Goal: Task Accomplishment & Management: Complete application form

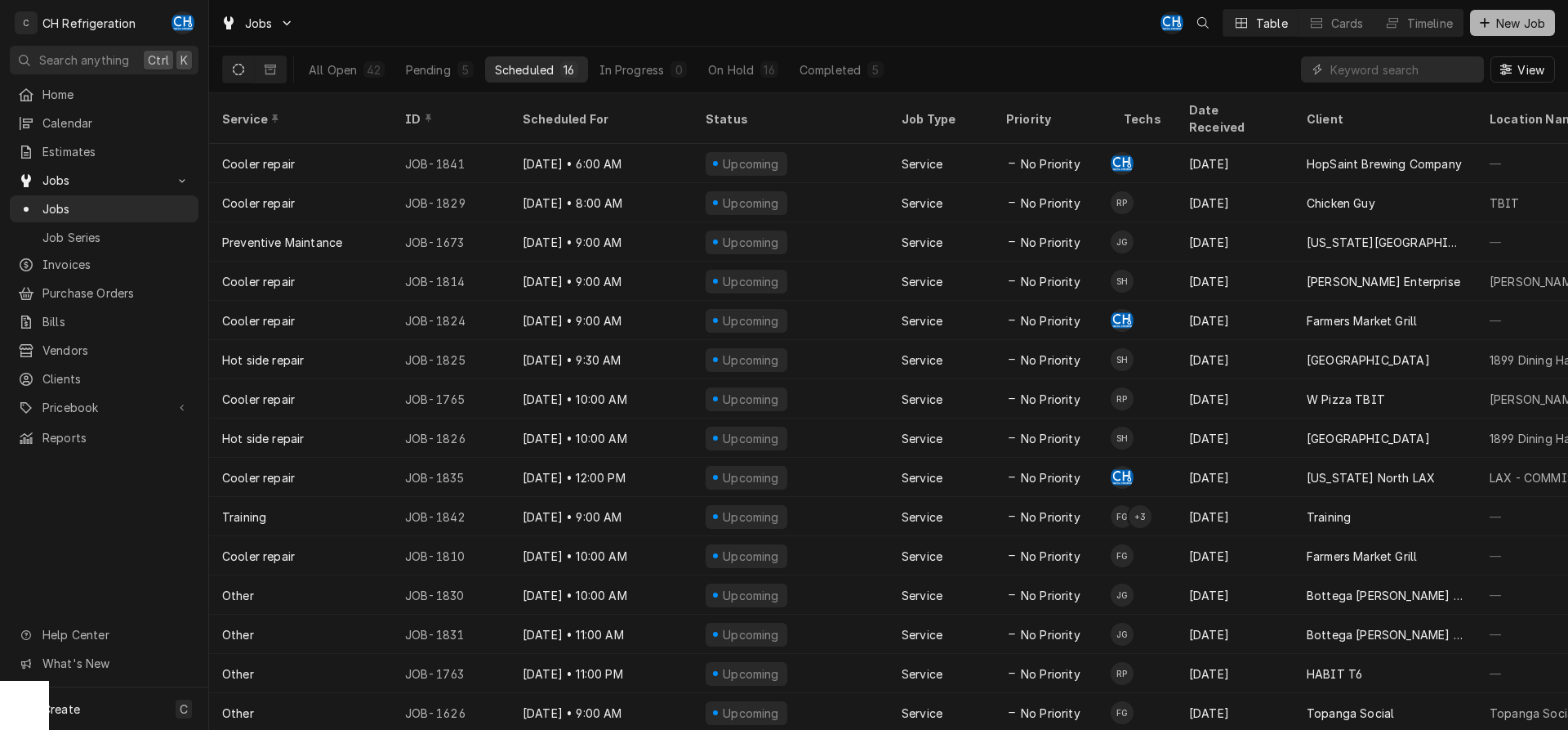
click at [1486, 26] on icon "Dynamic Content Wrapper" at bounding box center [1484, 23] width 10 height 12
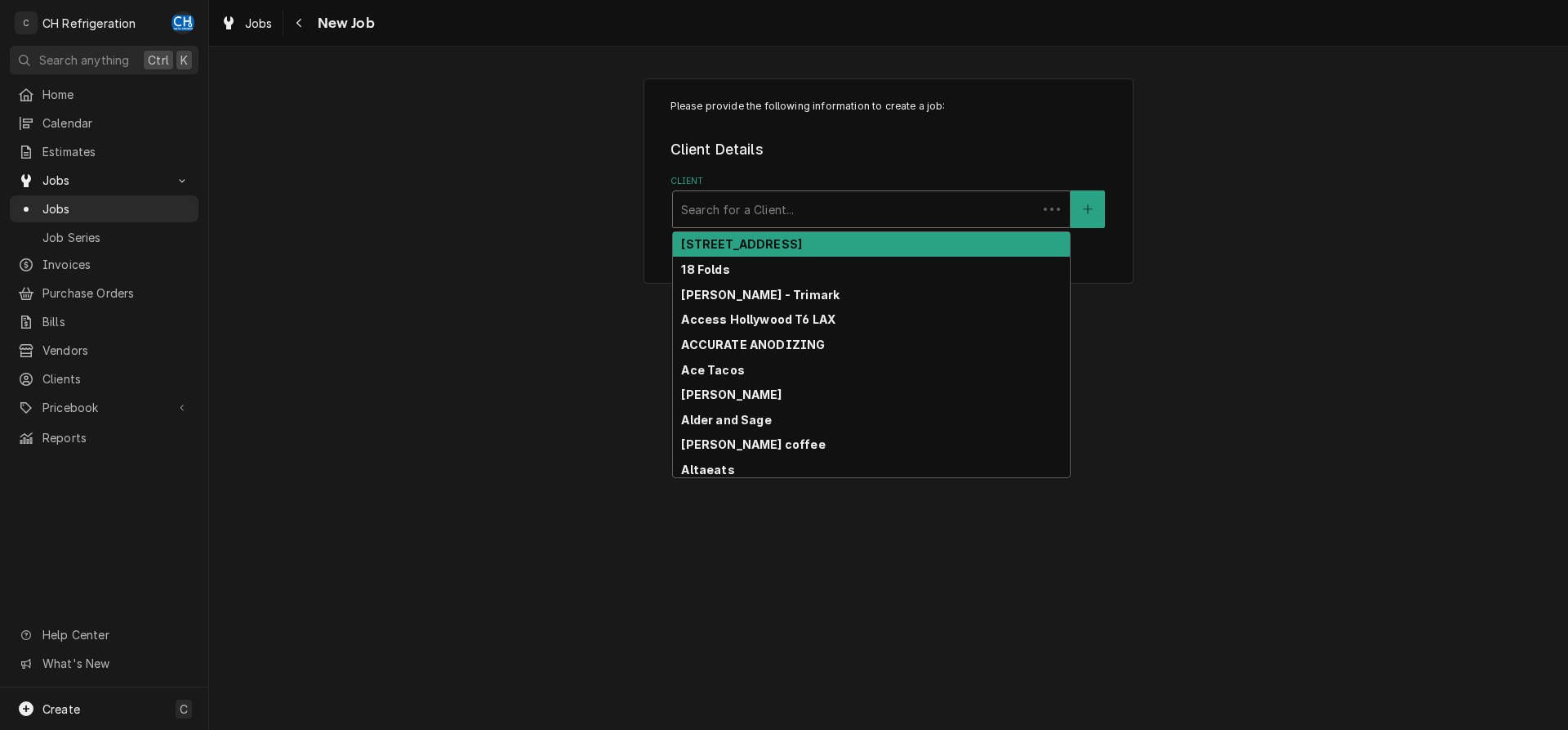
click at [735, 205] on div "Client" at bounding box center [855, 209] width 348 height 30
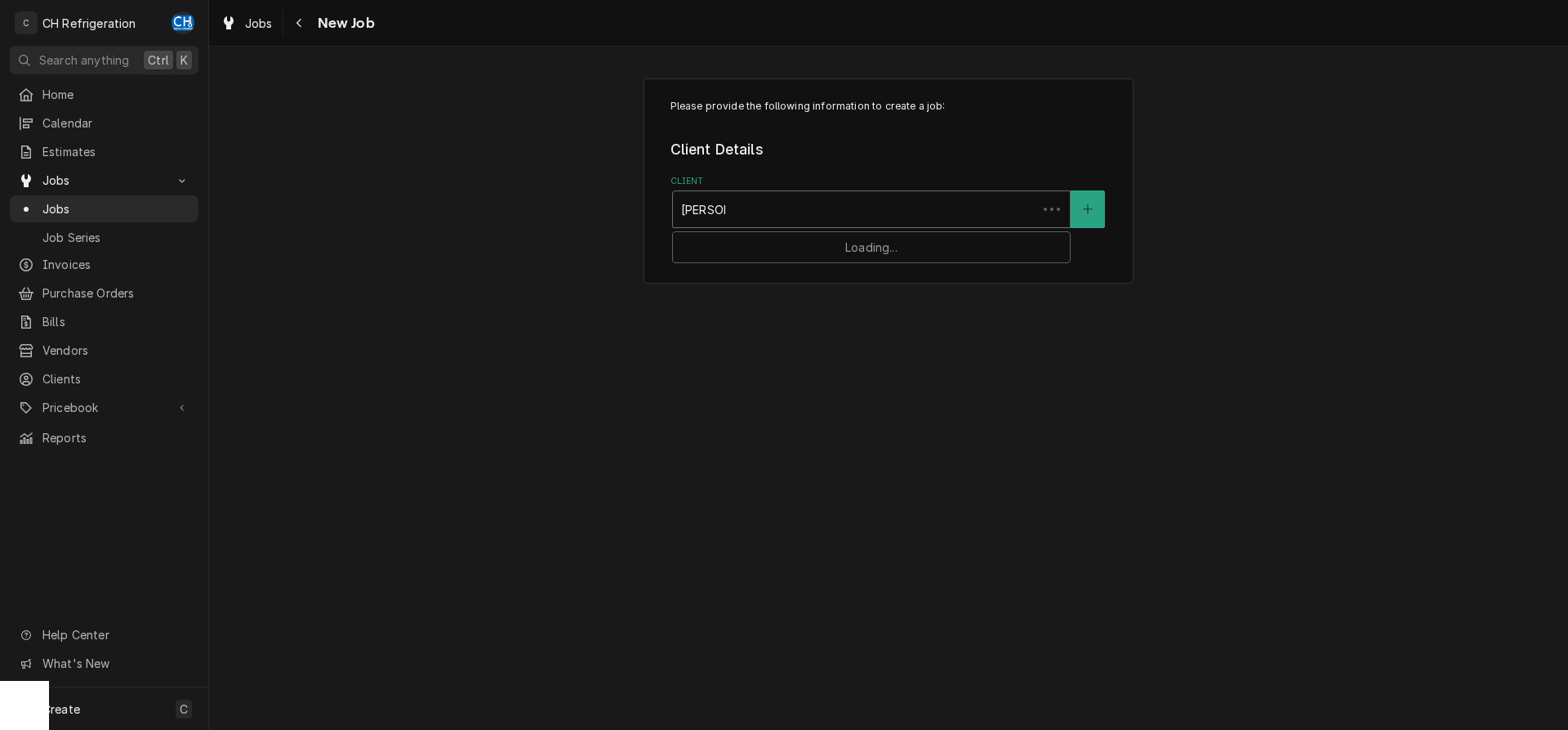
type input "Sushi Gen"
click at [774, 241] on div "Sushi Gen" at bounding box center [871, 244] width 397 height 25
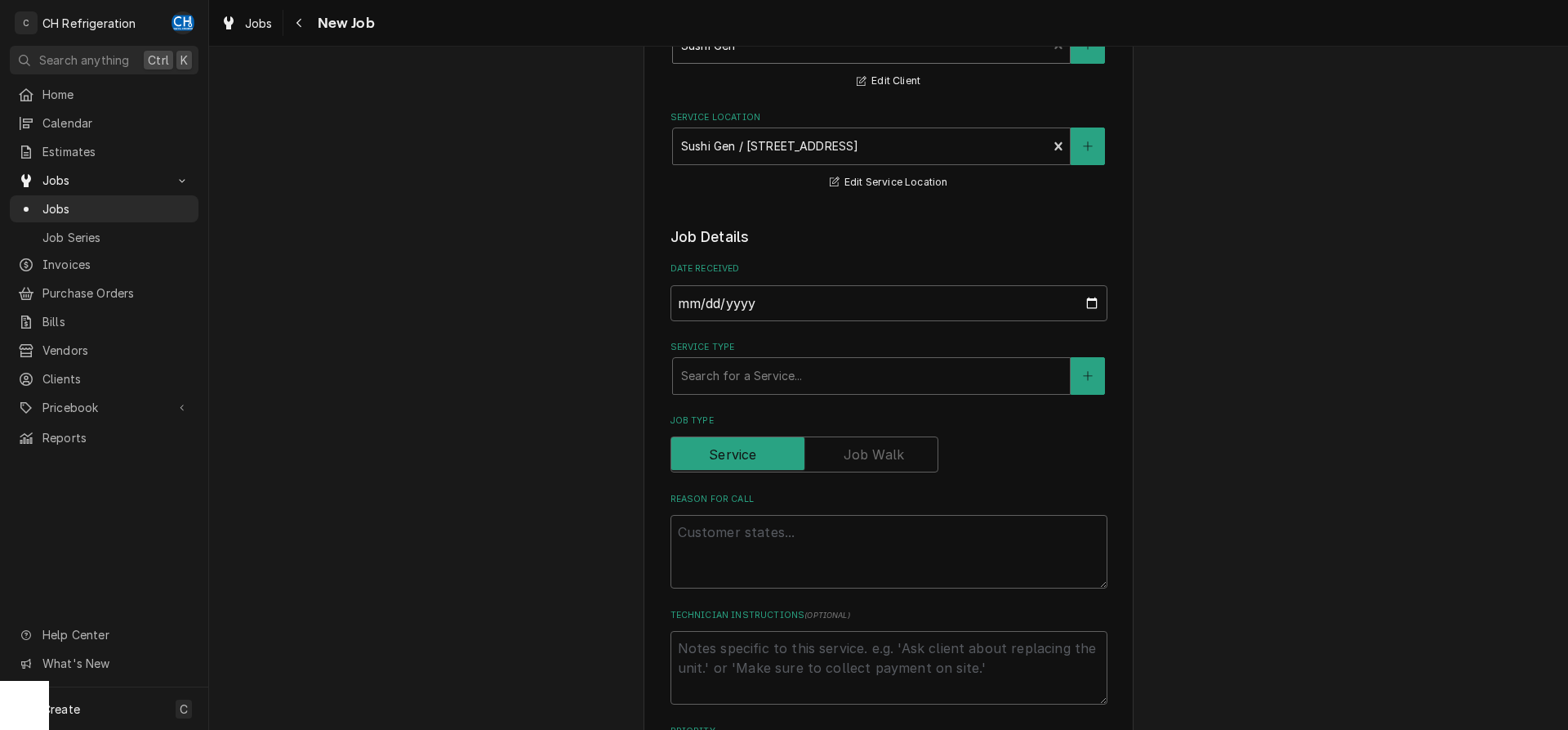
scroll to position [250, 0]
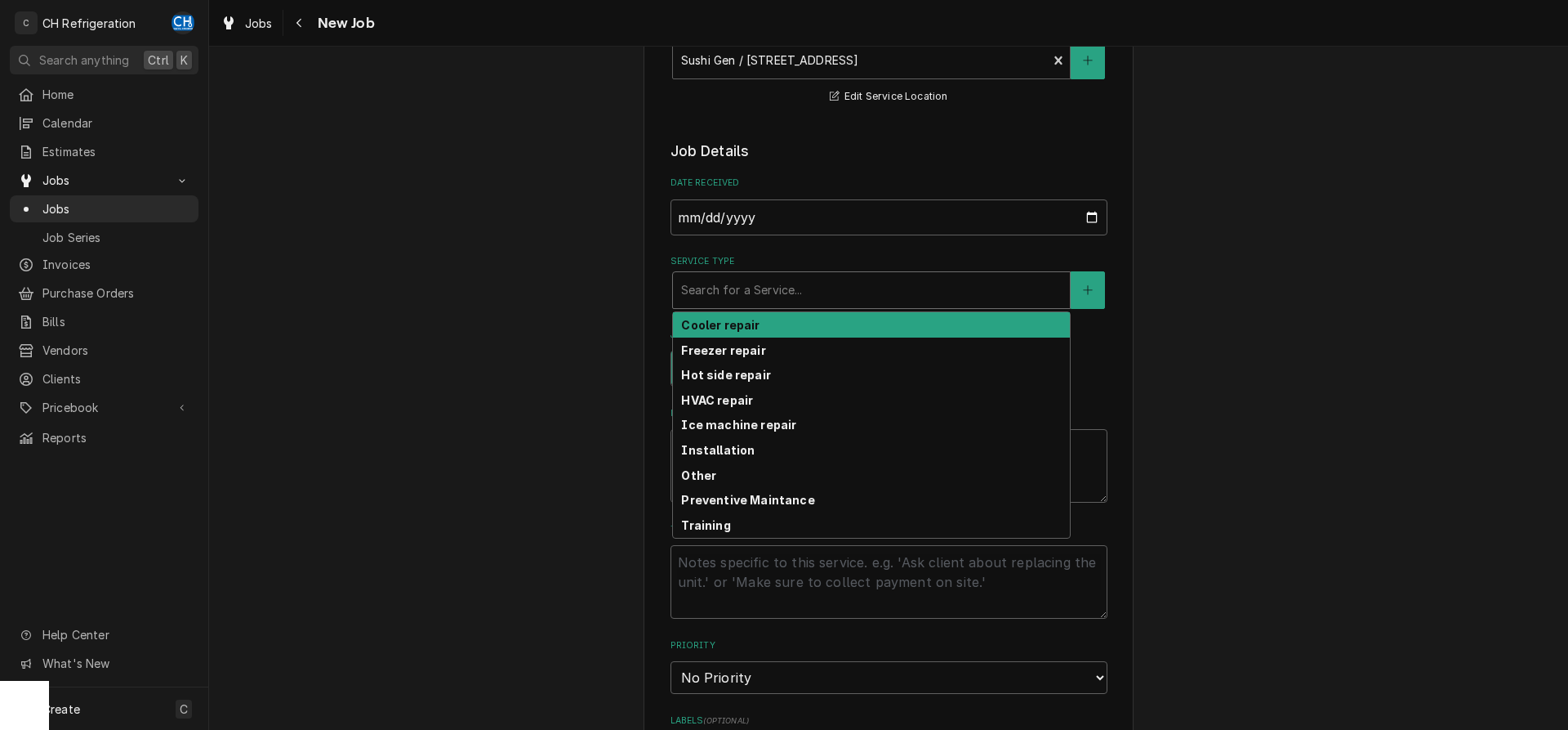
click at [896, 281] on div "Service Type" at bounding box center [871, 290] width 380 height 30
click at [748, 327] on strong "Cooler repair" at bounding box center [720, 324] width 78 height 14
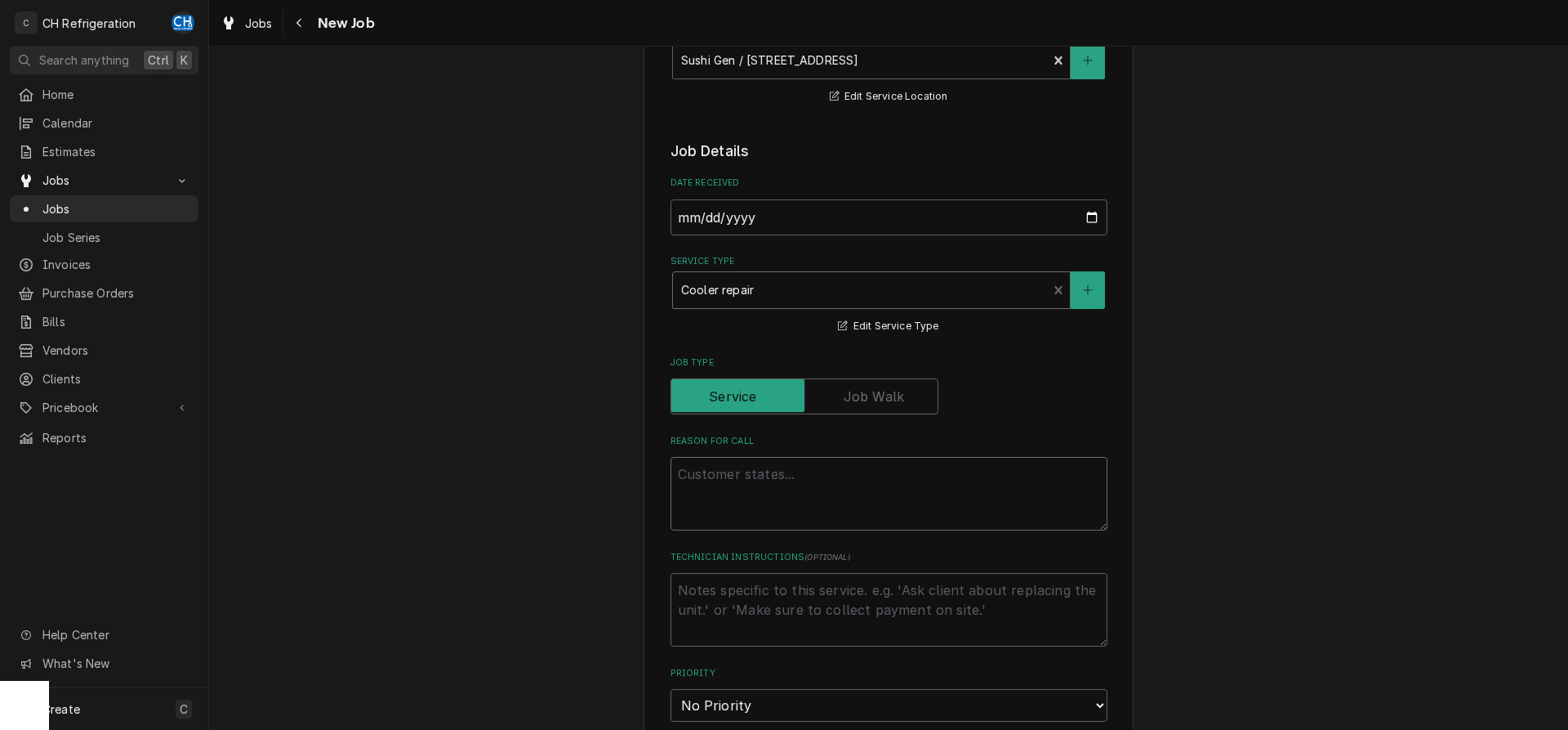
click at [798, 492] on textarea "Reason For Call" at bounding box center [888, 494] width 437 height 74
type textarea "x"
type textarea "W"
type textarea "x"
type textarea "Wa"
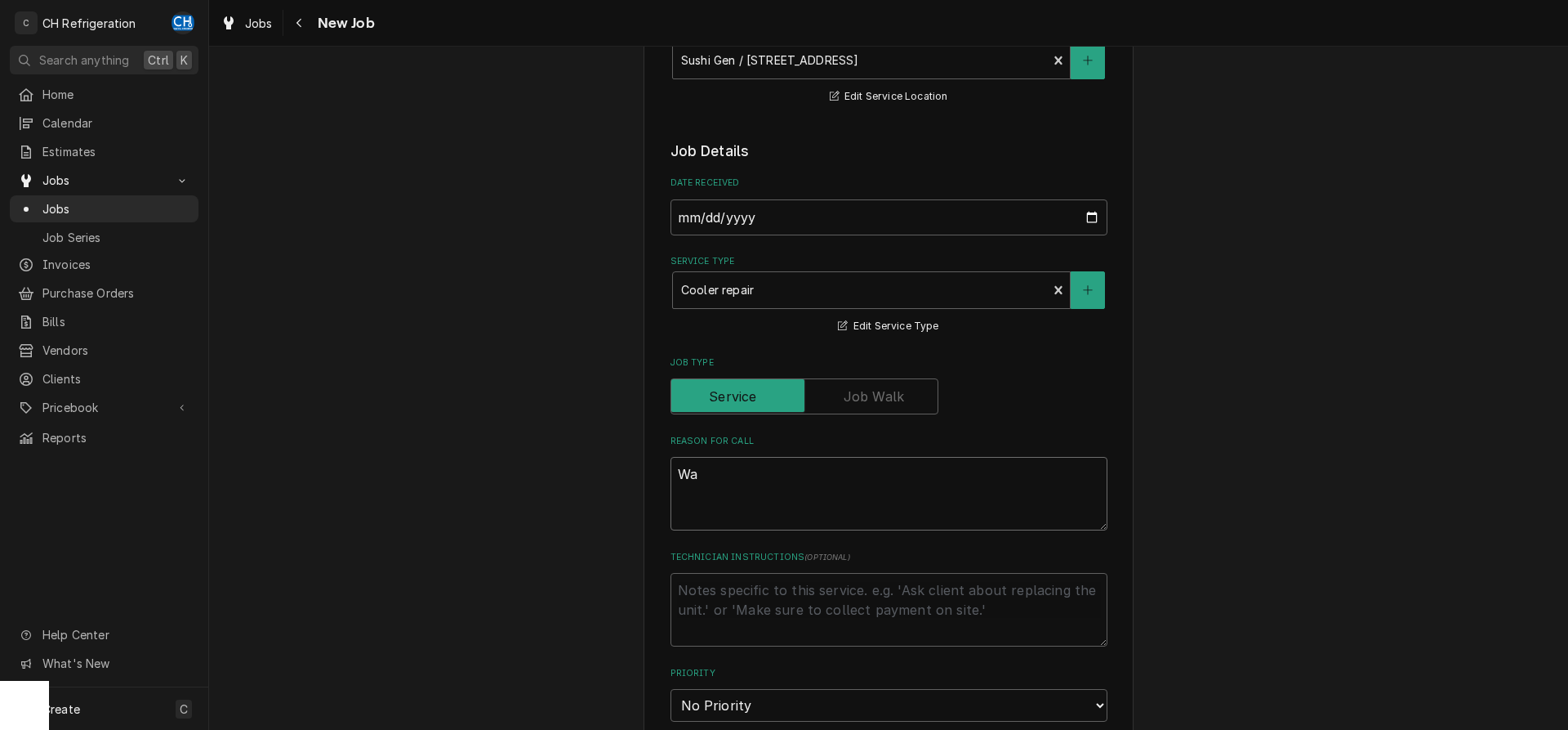
type textarea "x"
type textarea "Wal"
type textarea "x"
type textarea "Walk"
type textarea "x"
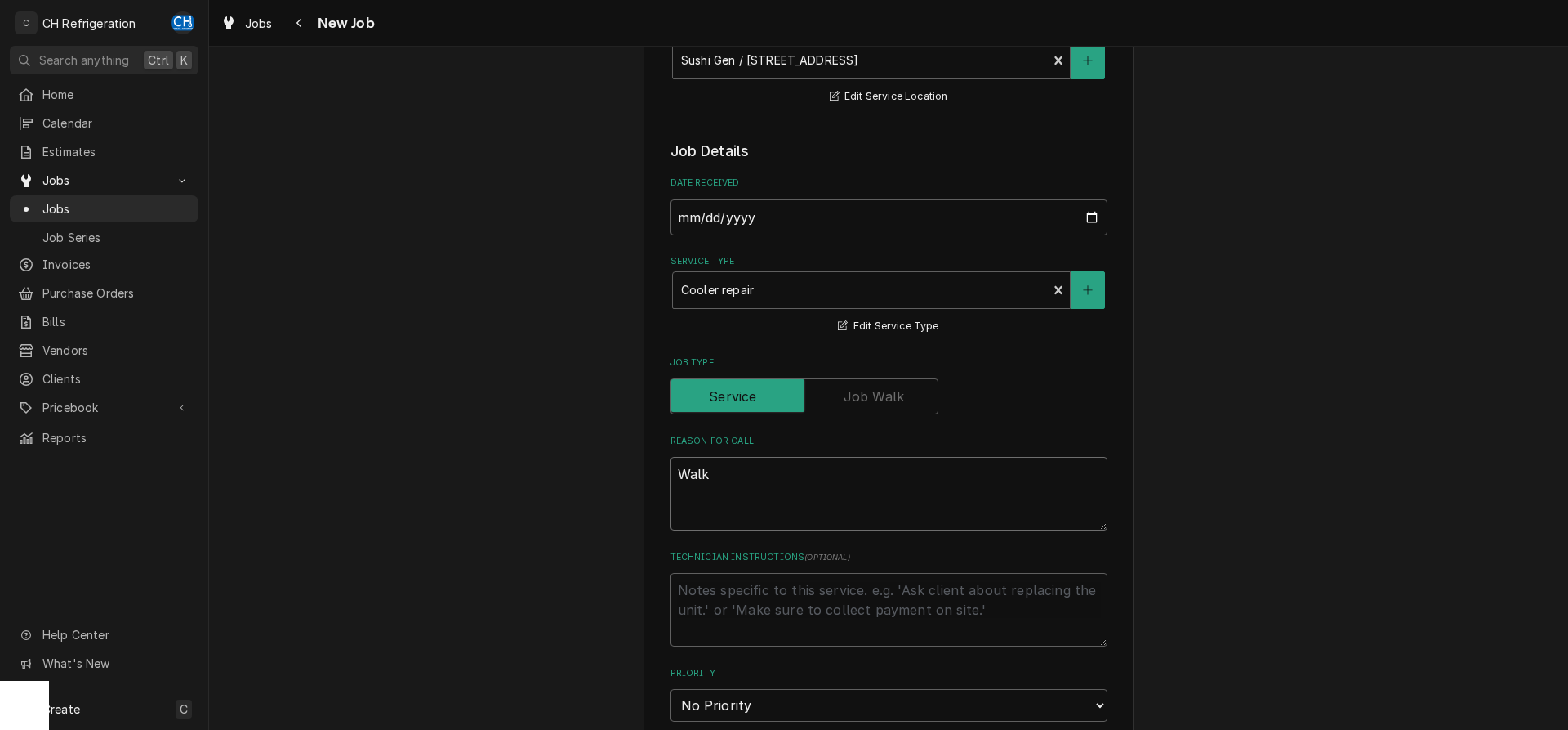
type textarea "Walk"
type textarea "x"
type textarea "Walk i"
type textarea "x"
type textarea "Walk in"
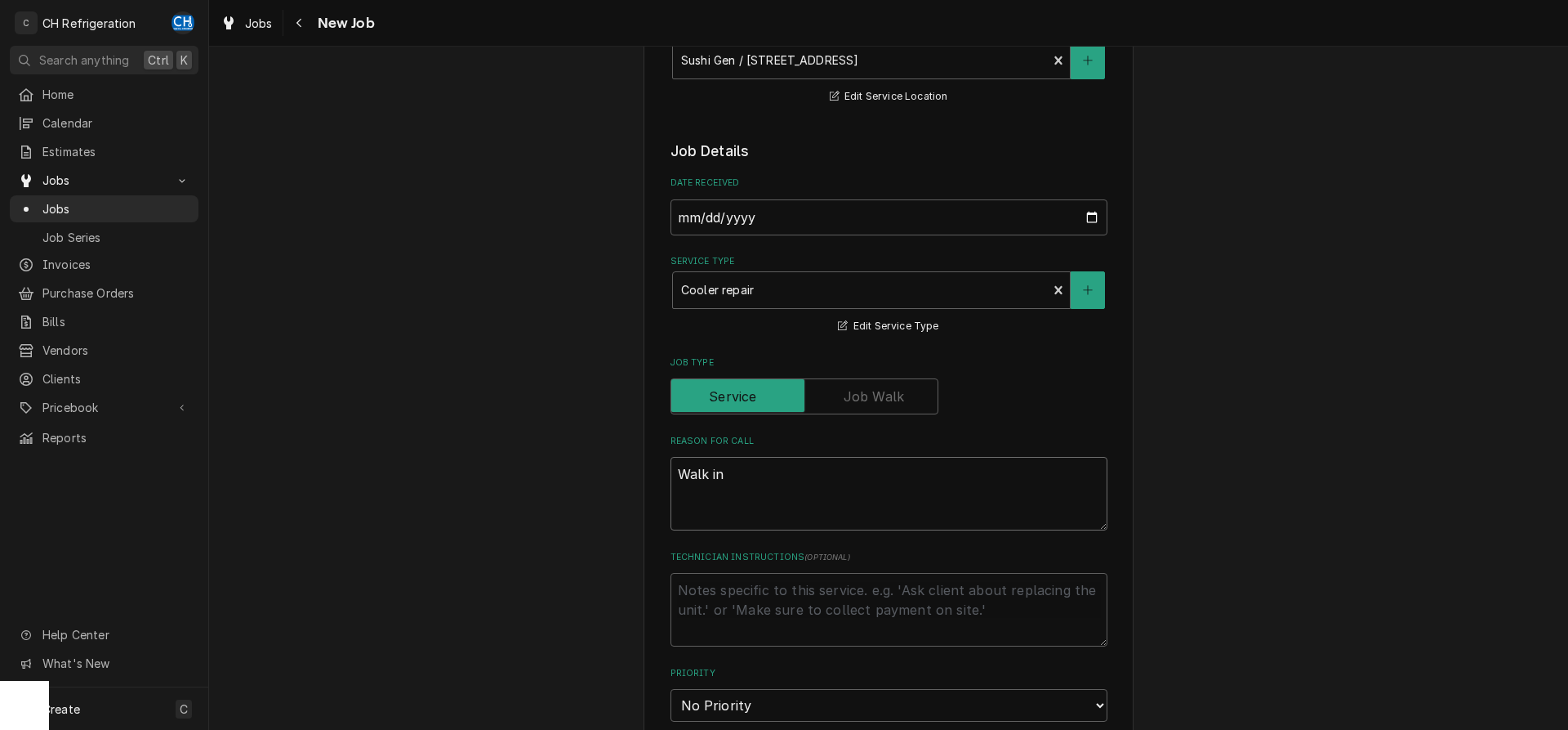
type textarea "x"
type textarea "Walk in"
type textarea "x"
type textarea "Walk in Co"
type textarea "x"
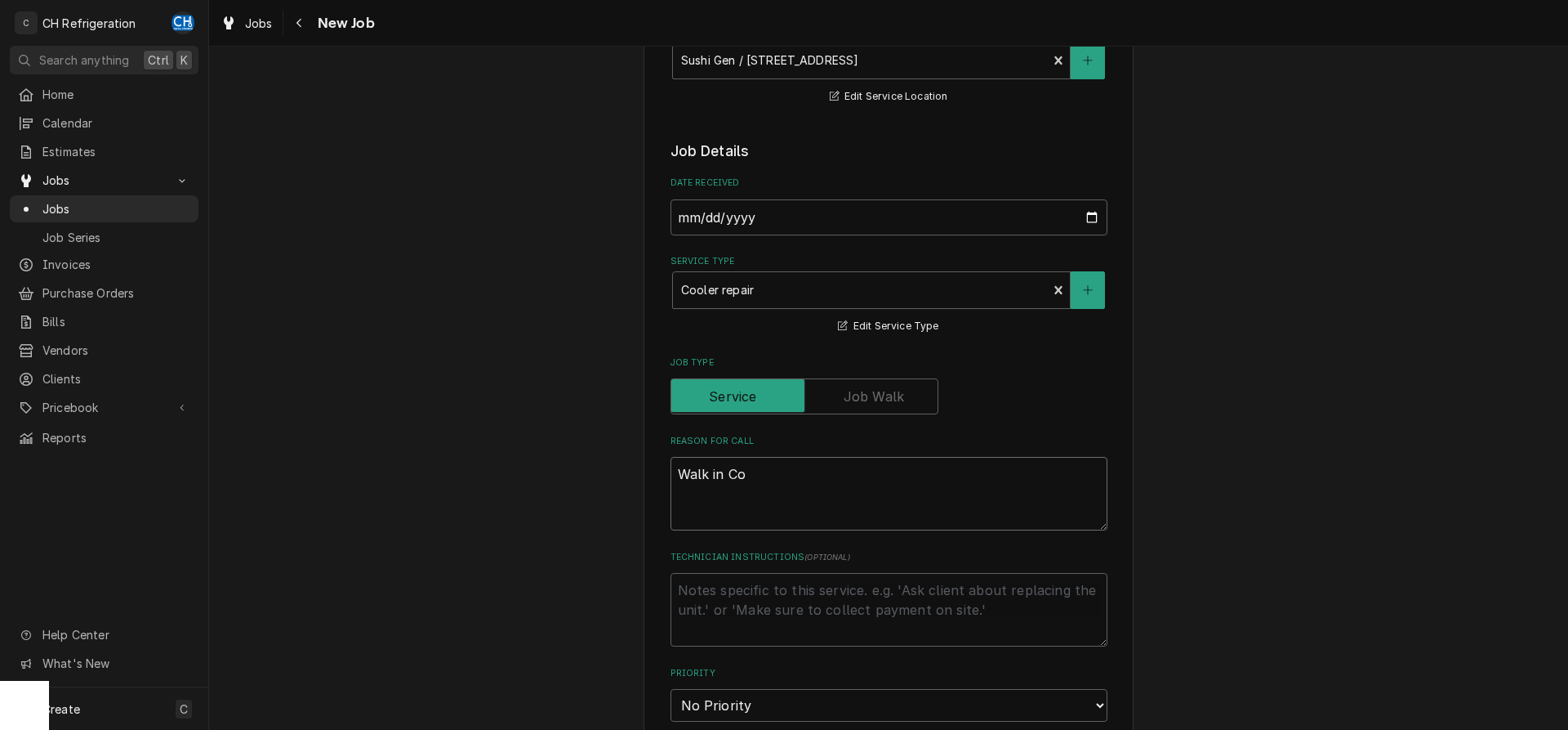
type textarea "Walk in Coo"
type textarea "x"
type textarea "Walk in Cool"
type textarea "x"
type textarea "Walk in Coole"
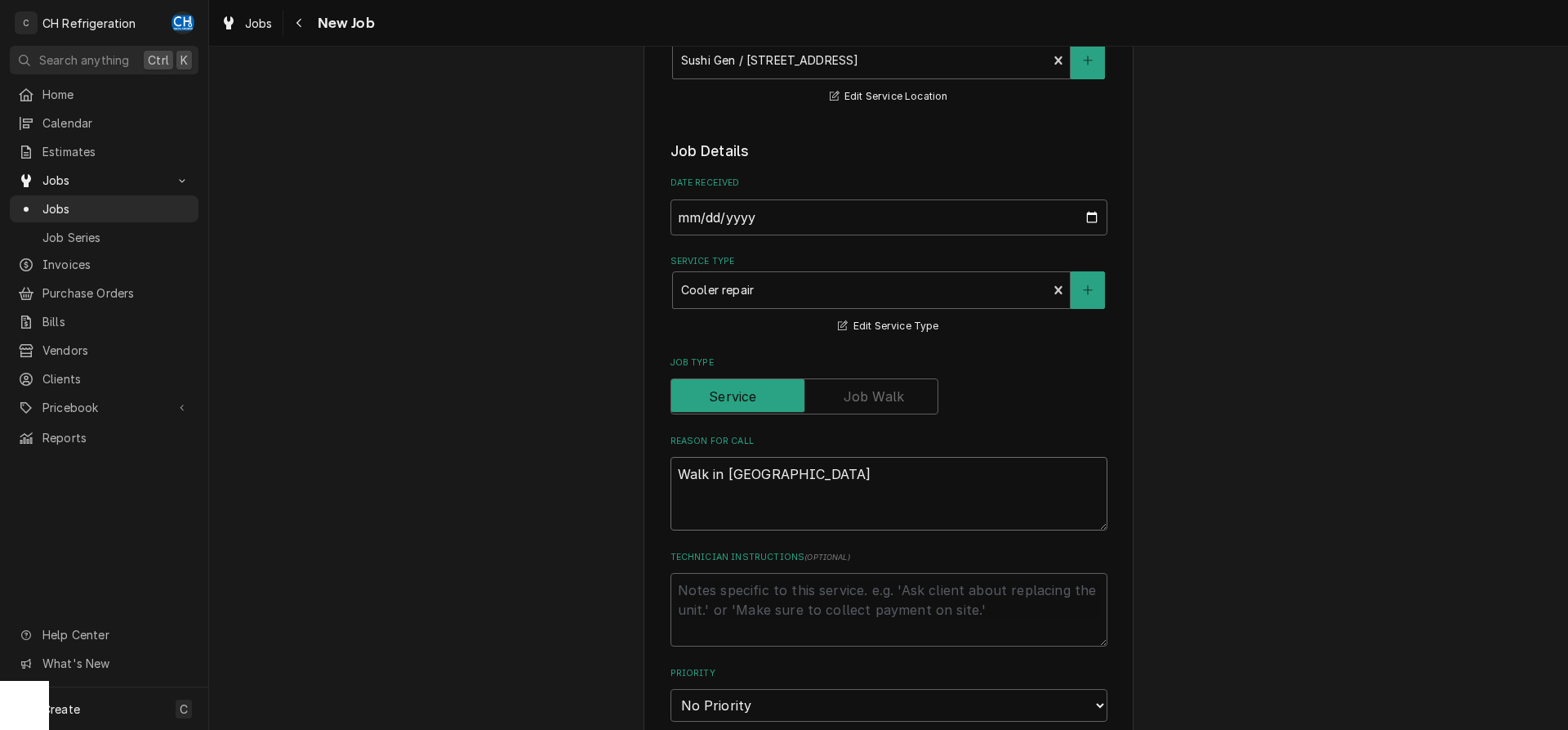
type textarea "x"
type textarea "Walk in Cooler"
type textarea "x"
type textarea "Walk in Cooler"
type textarea "x"
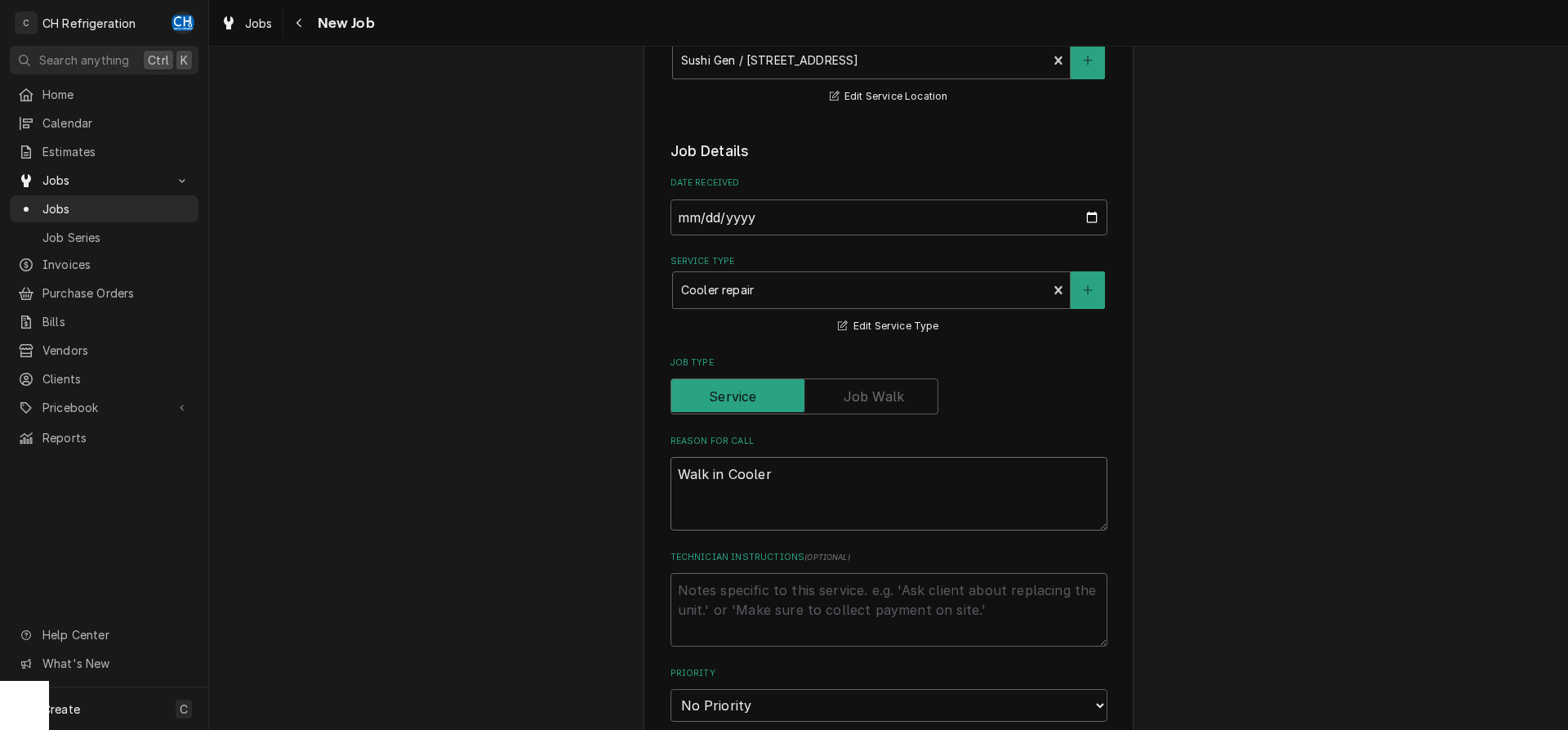
type textarea "Walk in Cooler i"
type textarea "x"
type textarea "Walk in Cooler is"
type textarea "x"
type textarea "Walk in Cooler is"
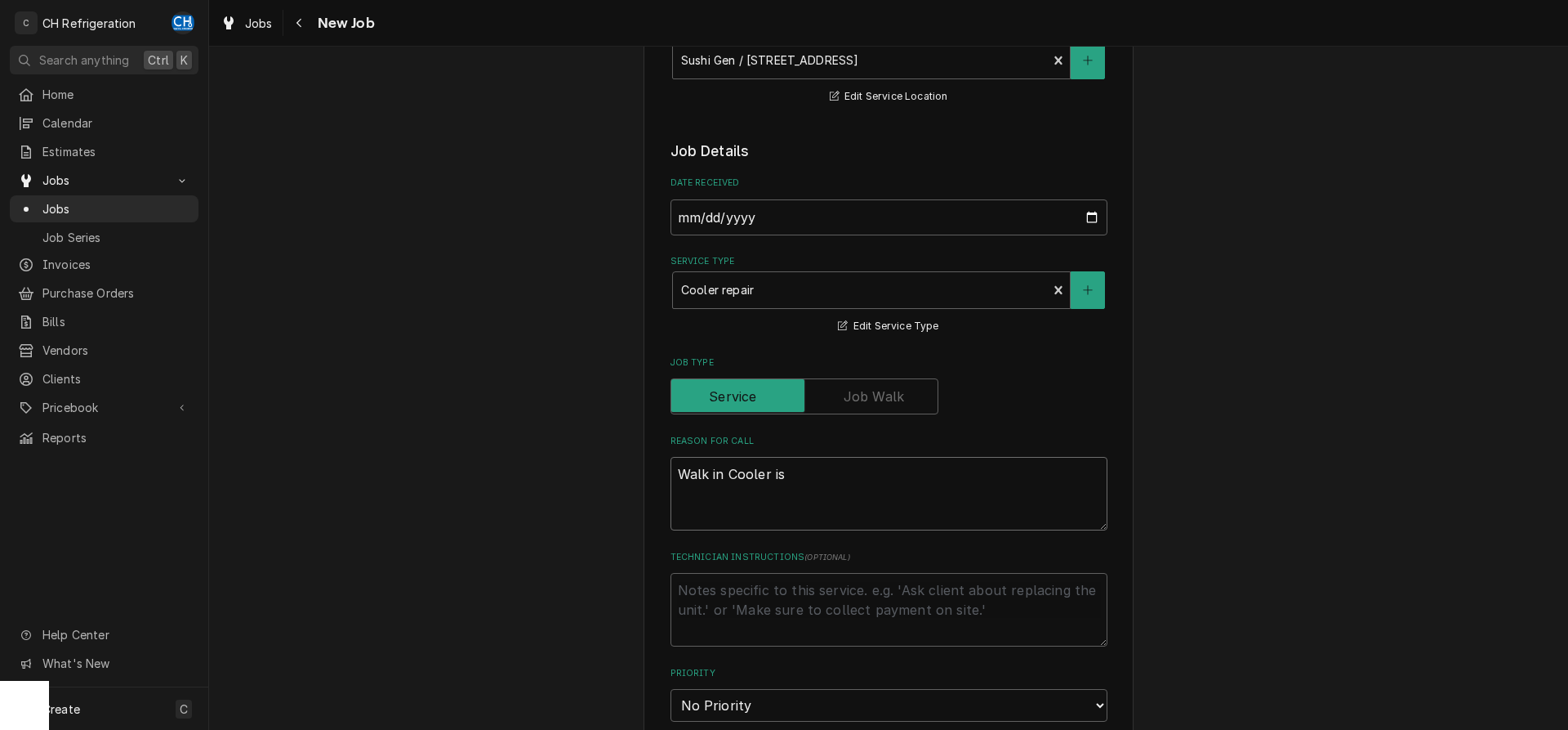
type textarea "x"
type textarea "Walk in Cooler is b"
type textarea "x"
type textarea "Walk in Cooler is bl"
type textarea "x"
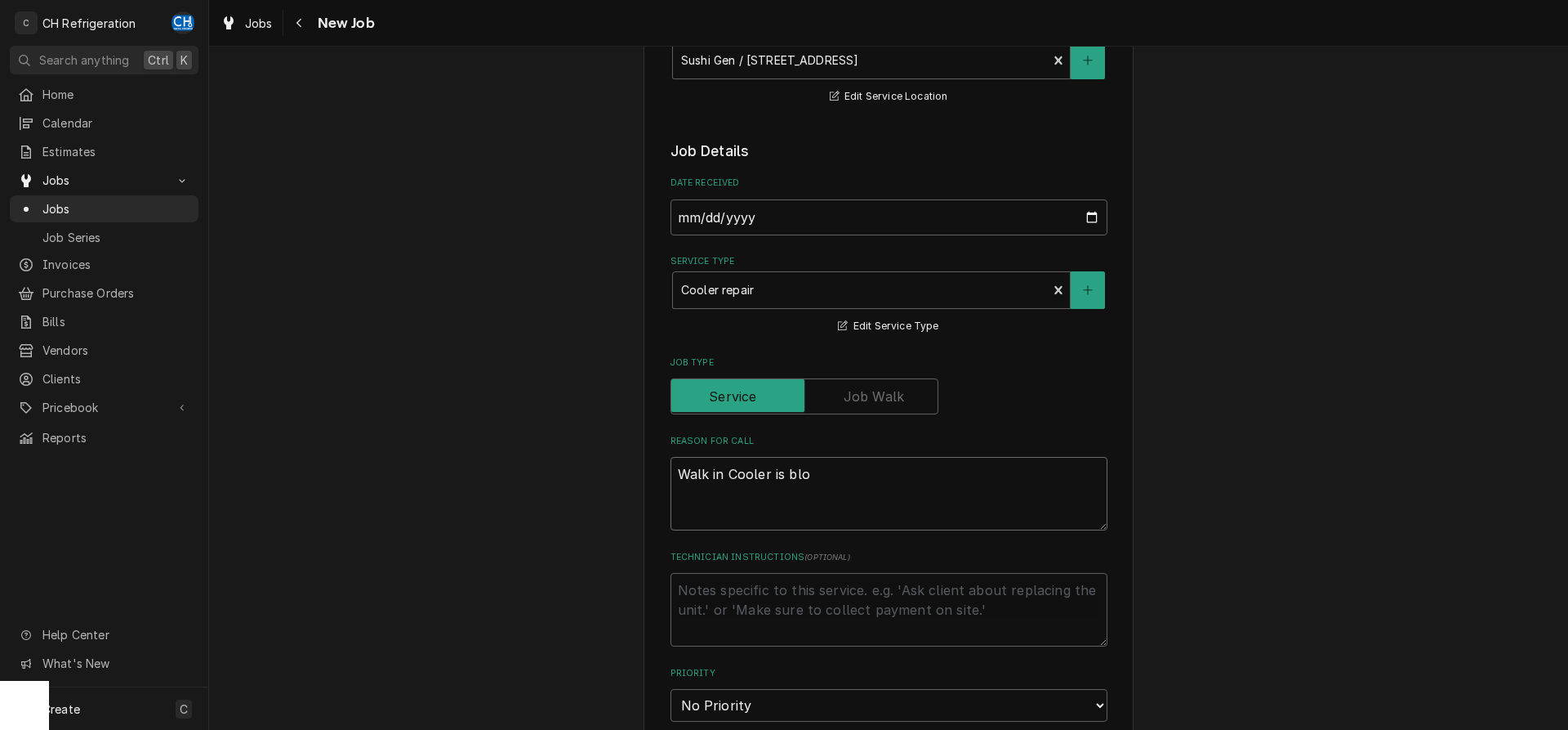
type textarea "Walk in Cooler is blow"
type textarea "x"
type textarea "Walk in Cooler is blowi"
type textarea "x"
type textarea "Walk in Cooler is blowing"
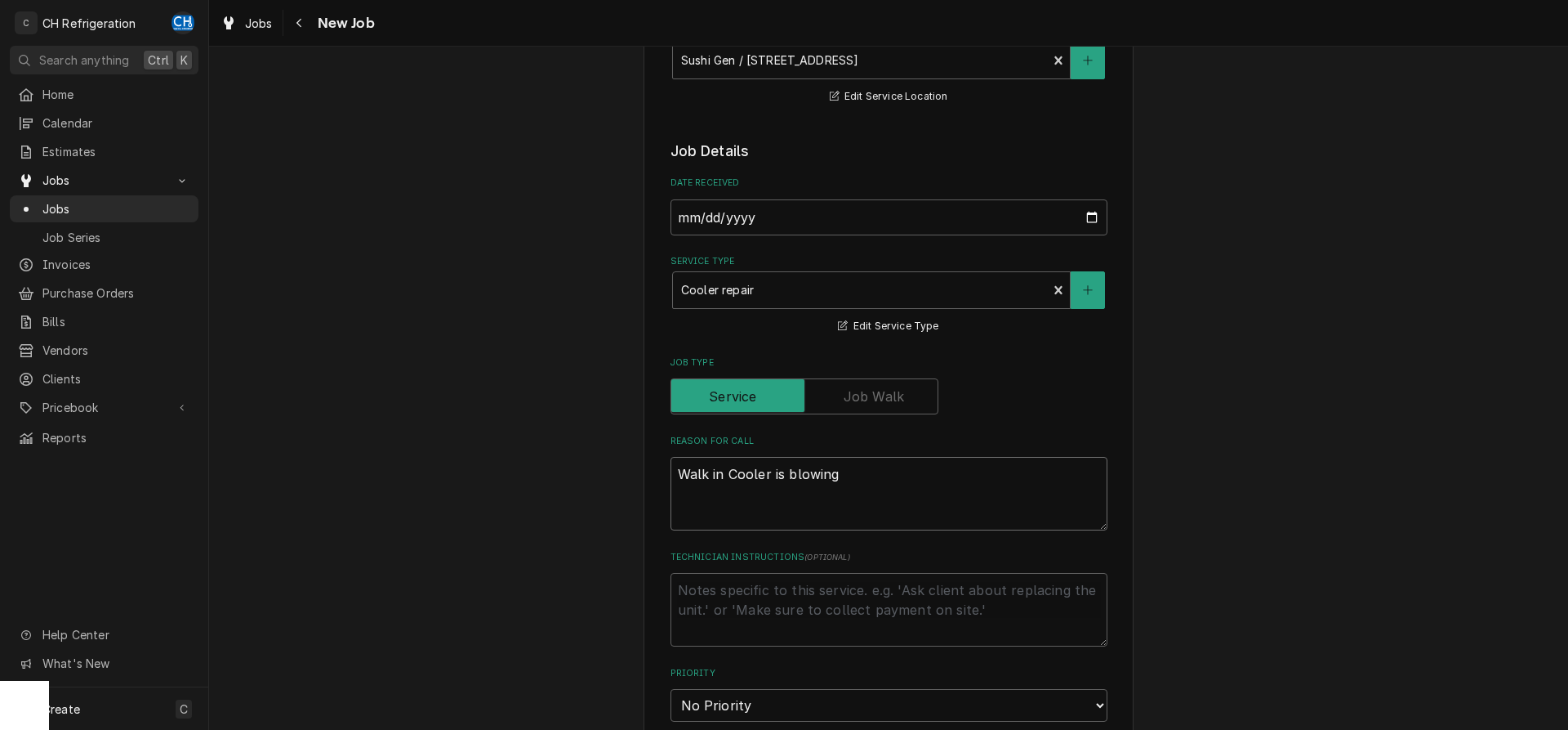
type textarea "x"
type textarea "Walk in Cooler is blowing"
type textarea "x"
type textarea "Walk in Cooler is blowing h"
type textarea "x"
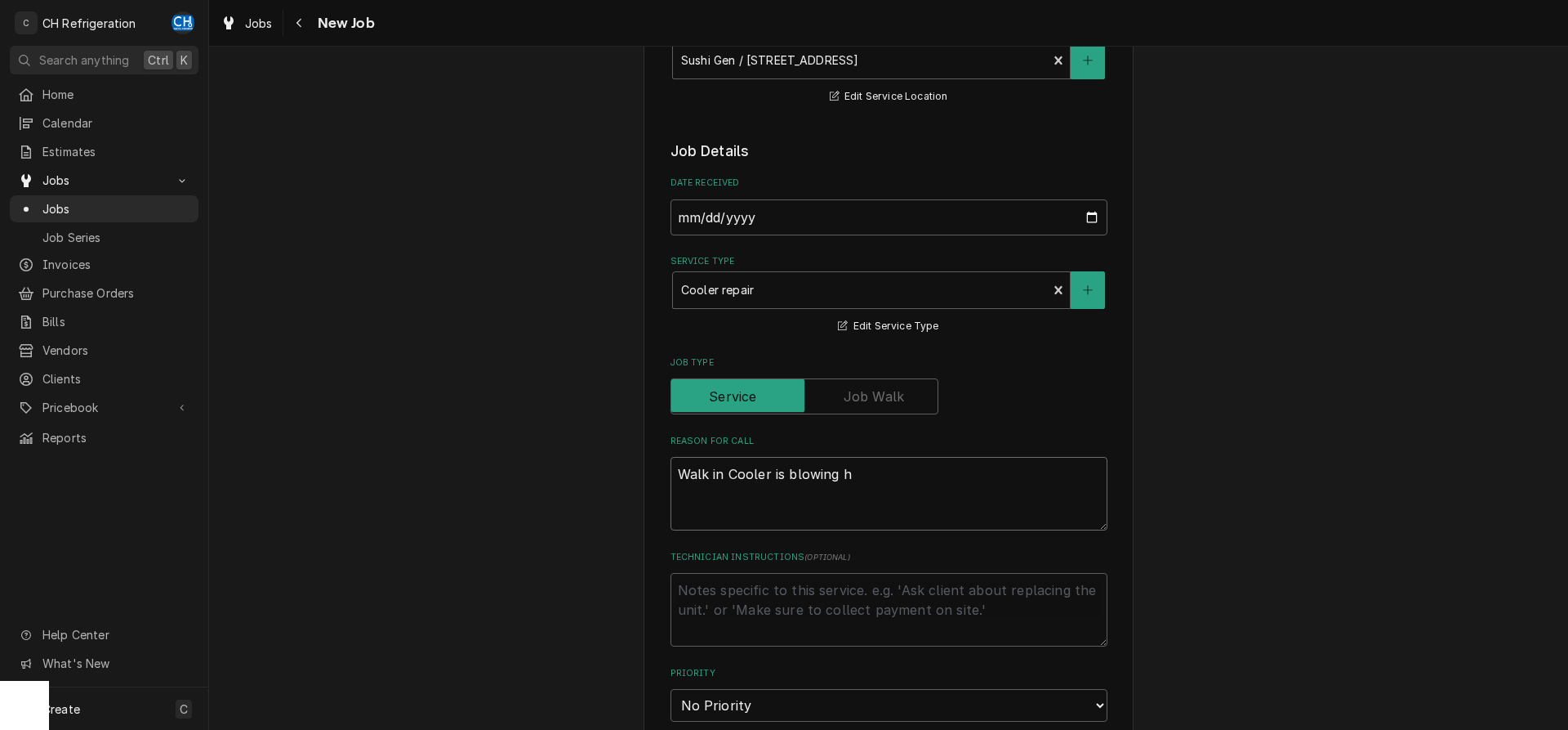
type textarea "Walk in Cooler is blowing ho"
type textarea "x"
type textarea "Walk in Cooler is blowing hot"
type textarea "x"
type textarea "Walk in Cooler is blowing hot"
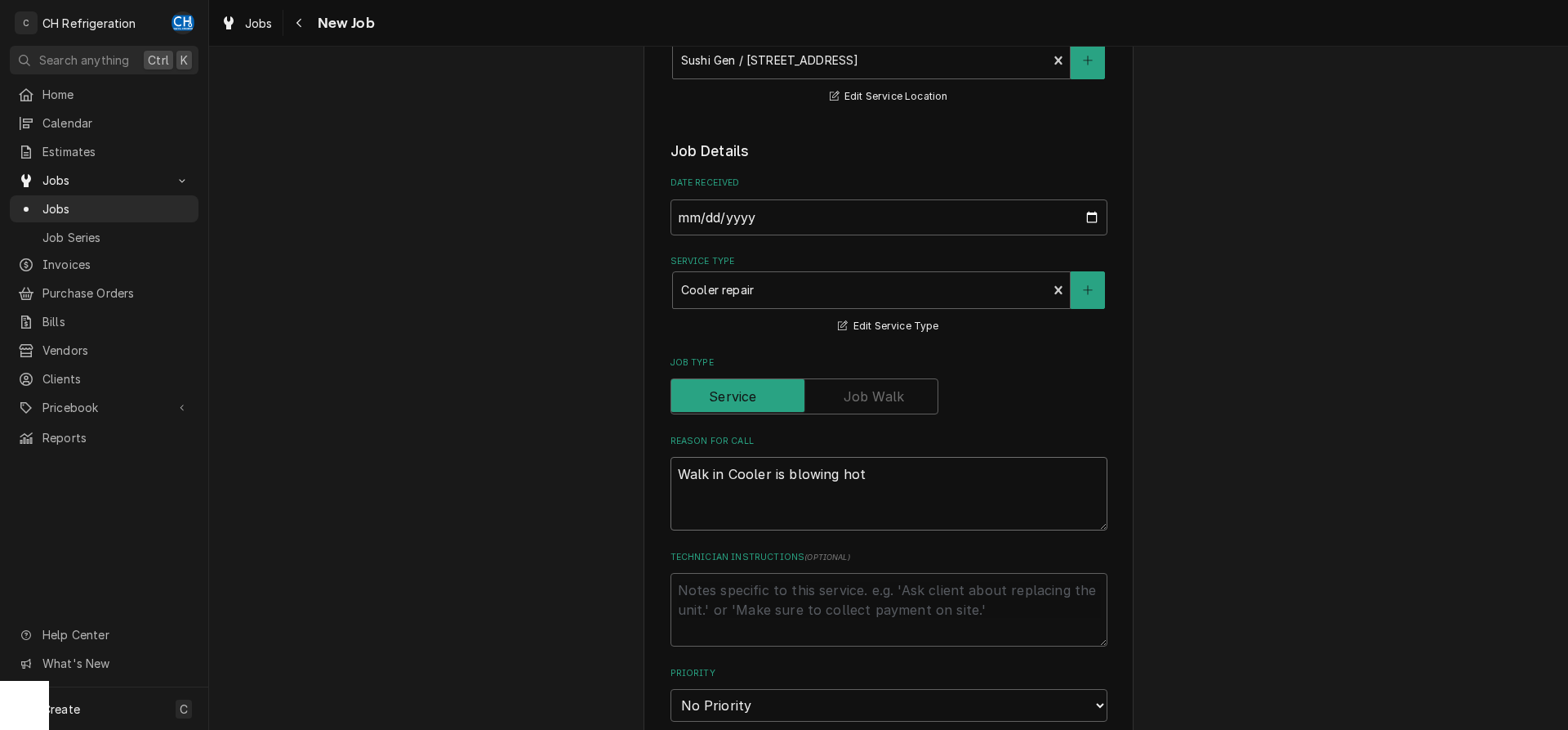
type textarea "x"
type textarea "Walk in Cooler is blowing hot a"
type textarea "x"
type textarea "Walk in Cooler is blowing hot ai"
type textarea "x"
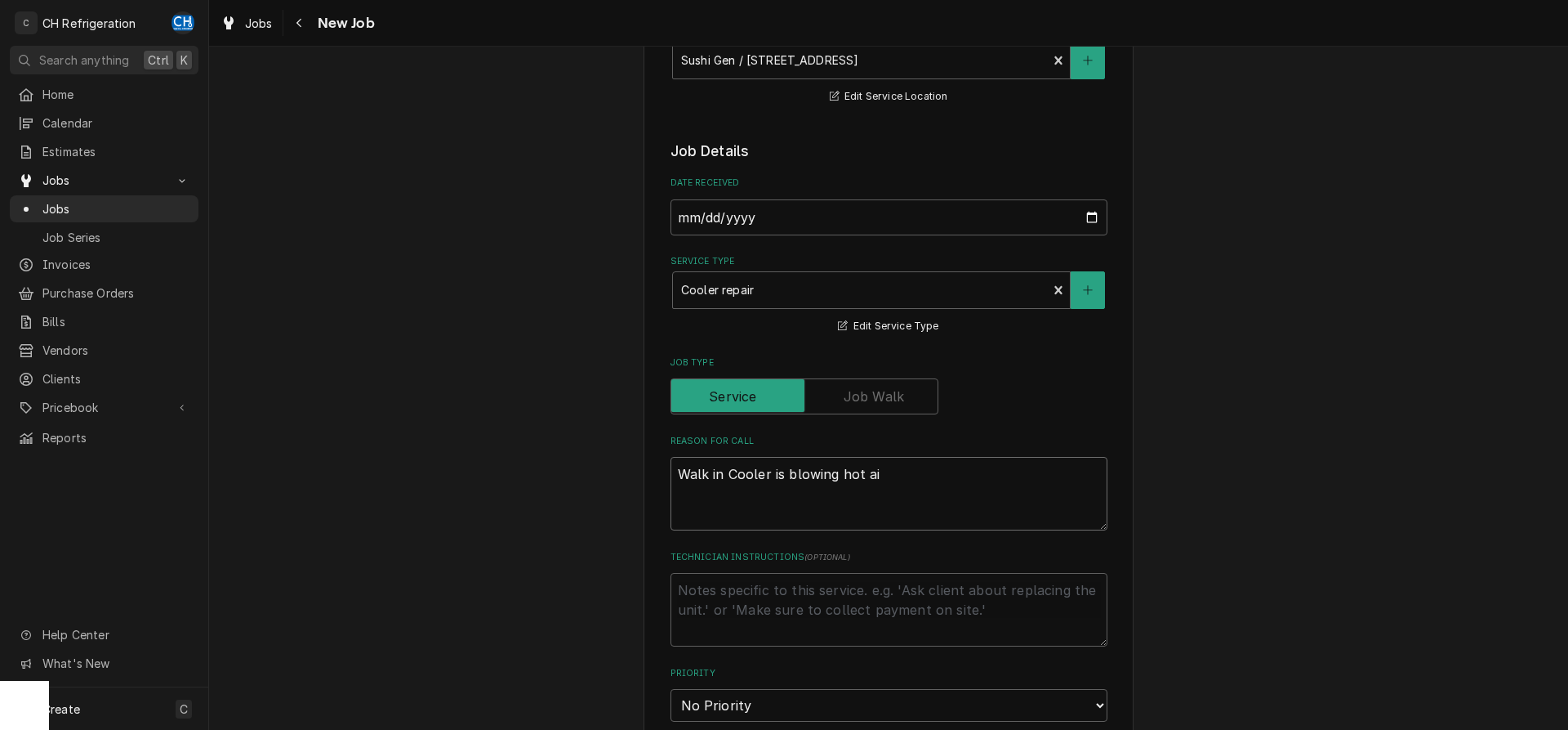
type textarea "Walk in Cooler is blowing hot air"
type textarea "x"
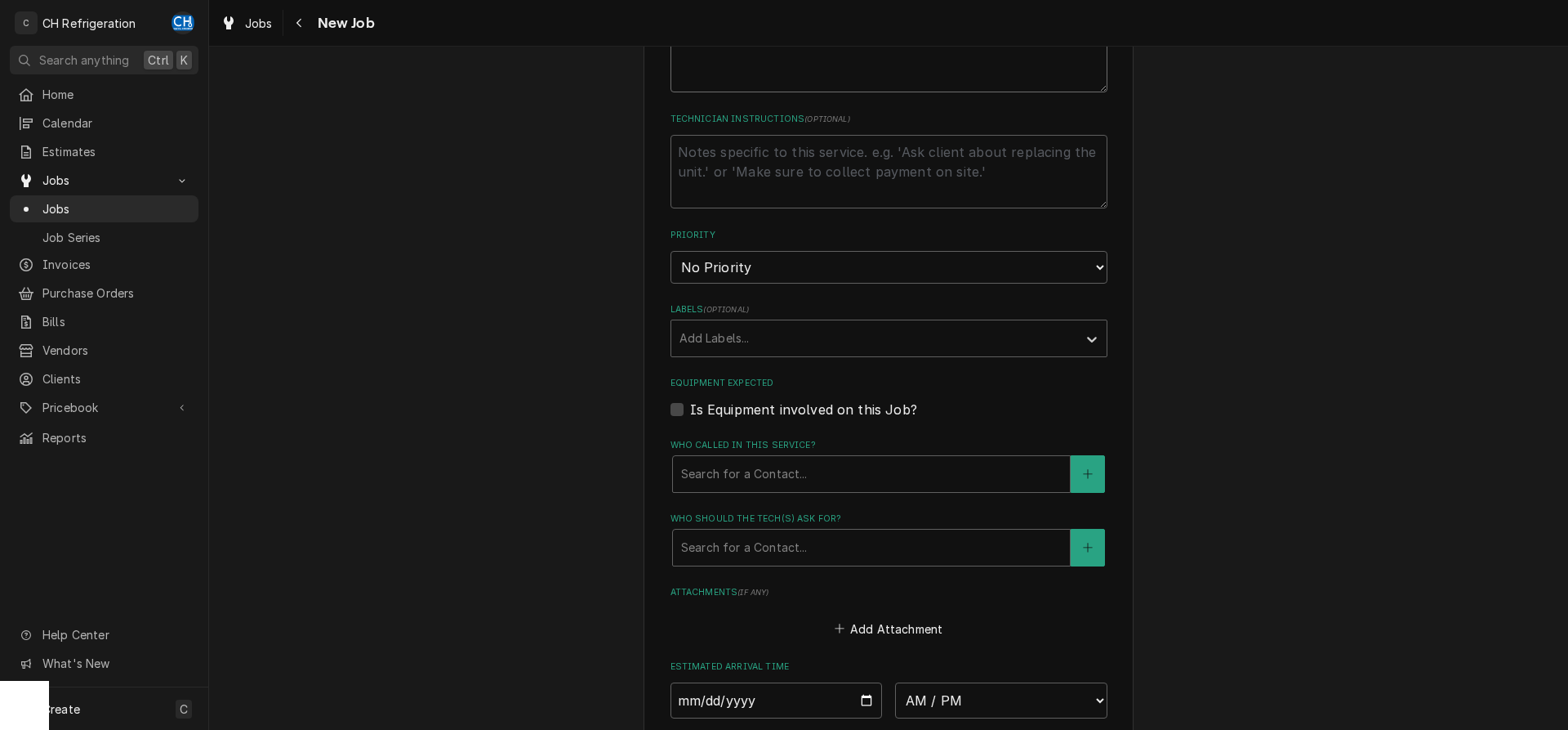
scroll to position [834, 0]
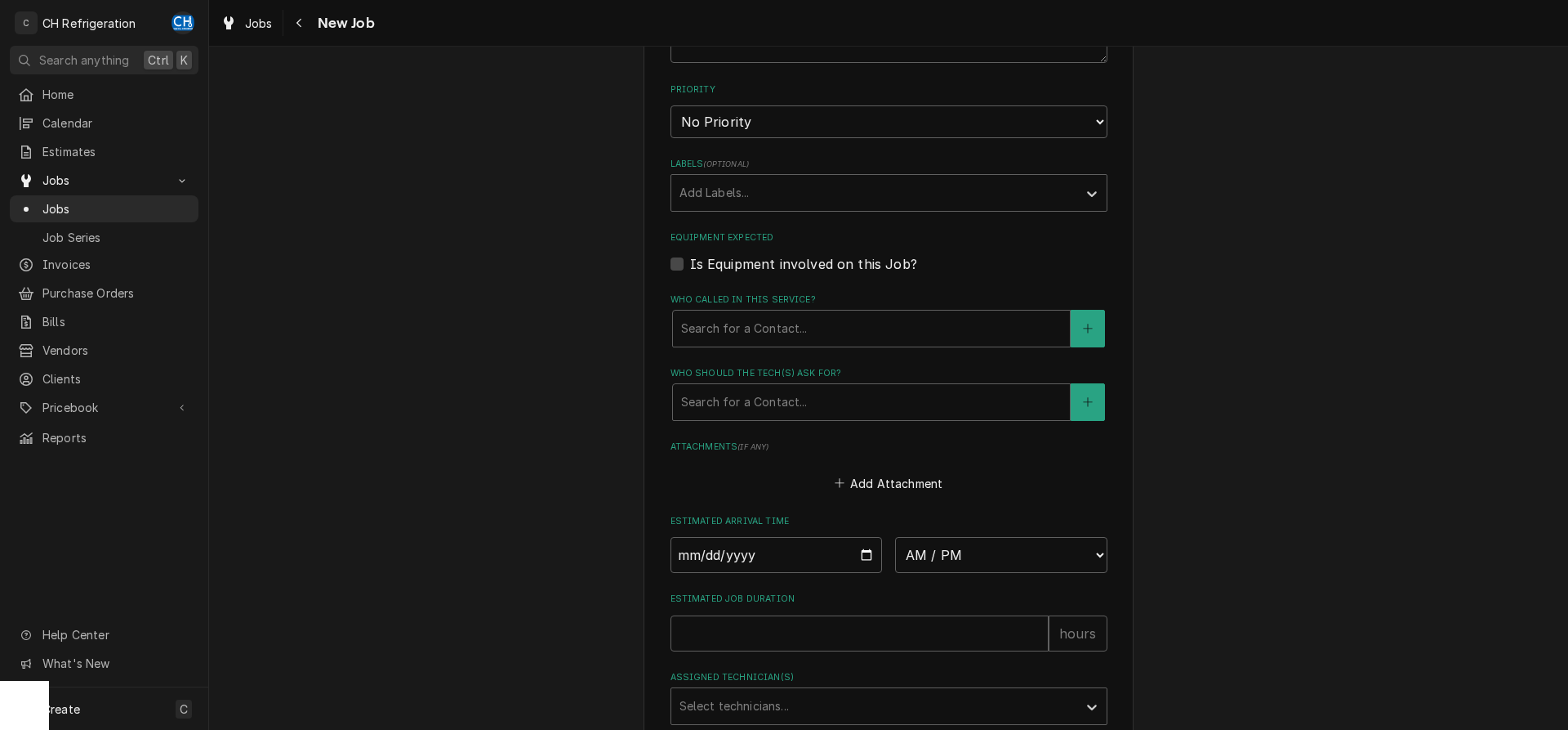
type textarea "Walk in Cooler is blowing hot air"
click at [866, 551] on input "Date" at bounding box center [776, 555] width 213 height 36
type input "2025-09-02"
type textarea "x"
click at [895, 537] on select "AM / PM 6:00 AM 6:15 AM 6:30 AM 6:45 AM 7:00 AM 7:15 AM 7:30 AM 7:45 AM 8:00 AM…" at bounding box center [1002, 555] width 213 height 36
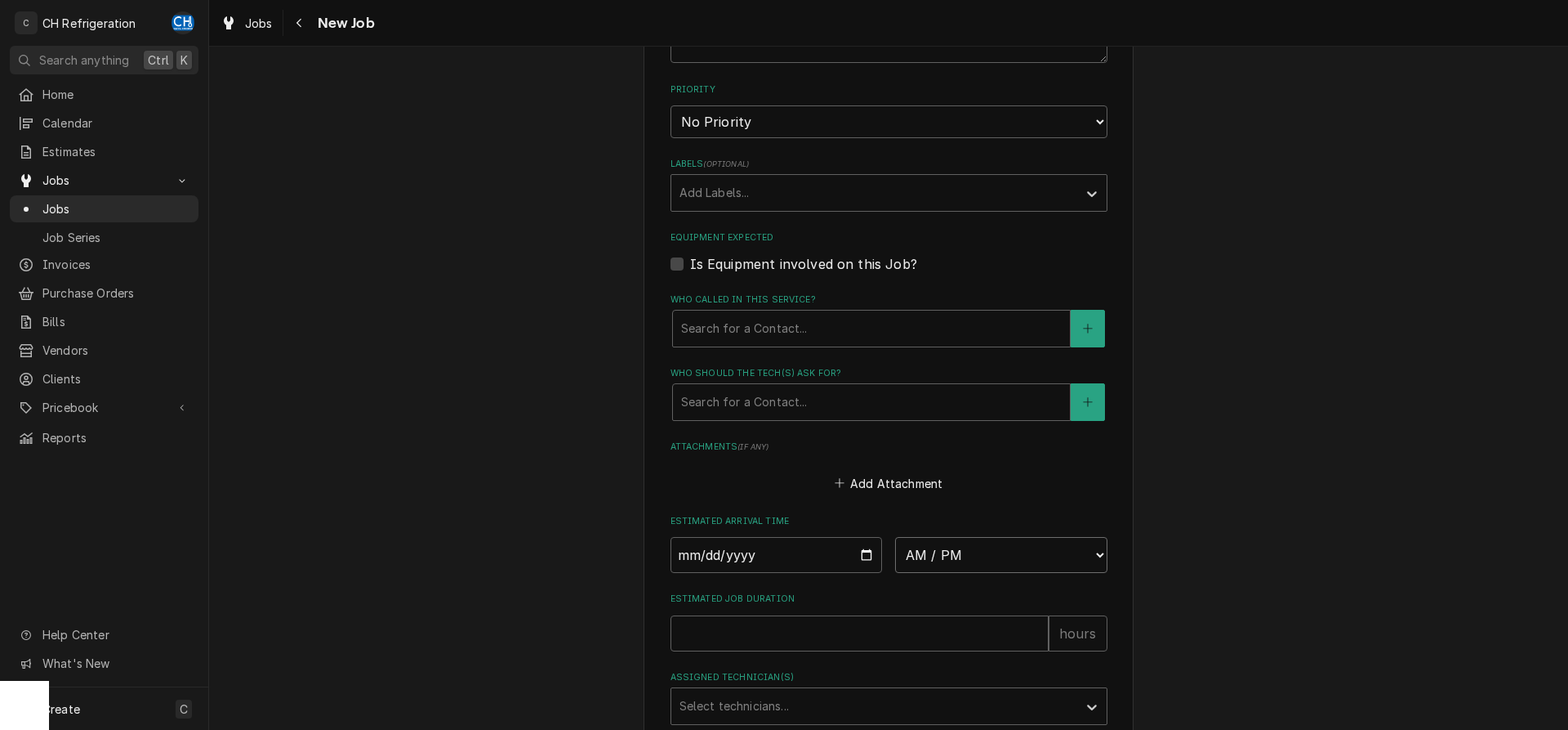
select select "07:00:00"
click option "7:00 AM" at bounding box center [0, 0] width 0 height 0
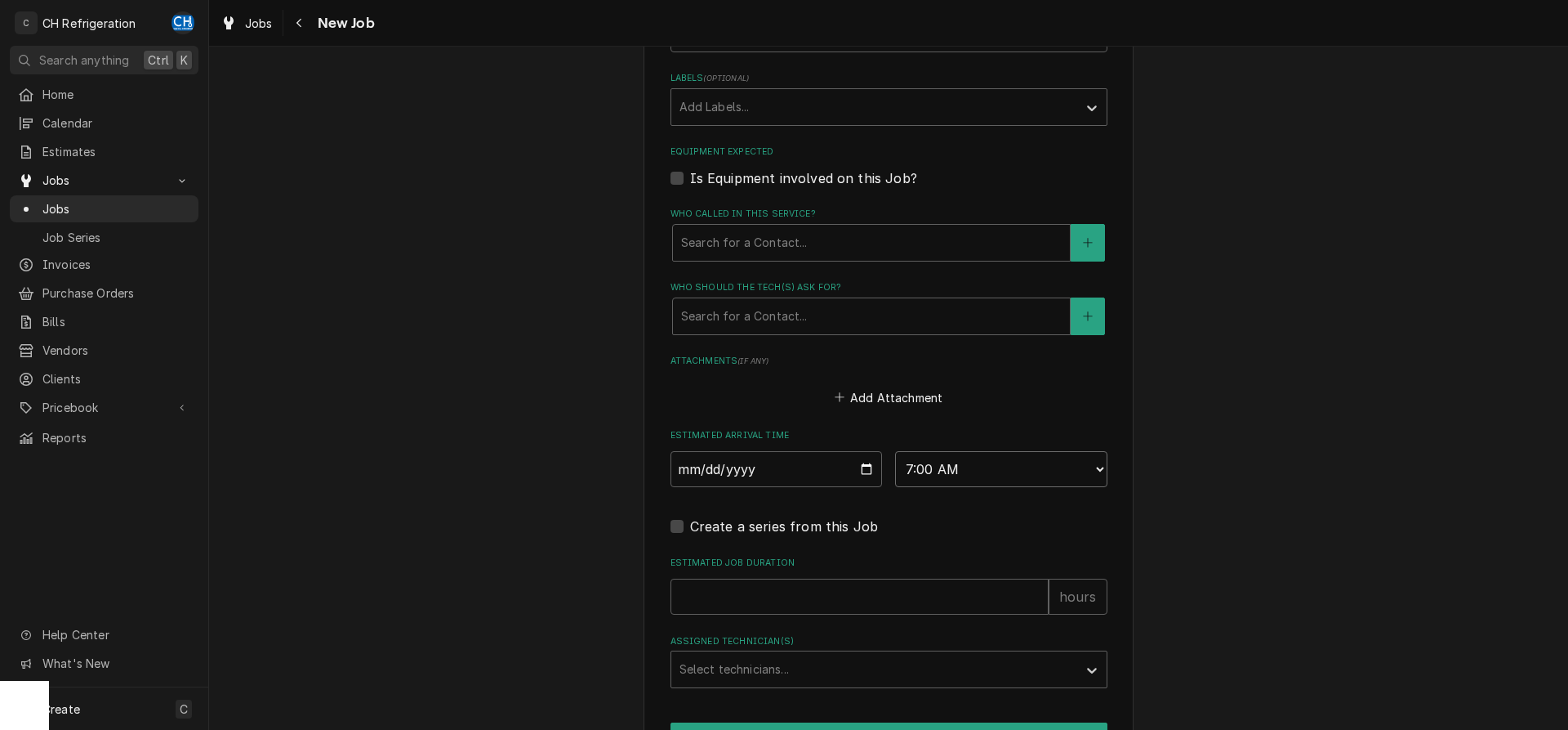
scroll to position [1017, 0]
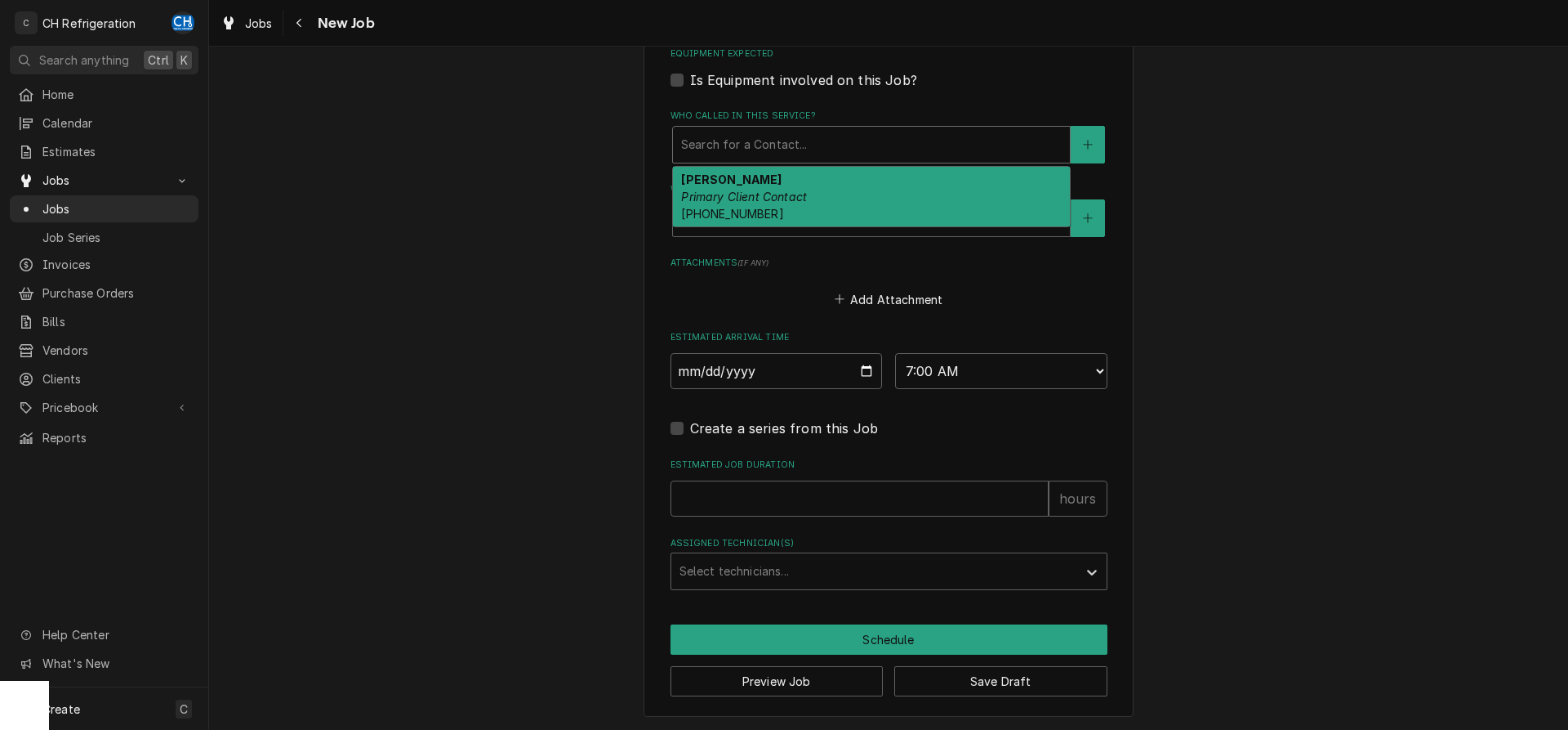
click at [953, 146] on div "Who called in this service?" at bounding box center [871, 144] width 380 height 30
click at [912, 195] on div "Jason Primary Client Contact (818) 530-6270" at bounding box center [871, 196] width 397 height 59
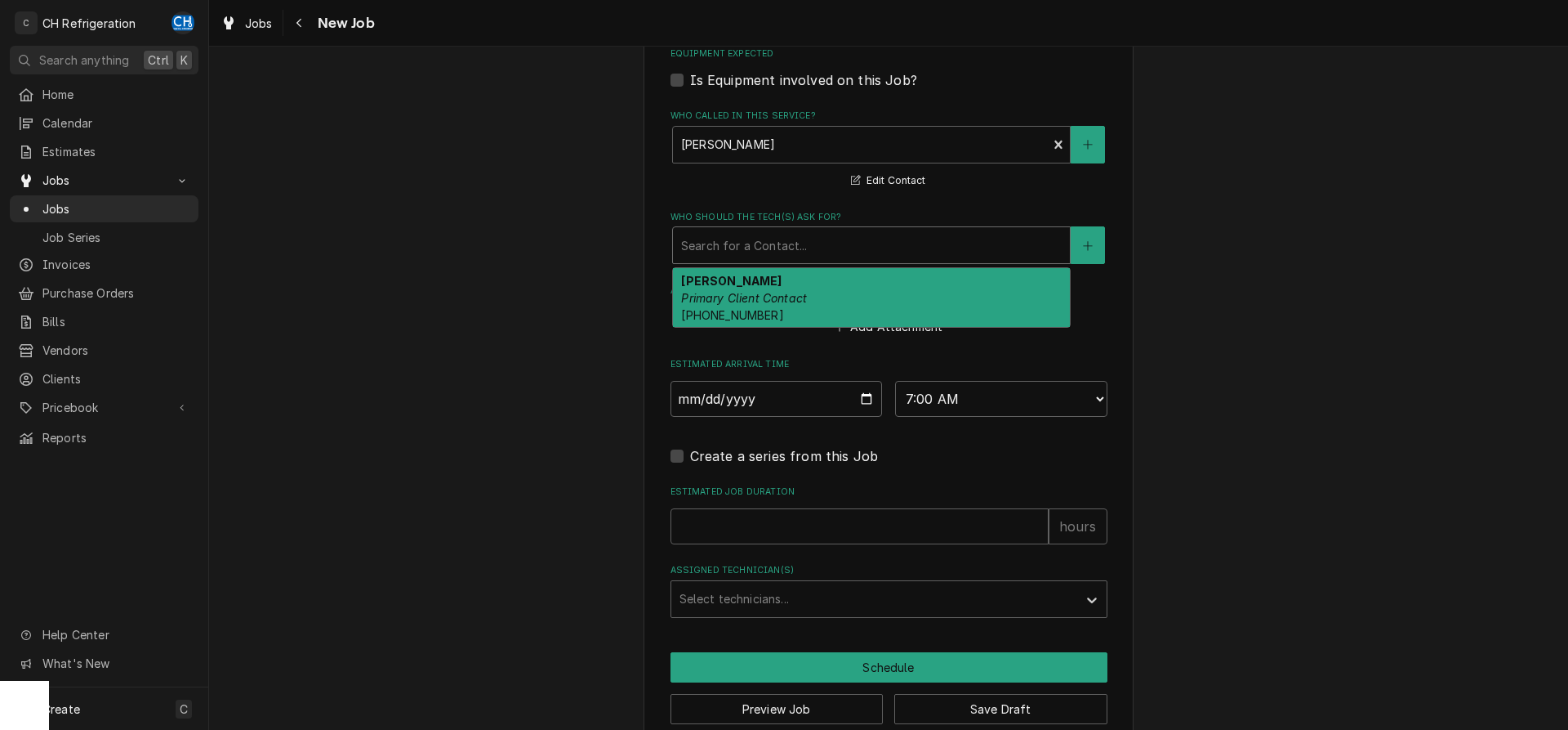
click at [867, 241] on div "Who should the tech(s) ask for?" at bounding box center [871, 245] width 380 height 30
click at [839, 299] on div "Jason Primary Client Contact (818) 530-6270" at bounding box center [871, 297] width 397 height 59
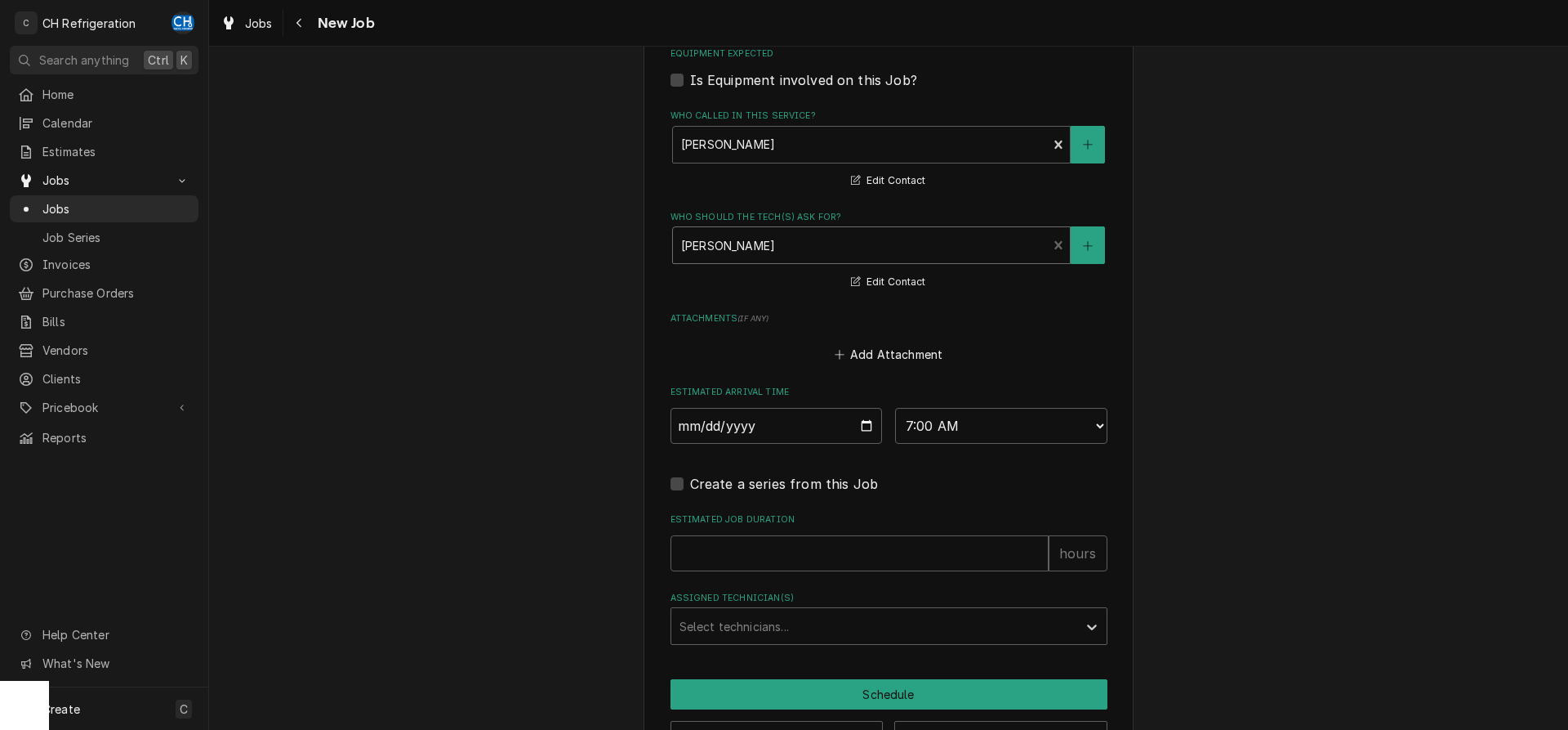
type textarea "x"
type input "1"
click at [1039, 547] on input "1" at bounding box center [859, 553] width 378 height 36
type textarea "x"
type input "2"
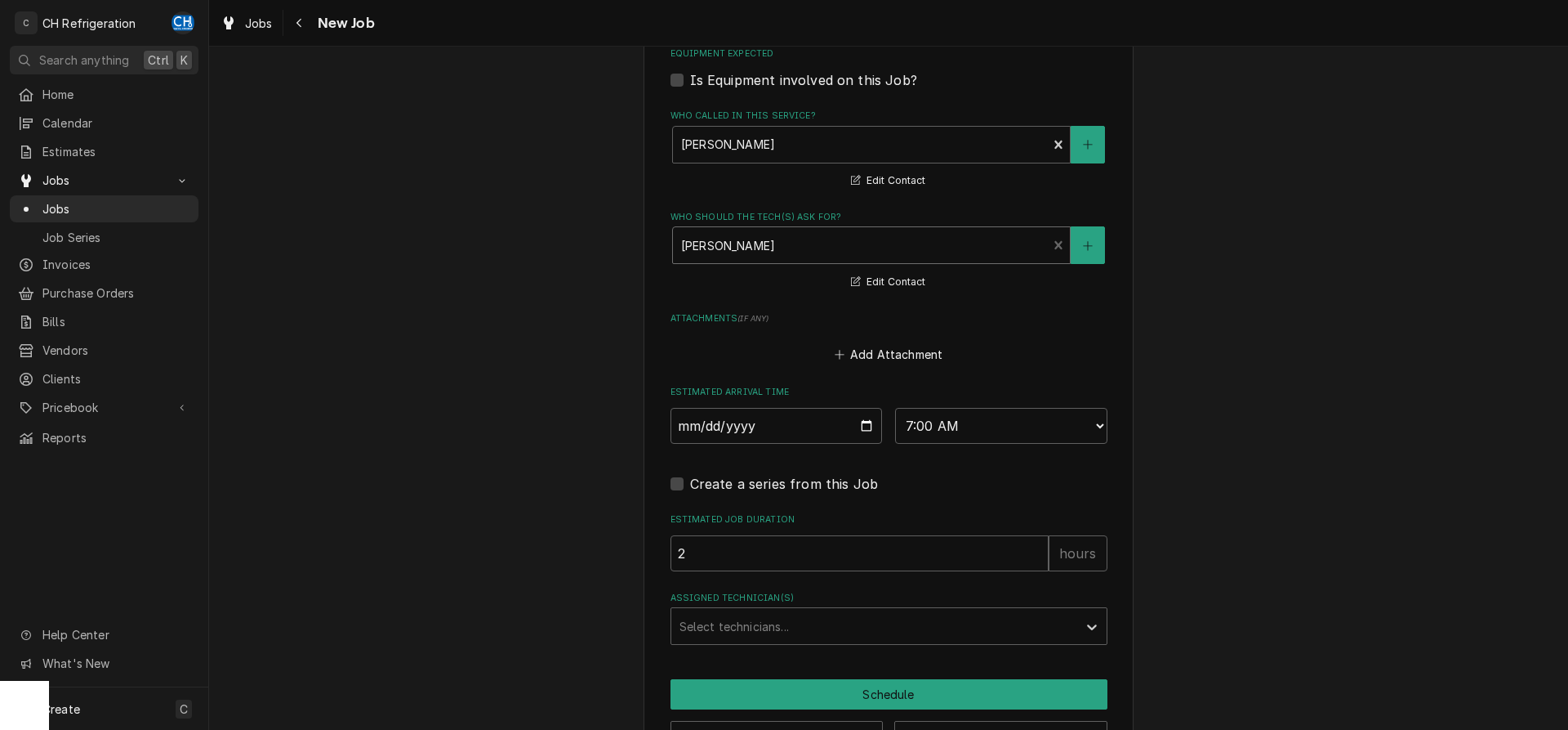
click at [1039, 547] on input "2" at bounding box center [859, 553] width 378 height 36
click at [820, 616] on div "Assigned Technician(s)" at bounding box center [874, 625] width 389 height 30
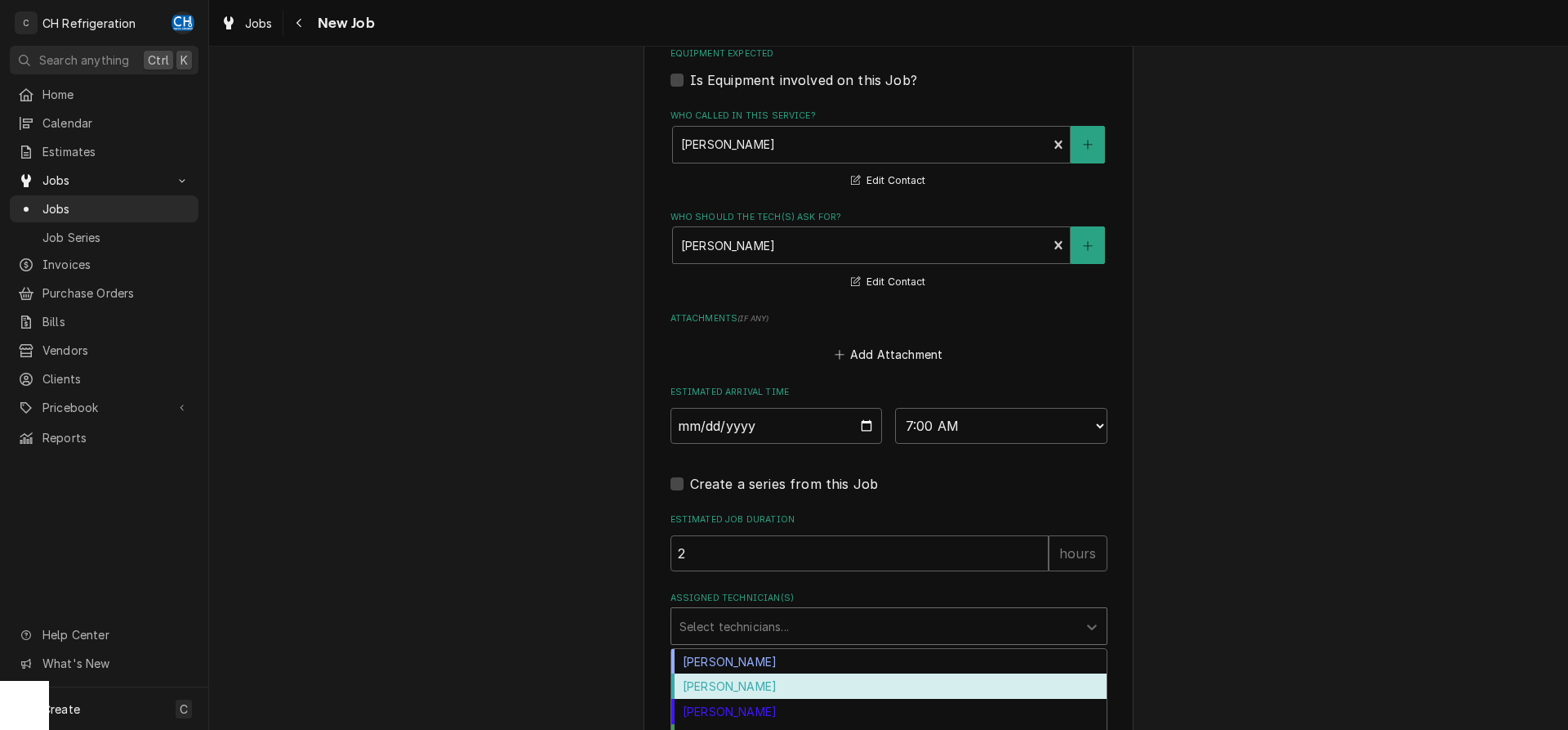
click at [736, 688] on div "Fred Gonzalez" at bounding box center [888, 686] width 435 height 25
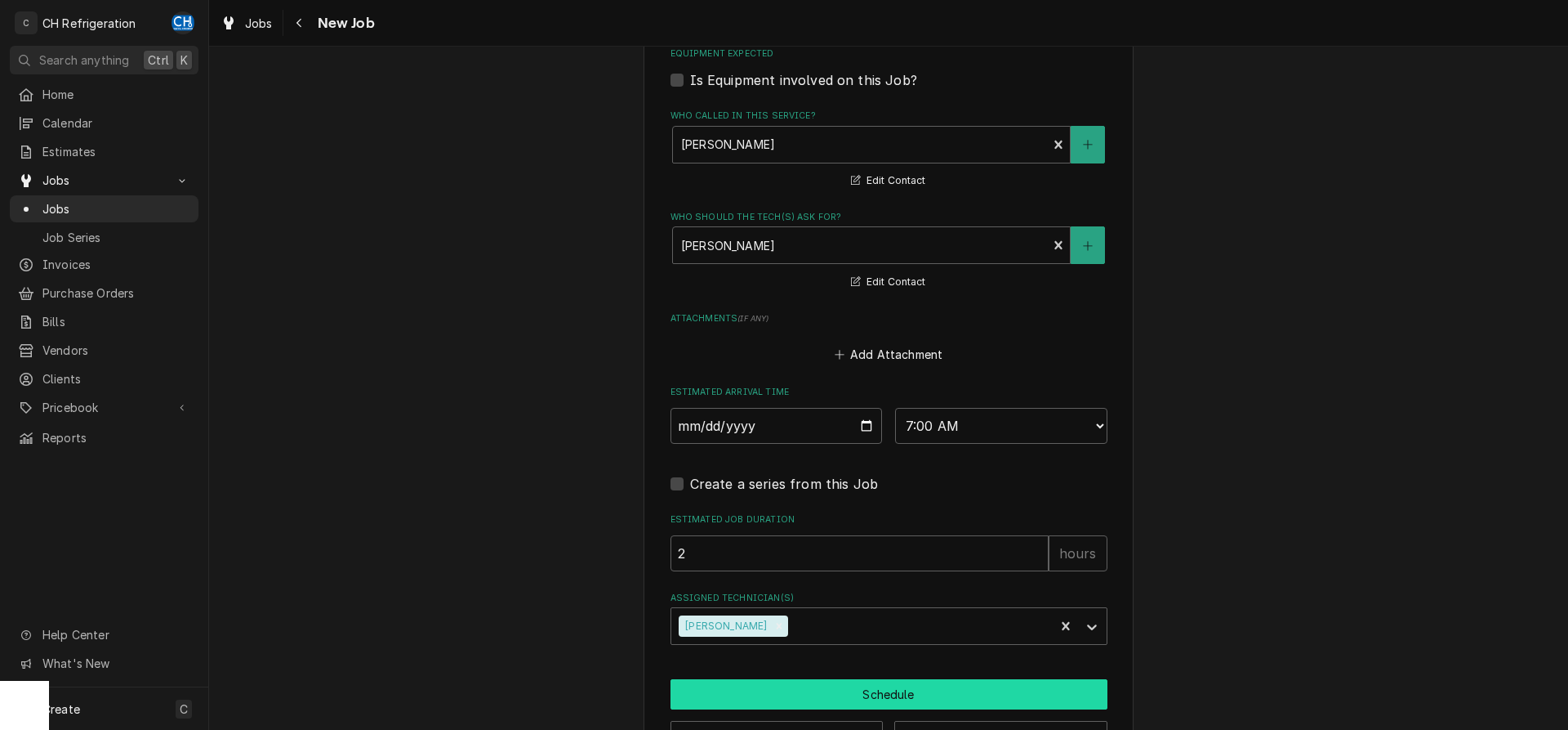
click at [817, 687] on button "Schedule" at bounding box center [888, 694] width 437 height 31
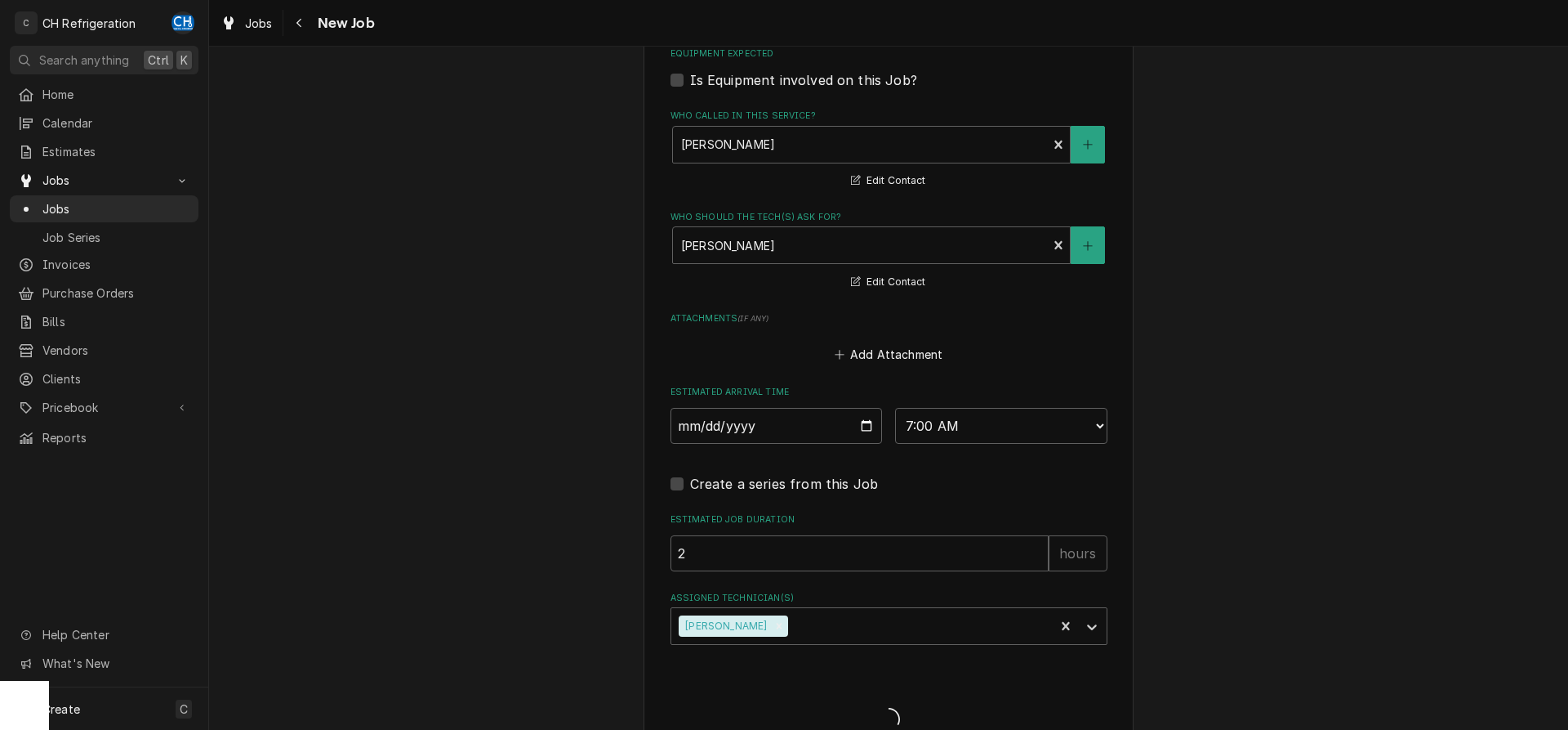
type textarea "x"
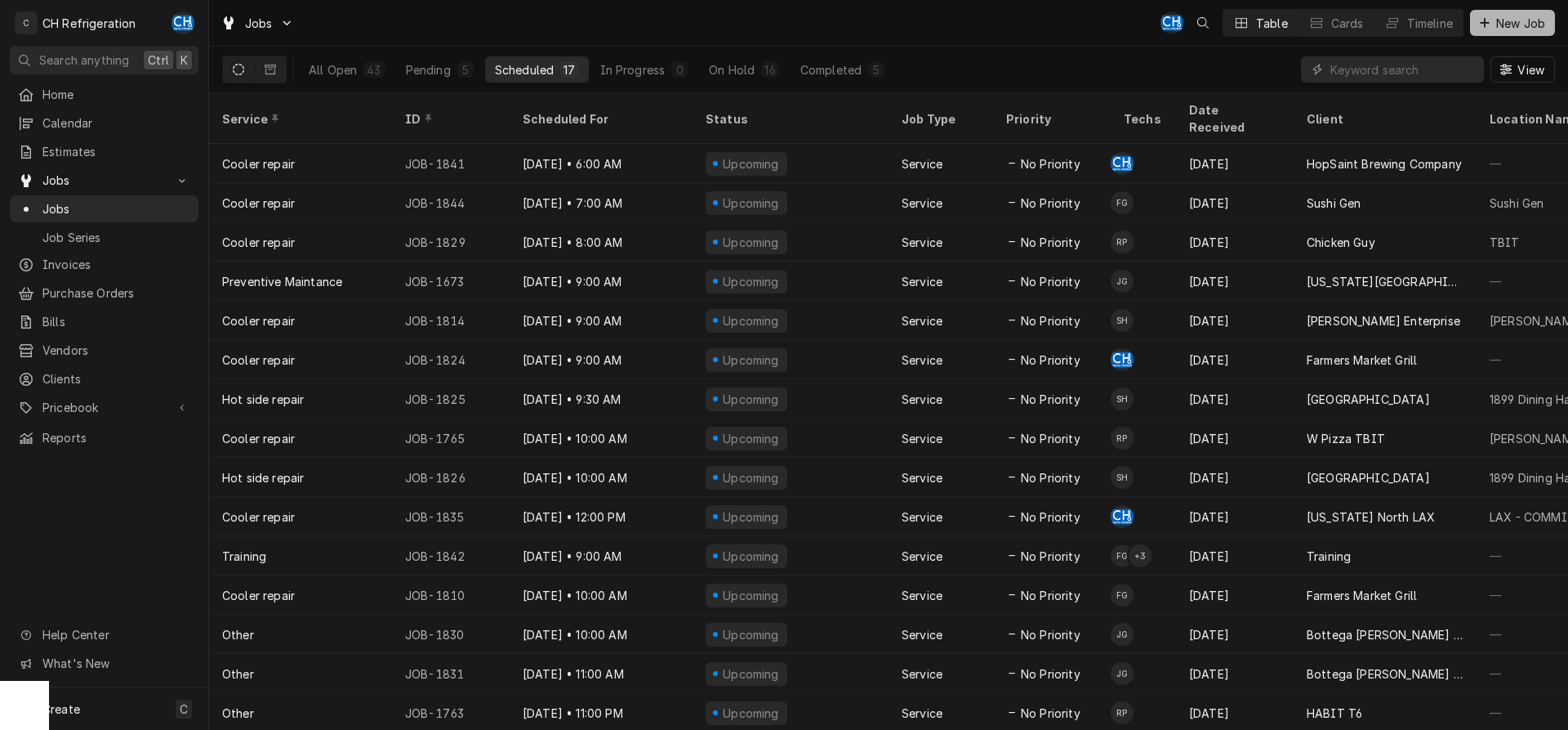
click at [1502, 15] on span "New Job" at bounding box center [1520, 23] width 56 height 17
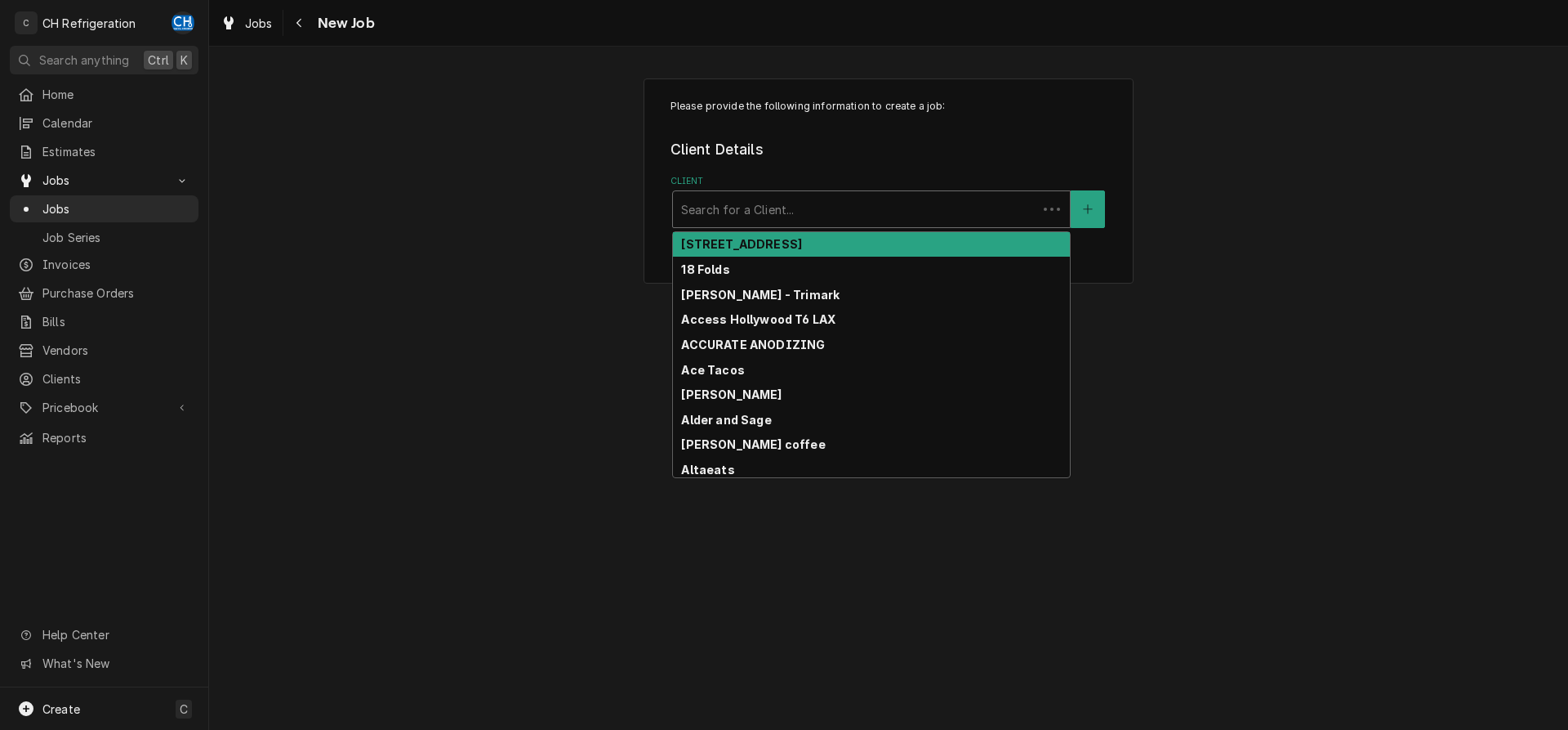
click at [868, 214] on div "Client" at bounding box center [855, 209] width 348 height 30
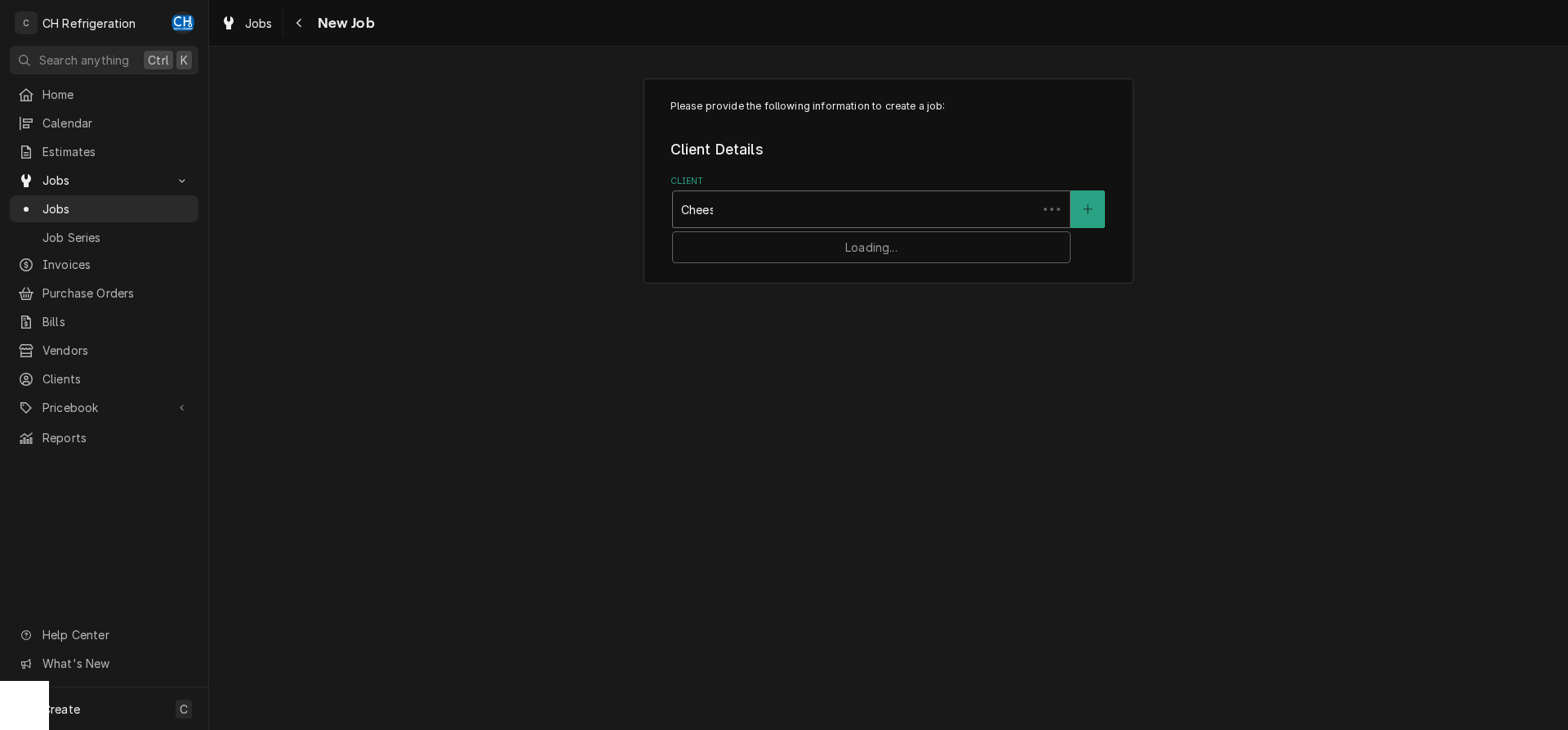
type input "Cheese"
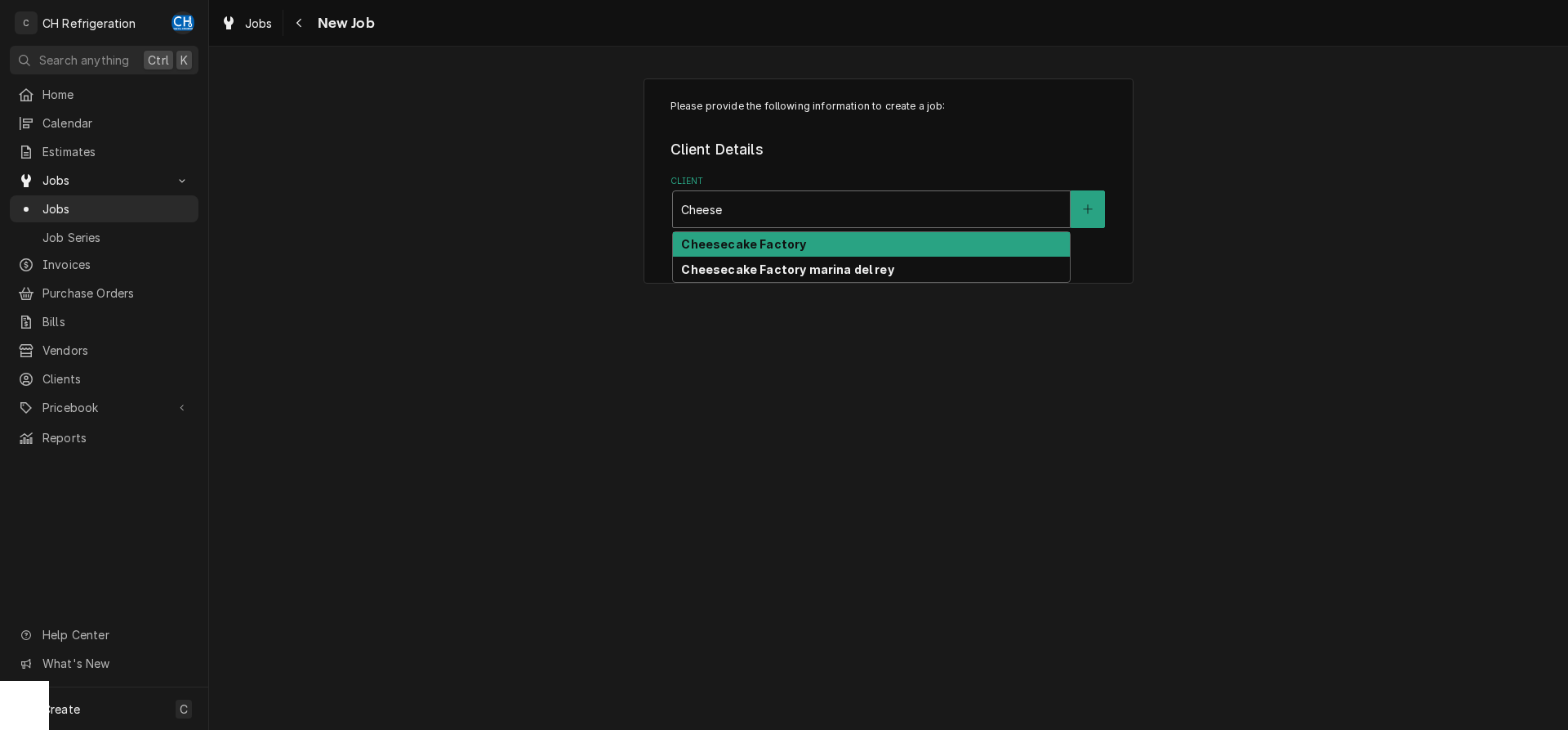
click at [887, 238] on div "Cheesecake Factory" at bounding box center [871, 244] width 397 height 25
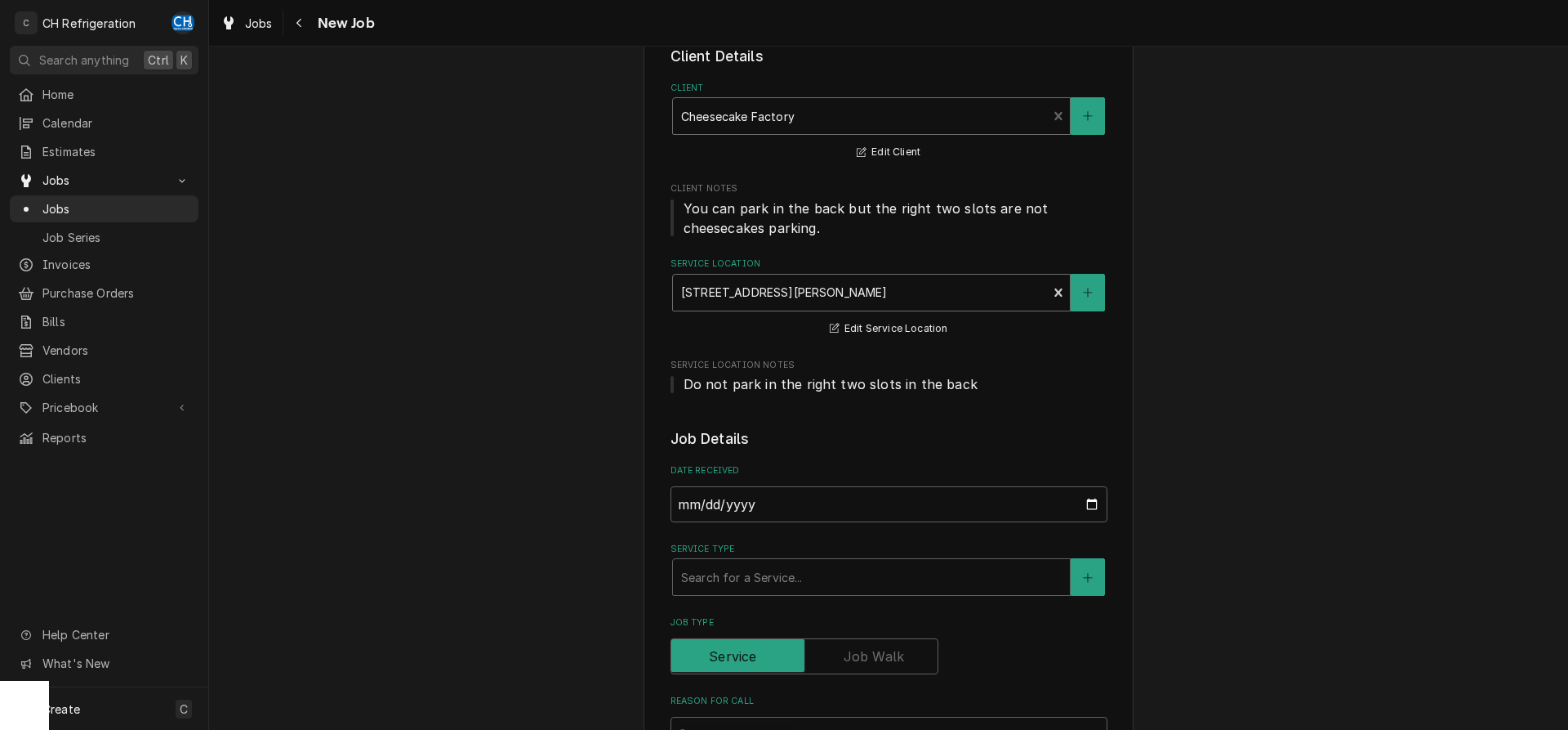
scroll to position [250, 0]
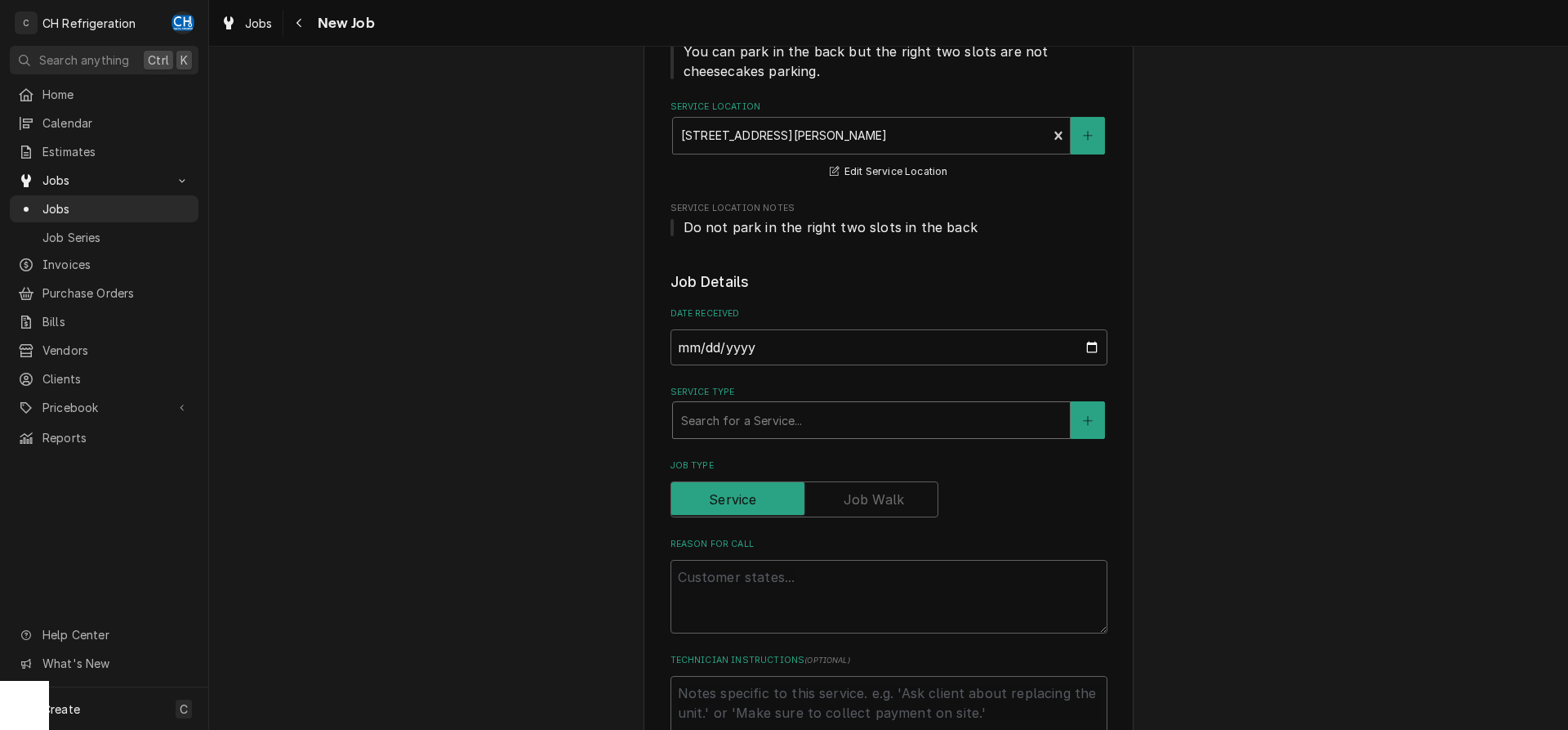
click at [852, 429] on div "Service Type" at bounding box center [871, 420] width 380 height 30
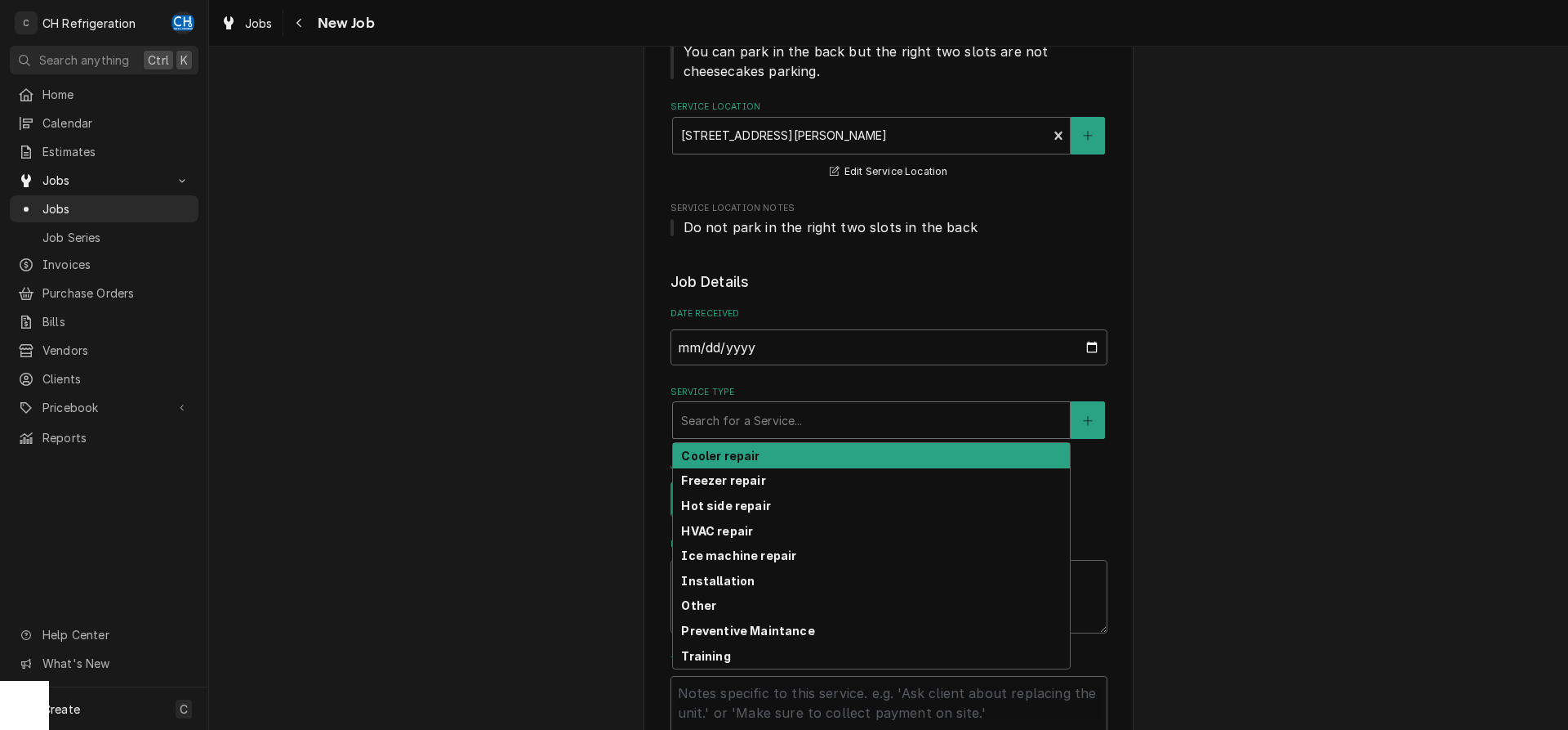
click at [817, 463] on div "Cooler repair" at bounding box center [871, 455] width 397 height 25
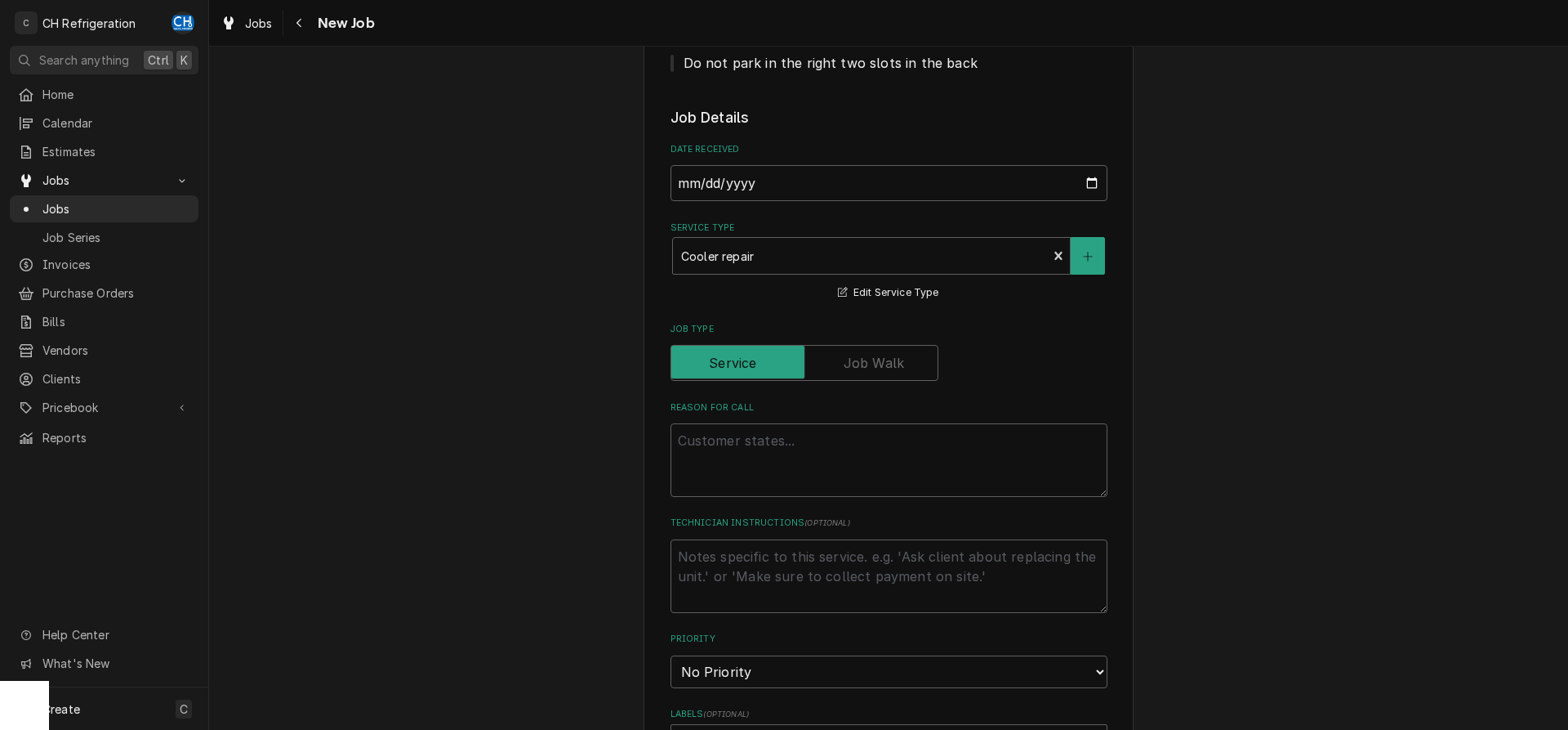
scroll to position [416, 0]
paste textarea "efrigerator Needs Repair / Expo area refrigerator on right is leaking. Looks li…"
type textarea "x"
type textarea "efrigerator Needs Repair / Expo area refrigerator on right is leaking. Looks li…"
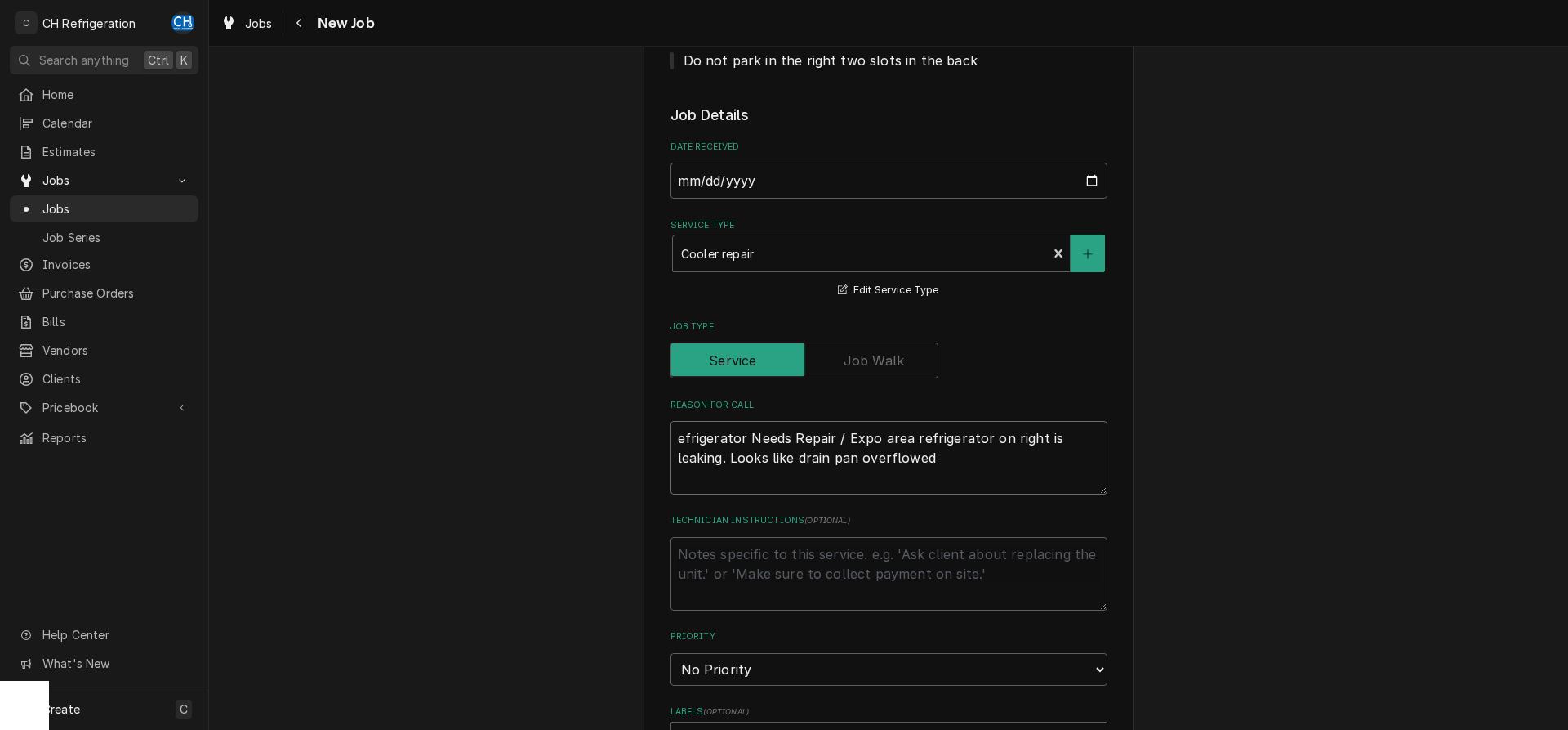
click at [679, 443] on textarea "efrigerator Needs Repair / Expo area refrigerator on right is leaking. Looks li…" at bounding box center [888, 458] width 437 height 74
type textarea "x"
type textarea "Refrigerator Needs Repair / Expo area refrigerator on right is leaking. Looks l…"
type textarea "x"
type textarea "Refrigerator Needs Repair / Expo area refrigerator on right is leaking. Looks l…"
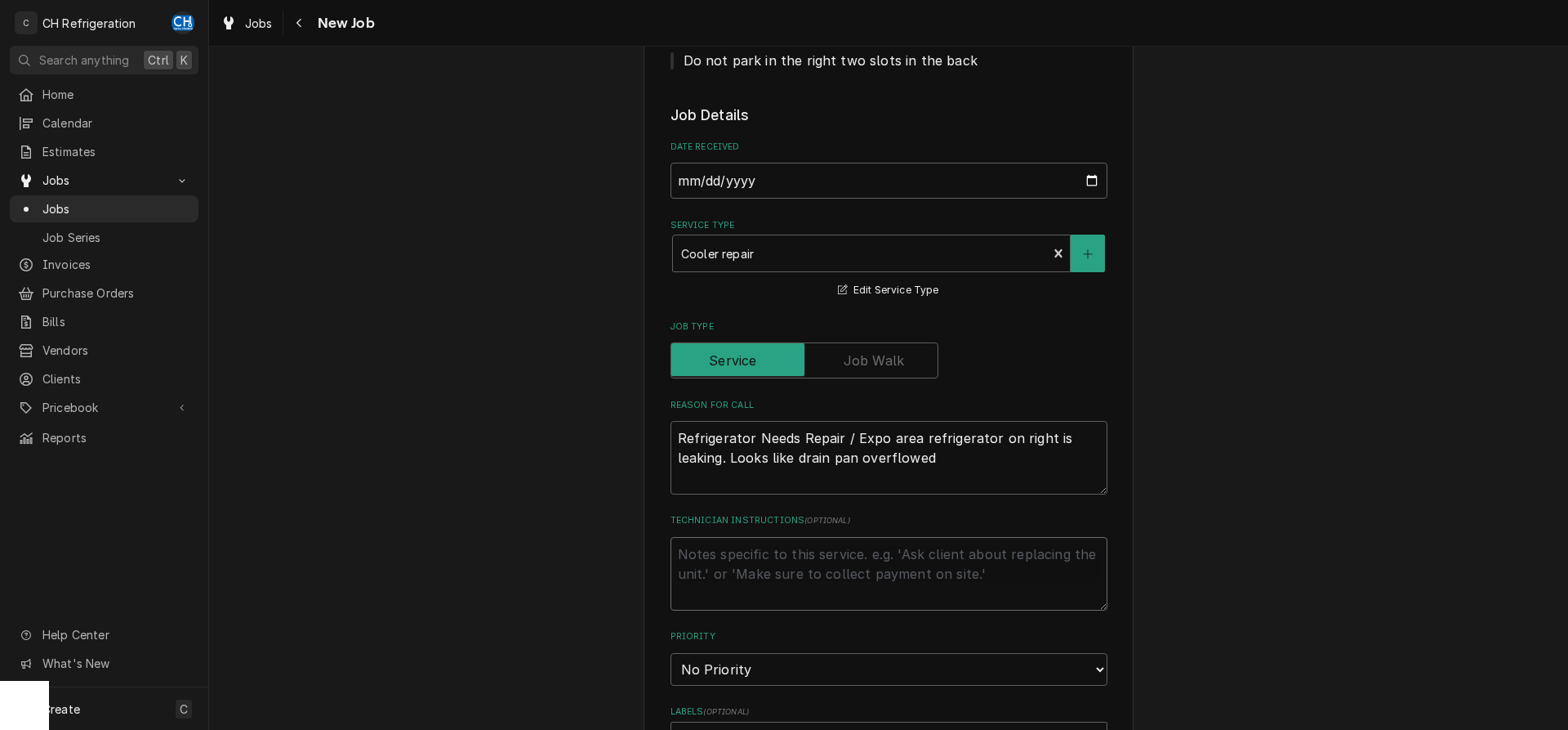
paste textarea "324466271"
type textarea "x"
type textarea "324466271"
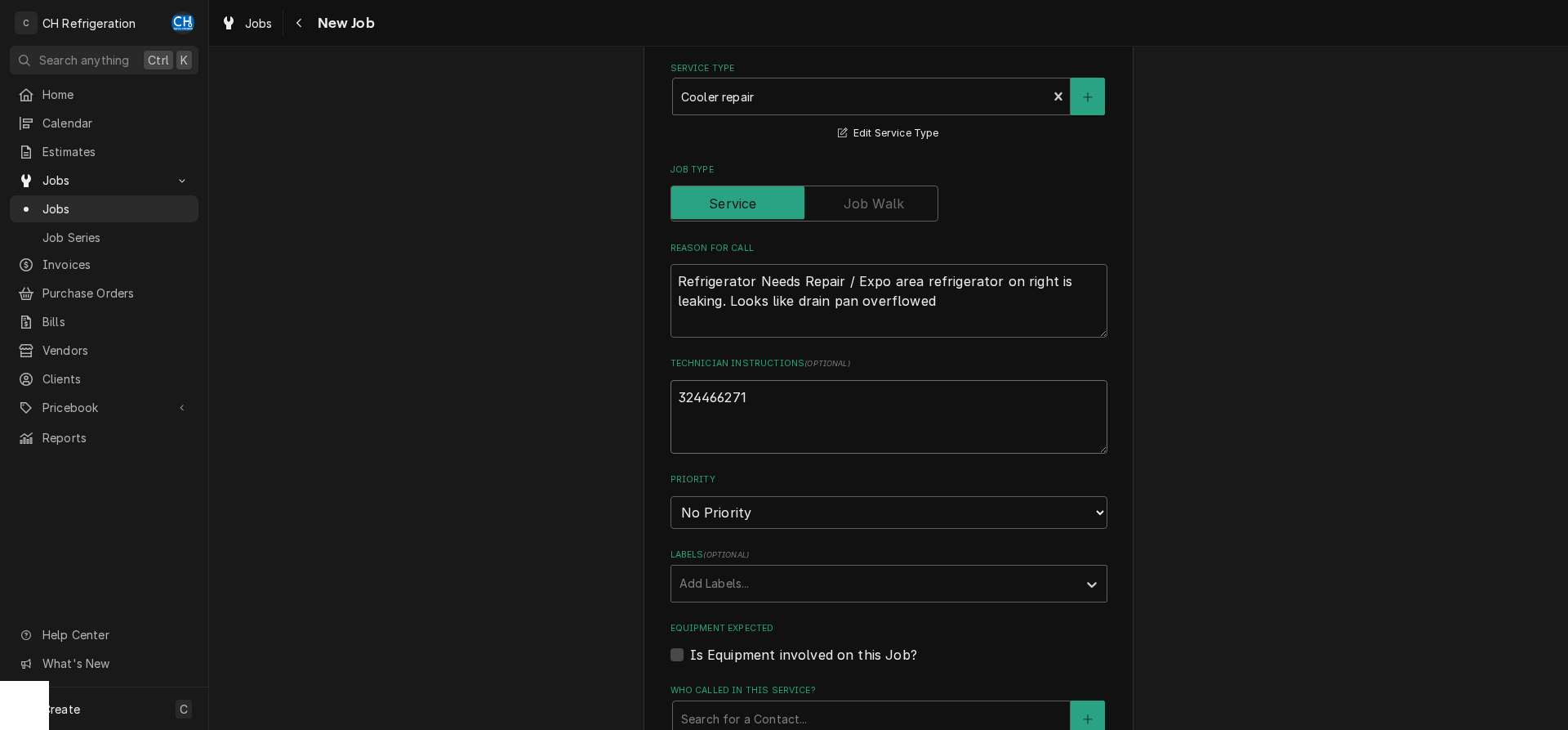
type textarea "x"
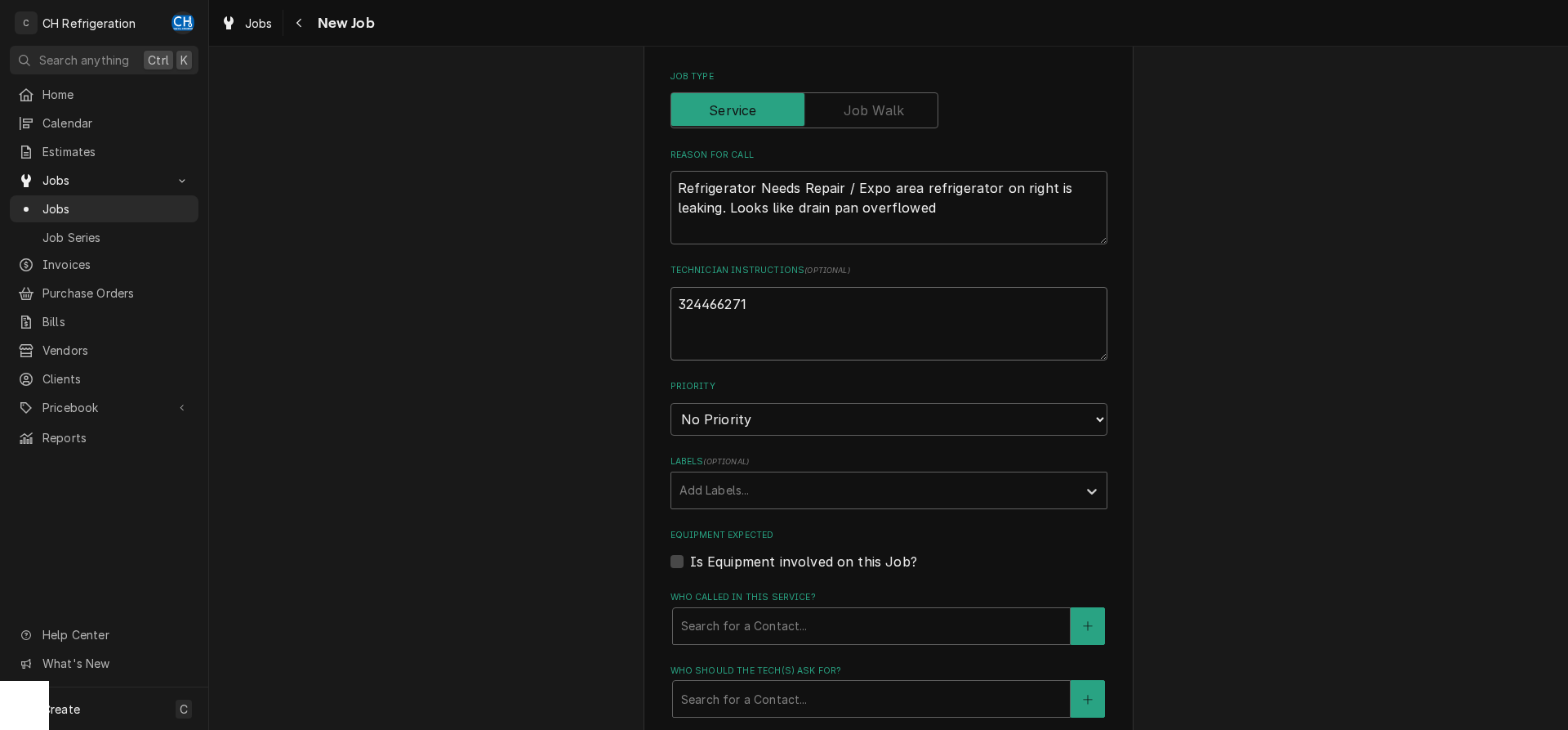
type textarea "324466271"
click at [670, 403] on select "No Priority Urgent High Medium Low" at bounding box center [888, 419] width 437 height 32
click at [1348, 480] on div "Please provide the following information to create a job: Client Details Client…" at bounding box center [888, 280] width 1359 height 1766
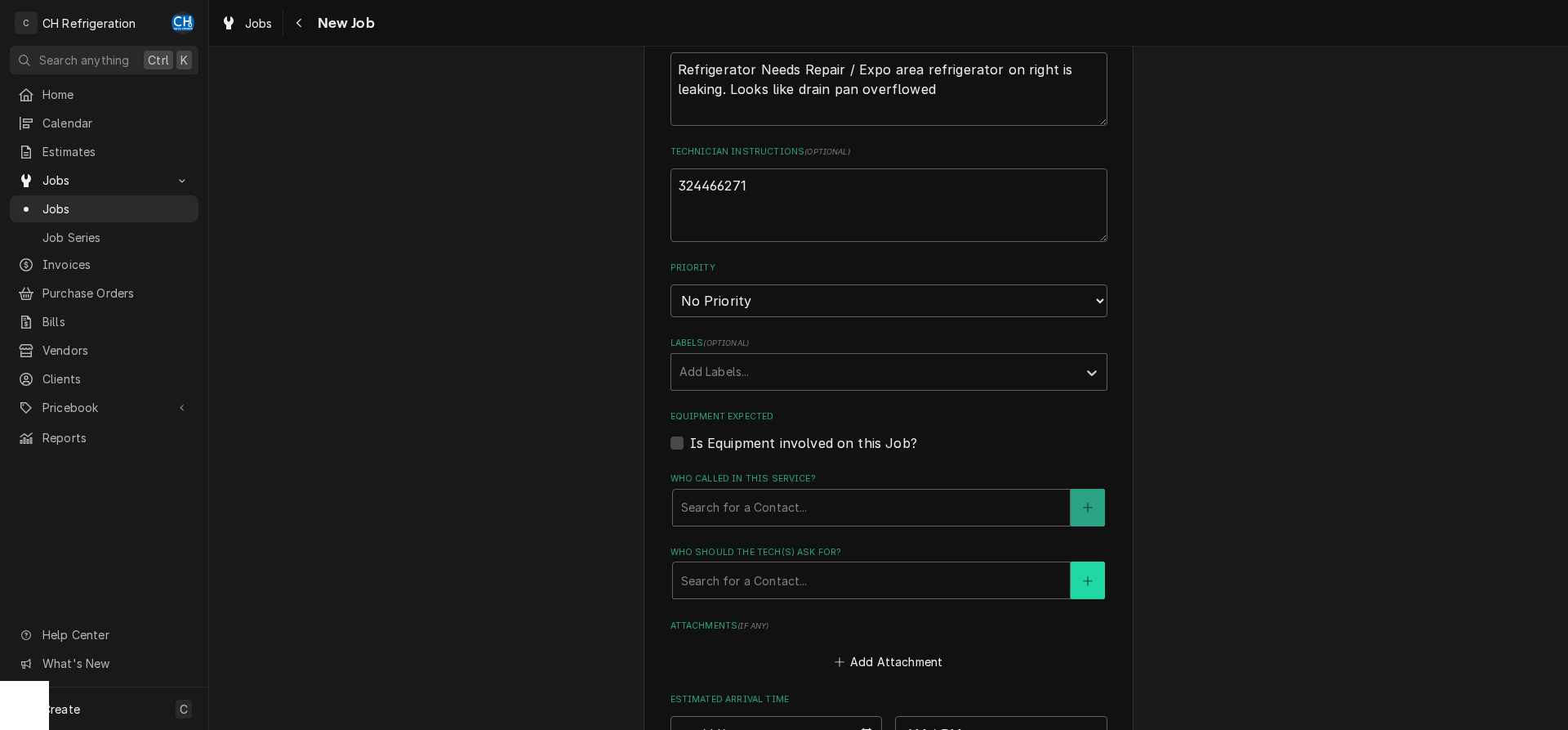
scroll to position [834, 0]
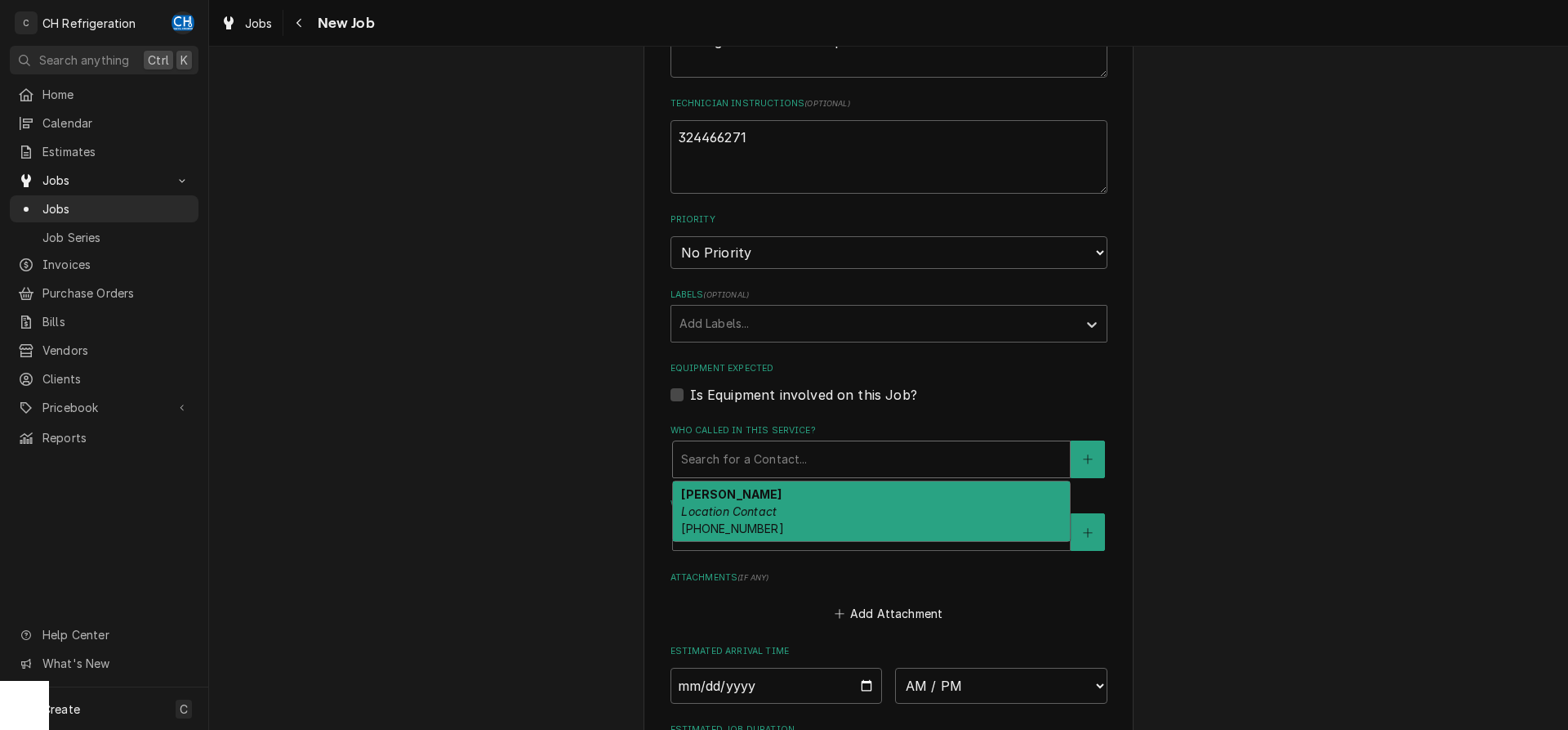
click at [901, 450] on div "Who called in this service?" at bounding box center [871, 459] width 380 height 30
click at [854, 507] on div "Kenny Navalta Location Contact (818) 383-7827" at bounding box center [871, 511] width 397 height 59
type textarea "x"
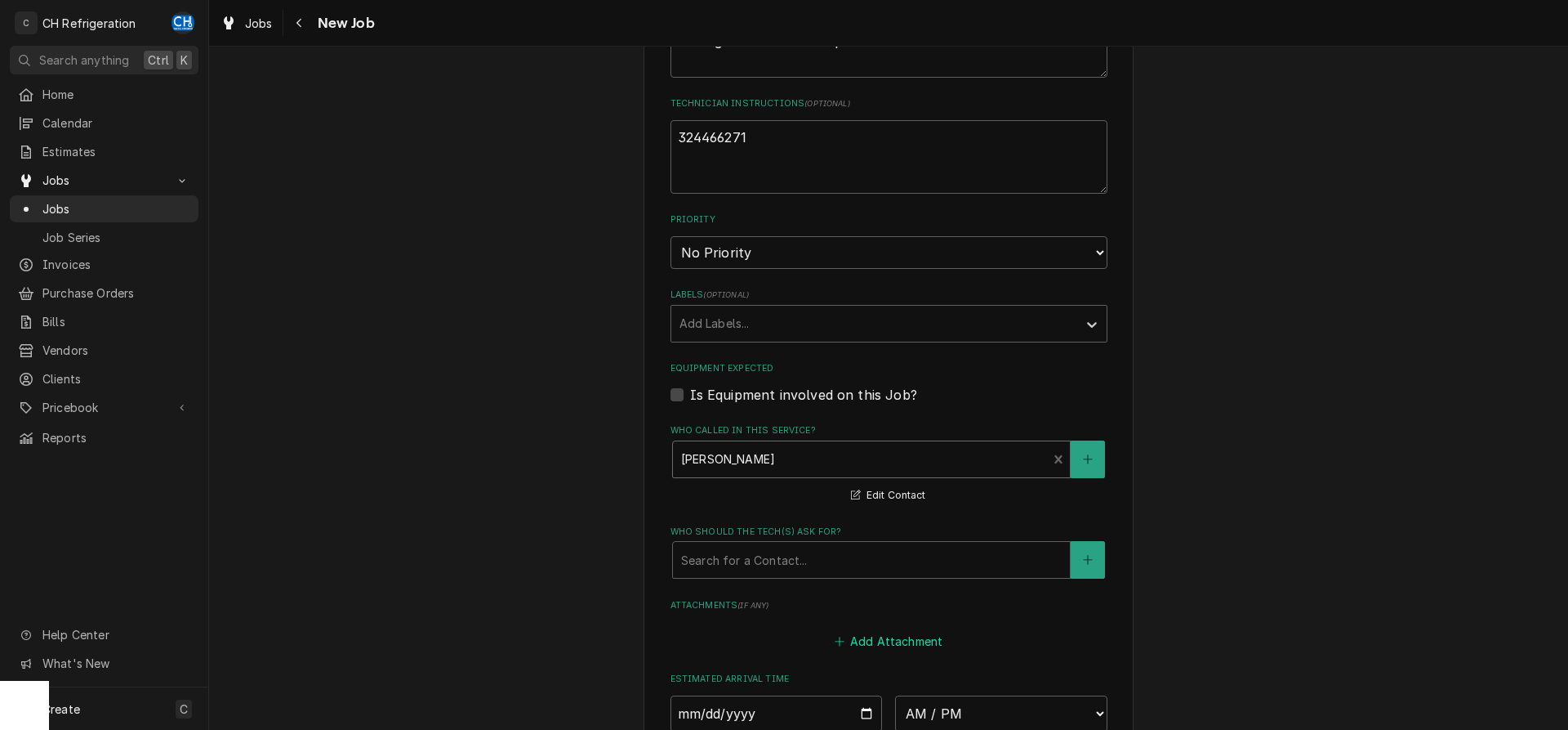
scroll to position [1127, 0]
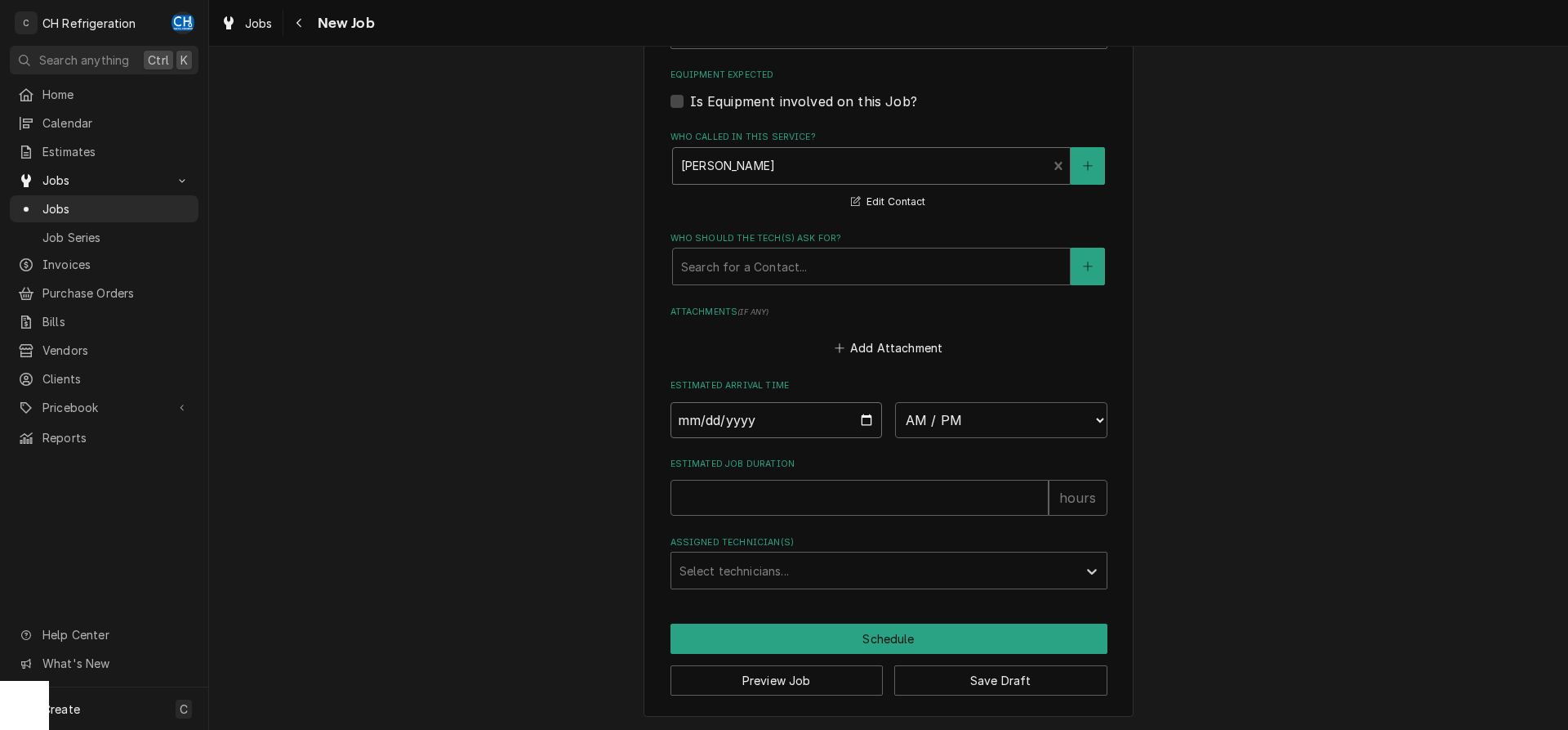
click at [868, 415] on input "Date" at bounding box center [776, 420] width 213 height 36
type input "2025-09-02"
click at [895, 402] on select "AM / PM 6:00 AM 6:15 AM 6:30 AM 6:45 AM 7:00 AM 7:15 AM 7:30 AM 7:45 AM 8:00 AM…" at bounding box center [1002, 420] width 213 height 36
type textarea "x"
select select "05:30:00"
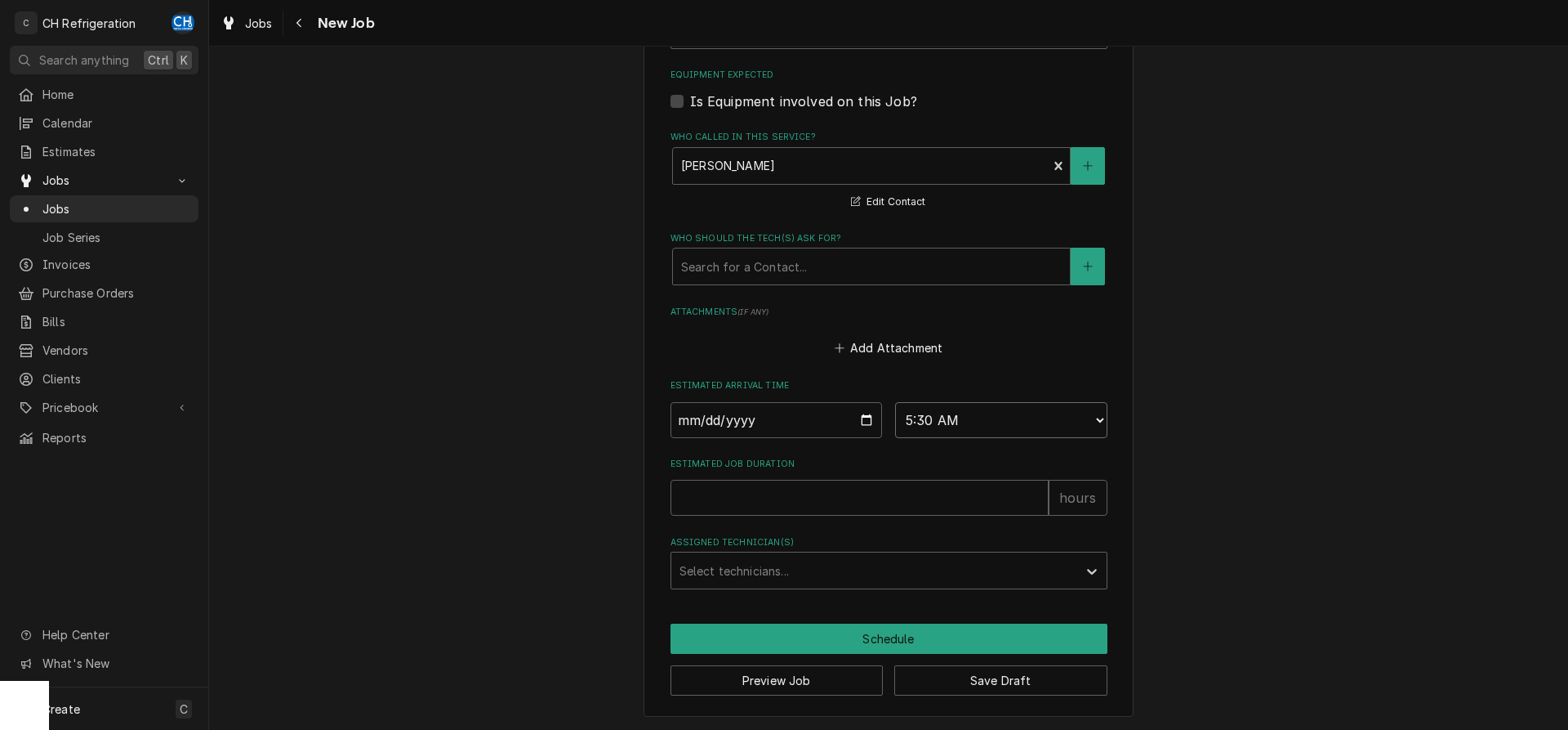
click option "5:30 AM" at bounding box center [0, 0] width 0 height 0
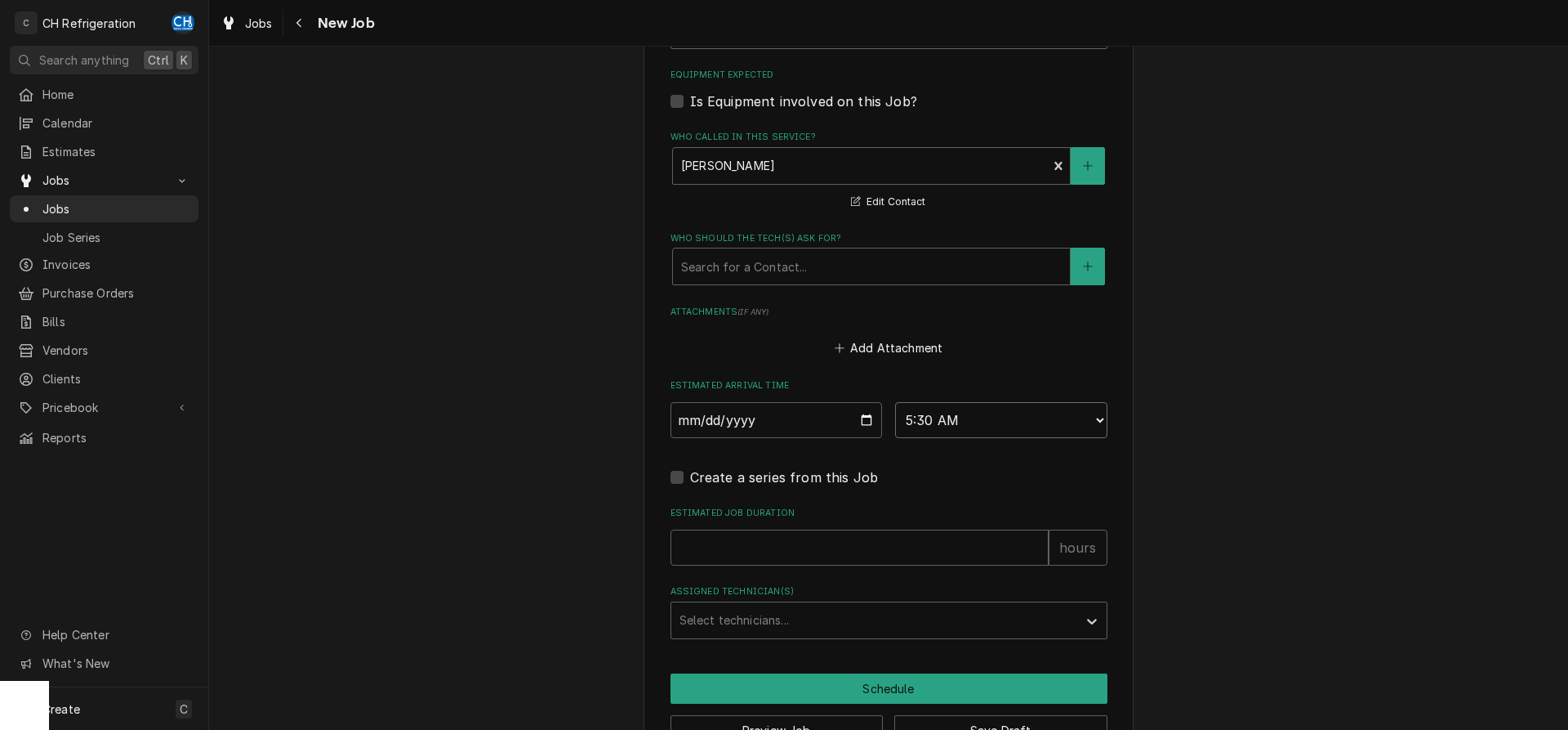
type textarea "x"
type input "1"
click at [1036, 540] on input "1" at bounding box center [859, 547] width 378 height 36
type textarea "x"
type input "2"
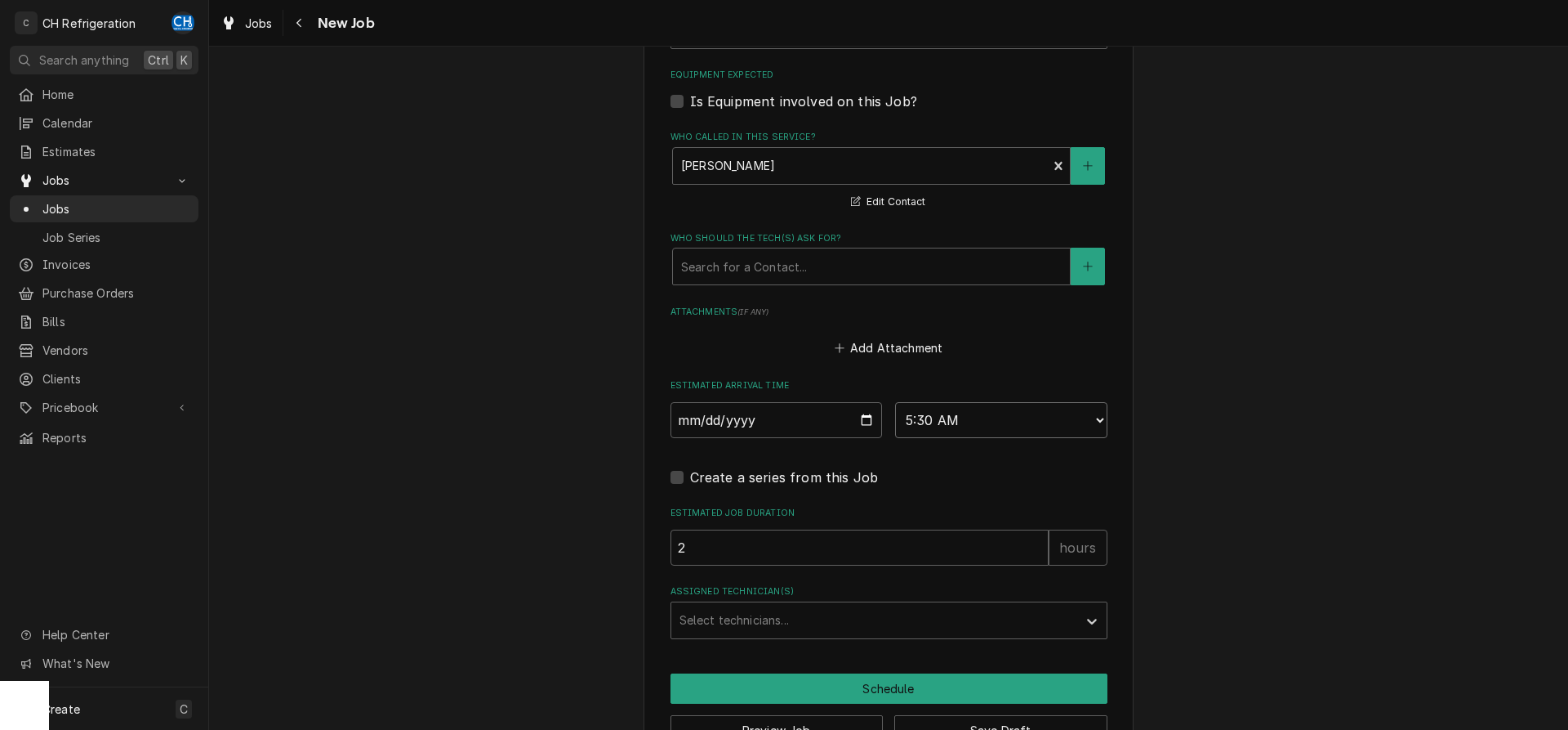
click at [1036, 540] on input "2" at bounding box center [859, 547] width 378 height 36
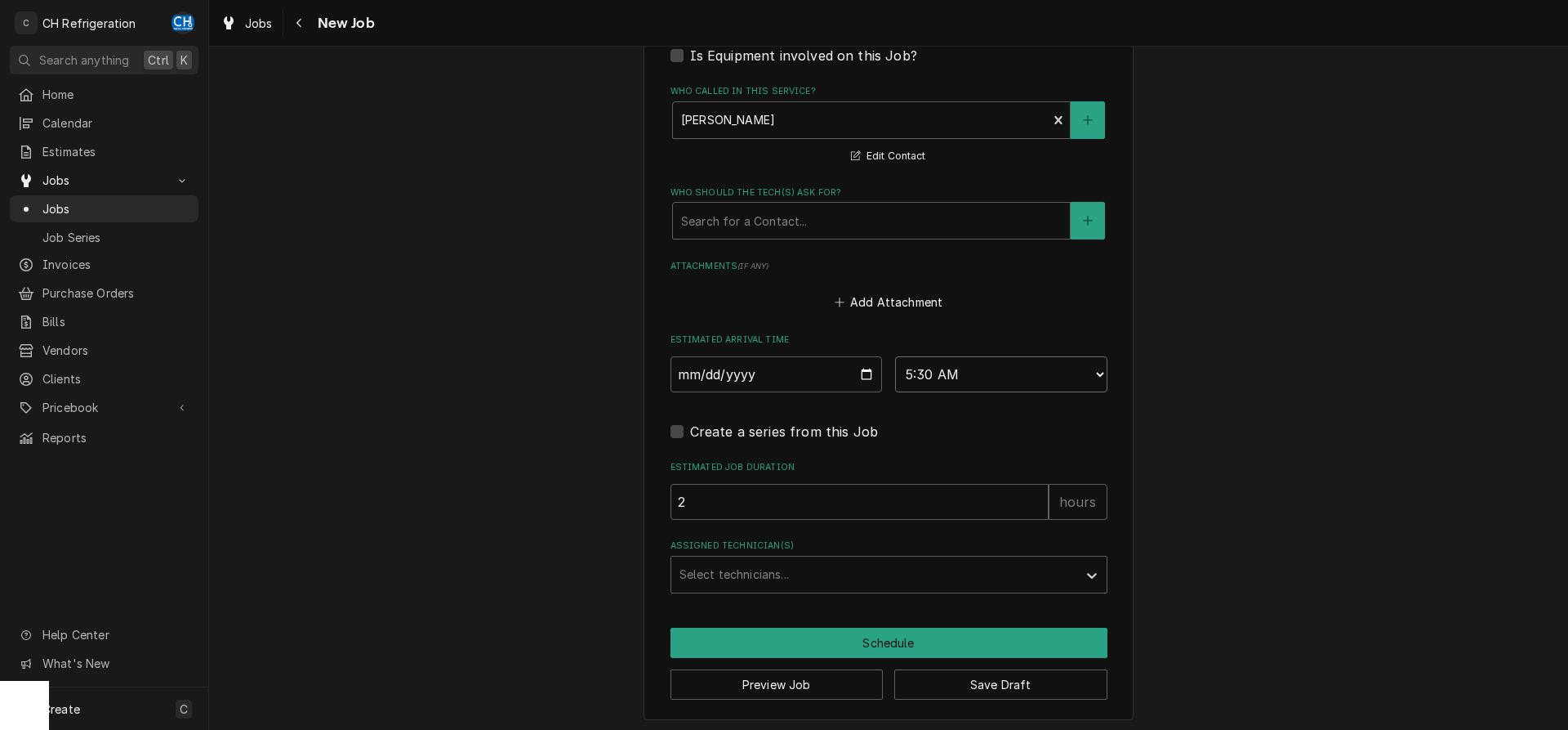
scroll to position [1176, 0]
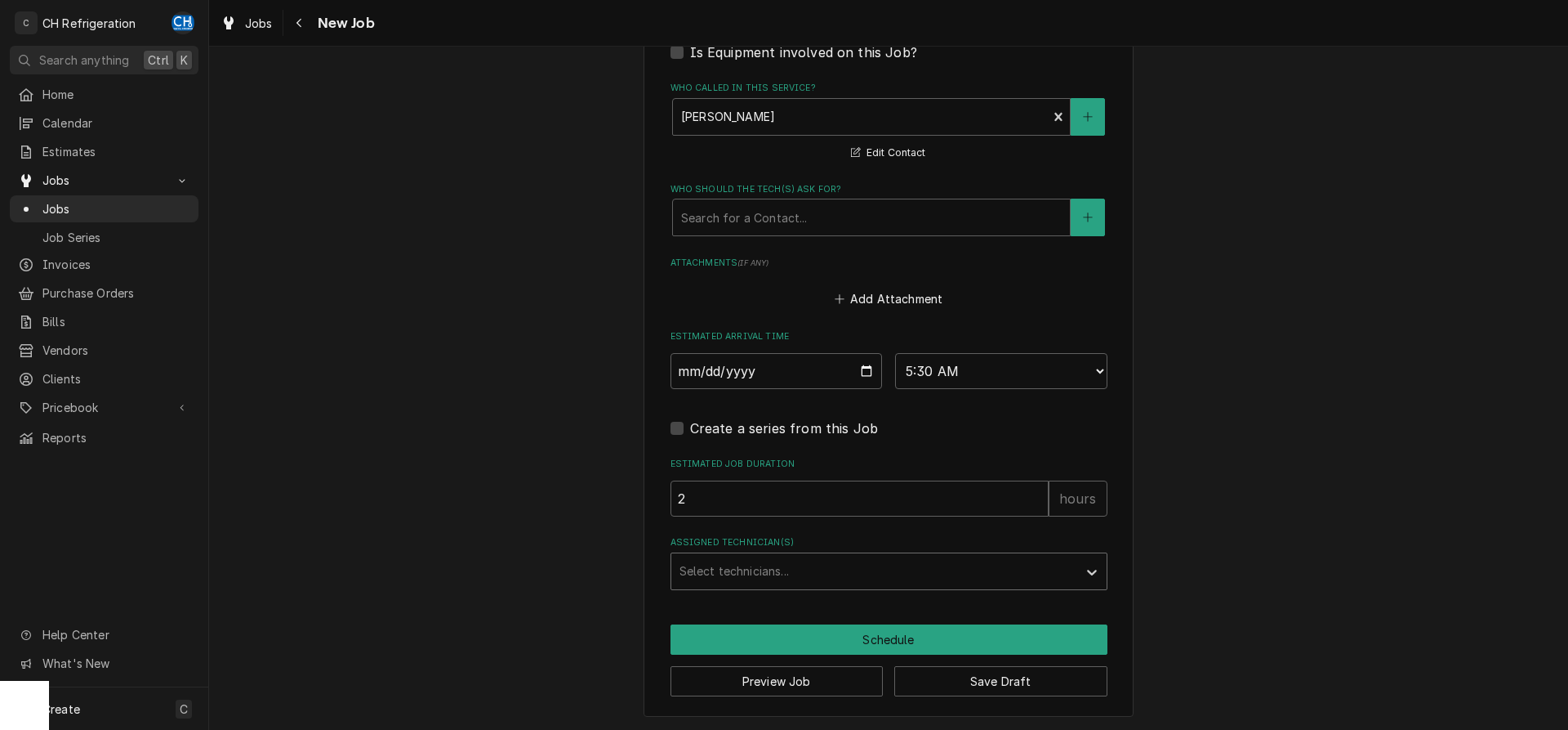
click at [811, 579] on div "Assigned Technician(s)" at bounding box center [874, 570] width 389 height 30
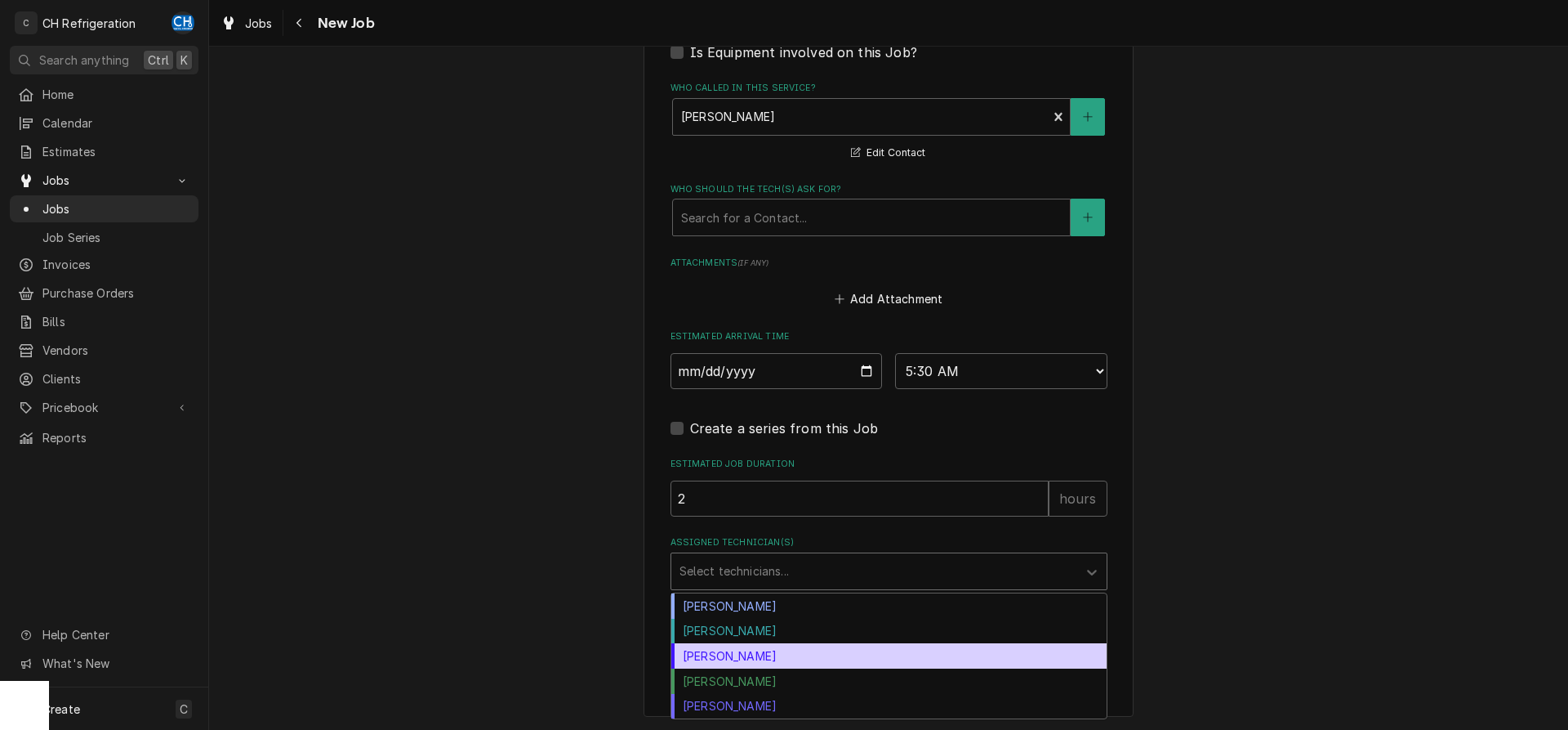
click at [753, 652] on div "Josh Galindo" at bounding box center [888, 655] width 435 height 25
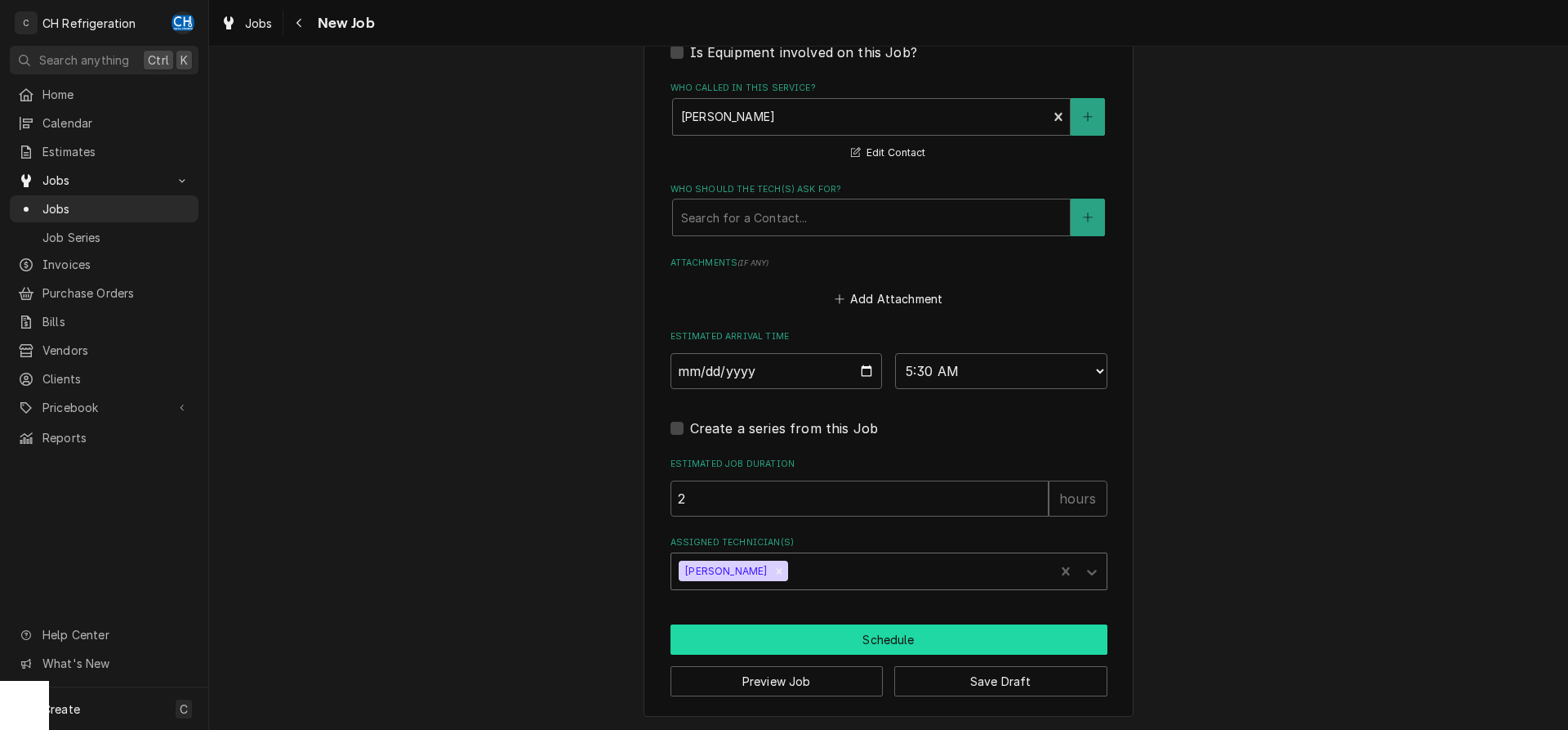
click at [784, 636] on button "Schedule" at bounding box center [888, 640] width 437 height 31
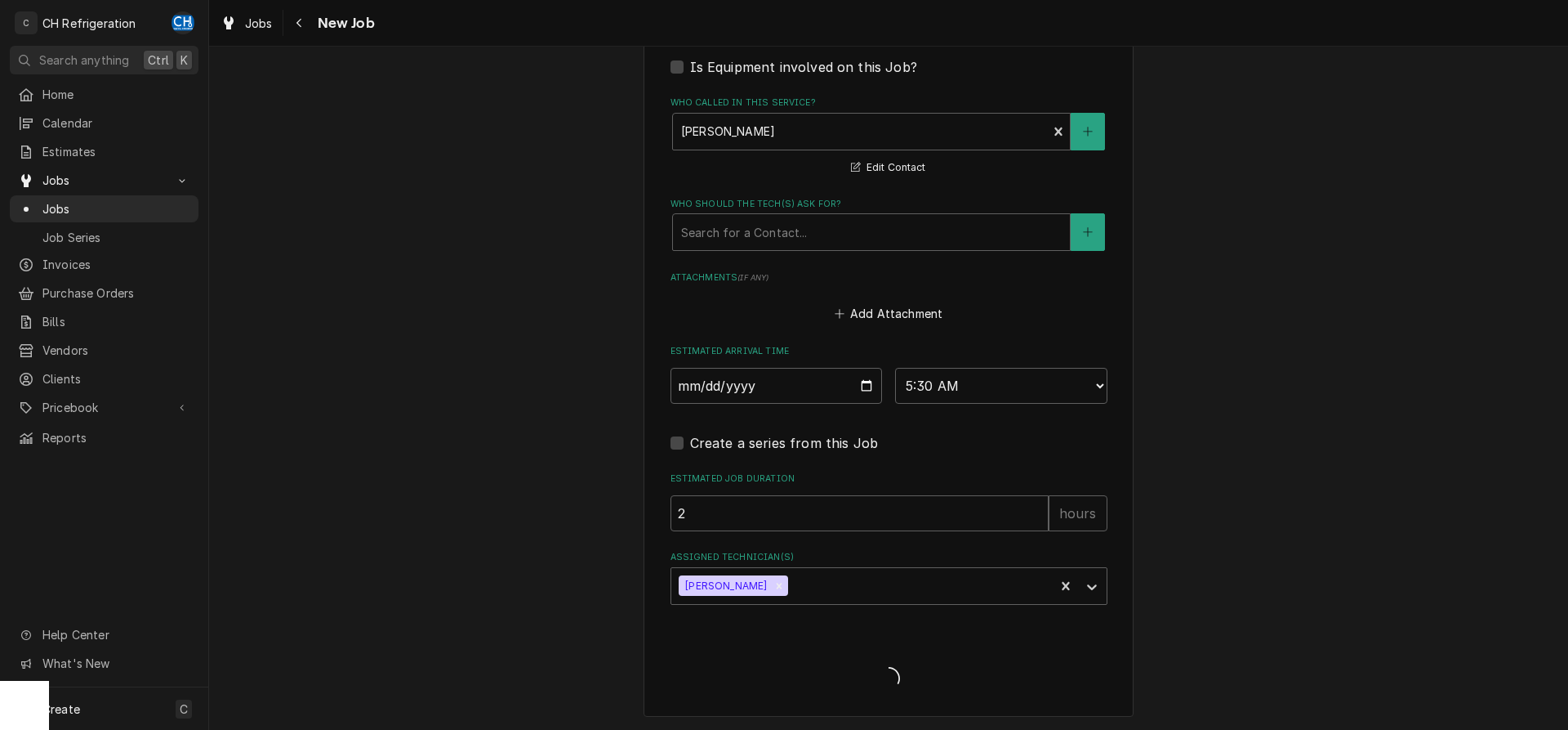
type textarea "x"
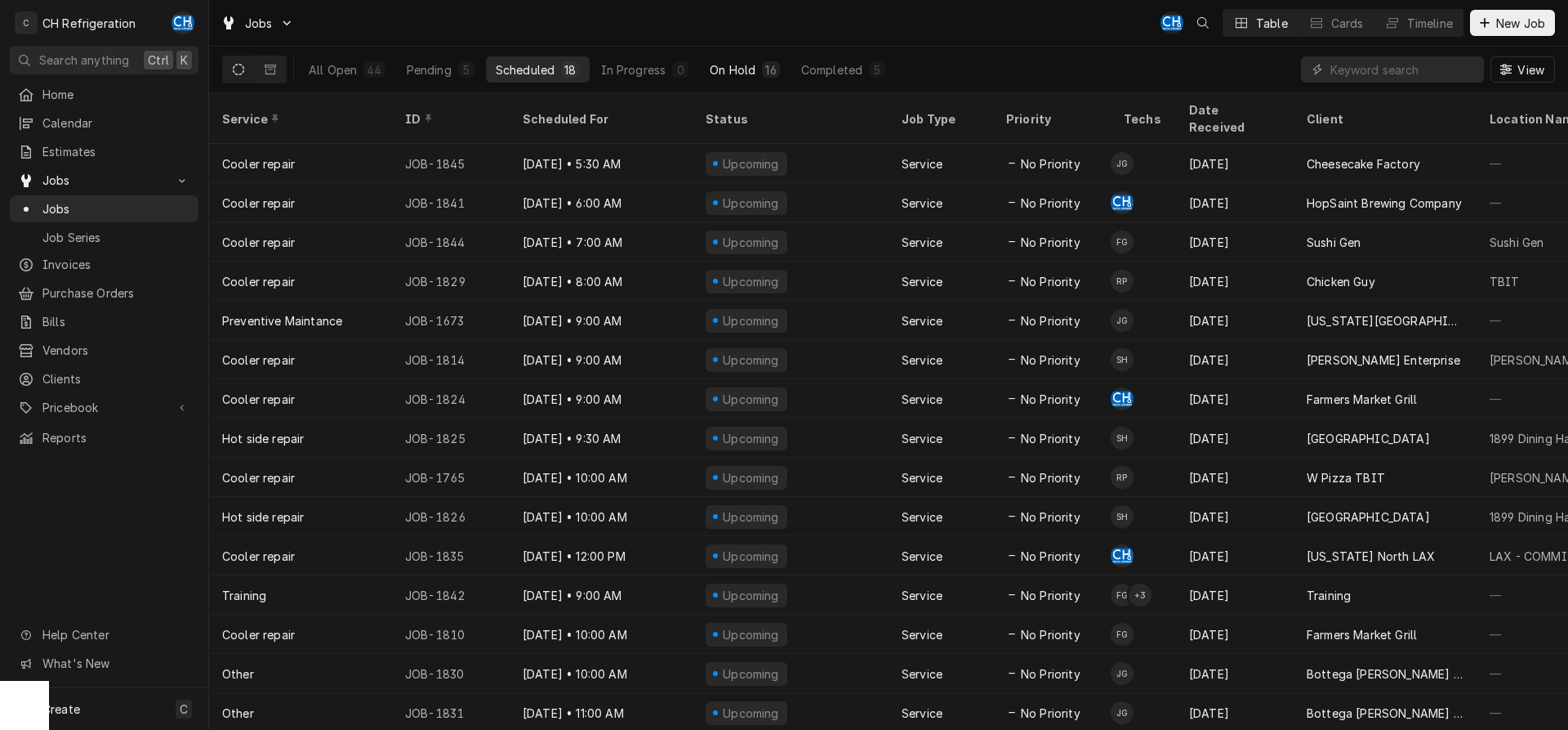
click at [745, 68] on div "On Hold" at bounding box center [732, 69] width 46 height 17
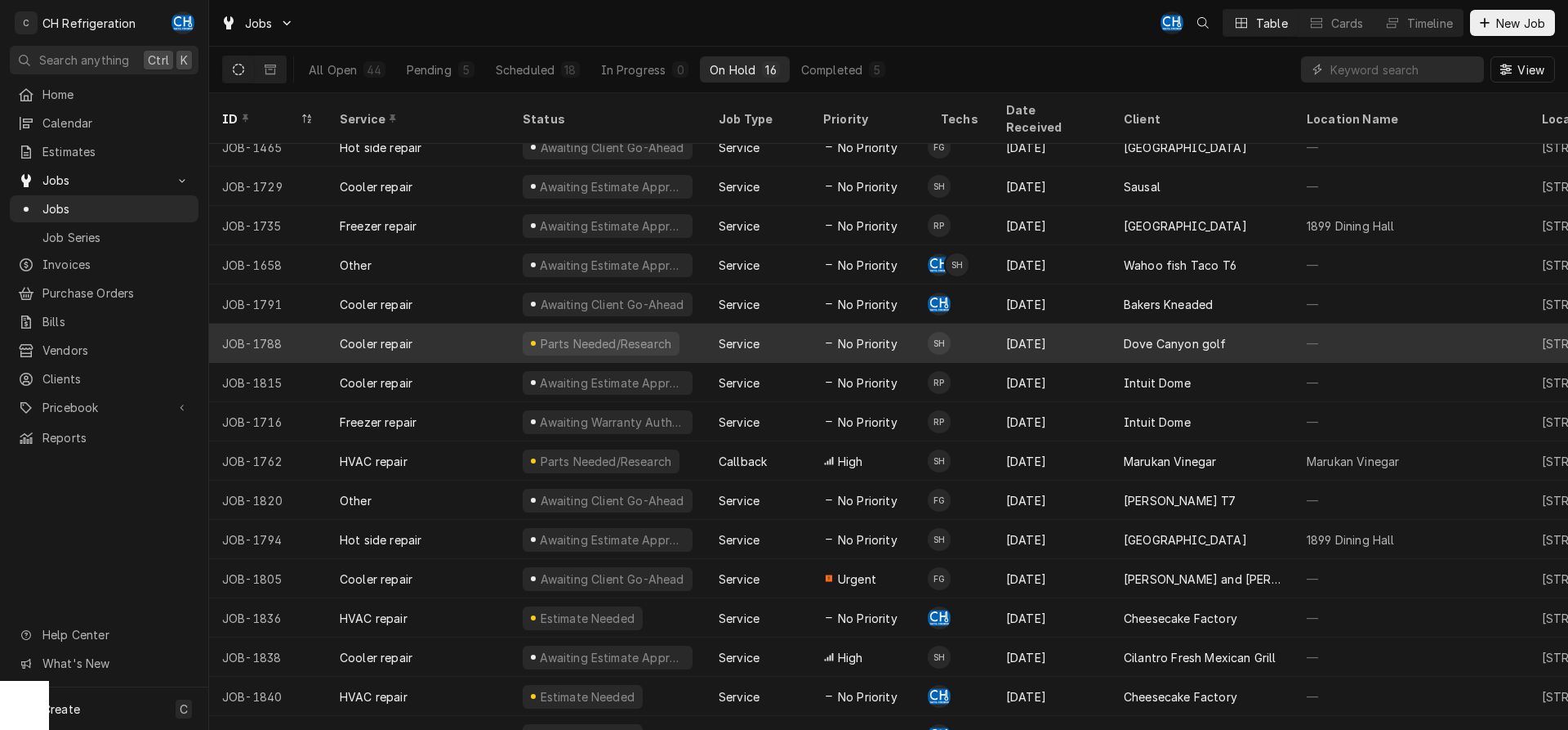
scroll to position [22, 0]
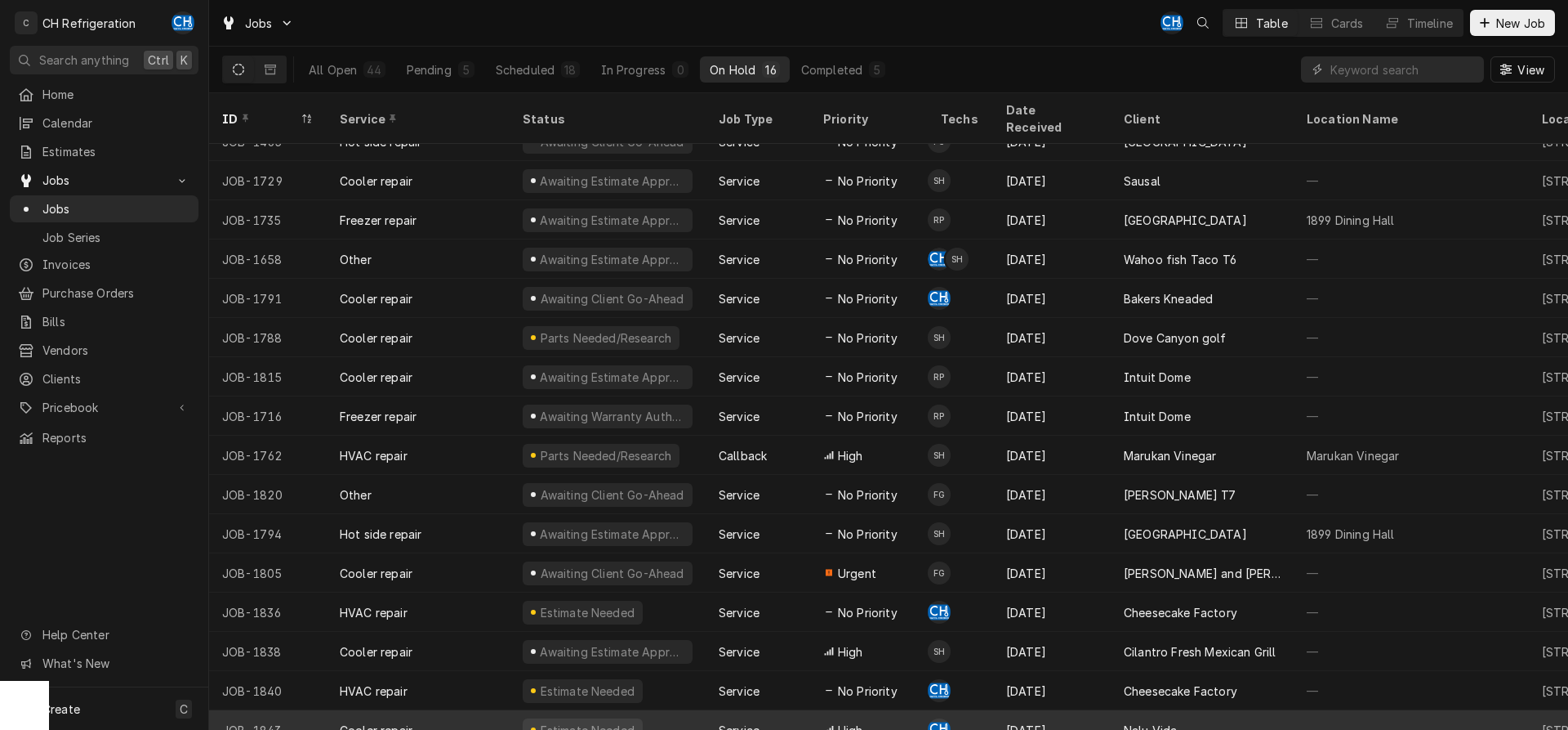
click at [1071, 710] on div "Sep 1" at bounding box center [1051, 730] width 118 height 40
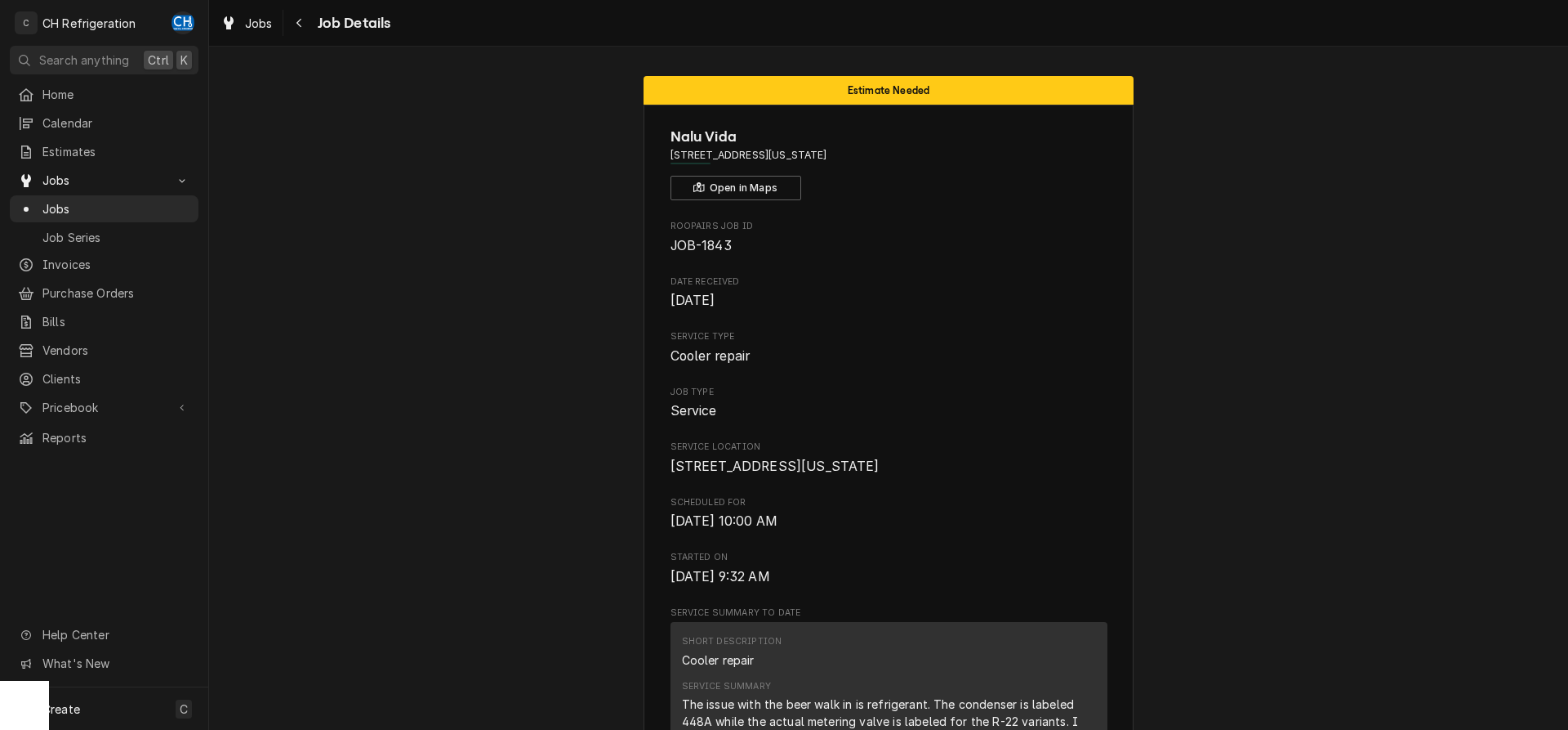
scroll to position [1666, 0]
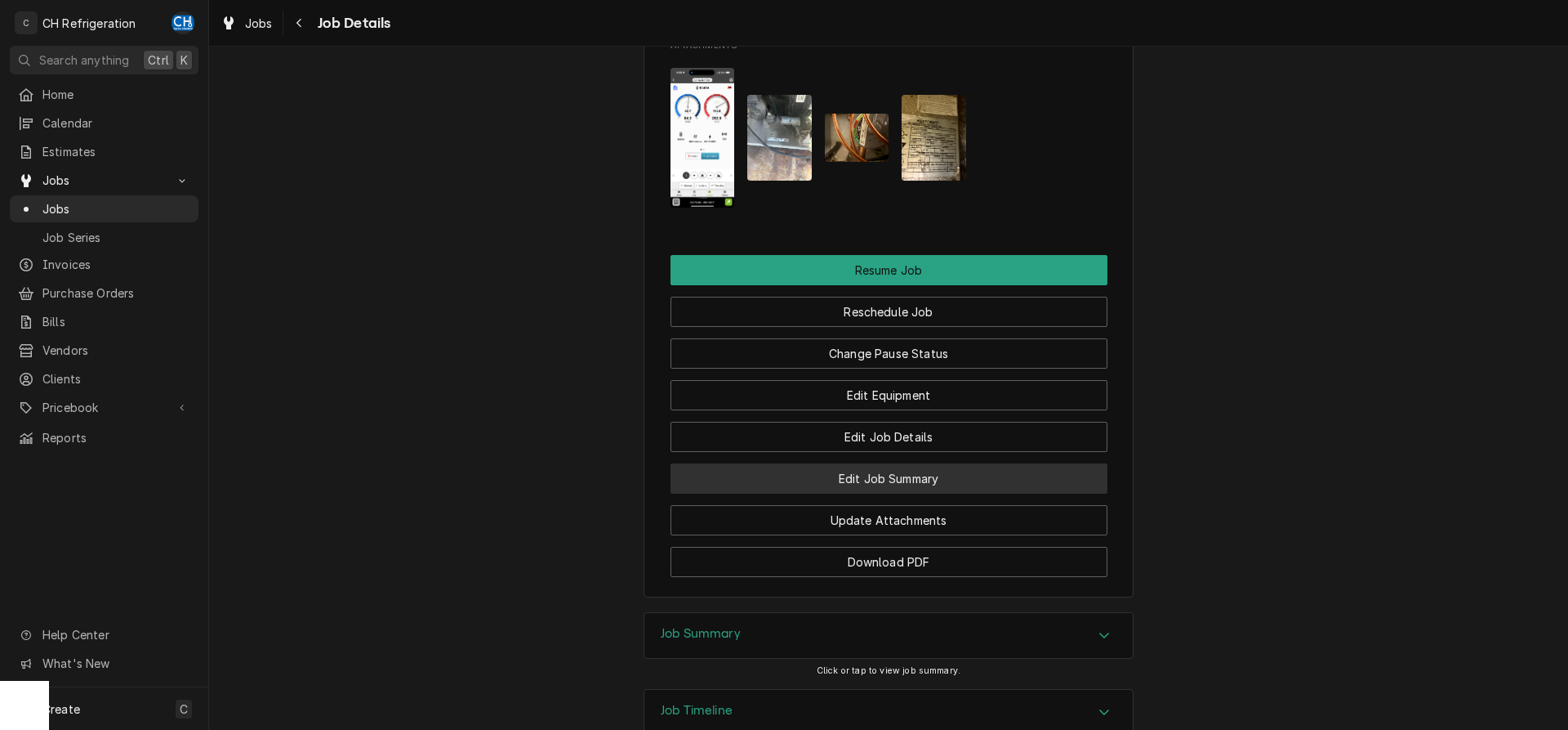
click at [889, 463] on button "Edit Job Summary" at bounding box center [888, 479] width 437 height 31
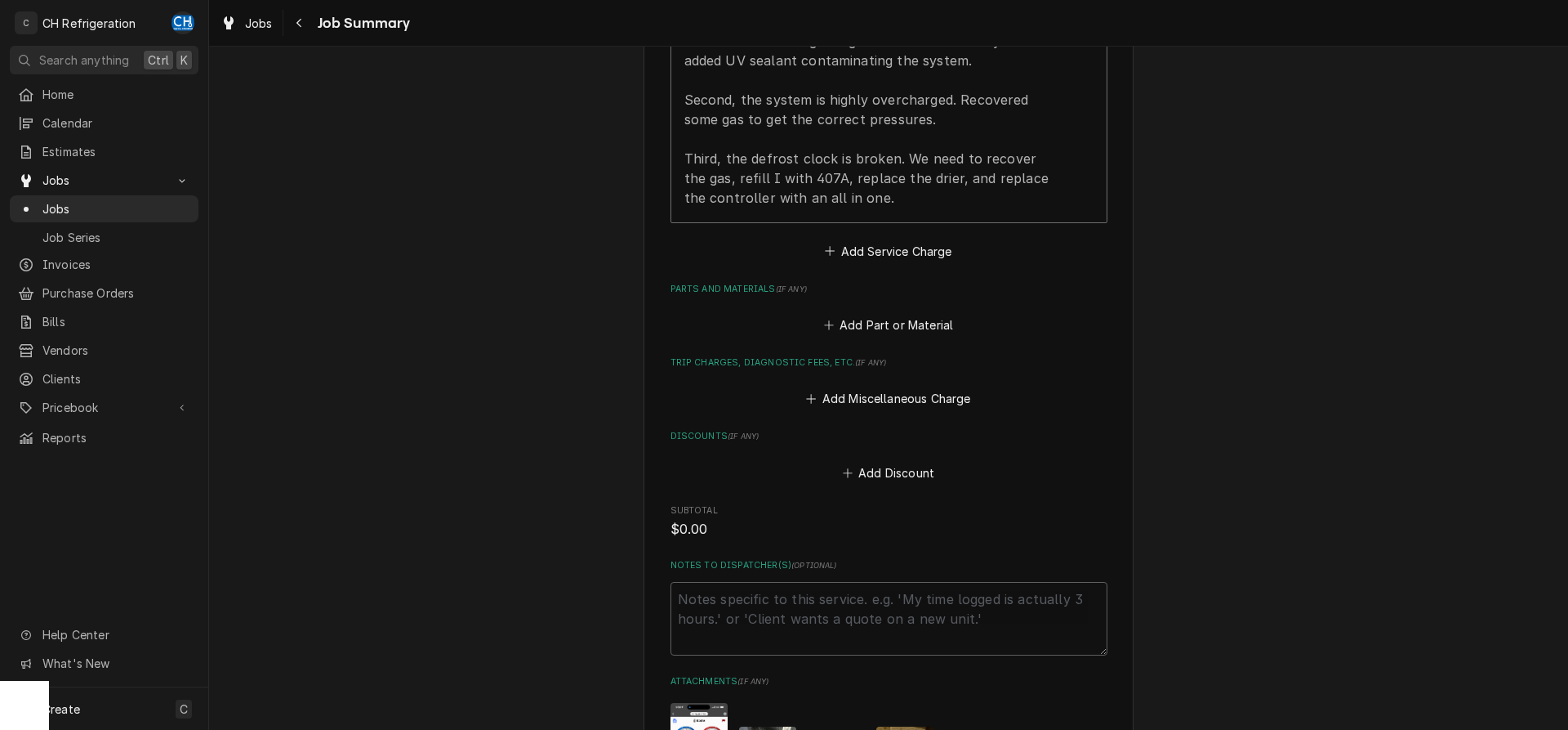
scroll to position [691, 0]
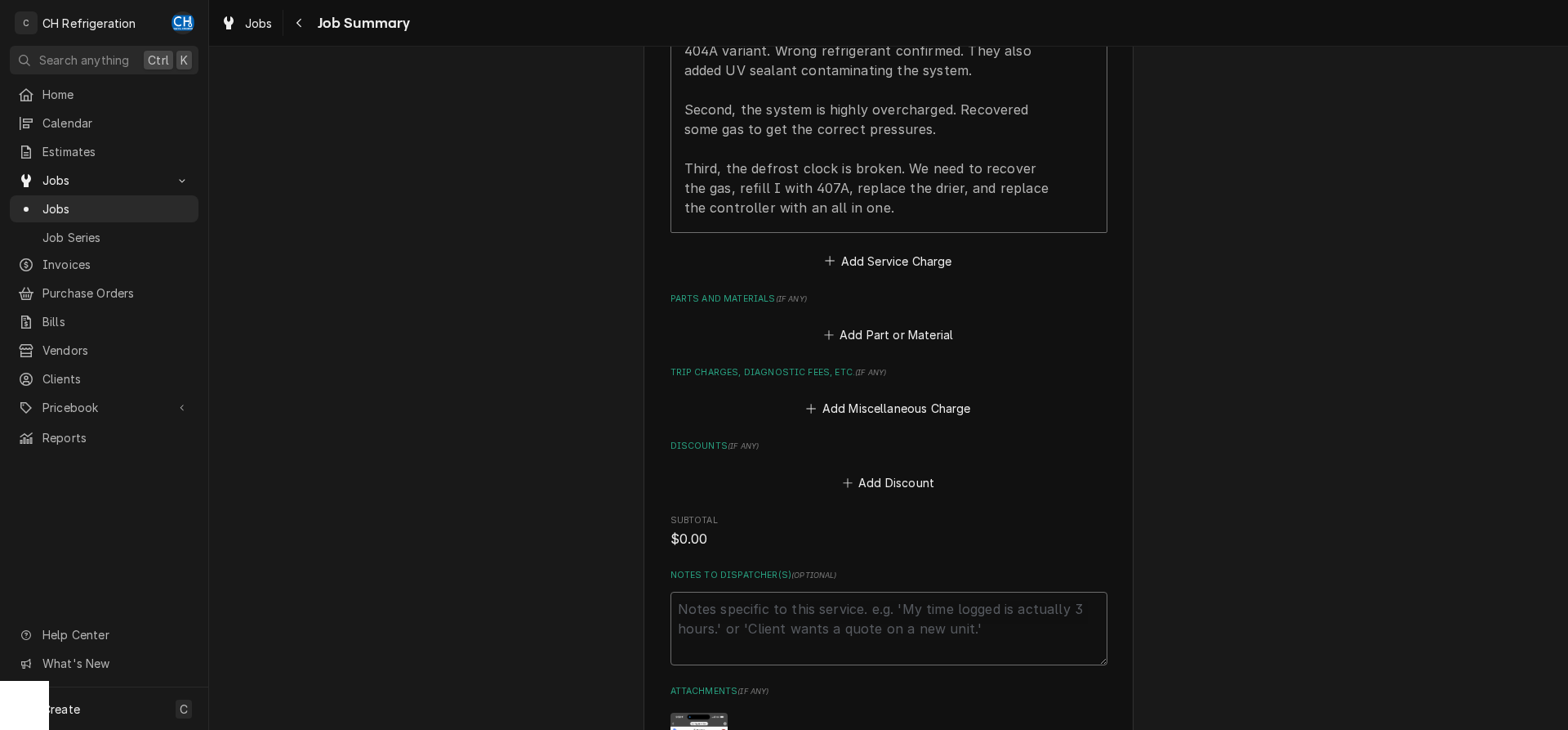
click at [994, 638] on textarea "Notes to Dispatcher(s) ( optional )" at bounding box center [888, 628] width 437 height 74
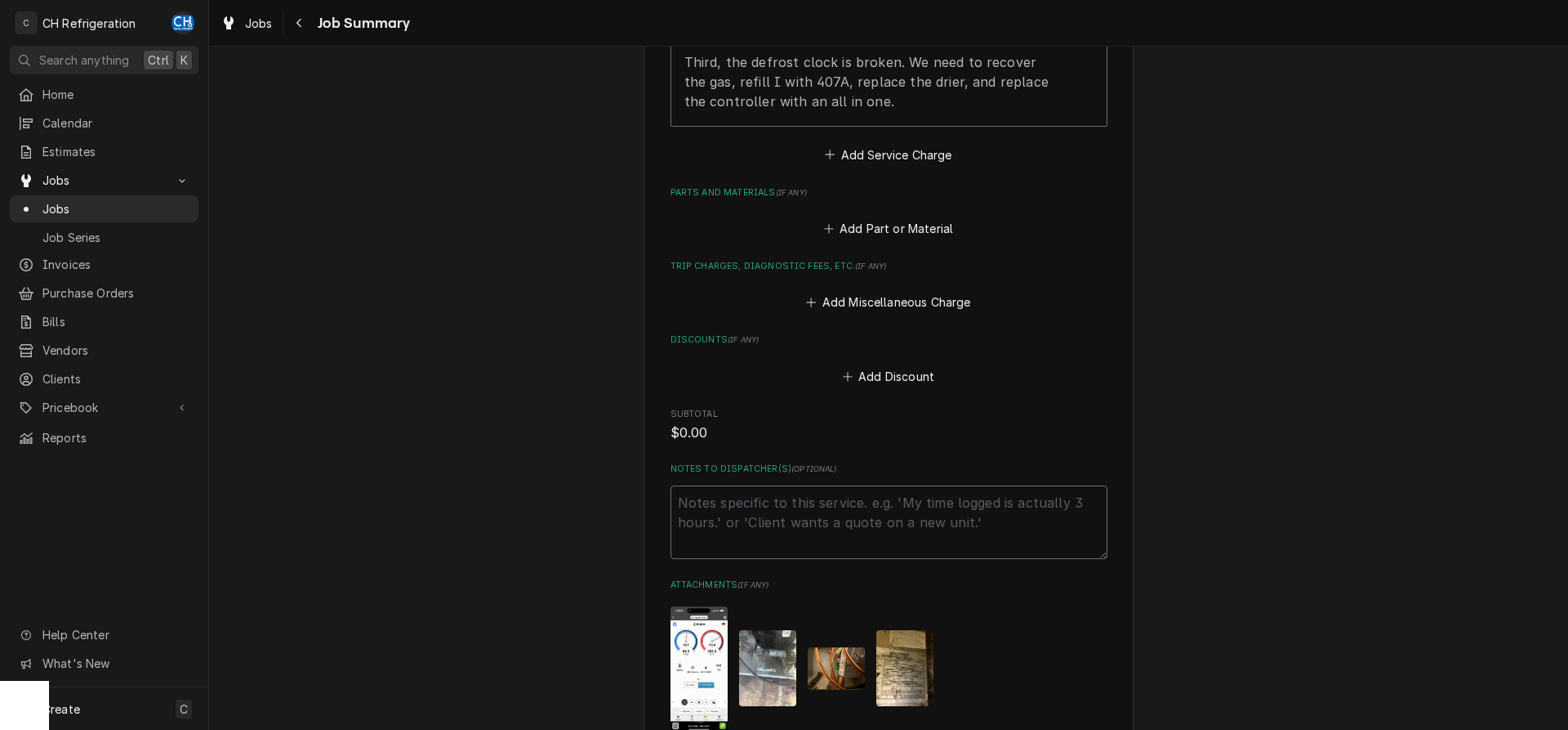
scroll to position [858, 0]
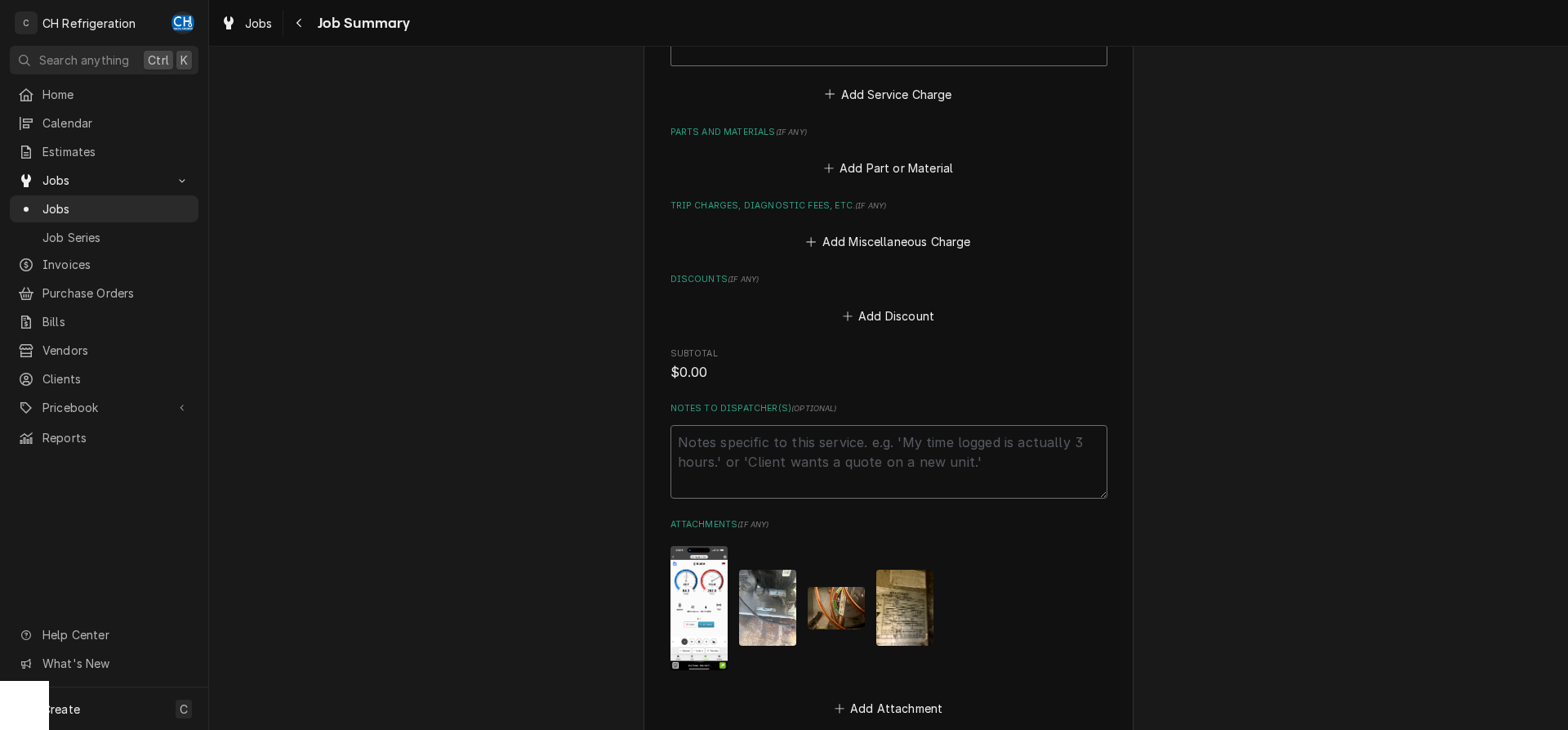
type textarea "x"
type textarea "P"
type textarea "x"
type textarea "Pa"
type textarea "x"
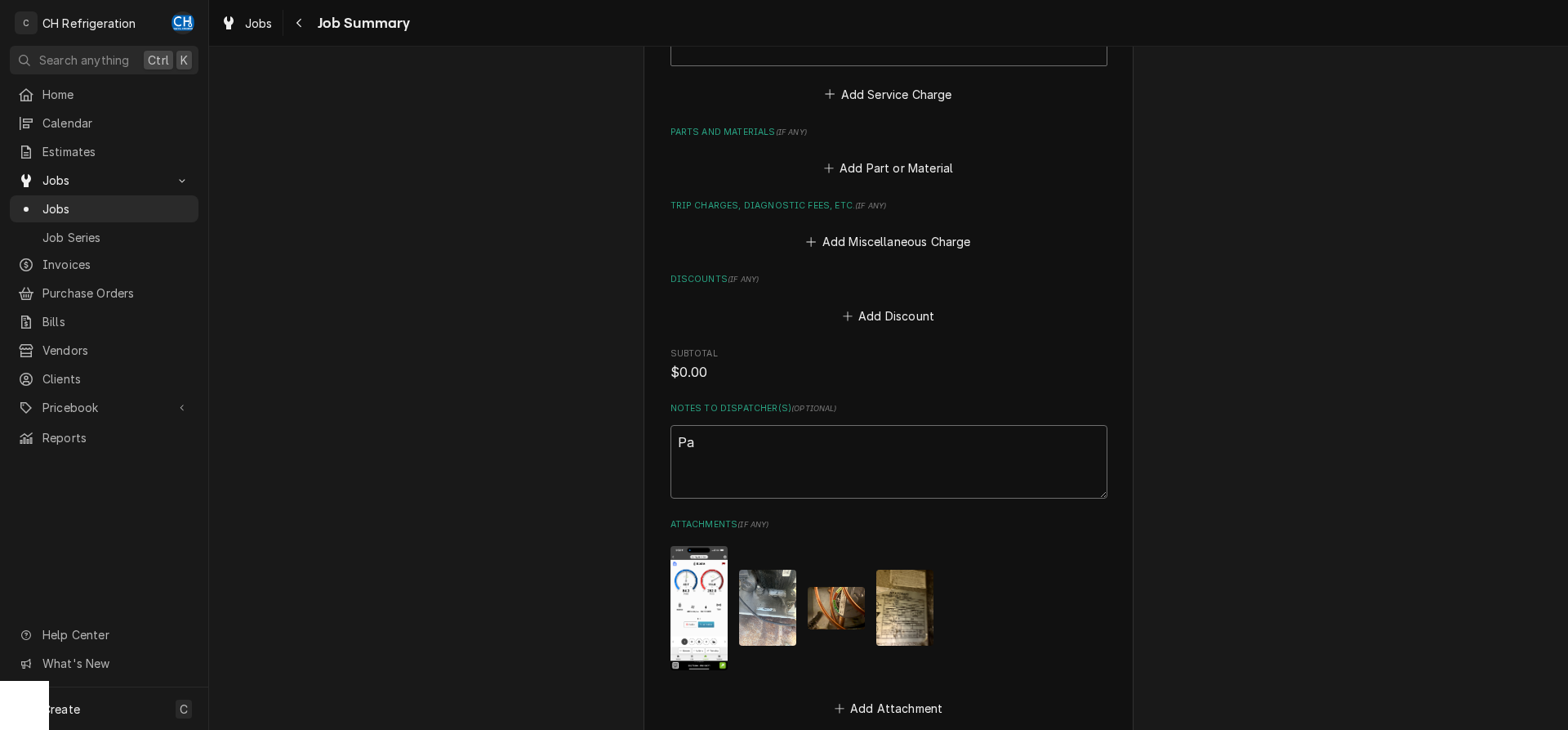
type textarea "Par"
type textarea "x"
type textarea "Part"
type textarea "x"
type textarea "Parts"
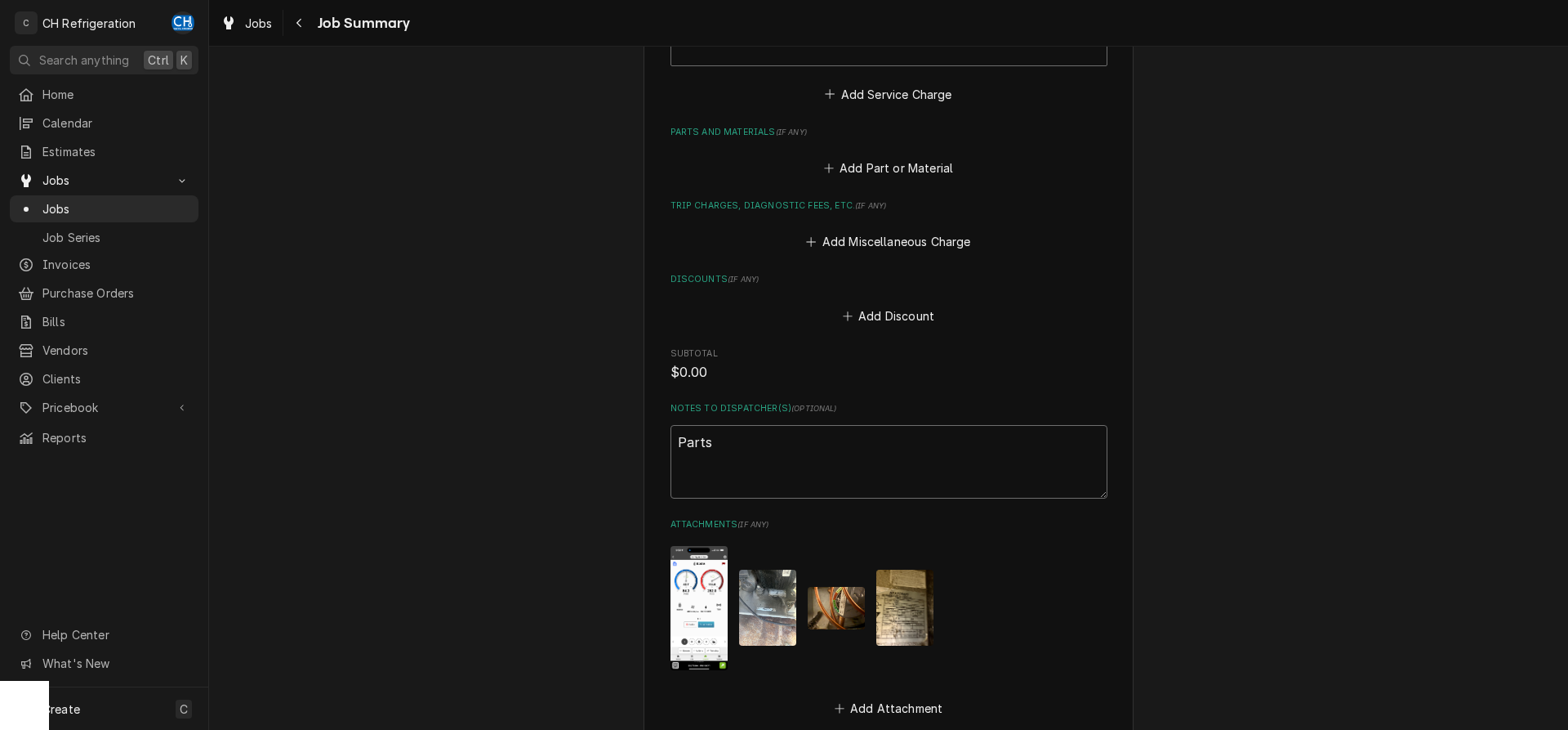
type textarea "x"
type textarea "Parts:"
type textarea "x"
type textarea "Parts:"
type textarea "x"
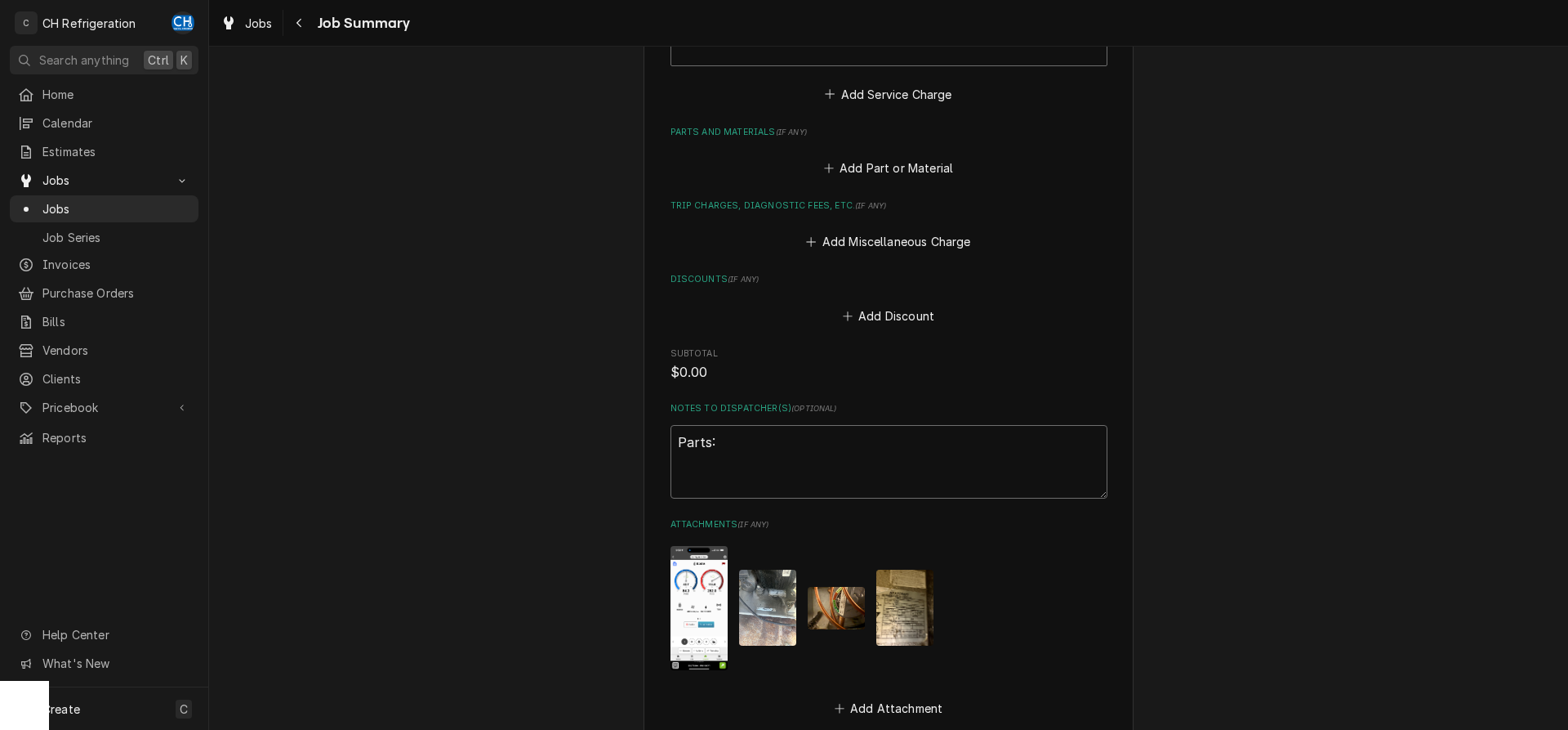
type textarea "Parts: 1"
type textarea "x"
type textarea "Parts: 15"
type textarea "x"
type textarea "Parts: 15l"
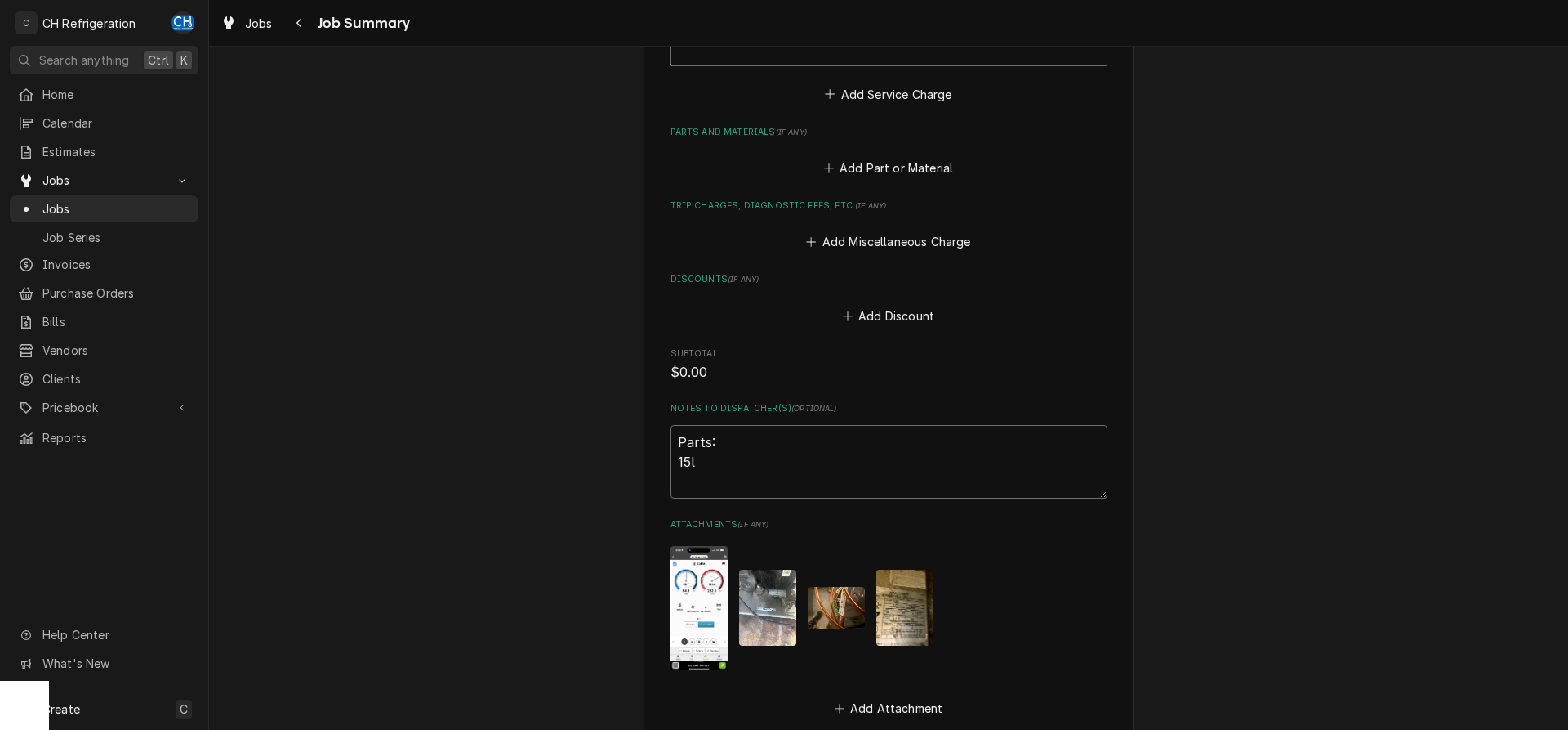
type textarea "x"
type textarea "Parts: 15lb"
type textarea "x"
type textarea "Parts: 15lbs"
type textarea "x"
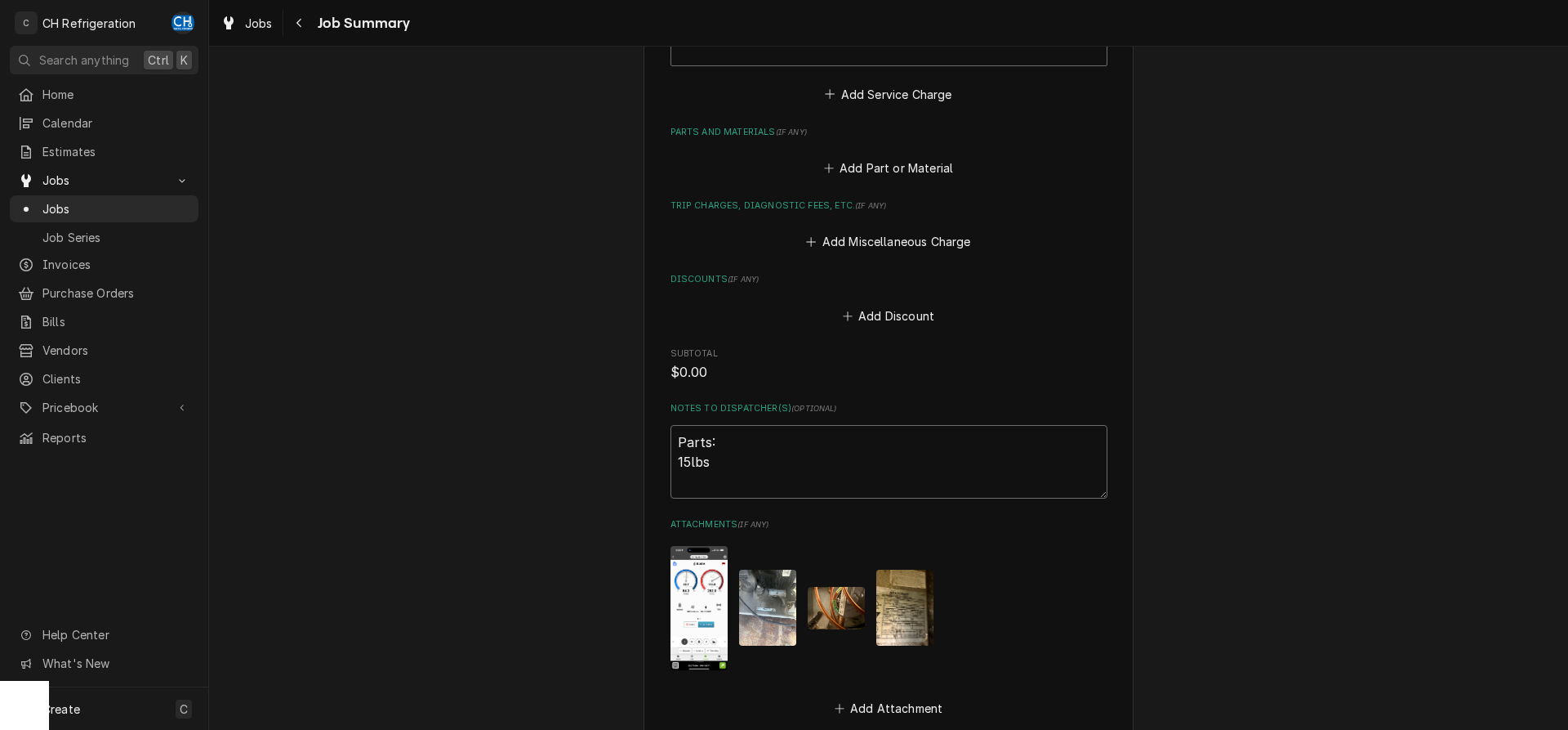
type textarea "Parts: 15lbs o"
type textarea "x"
type textarea "Parts: 15lbs of"
type textarea "x"
type textarea "Parts: 15lbs of"
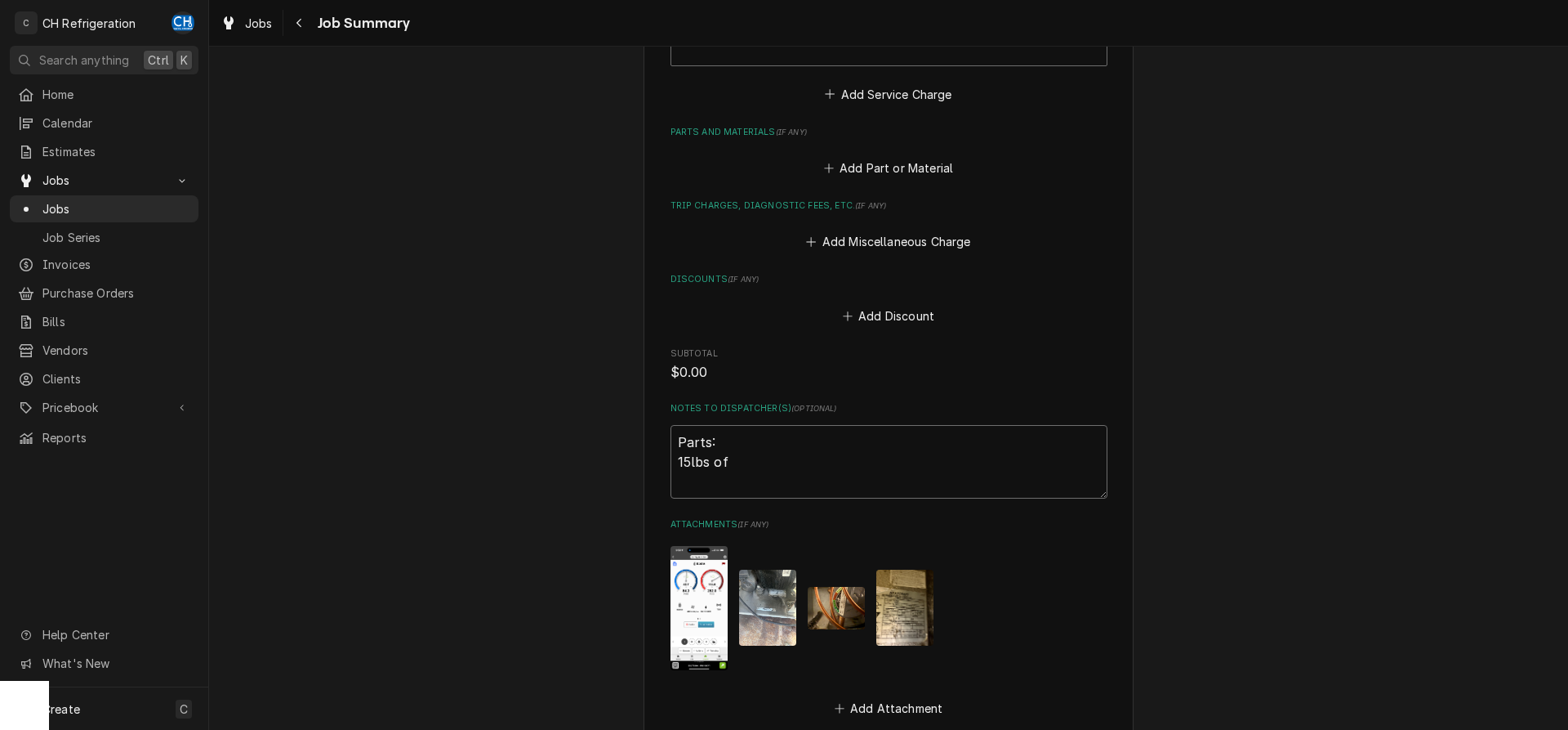
type textarea "x"
type textarea "Parts: 15lbs of"
type textarea "x"
type textarea "Parts: 15lbs o"
type textarea "x"
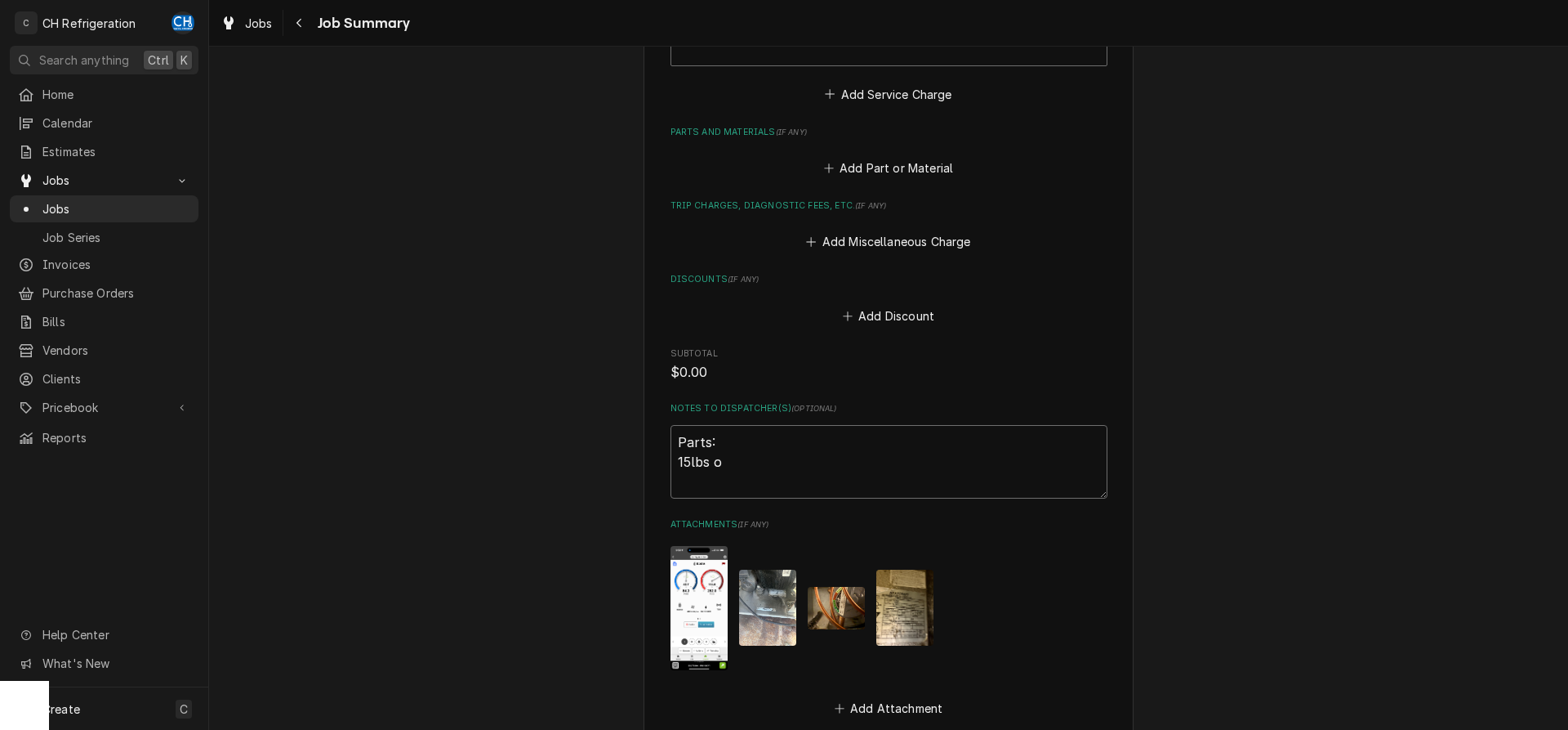
type textarea "Parts: 15lbs"
type textarea "x"
type textarea "Parts: 15lbs"
type textarea "x"
type textarea "Parts: 15lb"
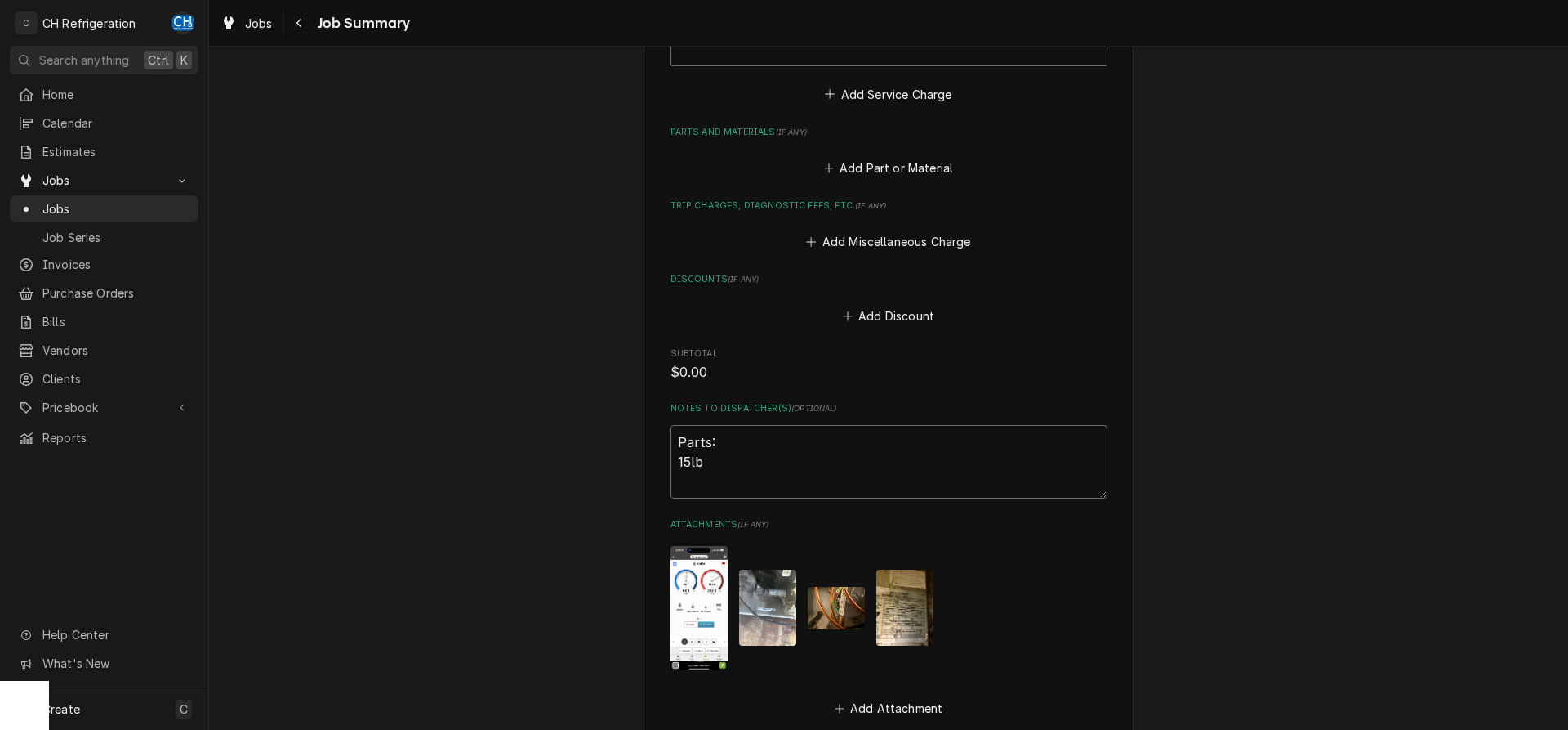
type textarea "x"
type textarea "Parts: 15l"
type textarea "x"
type textarea "Parts: 15"
type textarea "x"
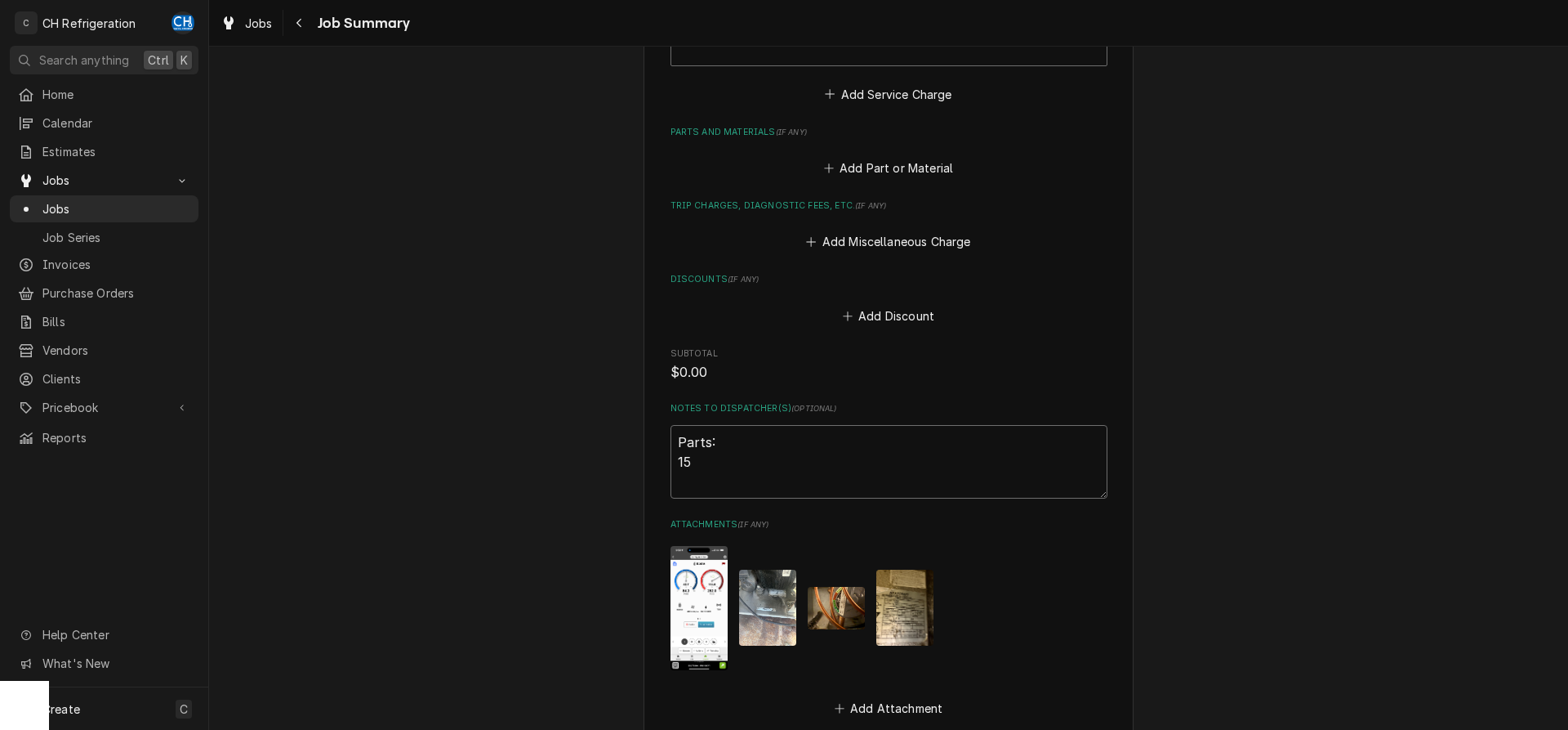
type textarea "Parts: 1"
type textarea "x"
type textarea "Parts: 10"
type textarea "x"
type textarea "Parts: 10l"
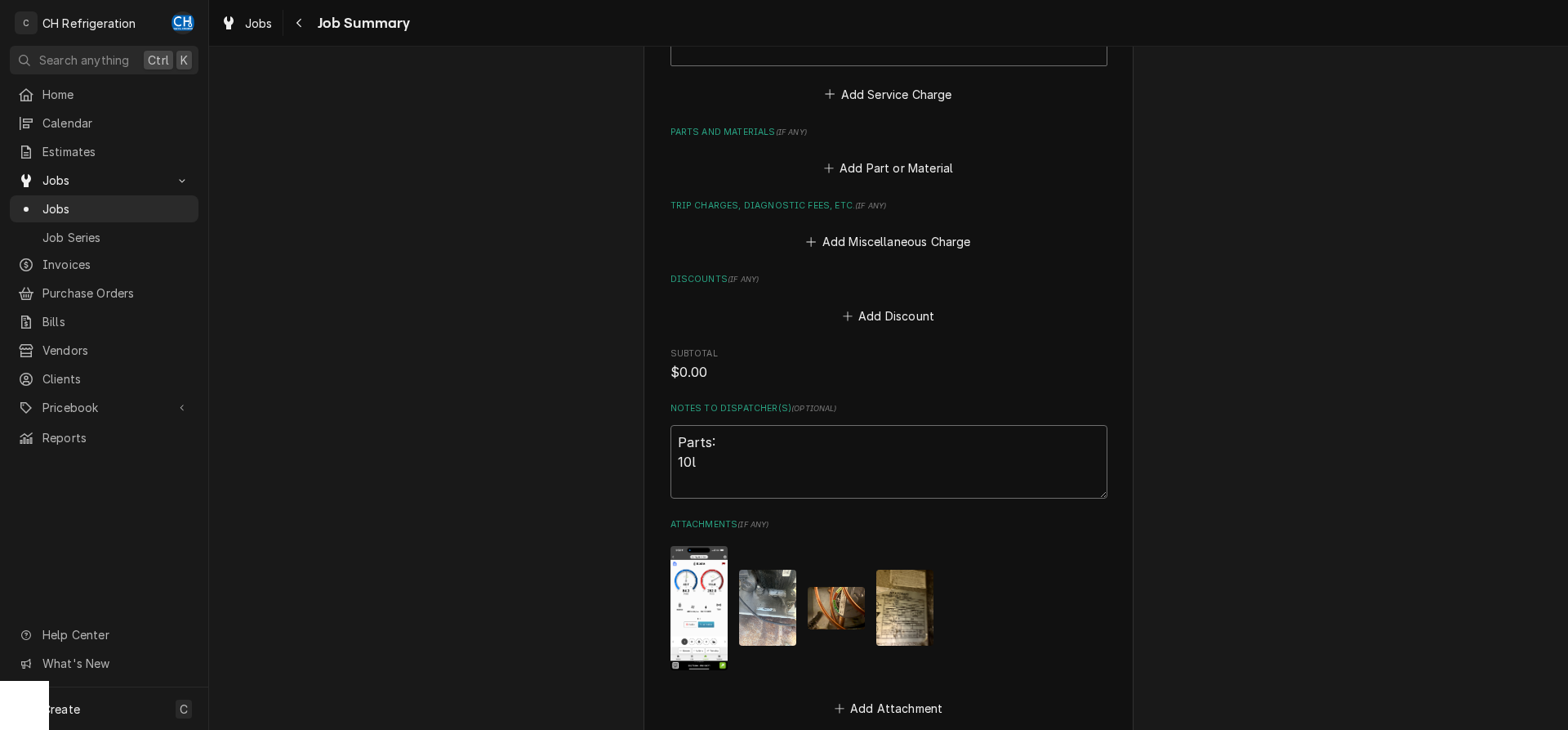
type textarea "x"
type textarea "Parts: 10lb"
type textarea "x"
type textarea "Parts: 10lbs"
type textarea "x"
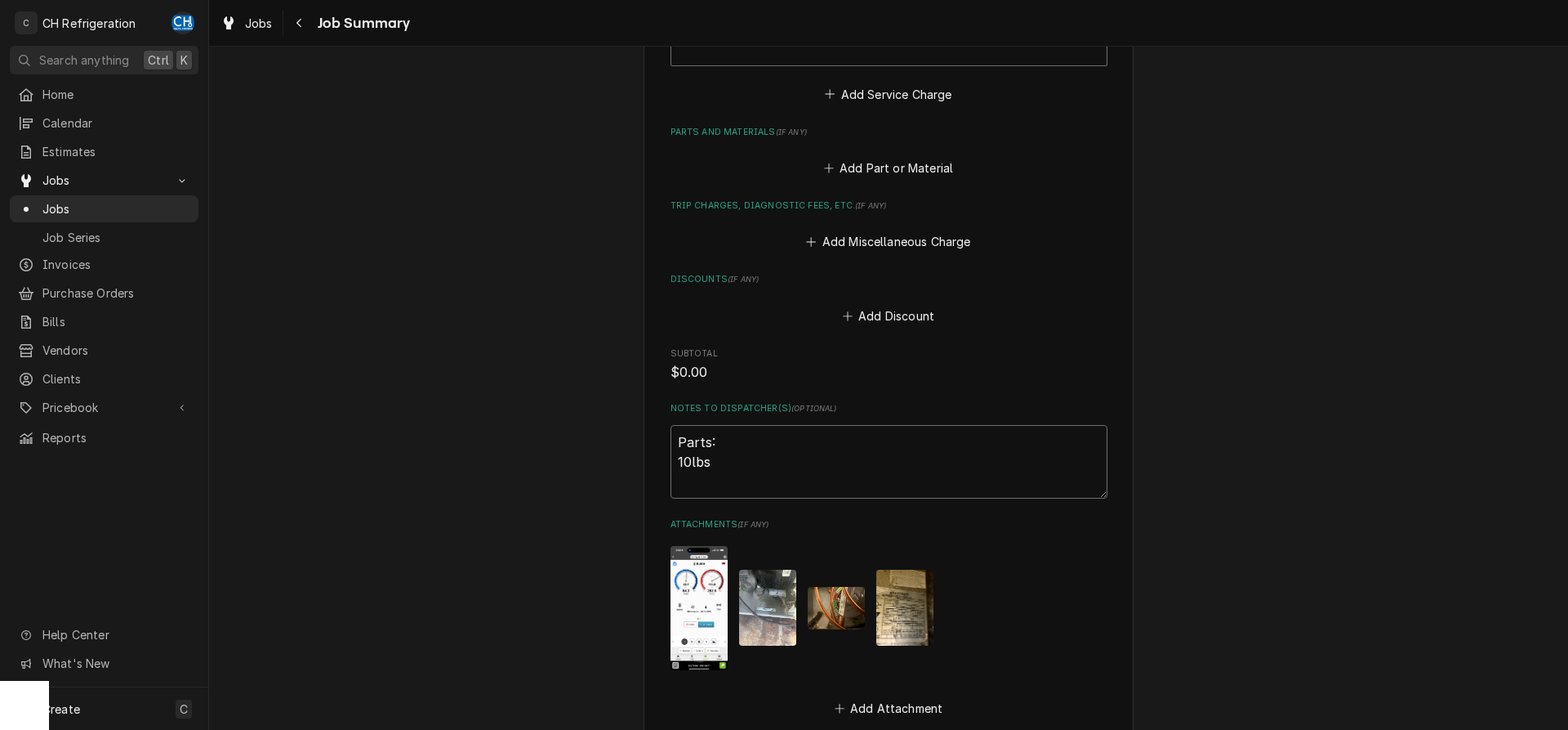
type textarea "Parts: 10lbs"
type textarea "x"
type textarea "Parts: 10lbs o"
type textarea "x"
type textarea "Parts: 10lbs of"
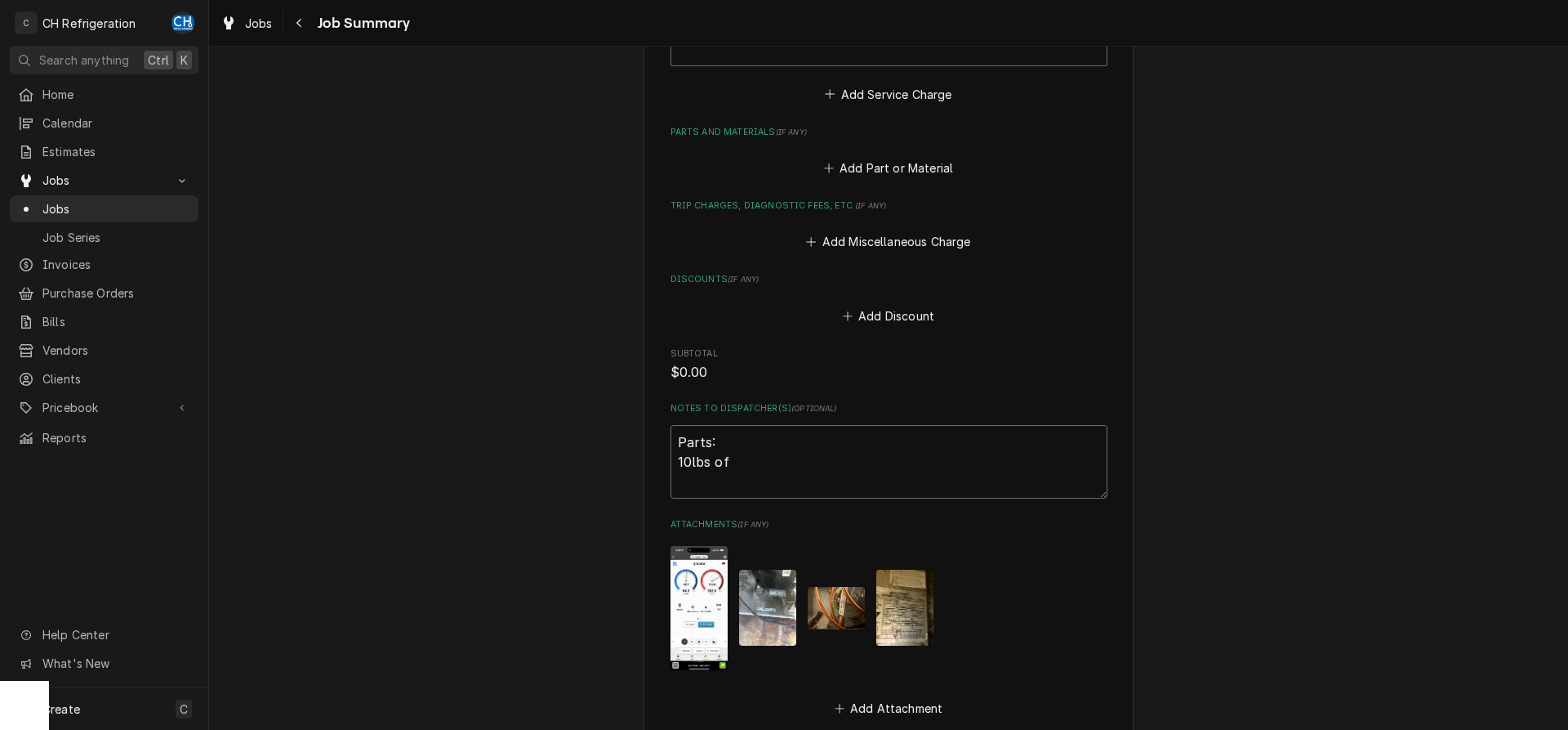
type textarea "x"
type textarea "Parts: 10lbs of"
type textarea "x"
type textarea "Parts: 10lbs of 4"
type textarea "x"
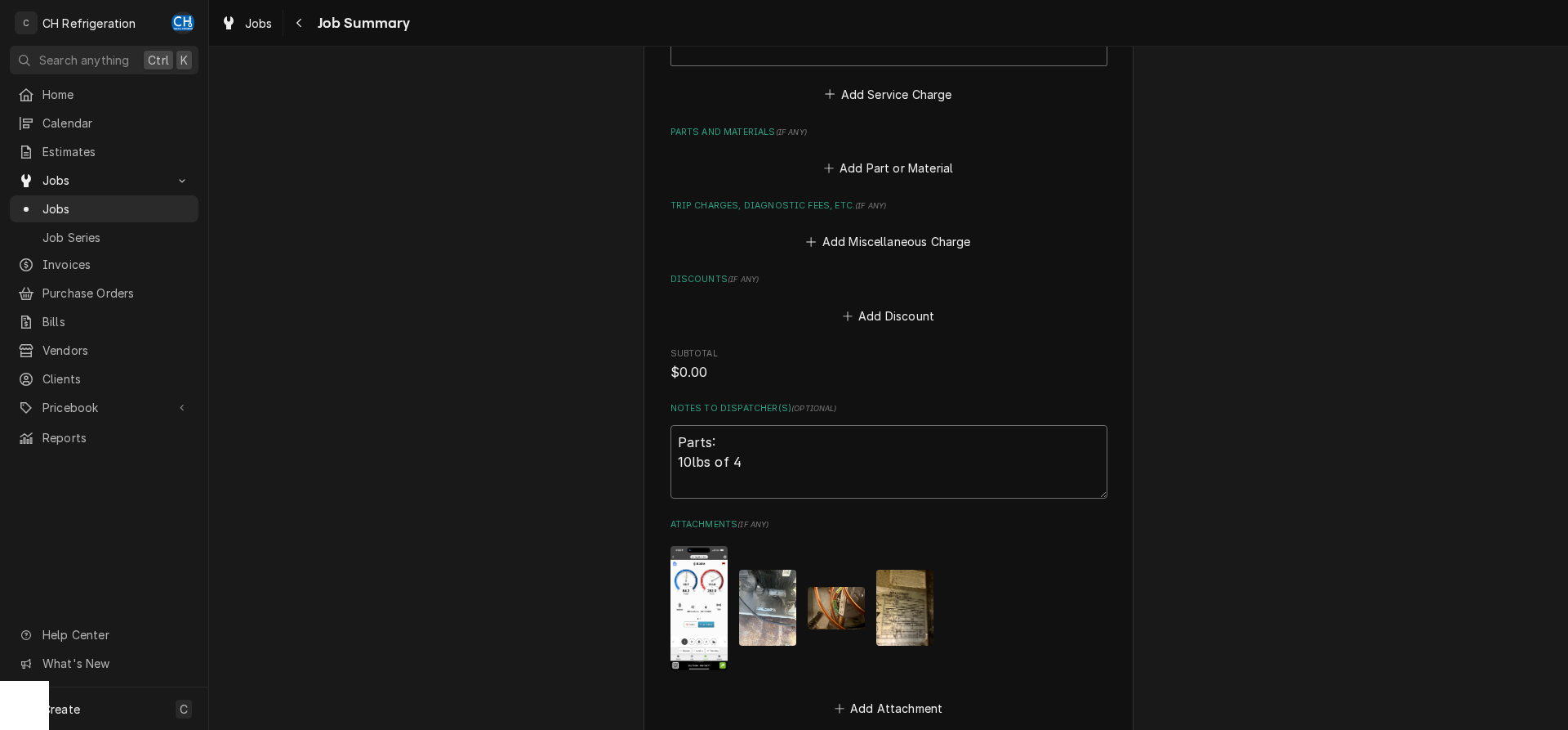
type textarea "Parts: 10lbs of 40"
type textarea "x"
type textarea "Parts: 10lbs of 407"
type textarea "x"
type textarea "Parts: 10lbs of 407a"
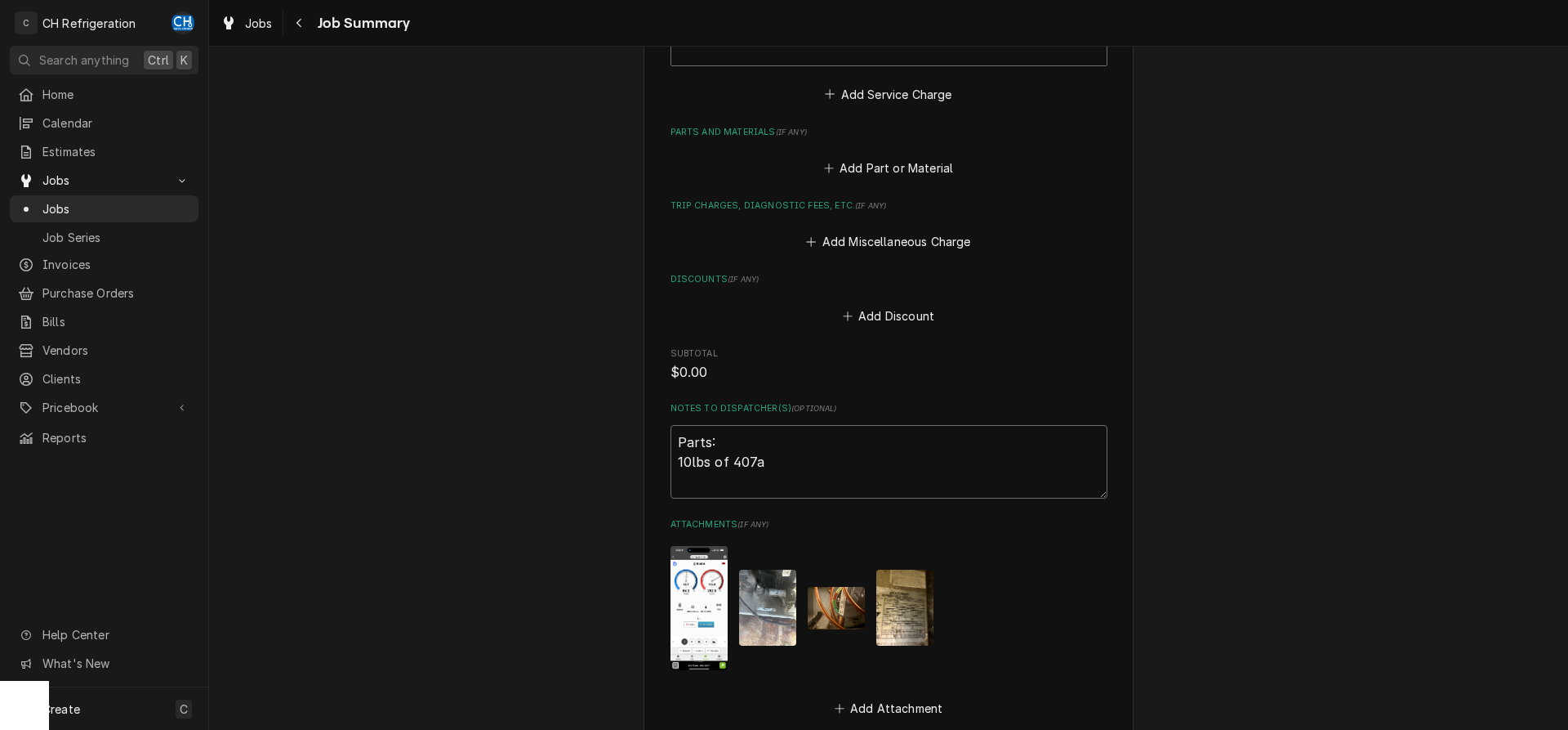
type textarea "x"
type textarea "Parts: 10lbs of 407"
type textarea "x"
type textarea "Parts: 10lbs of 407a"
type textarea "x"
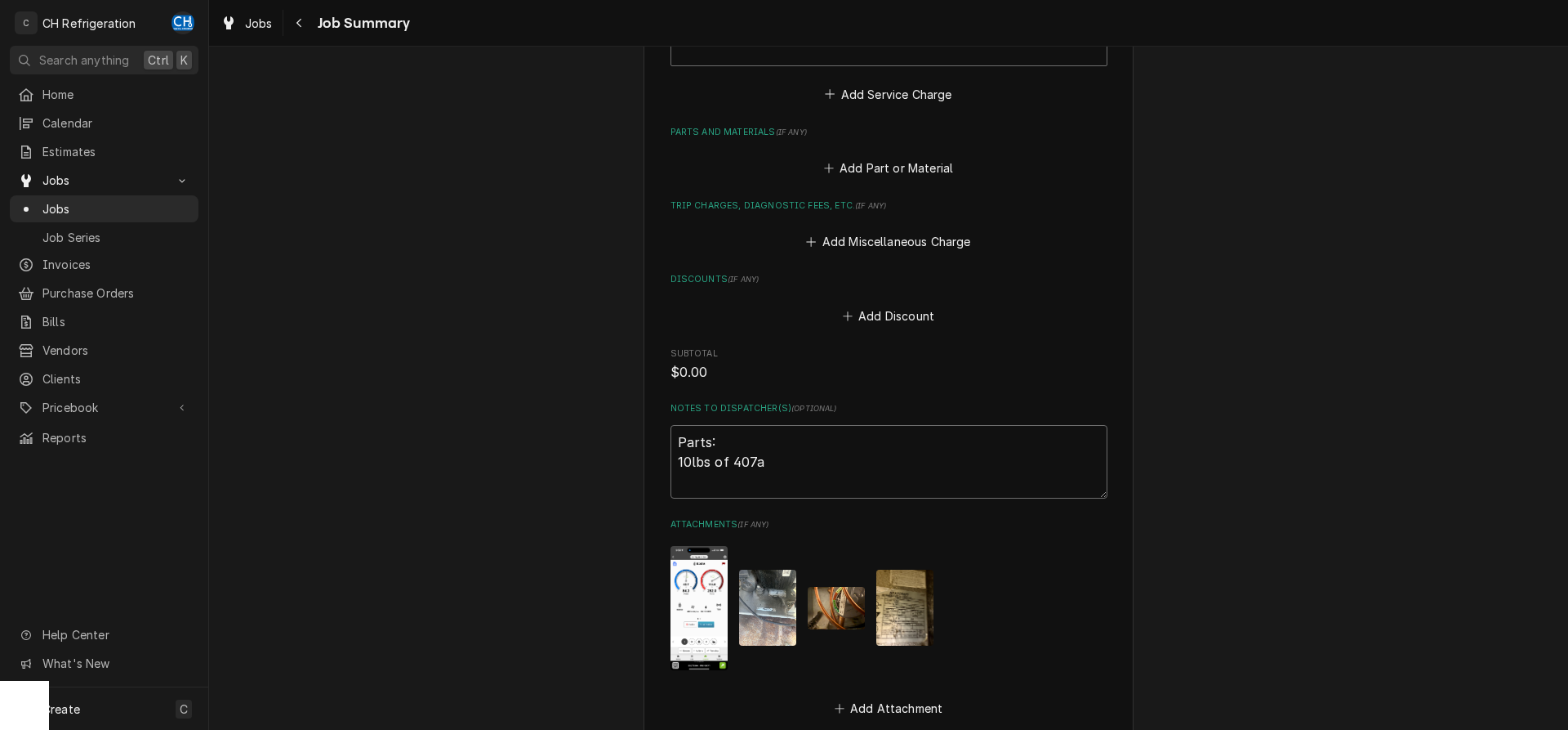
type textarea "Parts: 10lbs of 407"
type textarea "x"
type textarea "Parts: 10lbs of 407A"
type textarea "x"
type textarea "Parts: 10lbs of 407A"
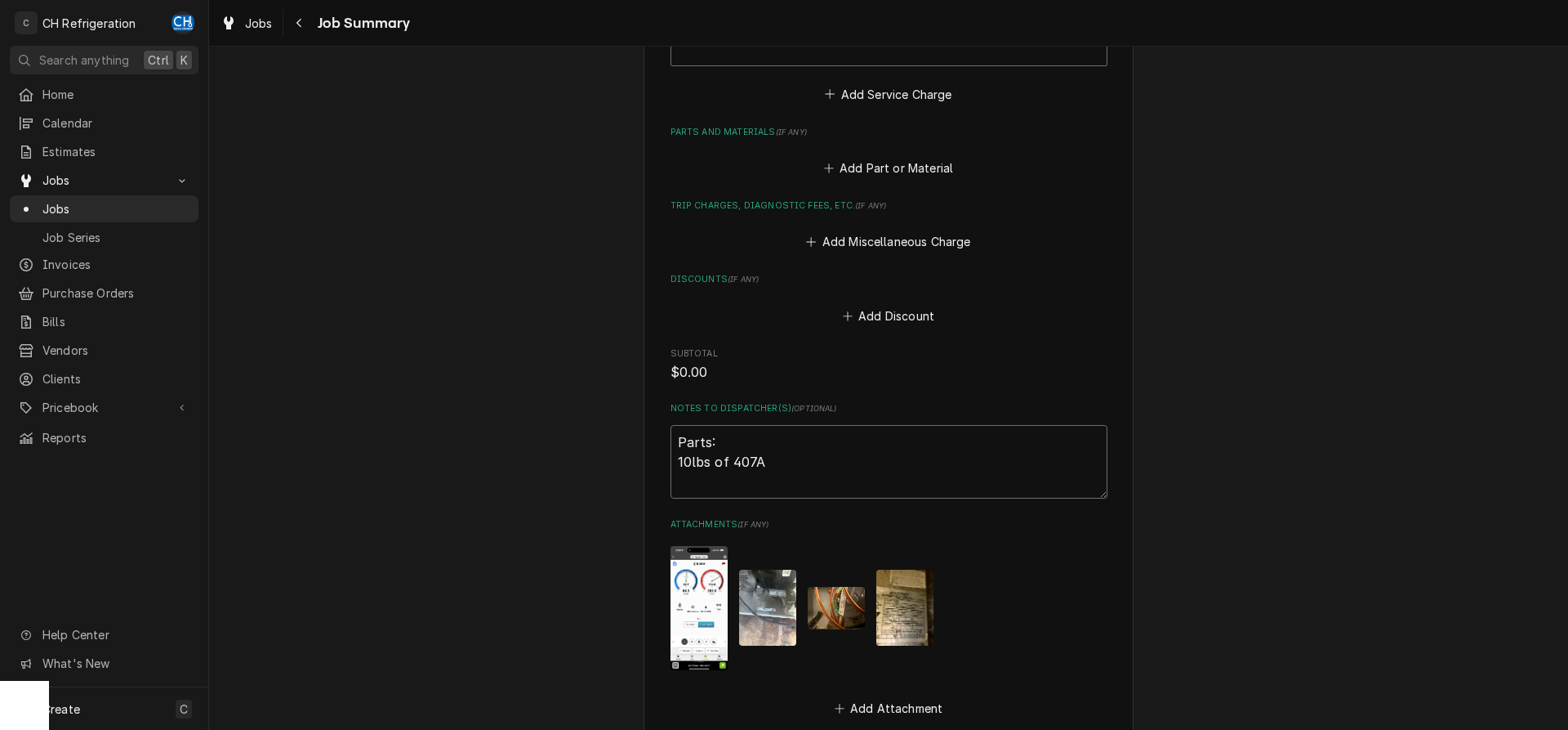
type textarea "x"
type textarea "Parts: 10lbs of 407A c"
type textarea "x"
type textarea "Parts: 10lbs of 407A c8"
type textarea "x"
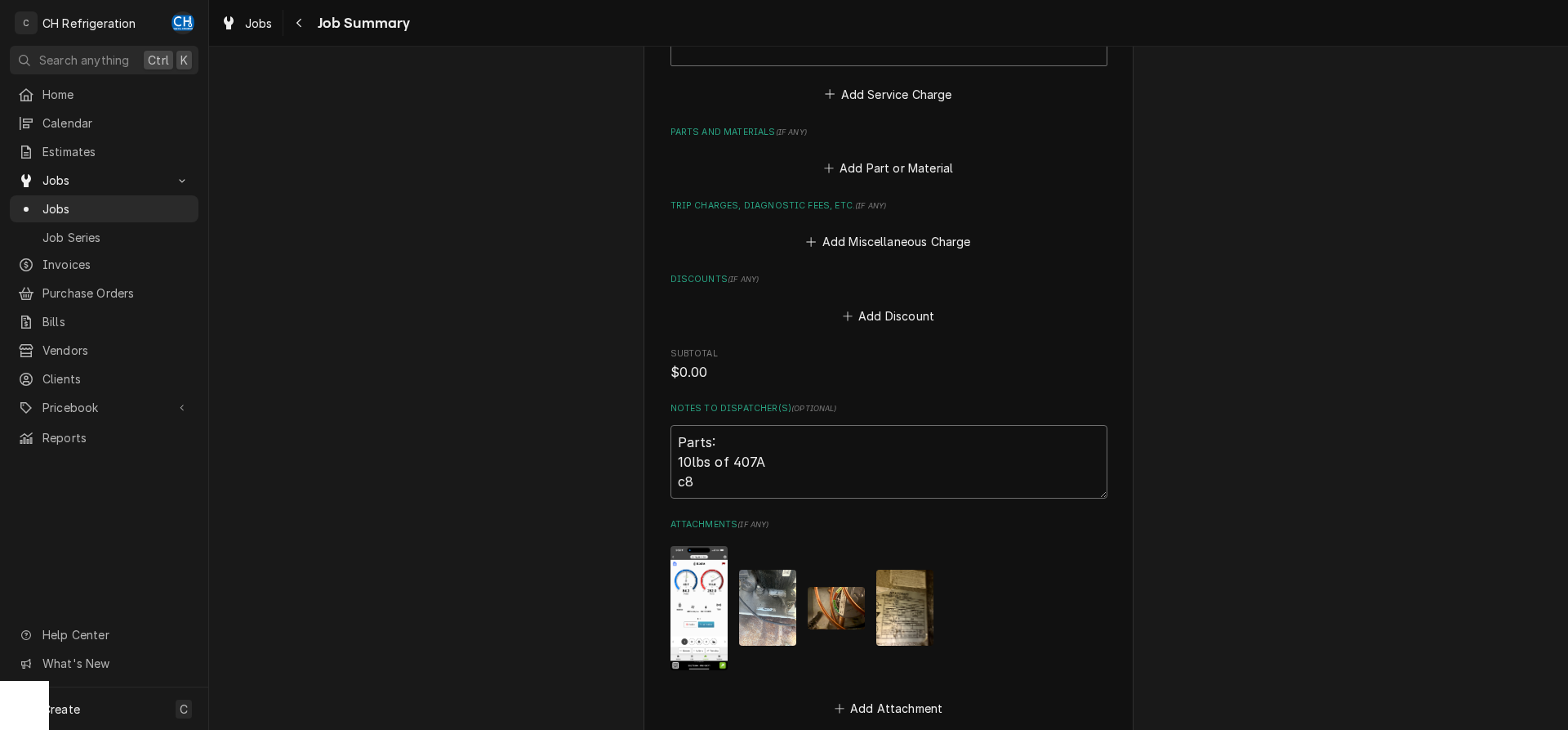
type textarea "Parts: 10lbs of 407A c85"
type textarea "x"
type textarea "Parts: 10lbs of 407A c85"
type textarea "x"
type textarea "Parts: 10lbs of 407A c85"
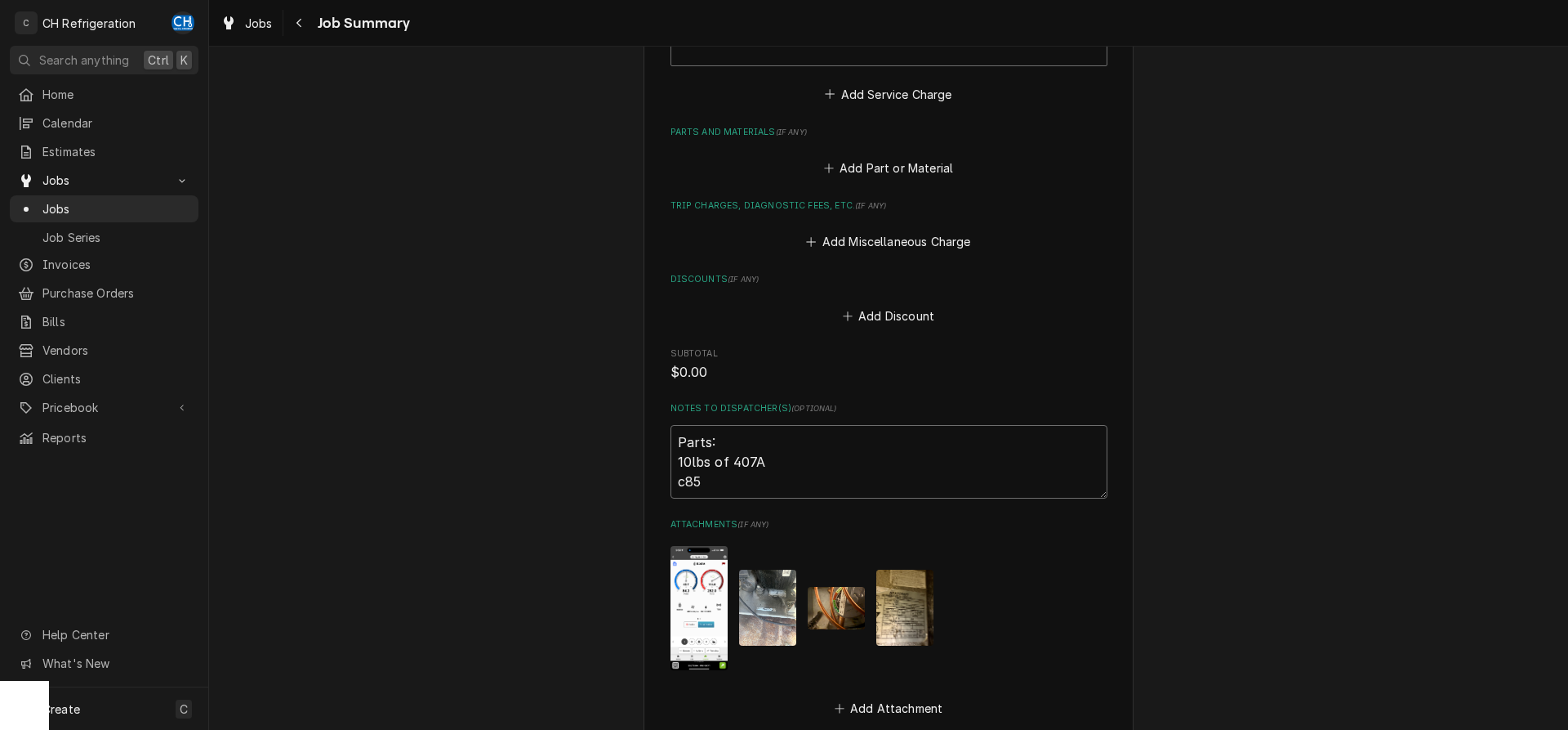
type textarea "x"
type textarea "Parts: 10lbs of 407A c8"
type textarea "x"
type textarea "Parts: 10lbs of 407A c83"
type textarea "x"
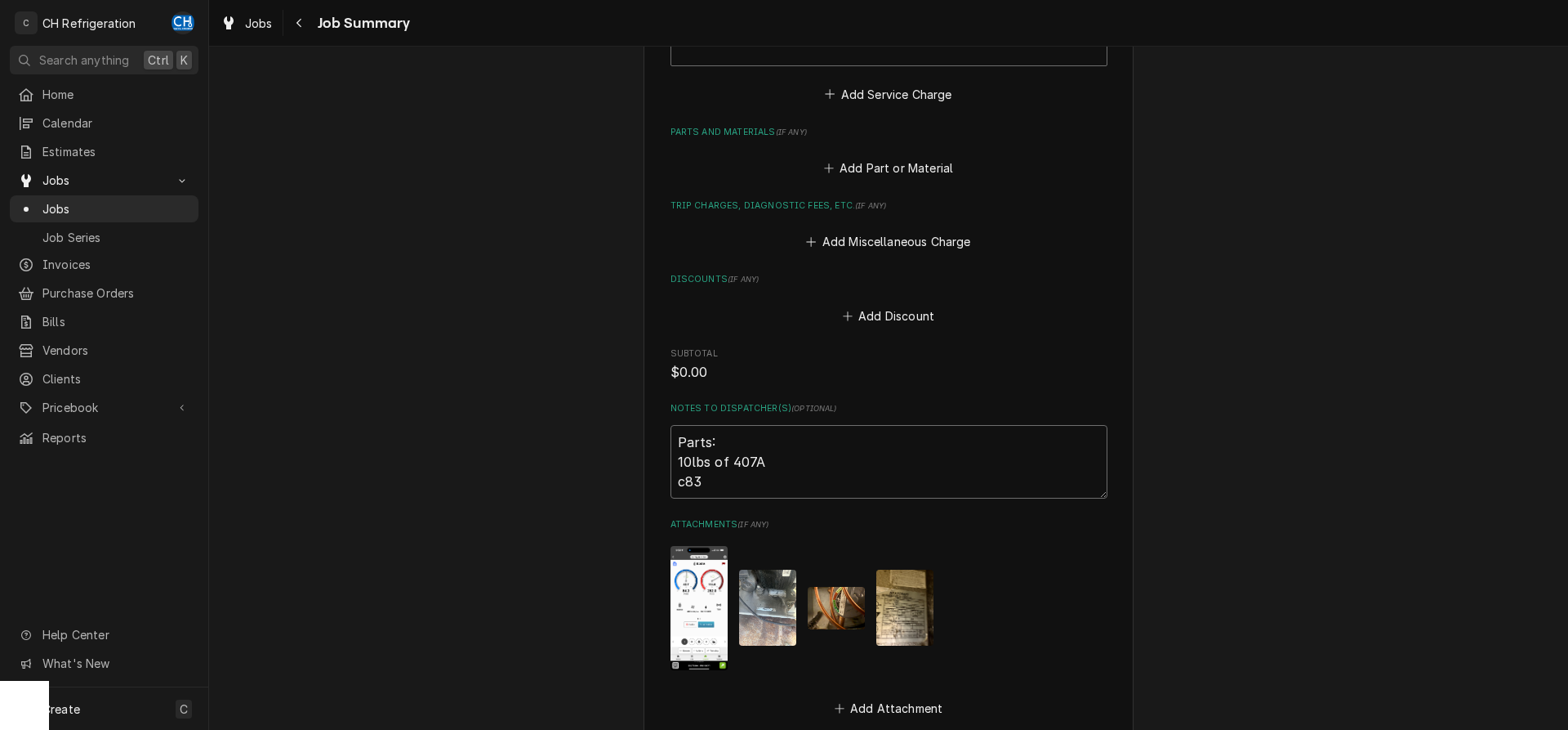
type textarea "Parts: 10lbs of 407A c83"
type textarea "x"
type textarea "Parts: 10lbs of 407A c83 f"
type textarea "x"
type textarea "Parts: 10lbs of 407A c83 fi"
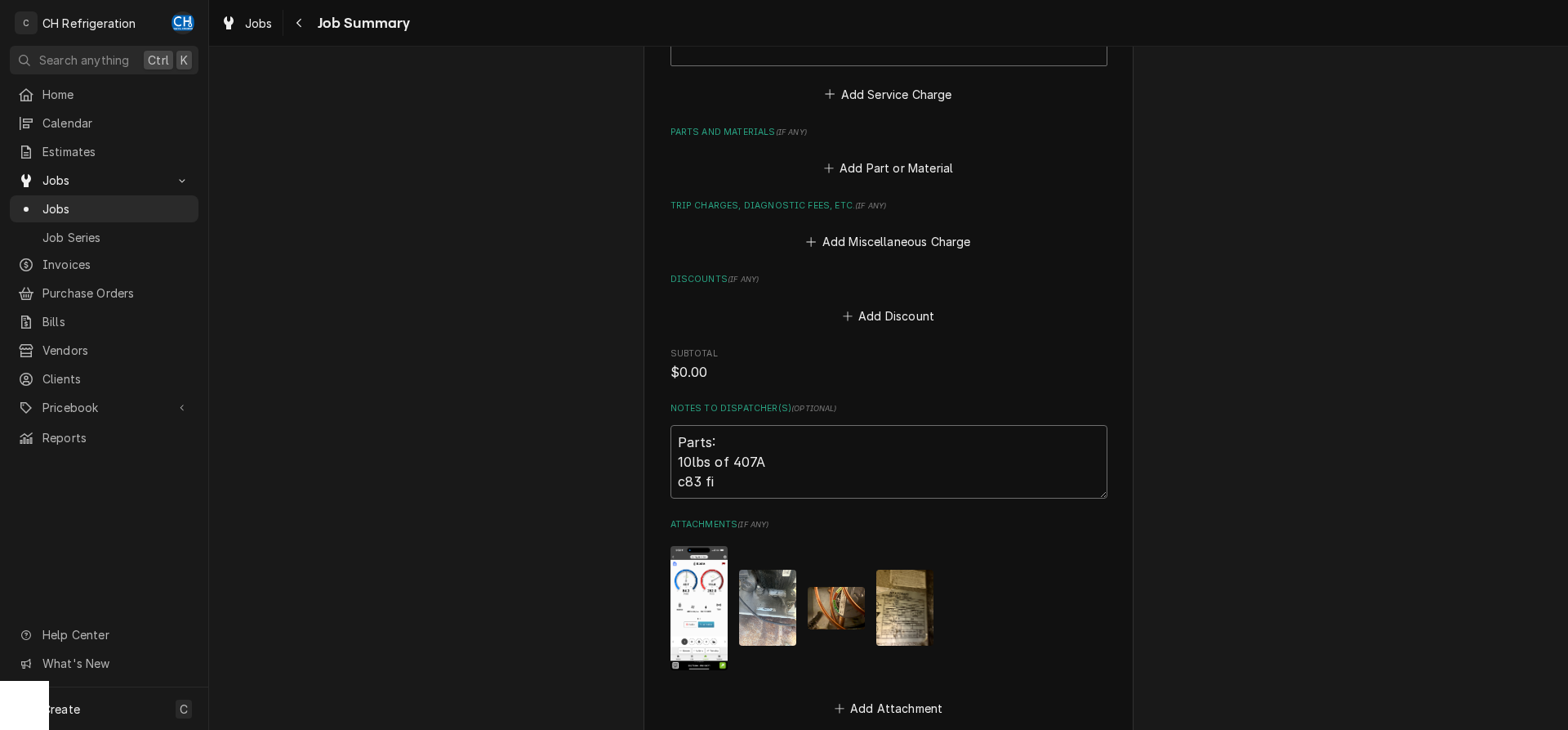
type textarea "x"
type textarea "Parts: 10lbs of 407A c83 fil"
type textarea "x"
type textarea "Parts: 10lbs of 407A c83 filt"
type textarea "x"
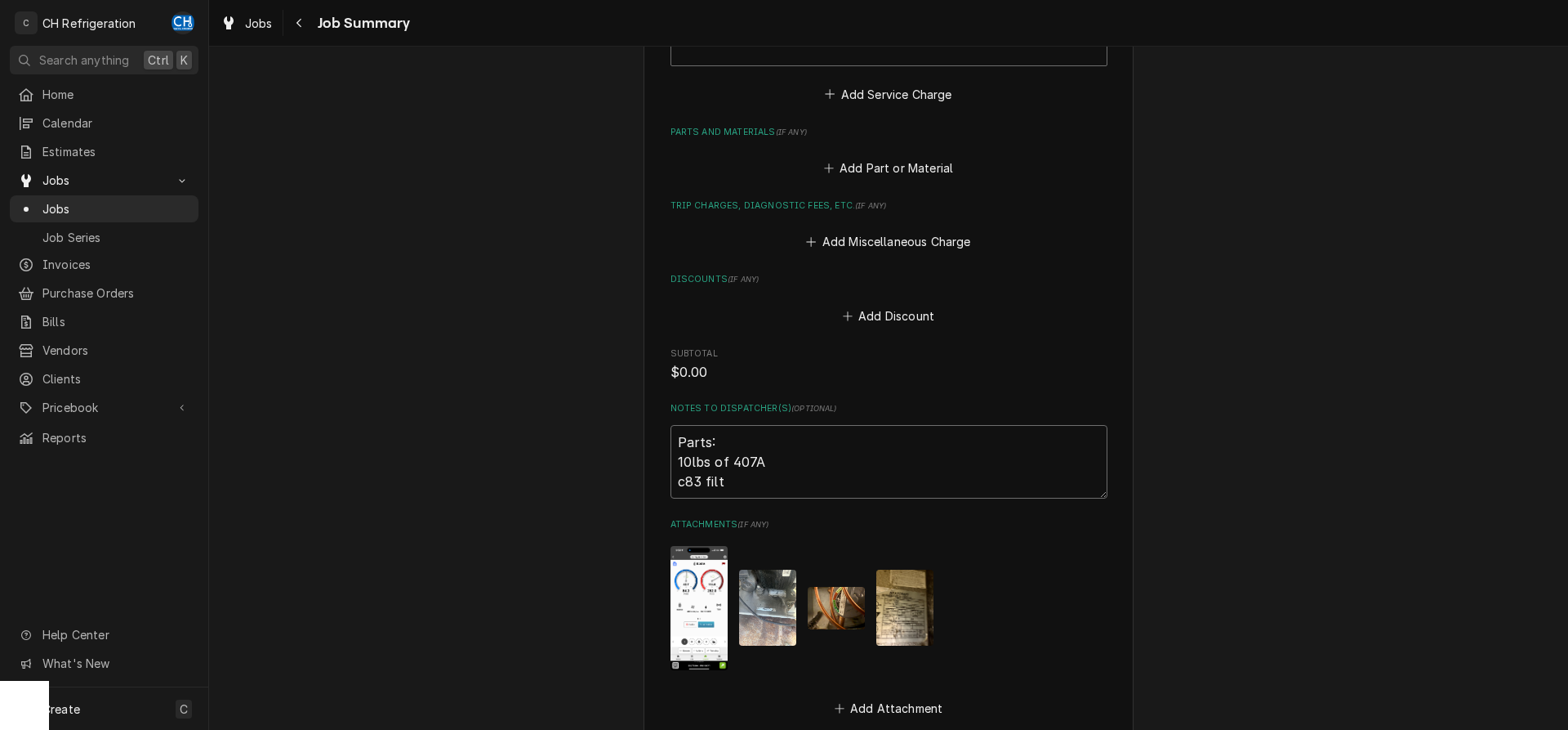
type textarea "Parts: 10lbs of 407A c83 filte"
type textarea "x"
type textarea "Parts: 10lbs of 407A c83 filter"
type textarea "x"
type textarea "Parts: 10lbs of 407A c83 filter"
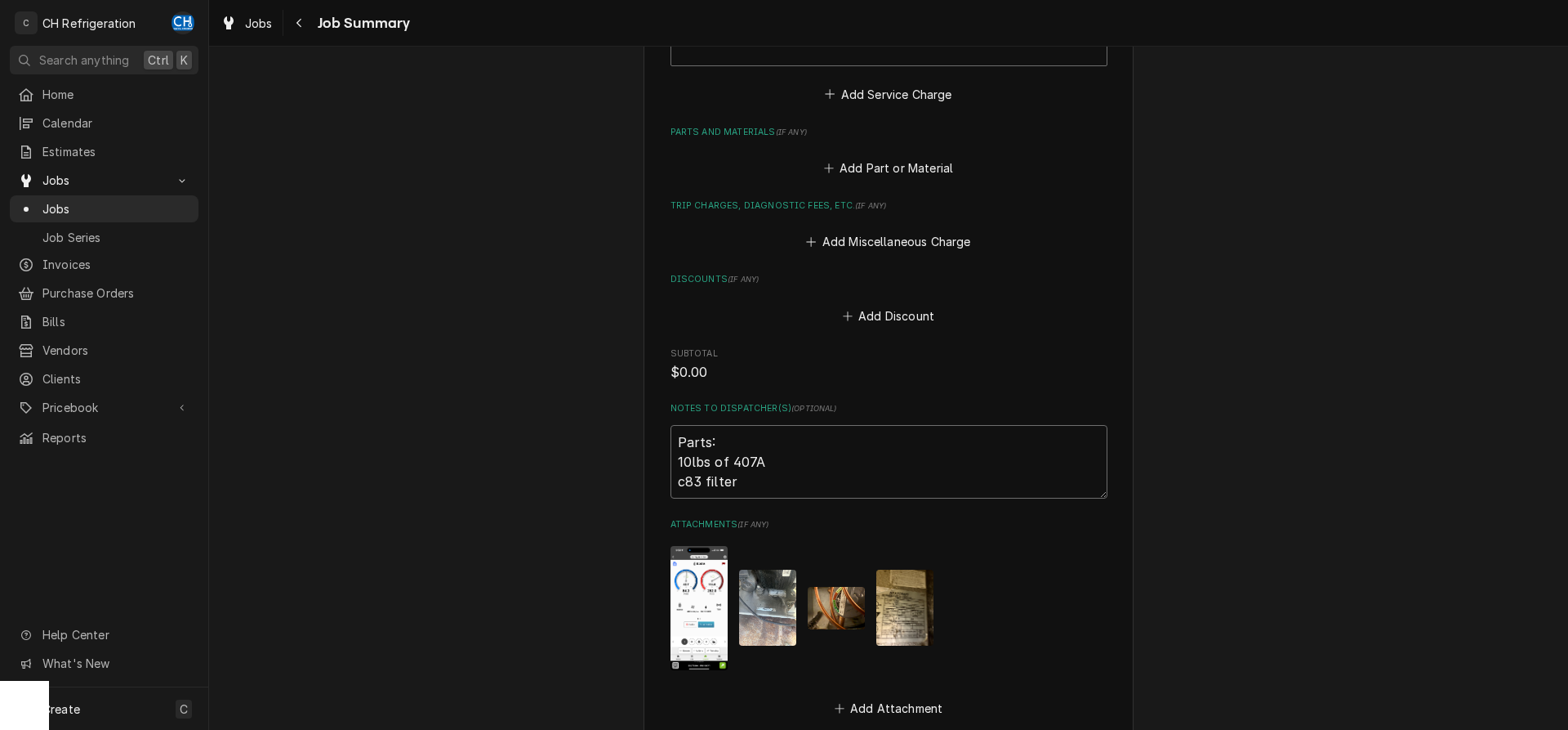
type textarea "x"
type textarea "Parts: 10lbs of 407A c83 filter d"
type textarea "x"
type textarea "Parts: 10lbs of 407A c83 filter dr"
type textarea "x"
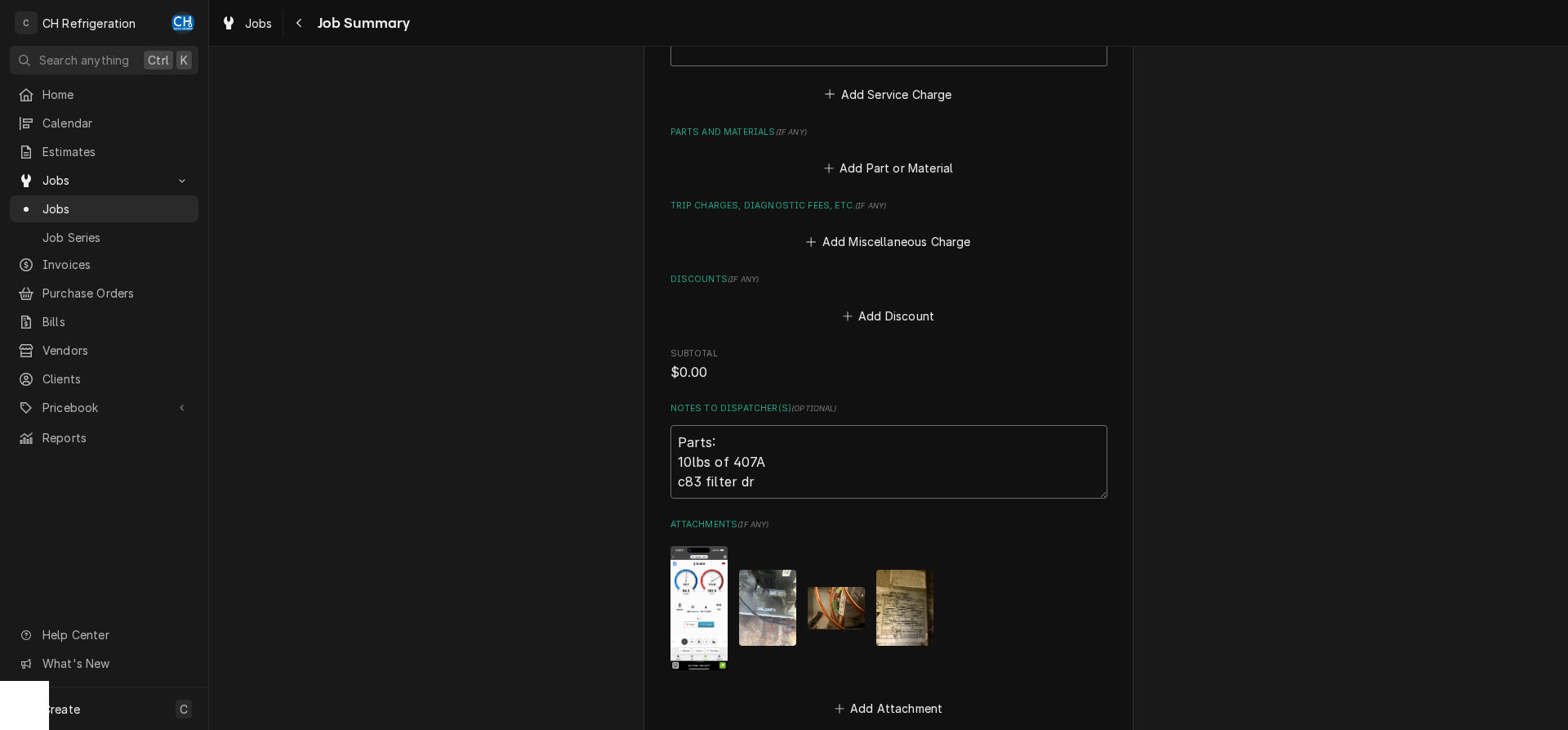
type textarea "Parts: 10lbs of 407A c83 filter dri"
type textarea "x"
type textarea "Parts: 10lbs of 407A c83 filter drie"
type textarea "x"
type textarea "Parts: 10lbs of 407A c83 filter drier"
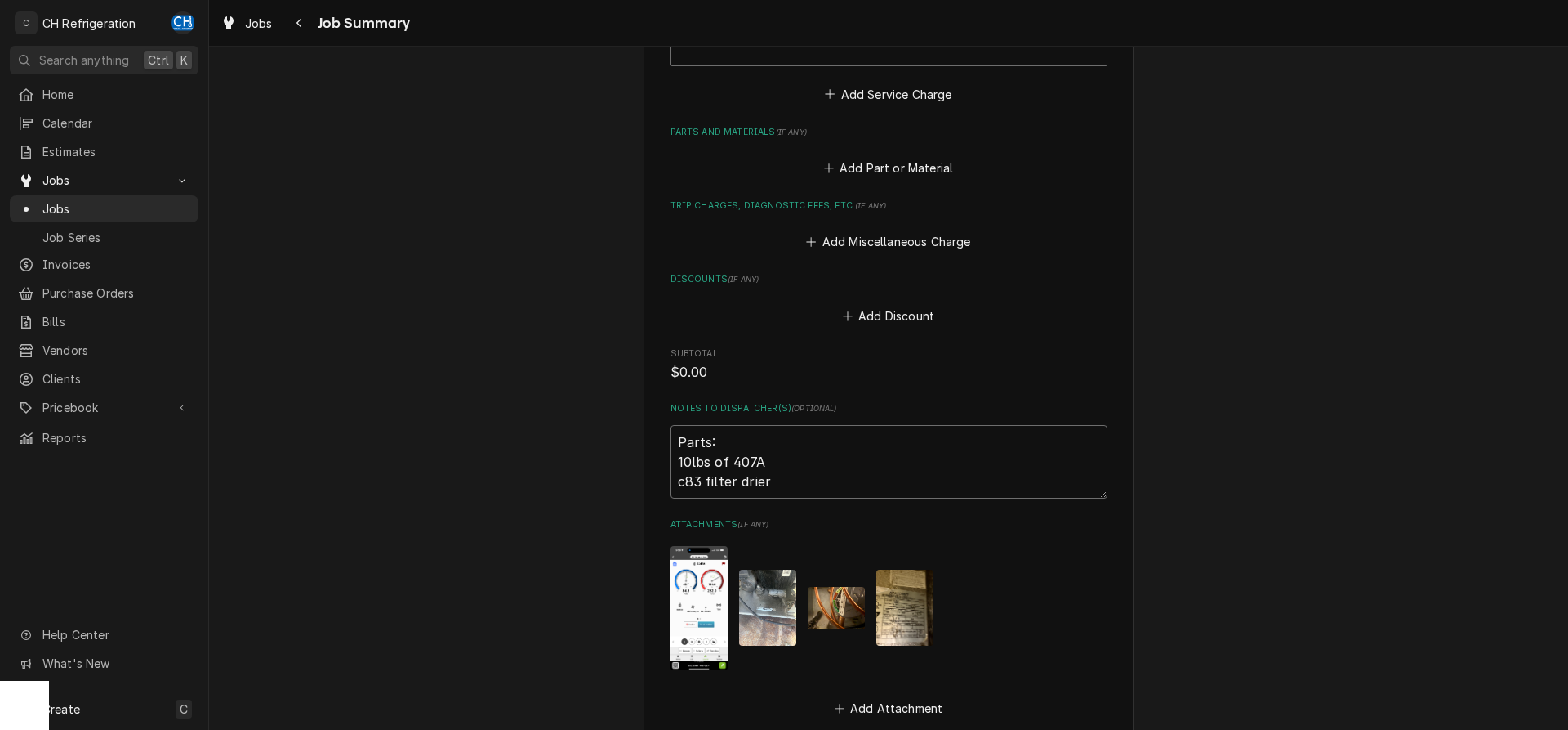
type textarea "x"
type textarea "Parts: 10lbs of 407A c83 filter drier"
type textarea "x"
type textarea "Parts: 10lbs of 407A c83 filter drier c"
type textarea "x"
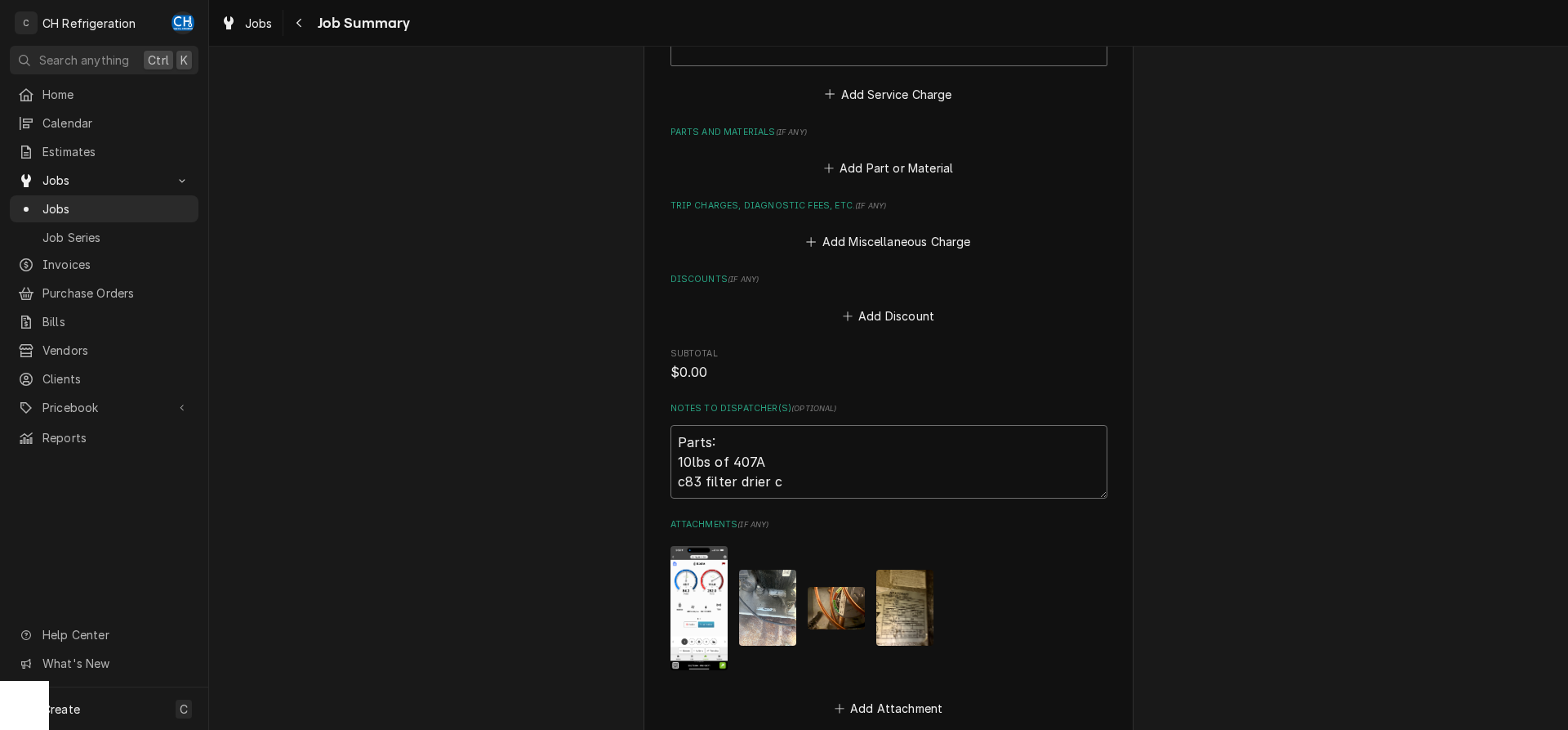
type textarea "Parts: 10lbs of 407A c83 filter drier co"
type textarea "x"
type textarea "Parts: 10lbs of 407A c83 filter drier com"
type textarea "x"
type textarea "Parts: 10lbs of 407A c83 filter drier comb"
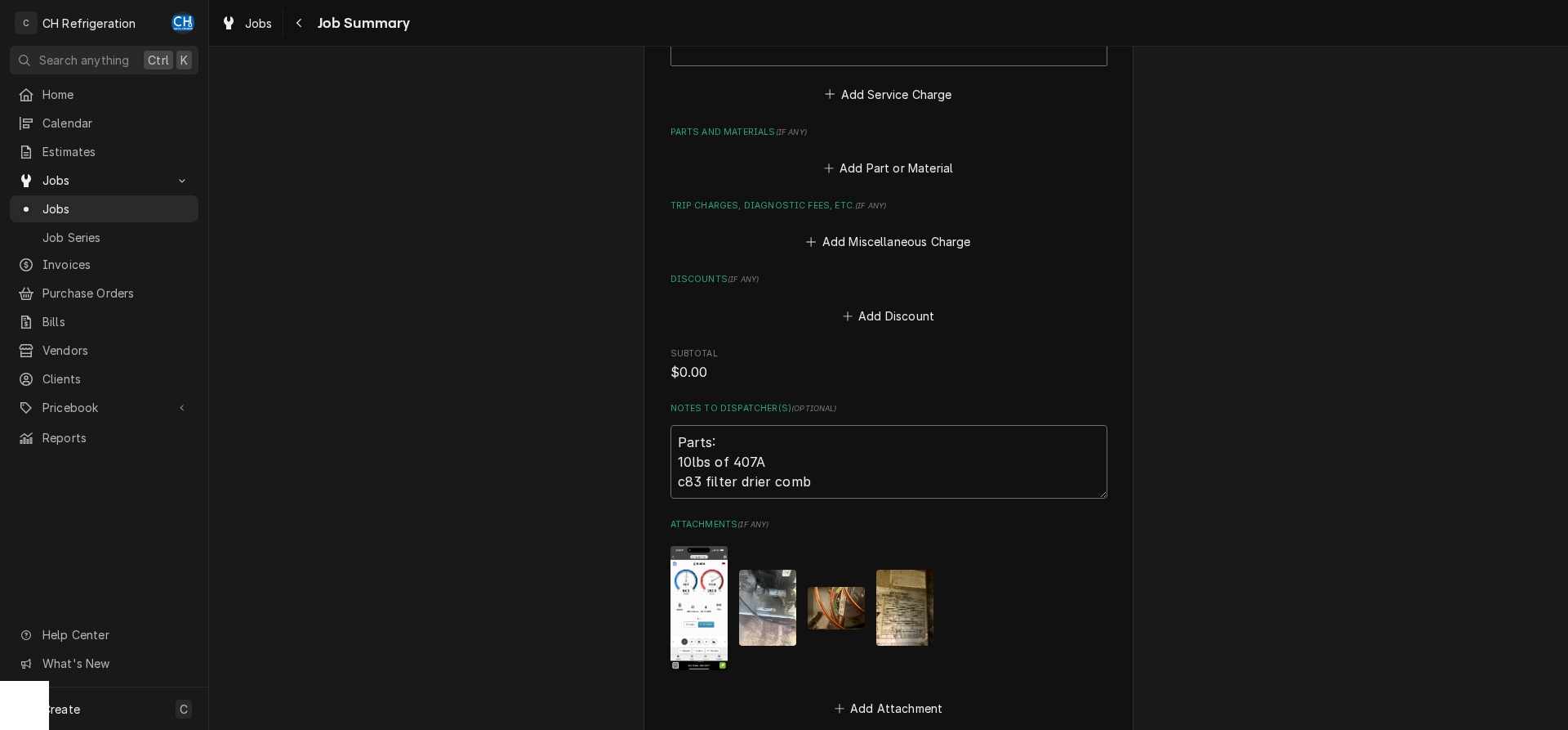
type textarea "x"
type textarea "Parts: 10lbs of 407A c83 filter drier combo"
type textarea "x"
type textarea "Parts: 10lbs of 407A c83 filter drier combo"
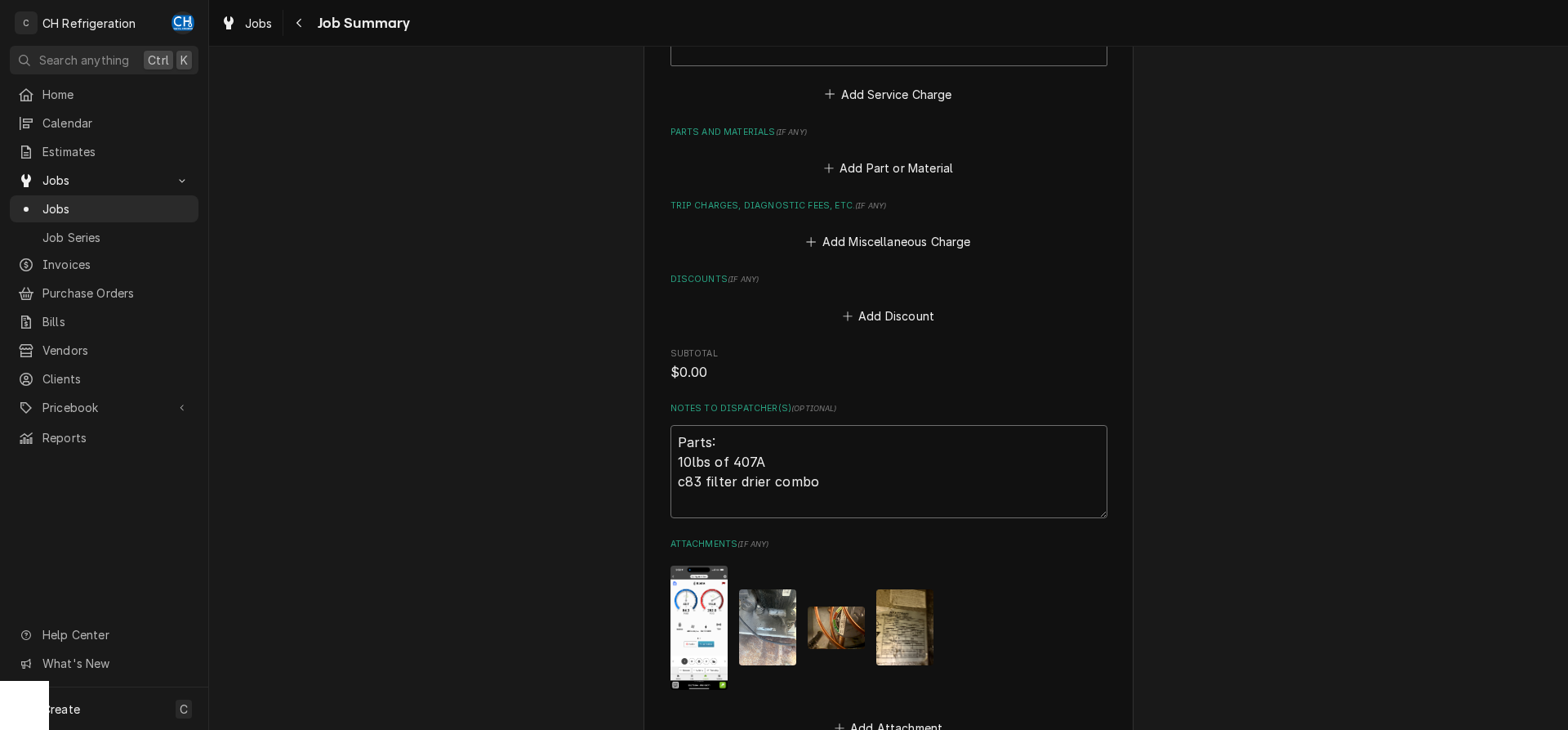
type textarea "x"
type textarea "Parts: 10lbs of 407A c83 filter drier combo b"
type textarea "x"
type textarea "Parts: 10lbs of 407A c83 filter drier combo br"
type textarea "x"
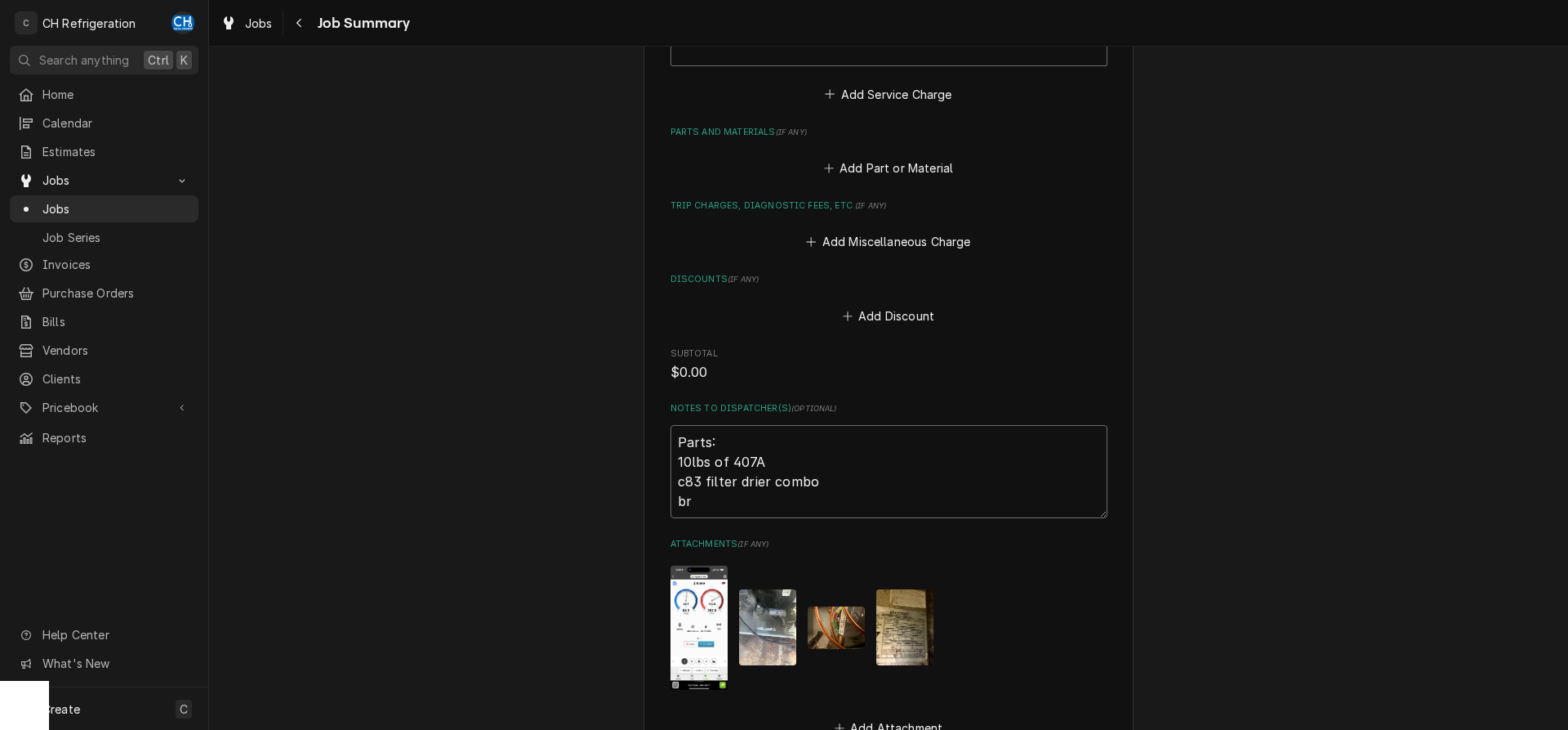
type textarea "Parts: 10lbs of 407A c83 filter drier combo bra"
type textarea "x"
type textarea "Parts: 10lbs of 407A c83 filter drier combo braz"
type textarea "x"
type textarea "Parts: 10lbs of 407A c83 filter drier combo brazi"
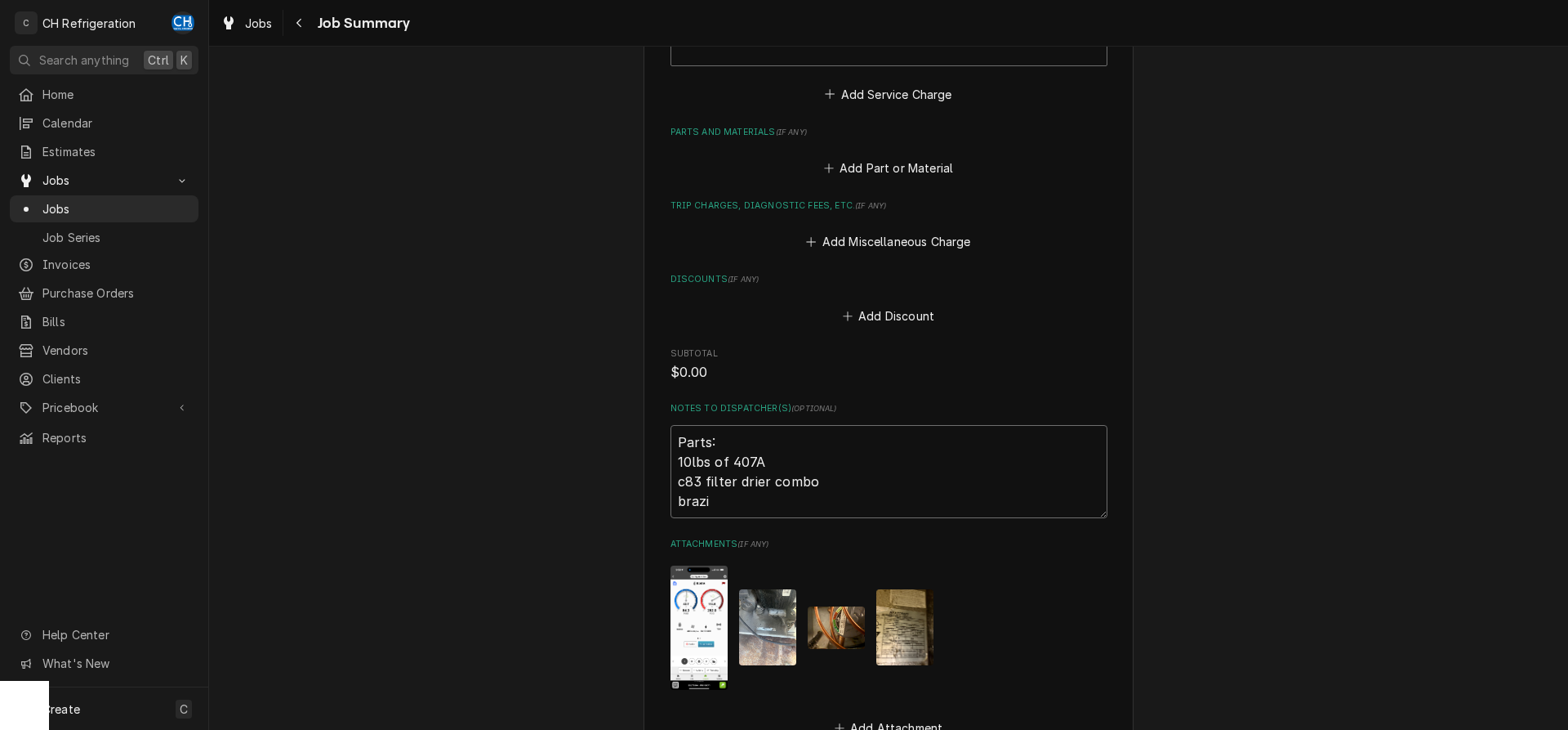
type textarea "x"
type textarea "Parts: 10lbs of 407A c83 filter drier combo brazing"
type textarea "x"
type textarea "Parts: 10lbs of 407A c83 filter drier combo brazing"
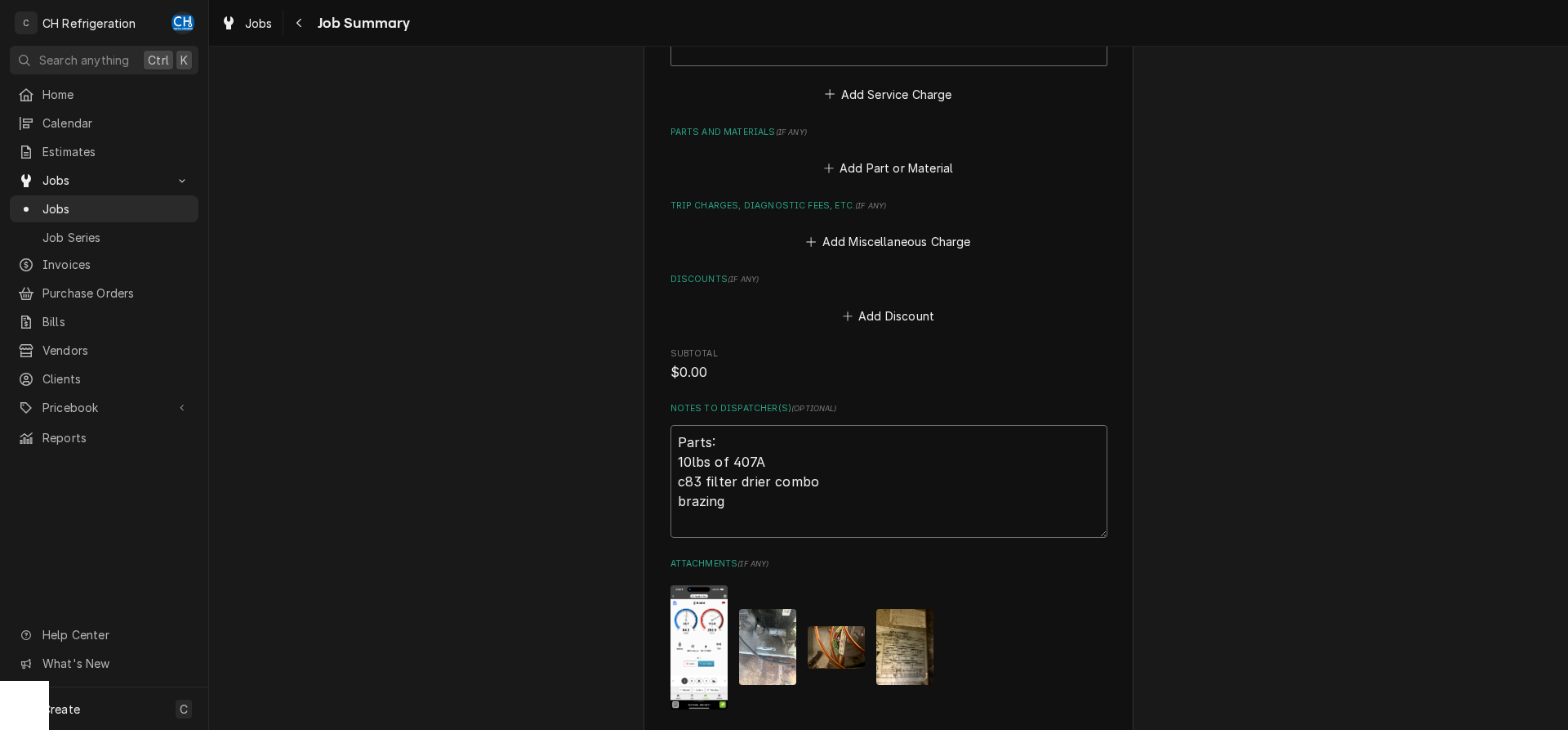
type textarea "x"
type textarea "Parts: 10lbs of 407A c83 filter drier combo brazing r"
type textarea "x"
type textarea "Parts: 10lbs of 407A c83 filter drier combo brazing re"
type textarea "x"
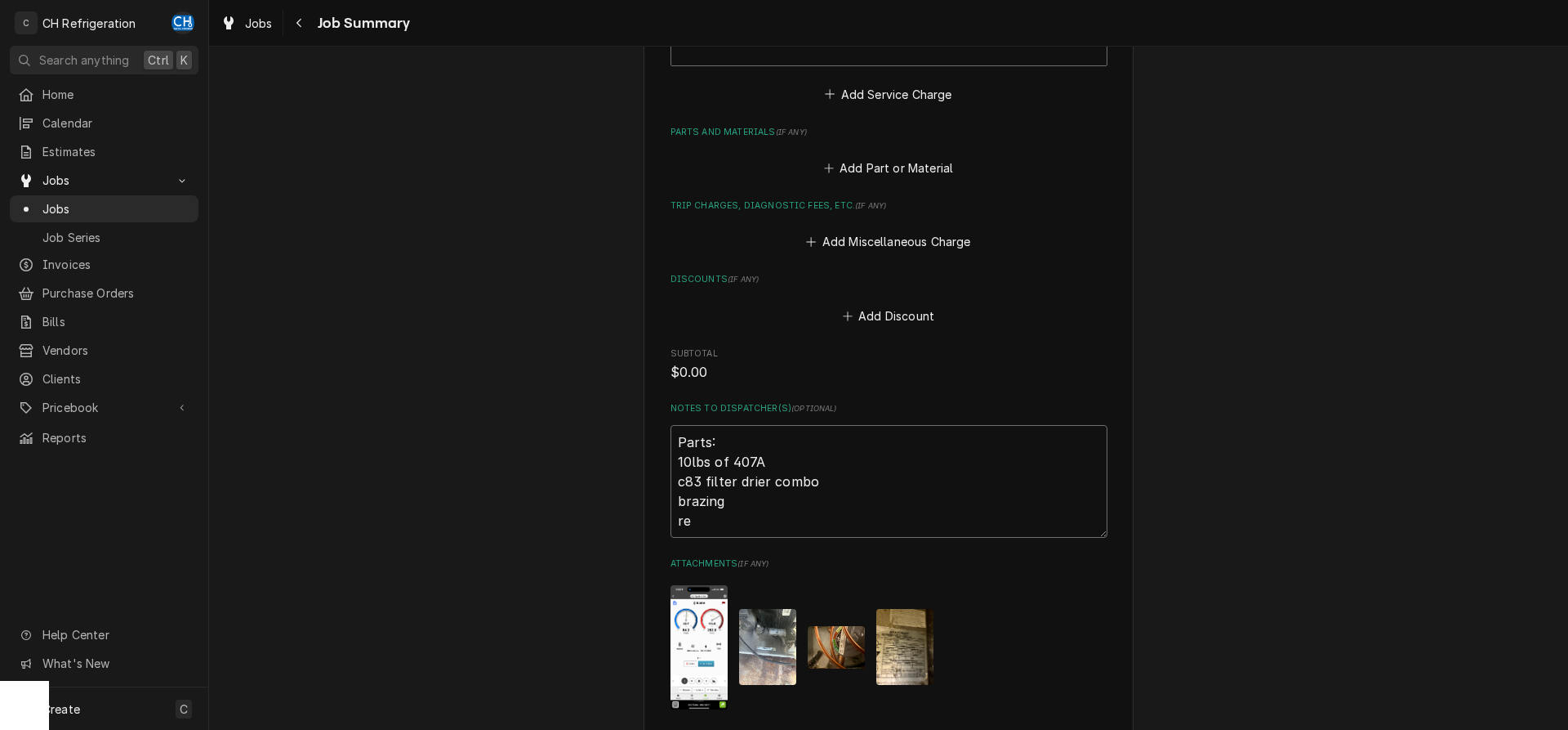
type textarea "Parts: 10lbs of 407A c83 filter drier combo brazing rec"
type textarea "x"
type textarea "Parts: 10lbs of 407A c83 filter drier combo brazing reco"
type textarea "x"
type textarea "Parts: 10lbs of 407A c83 filter drier combo brazing recov"
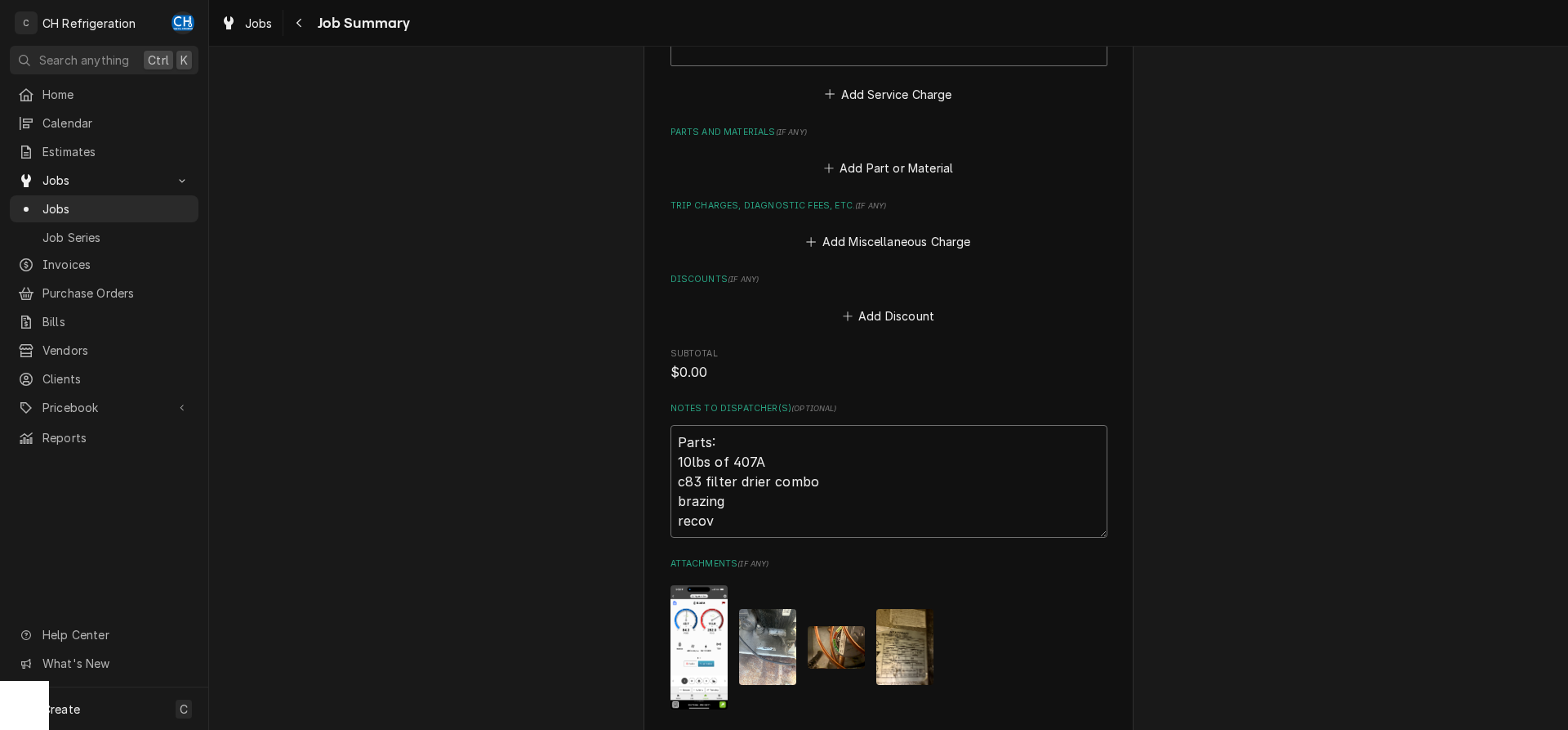
type textarea "x"
type textarea "Parts: 10lbs of 407A c83 filter drier combo brazing recove"
type textarea "x"
type textarea "Parts: 10lbs of 407A c83 filter drier combo brazing recover"
type textarea "x"
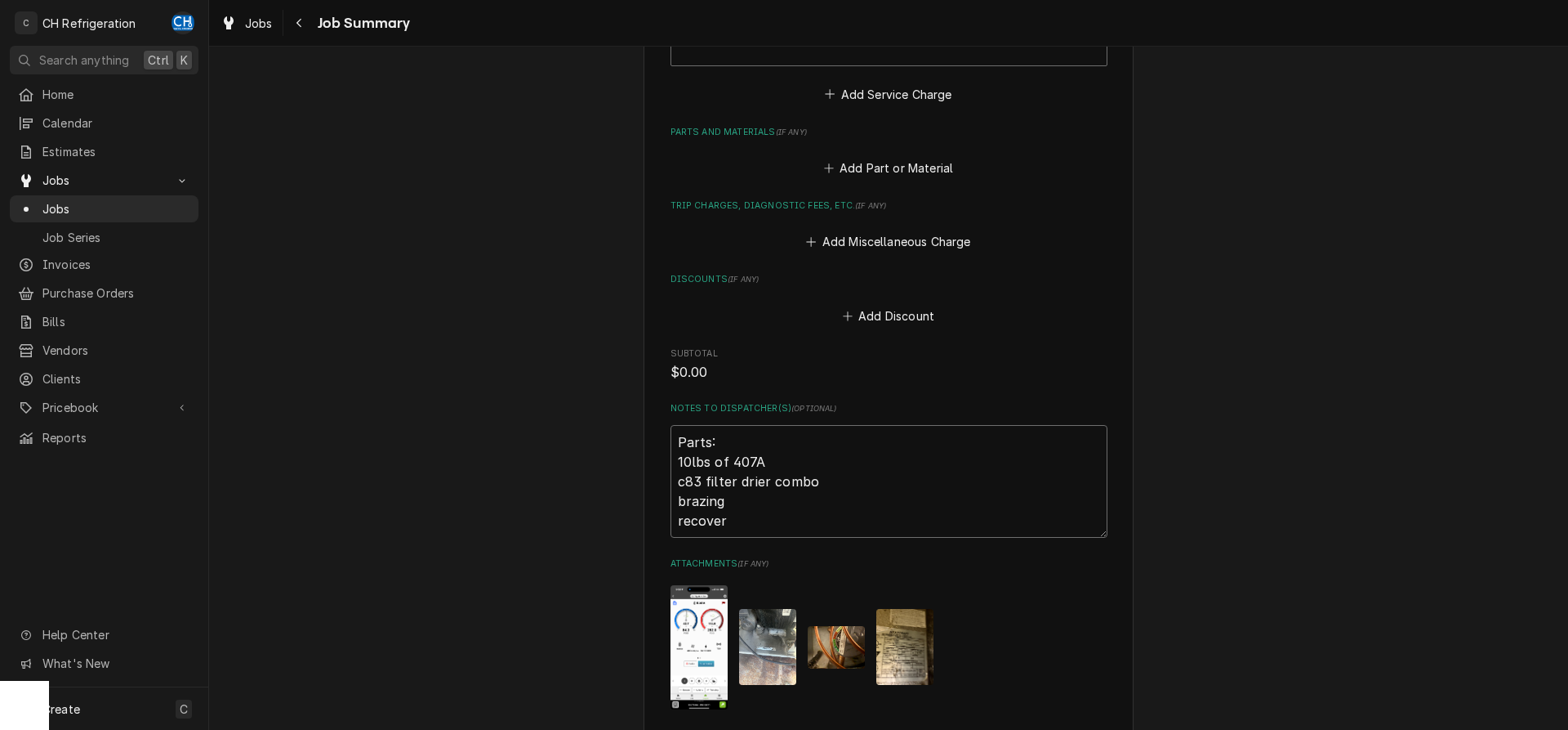
type textarea "Parts: 10lbs of 407A c83 filter drier combo brazing recovery"
type textarea "x"
type textarea "Parts: 10lbs of 407A c83 filter drier combo brazing recovery"
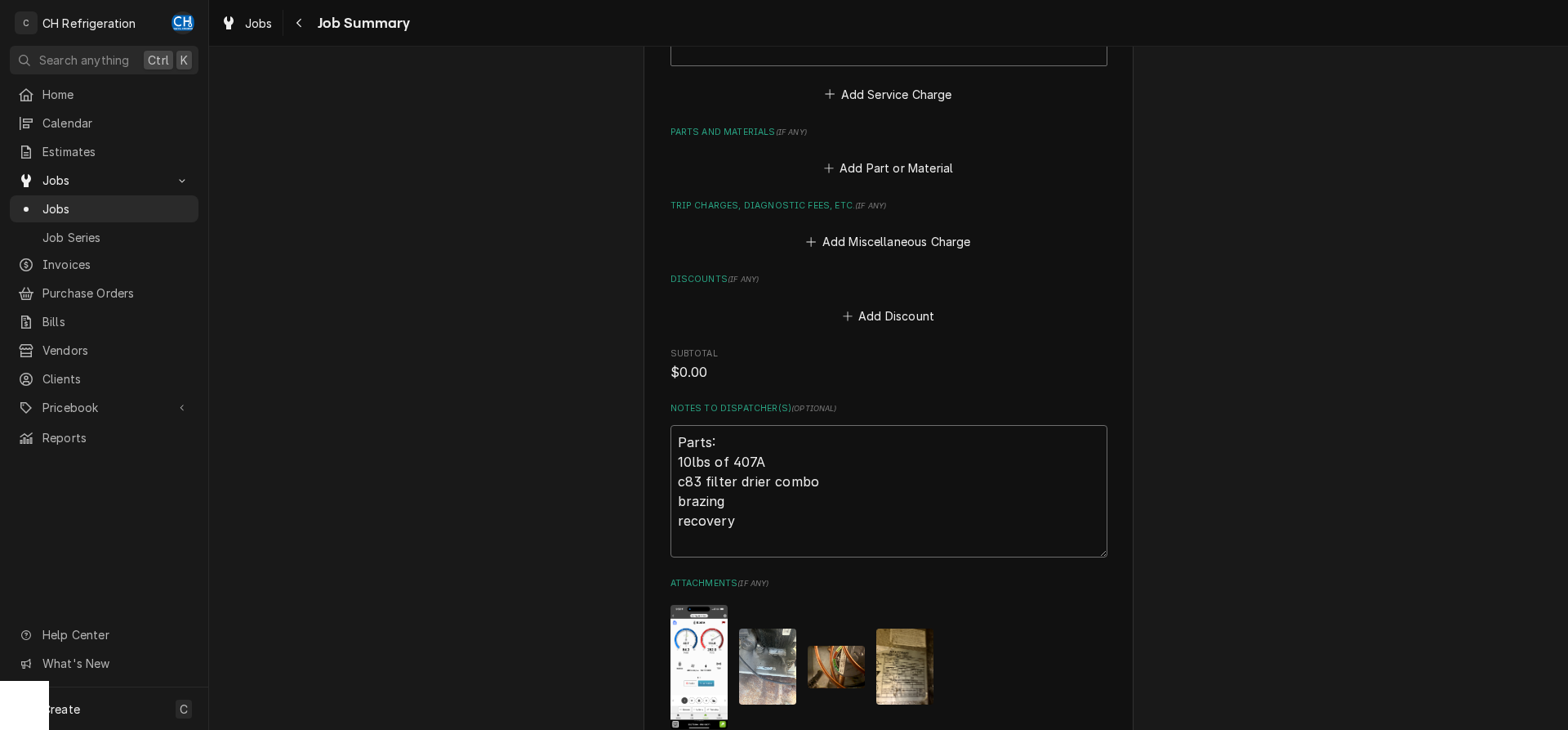
type textarea "x"
type textarea "Parts: 10lbs of 407A c83 filter drier combo brazing recovery A"
type textarea "x"
type textarea "Parts: 10lbs of 407A c83 filter drier combo brazing recovery A4"
type textarea "x"
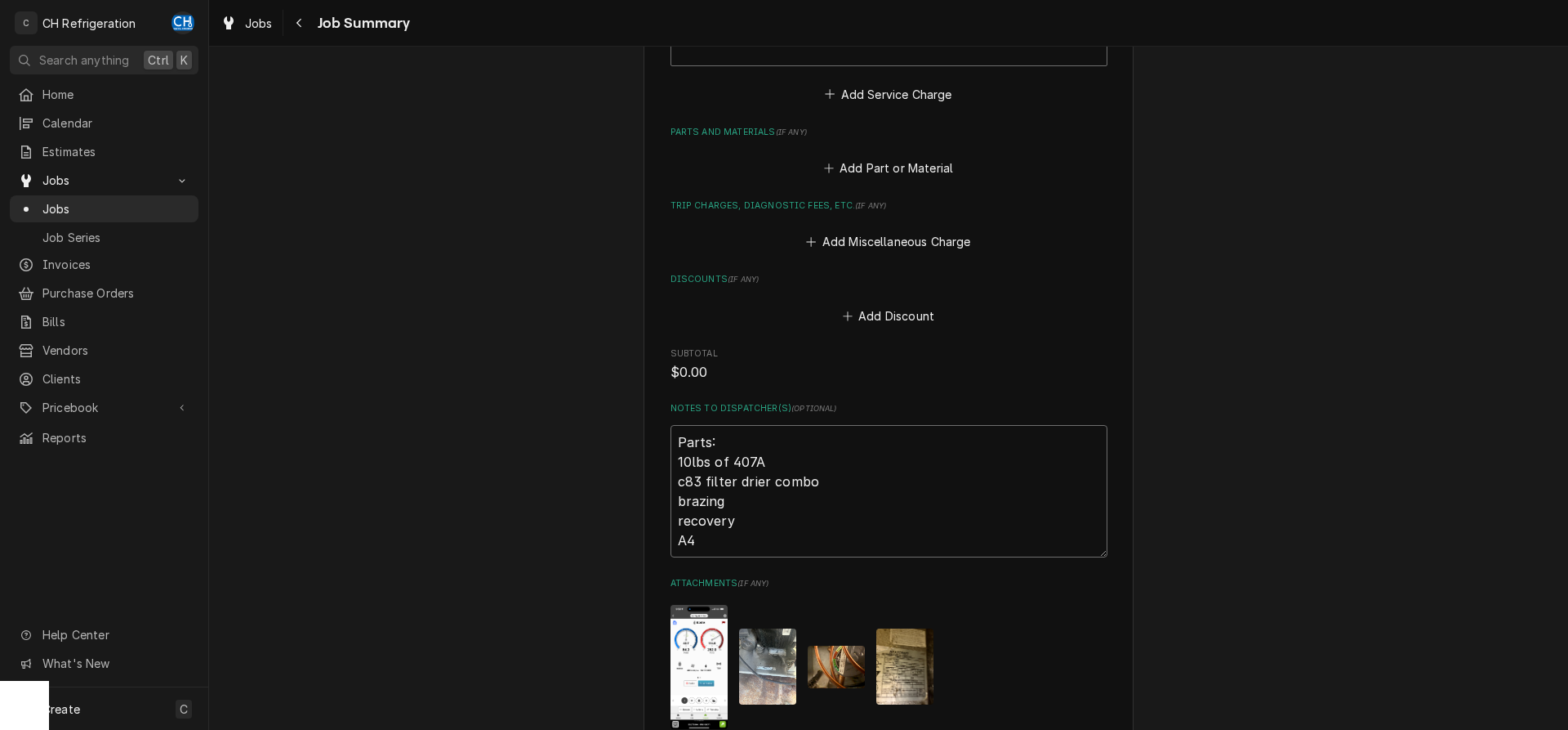
type textarea "Parts: 10lbs of 407A c83 filter drier combo brazing recovery A42"
type textarea "x"
type textarea "Parts: 10lbs of 407A c83 filter drier combo brazing recovery A421"
type textarea "x"
type textarea "Parts: 10lbs of 407A c83 filter drier combo brazing recovery A421"
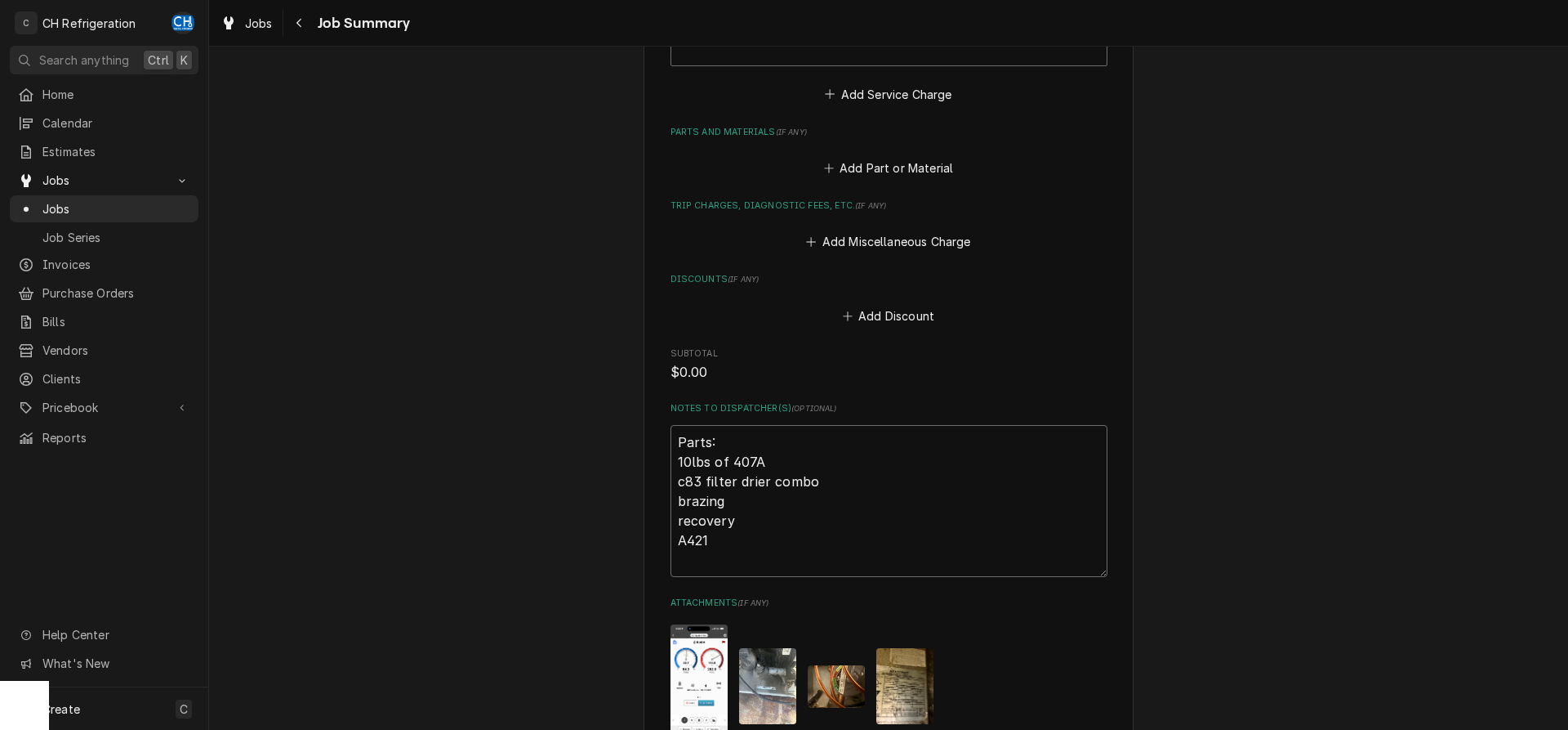
type textarea "x"
type textarea "Parts: 10lbs of 407A c83 filter drier combo brazing recovery A421"
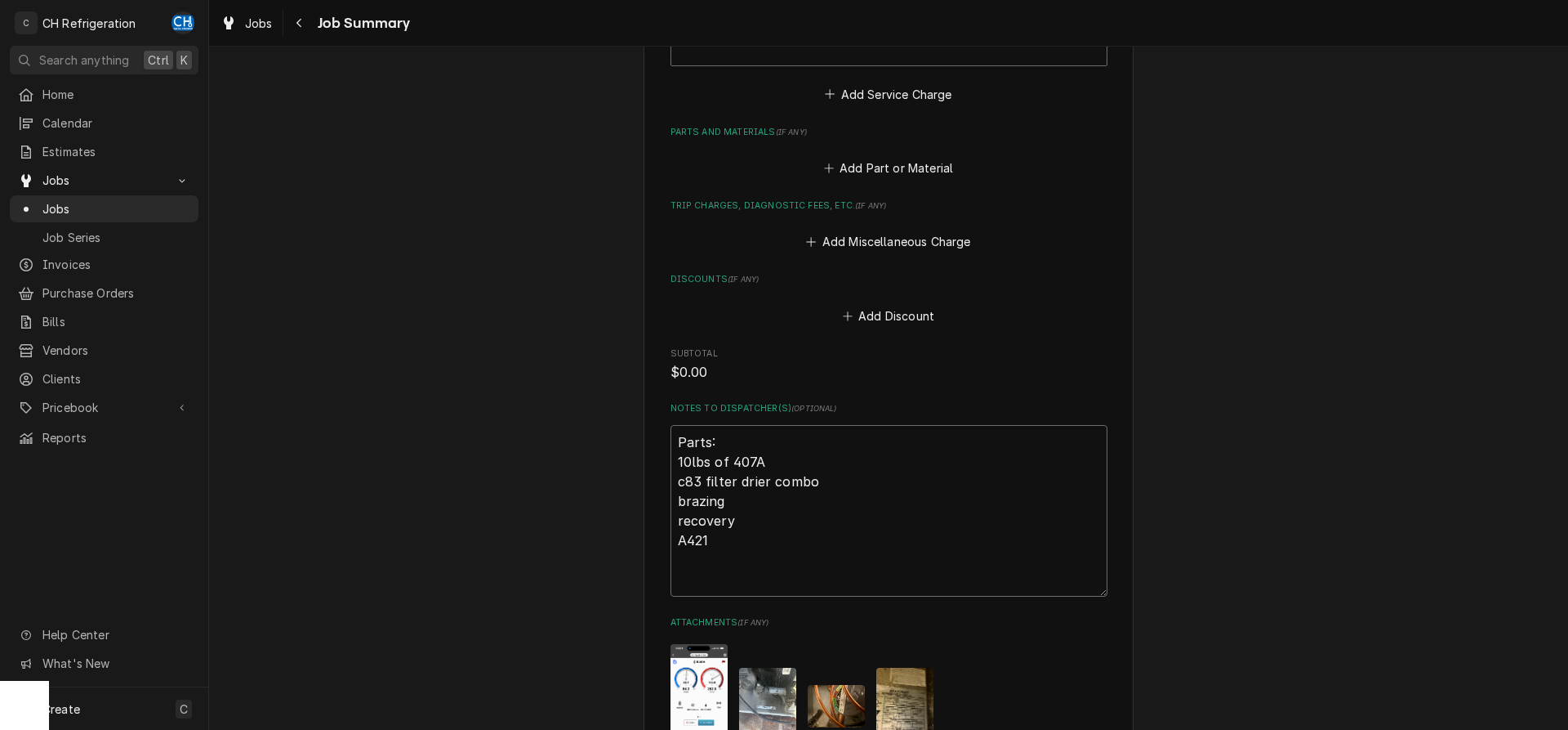
type textarea "x"
type textarea "Parts: 10lbs of 407A c83 filter drier combo brazing recovery A421 L"
type textarea "x"
type textarea "Parts: 10lbs of 407A c83 filter drier combo brazing recovery A421 La"
type textarea "x"
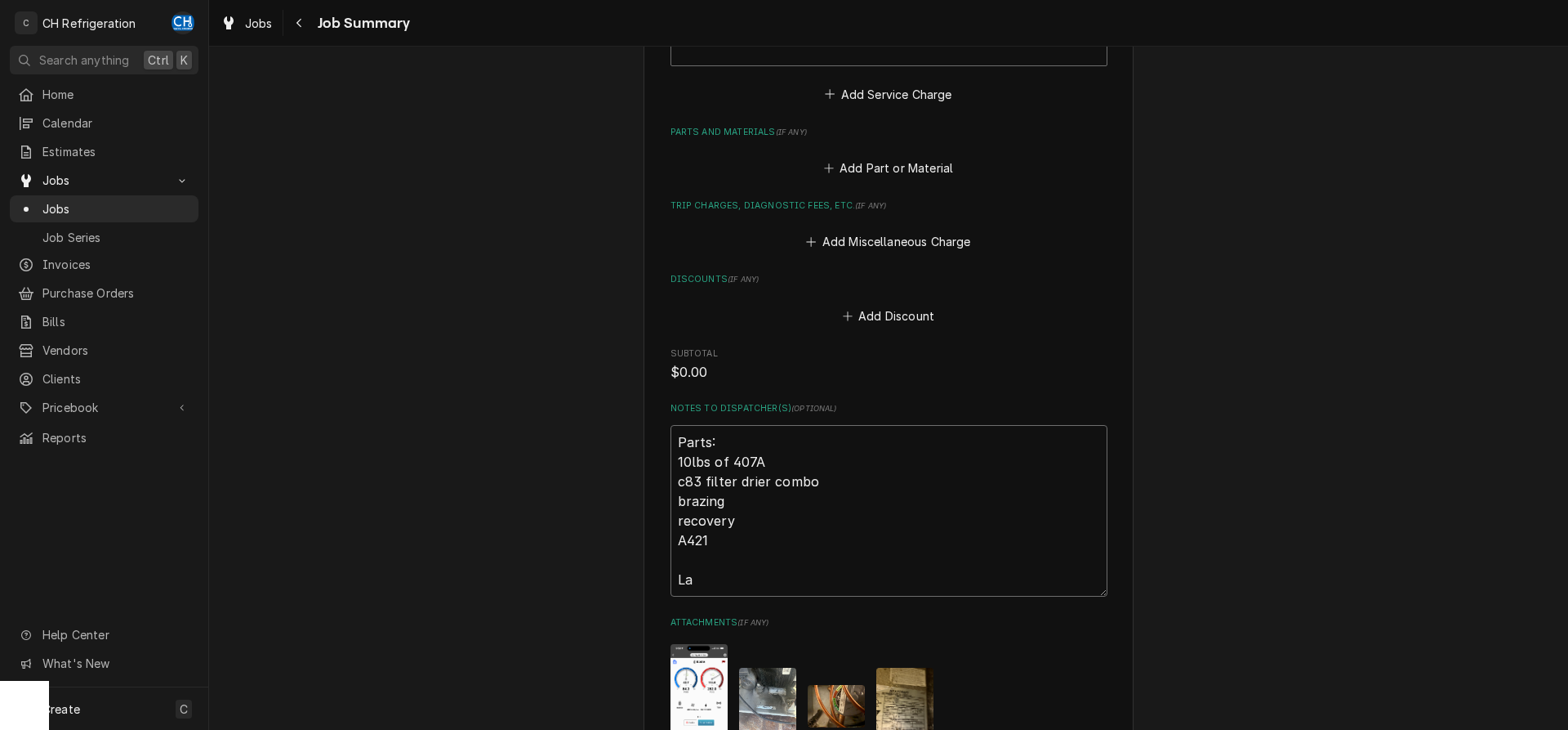
type textarea "Parts: 10lbs of 407A c83 filter drier combo brazing recovery A421 Lab"
type textarea "x"
type textarea "Parts: 10lbs of 407A c83 filter drier combo brazing recovery A421 Labo"
type textarea "x"
type textarea "Parts: 10lbs of 407A c83 filter drier combo brazing recovery A421 Labor"
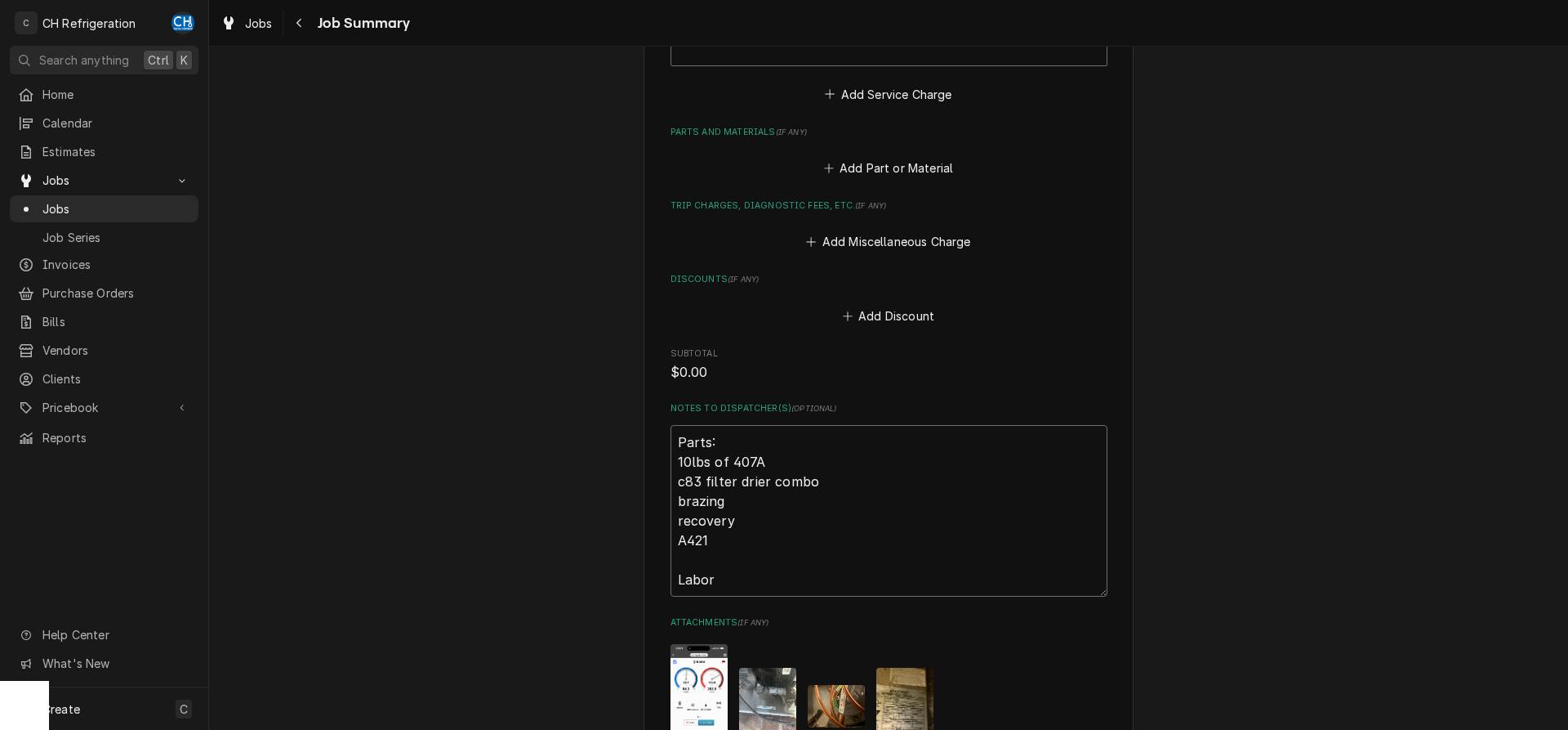
type textarea "x"
type textarea "Parts: 10lbs of 407A c83 filter drier combo brazing recovery A421 Labor"
type textarea "x"
type textarea "Parts: 10lbs of 407A c83 filter drier combo brazing recovery A421 Labor 1"
type textarea "x"
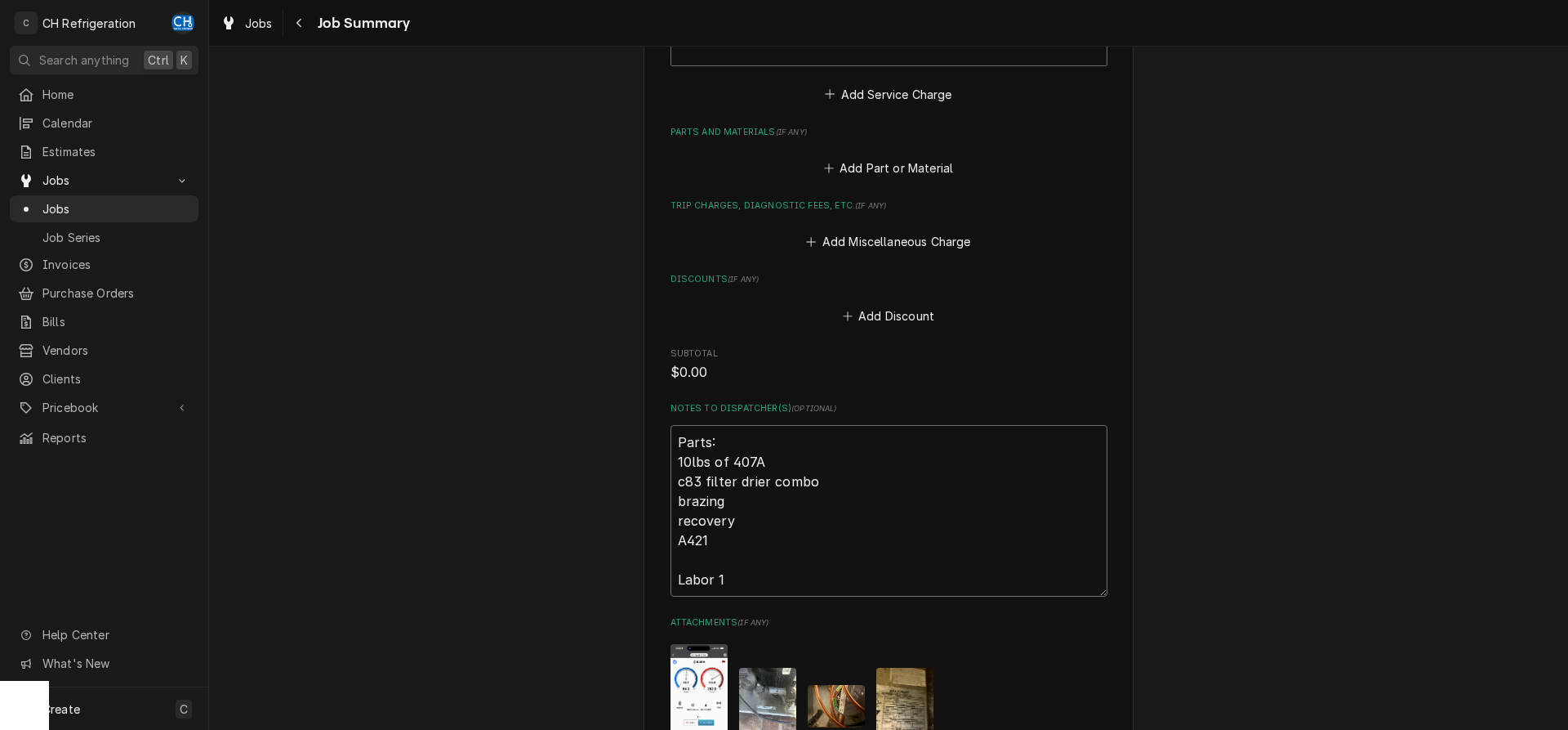
type textarea "Parts: 10lbs of 407A c83 filter drier combo brazing recovery A421 Labor"
type textarea "x"
type textarea "Parts: 10lbs of 407A c83 filter drier combo brazing recovery A421 Labor 8"
type textarea "x"
type textarea "Parts: 10lbs of 407A c83 filter drier combo brazing recovery A421 Labor 8"
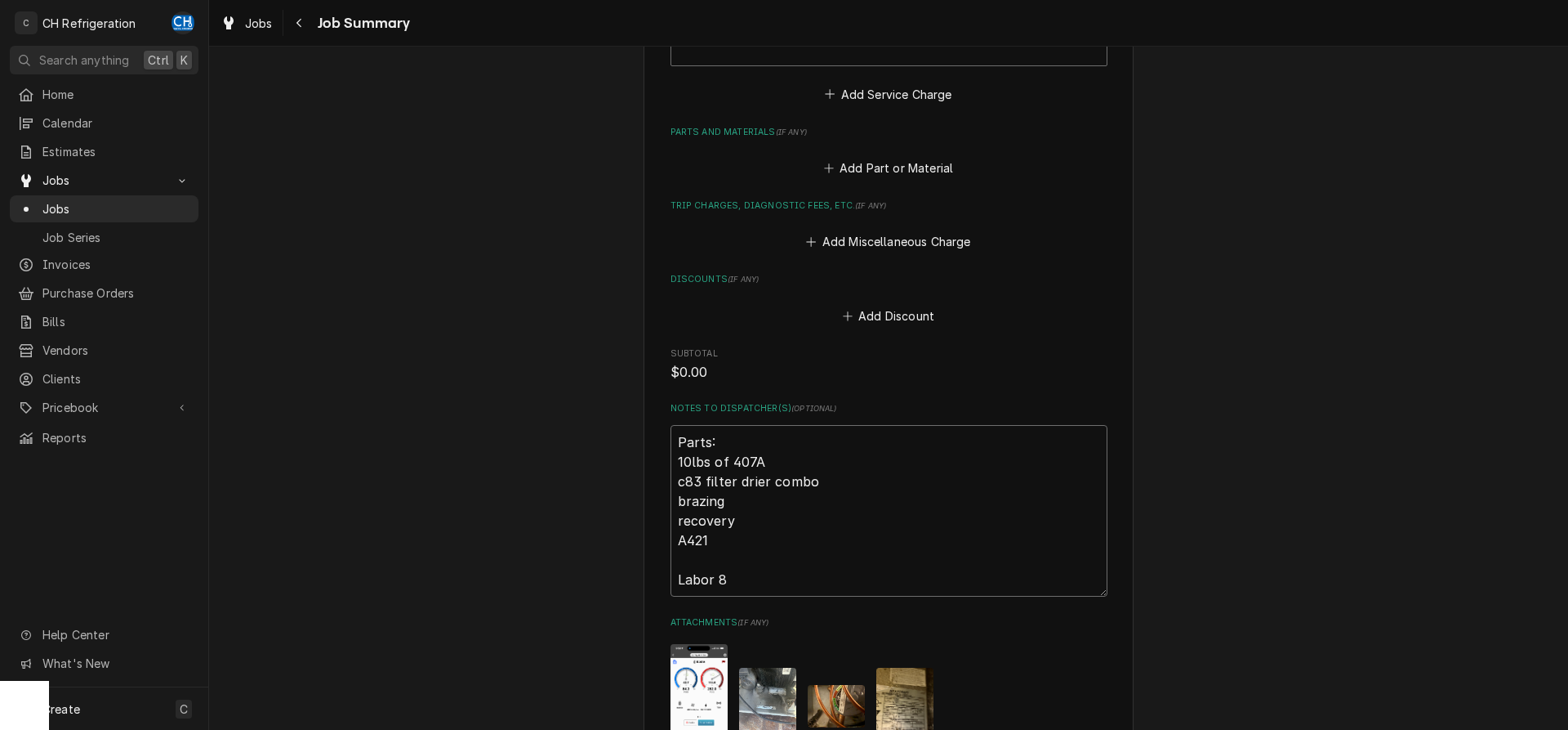
type textarea "x"
type textarea "Parts: 10lbs of 407A c83 filter drier combo brazing recovery A421 Labor 8 h"
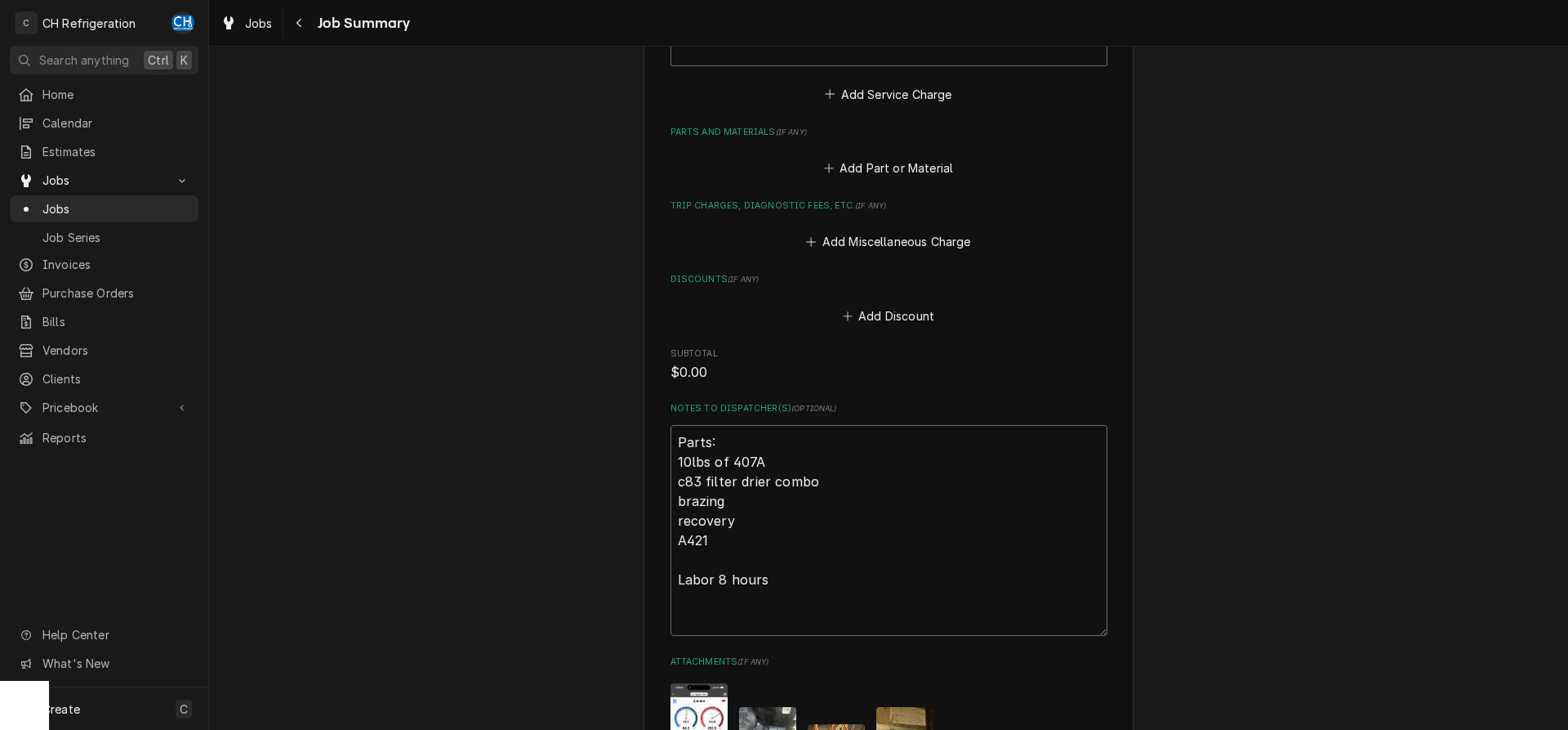
click at [689, 564] on textarea "Parts: 10lbs of 407A c83 filter drier combo brazing recovery A421 Labor 8 hours" at bounding box center [888, 530] width 437 height 211
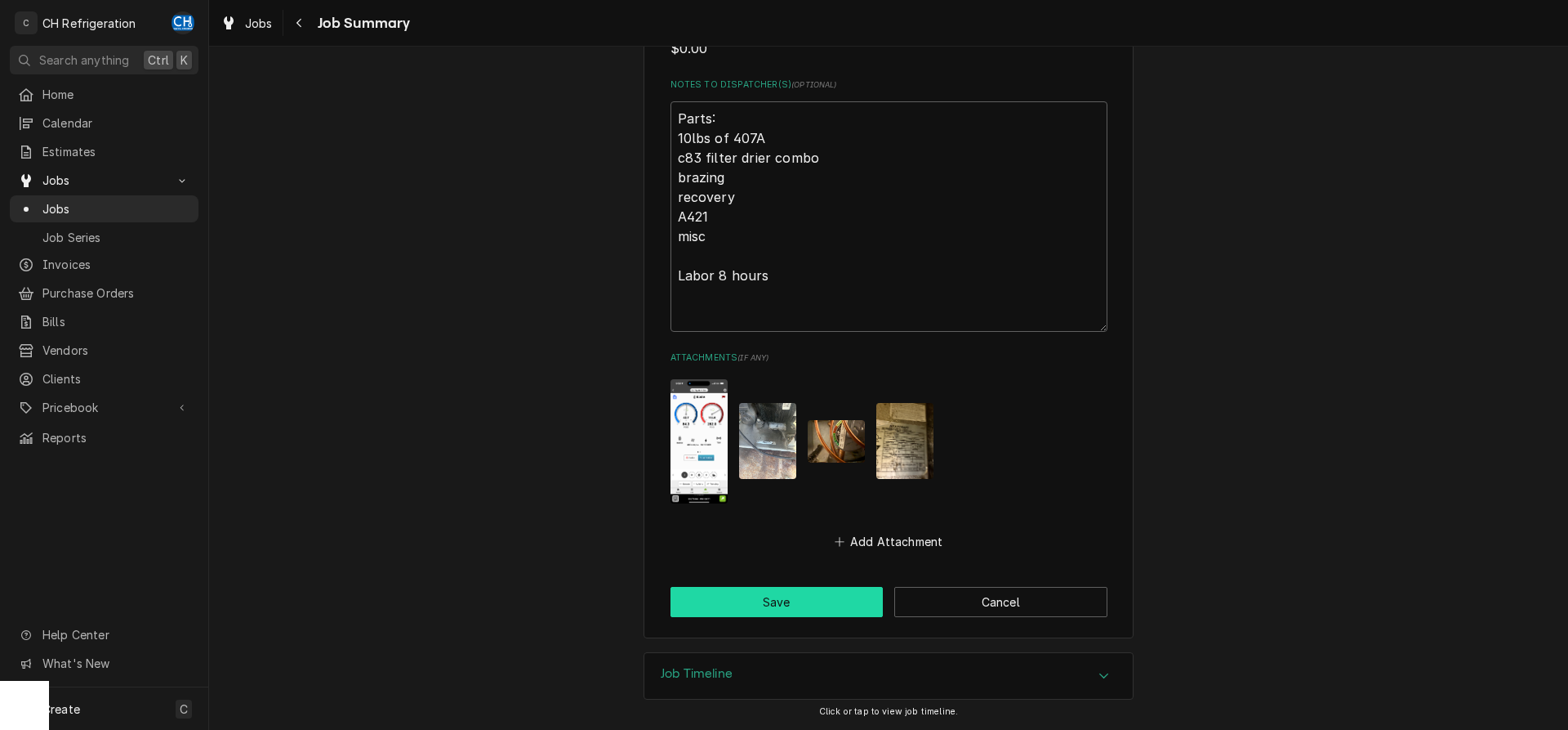
click at [819, 602] on button "Save" at bounding box center [776, 602] width 213 height 31
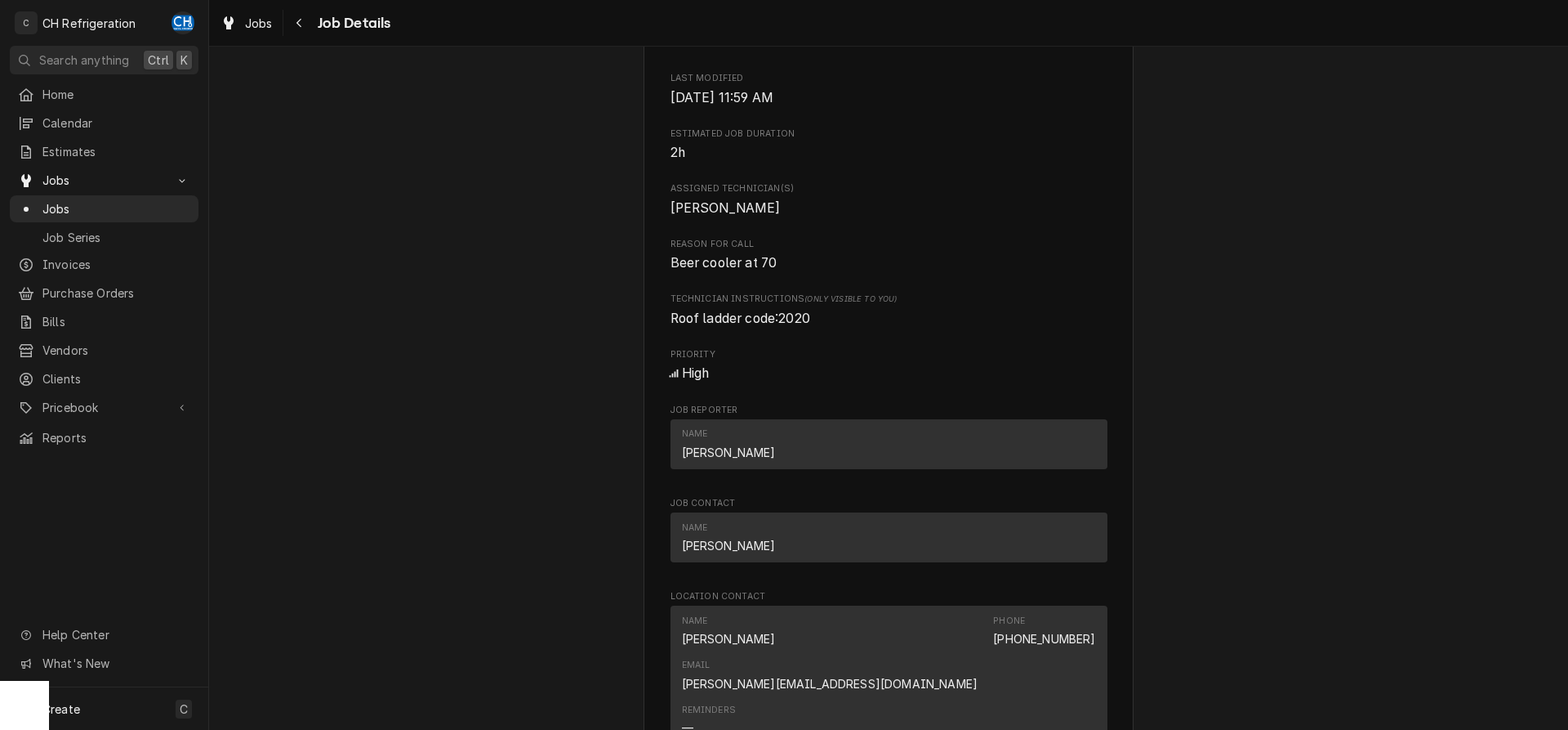
scroll to position [500, 0]
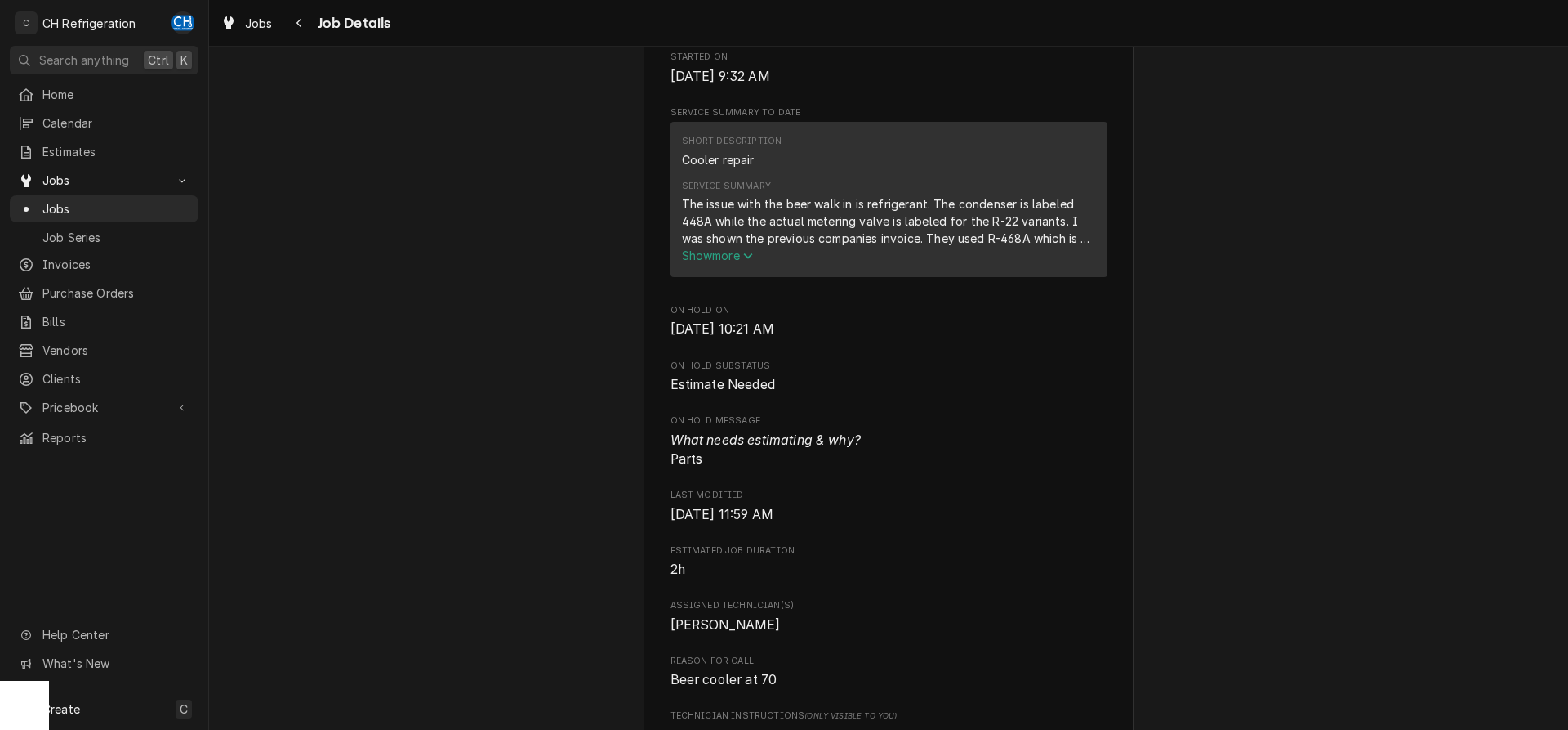
click at [724, 262] on span "Show more" at bounding box center [718, 255] width 72 height 14
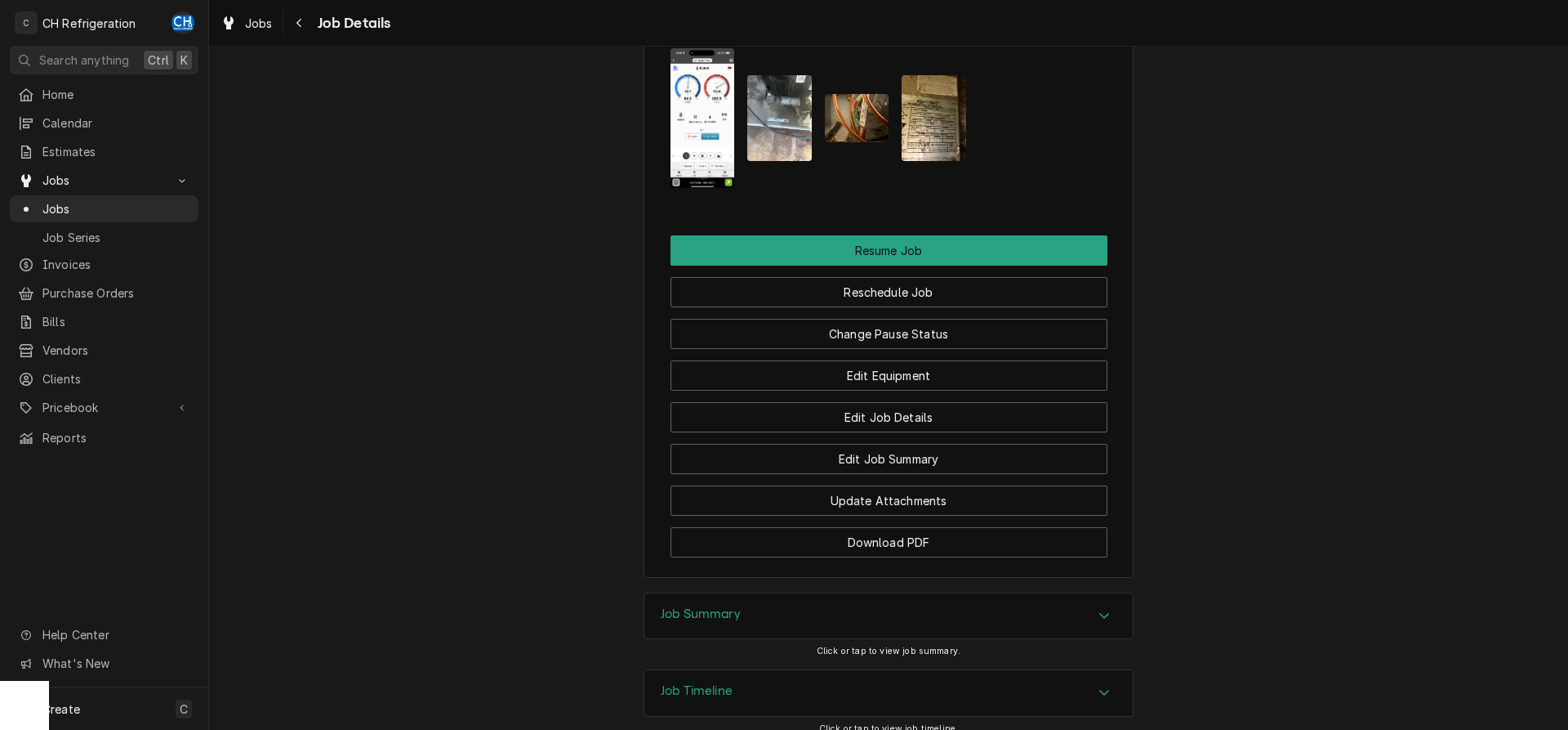
scroll to position [1893, 0]
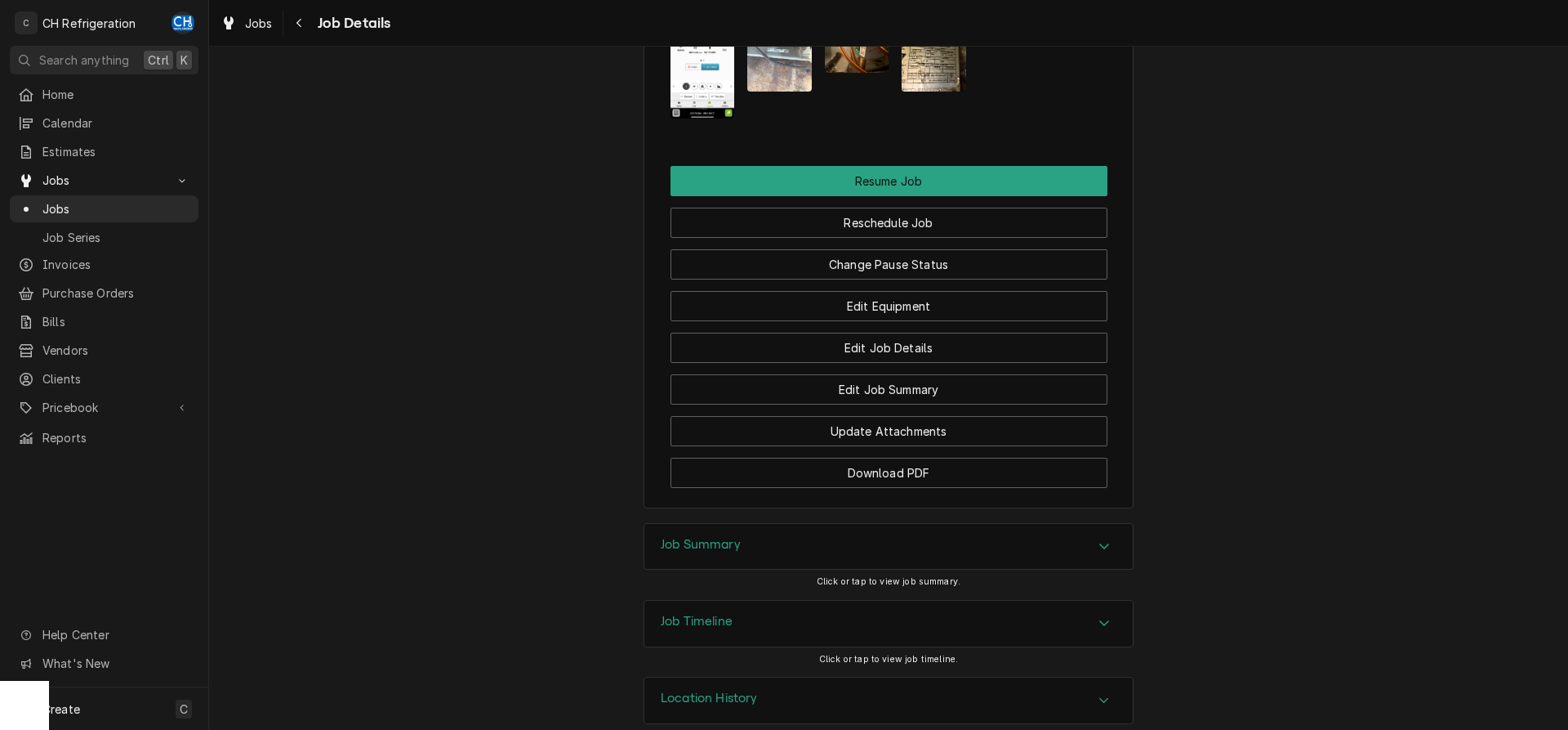
click at [873, 528] on div "Job Summary" at bounding box center [888, 546] width 488 height 46
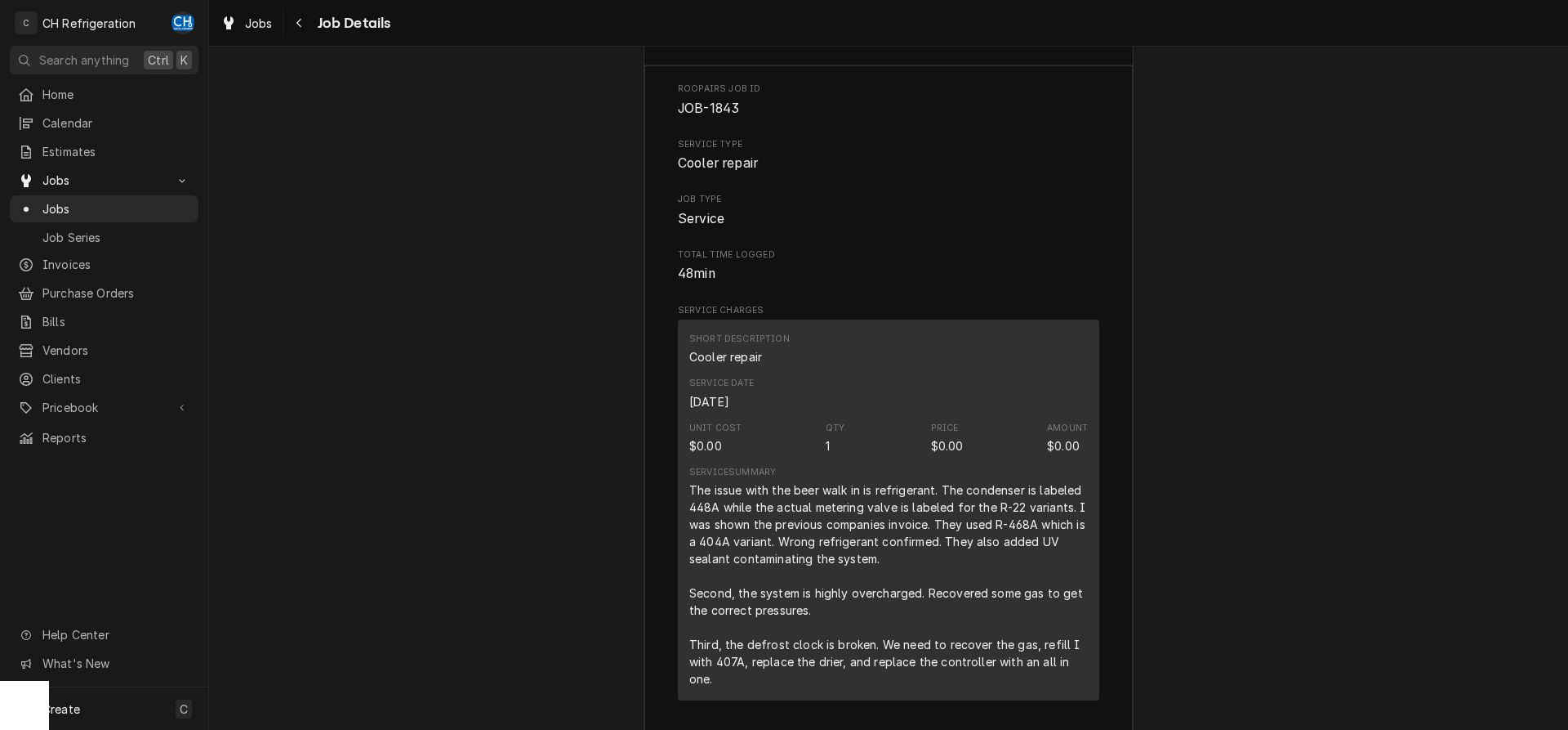
scroll to position [2393, 0]
click at [304, 22] on div "Navigate back" at bounding box center [300, 23] width 16 height 16
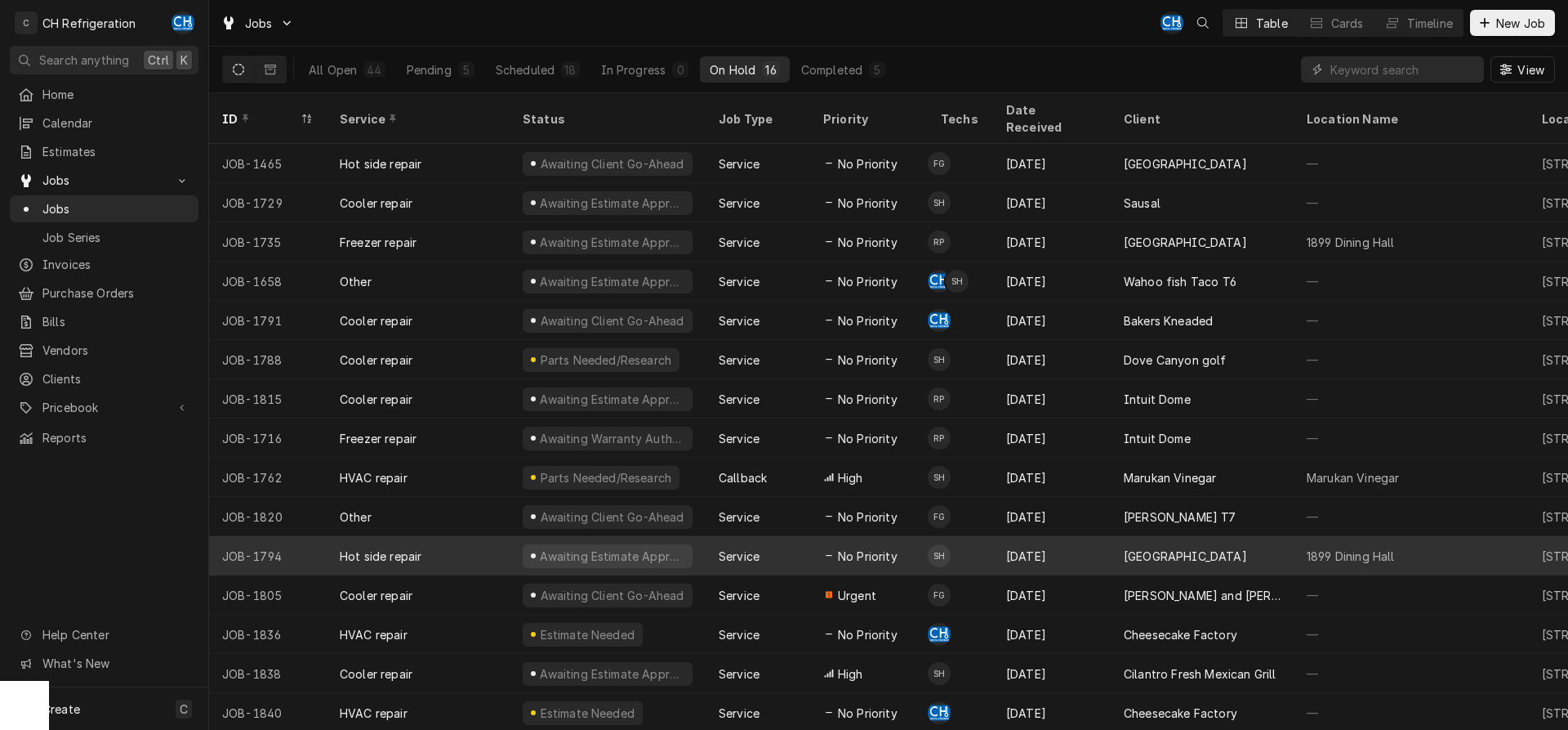
scroll to position [22, 0]
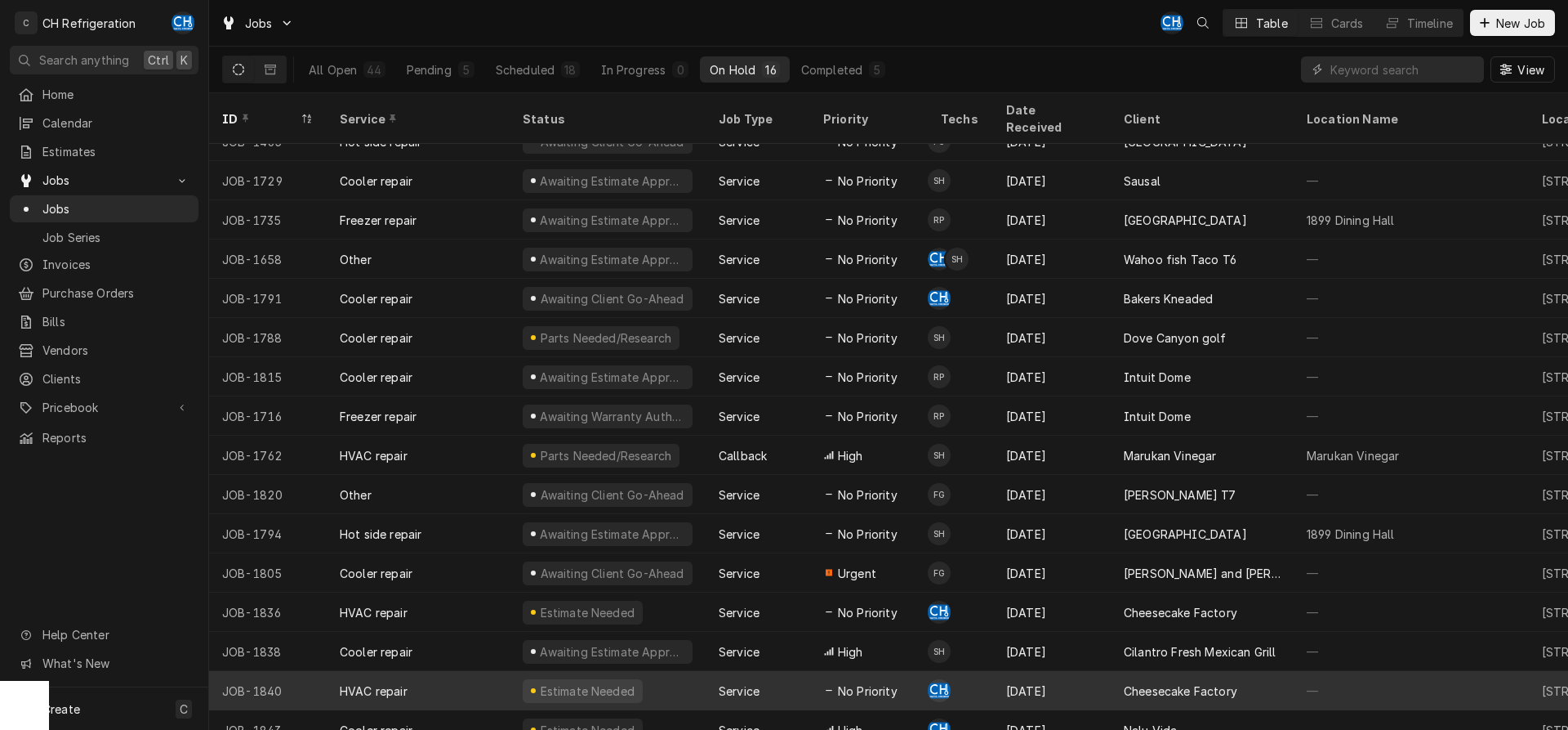
click at [1028, 671] on div "[DATE]" at bounding box center [1051, 690] width 118 height 40
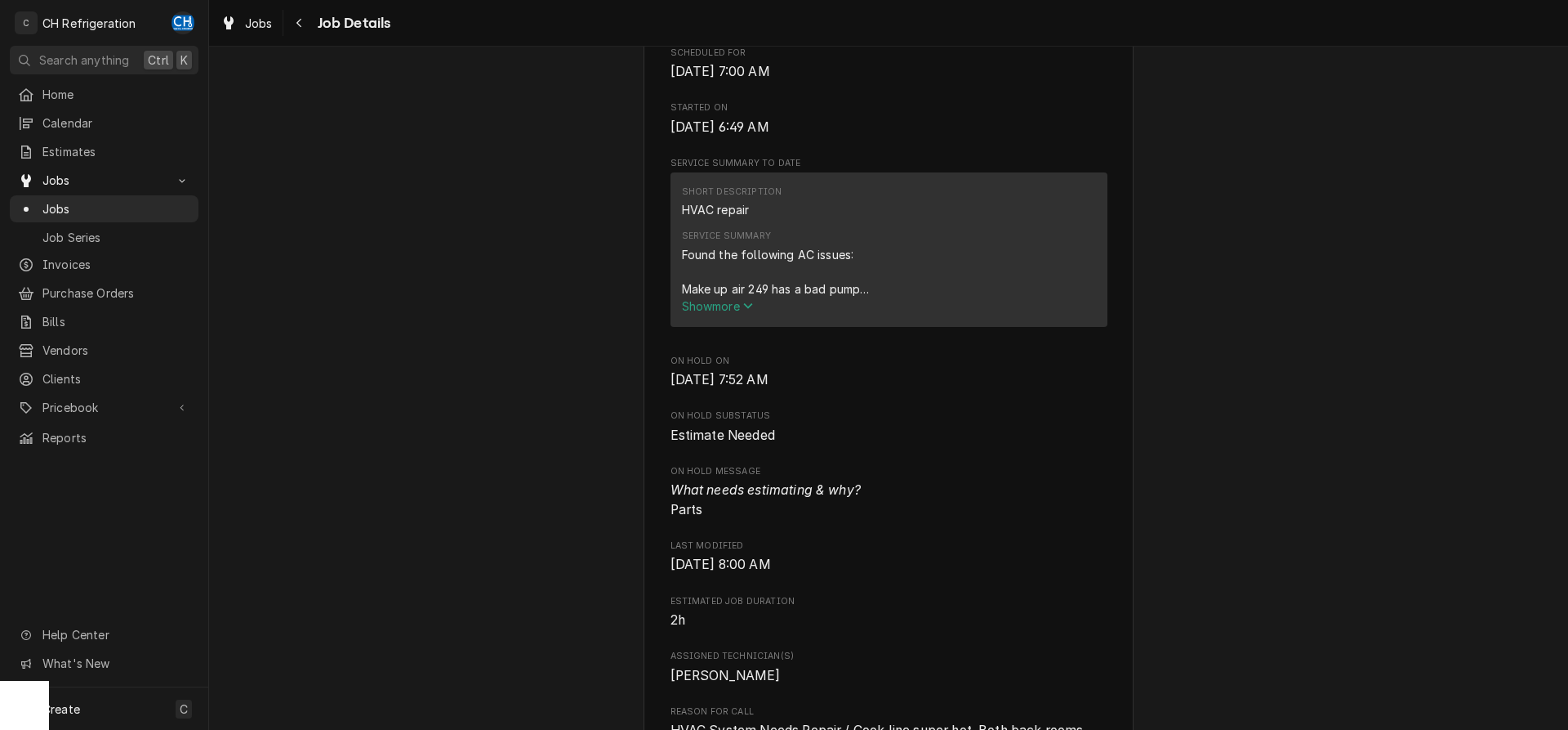
scroll to position [667, 0]
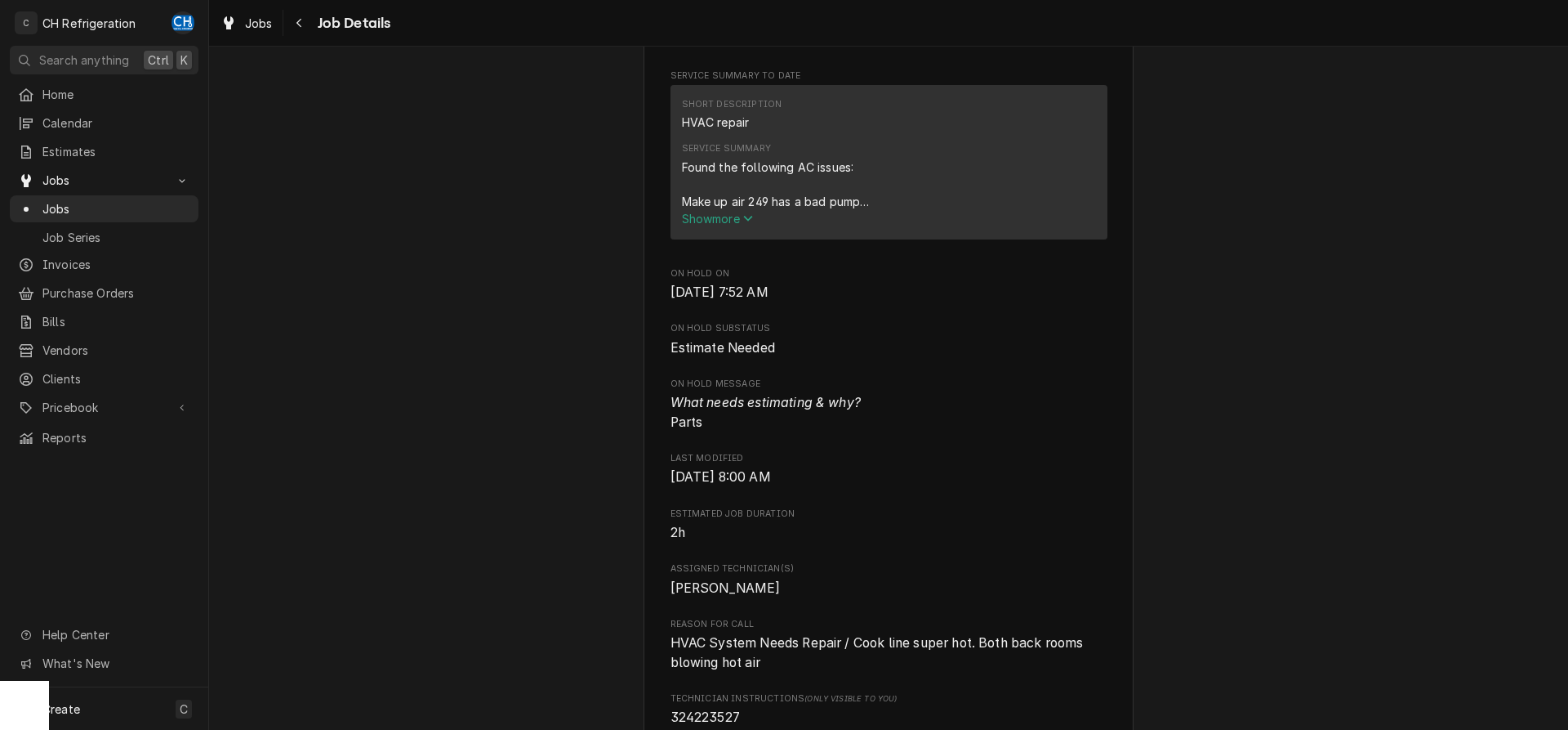
click at [738, 225] on span "Show more" at bounding box center [718, 218] width 72 height 14
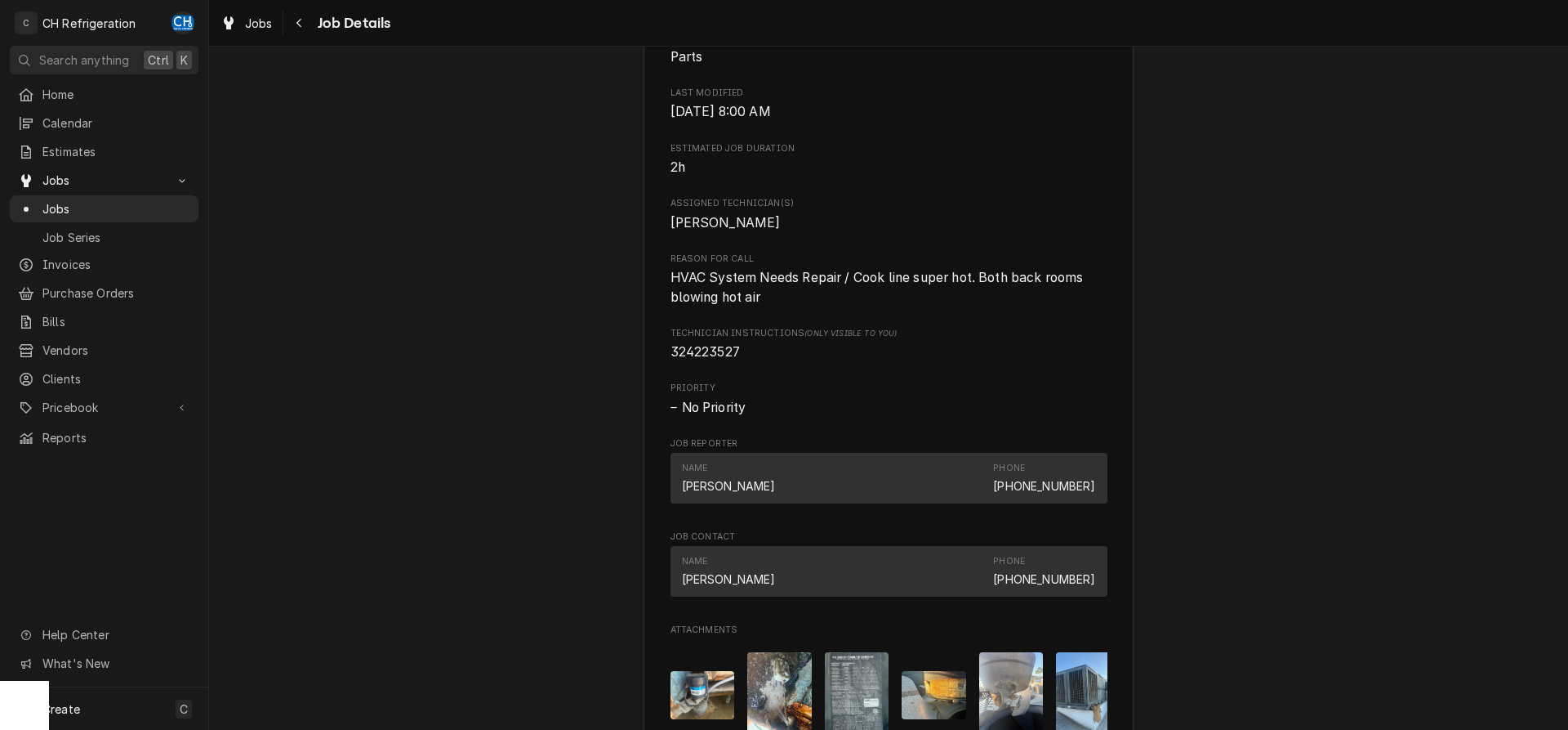
scroll to position [1501, 0]
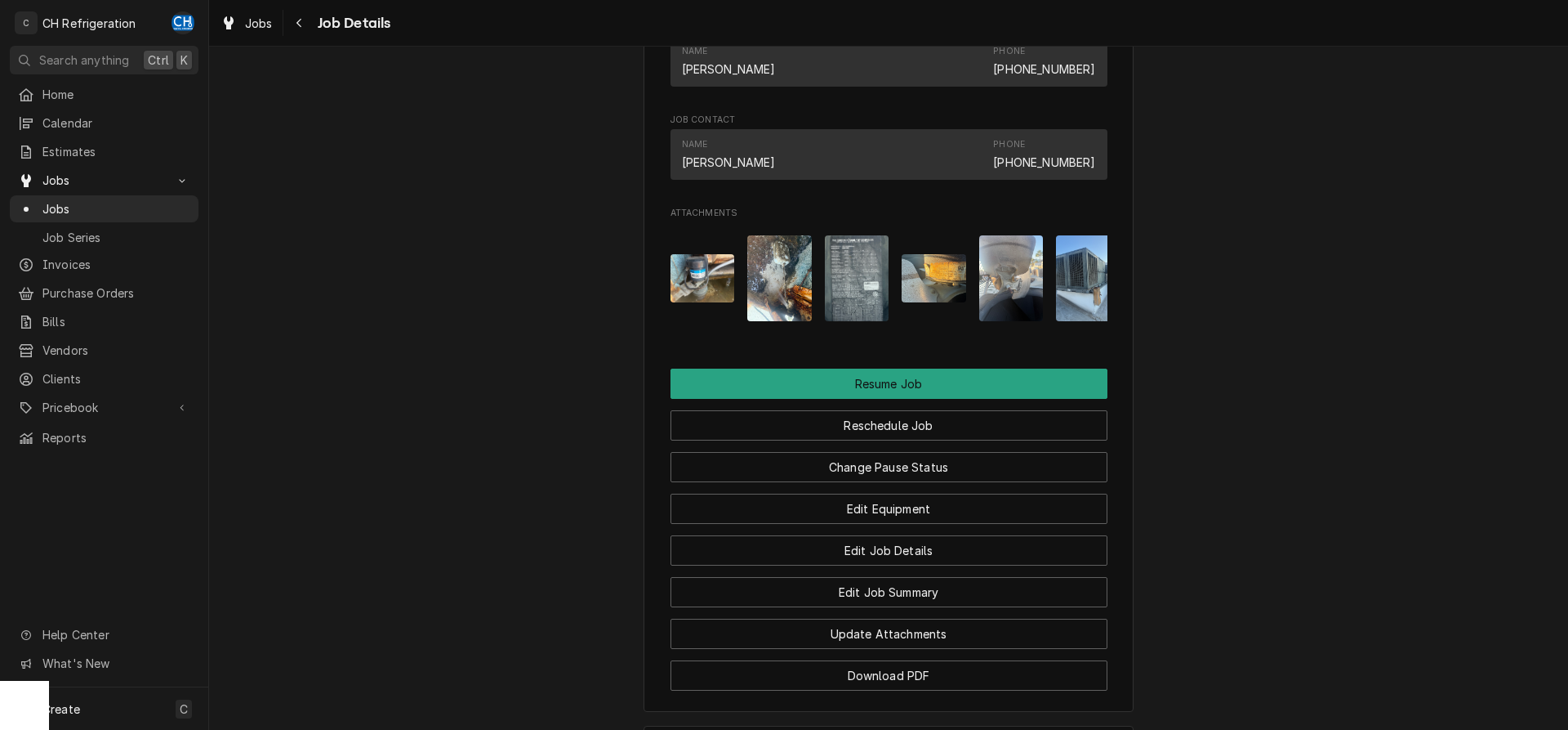
click at [696, 288] on img "Attachments" at bounding box center [702, 278] width 65 height 48
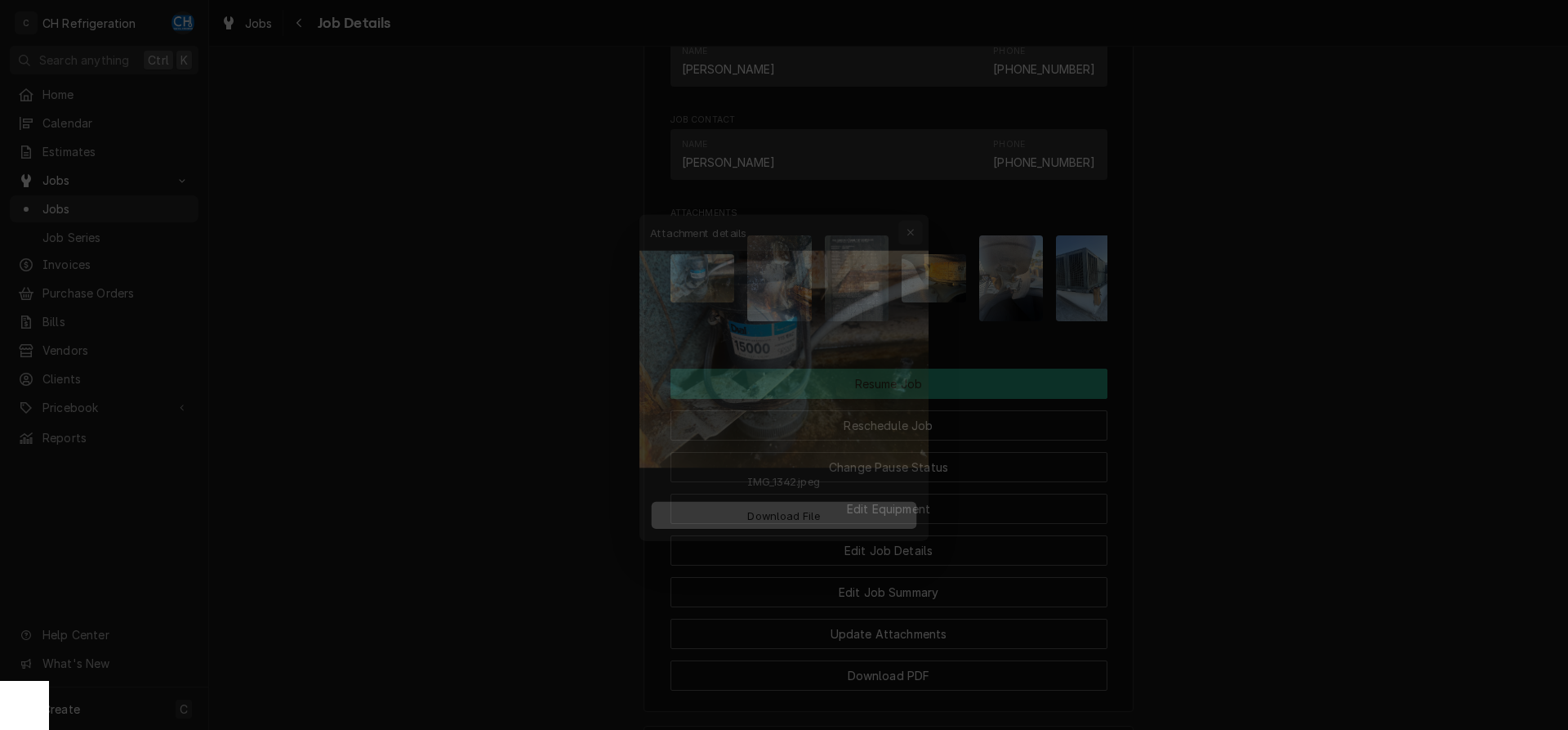
click at [921, 208] on icon "button" at bounding box center [920, 207] width 7 height 7
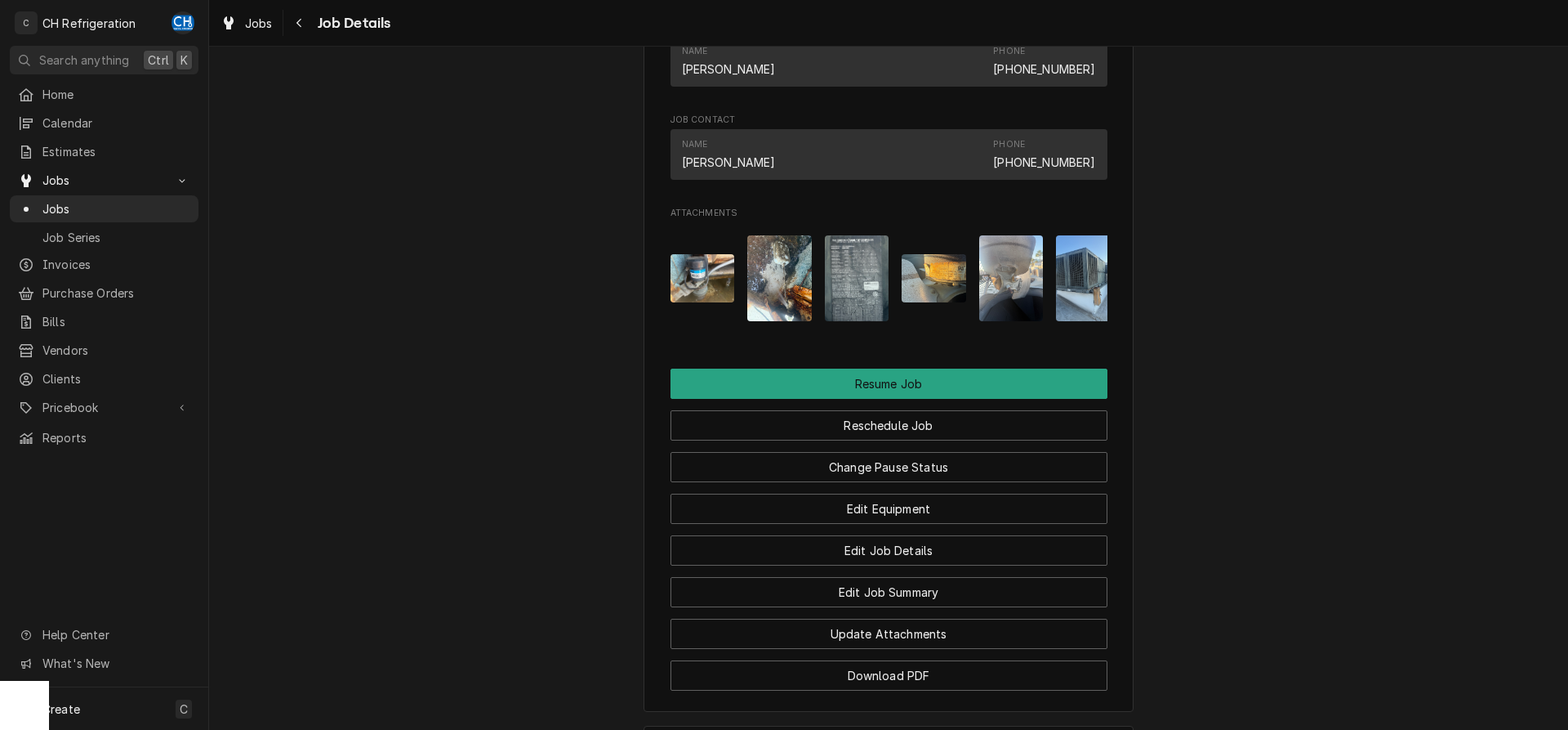
scroll to position [1747, 0]
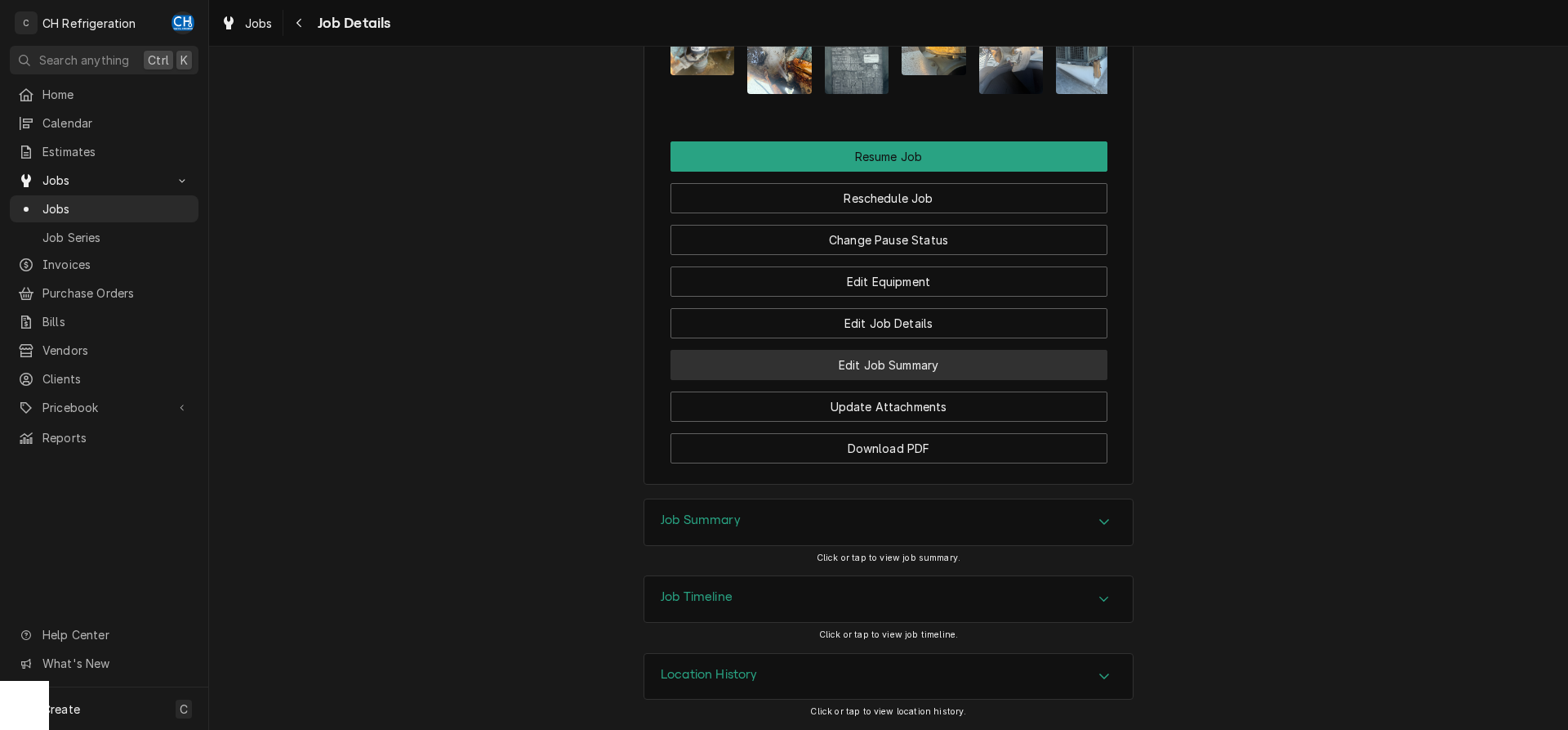
click at [929, 358] on button "Edit Job Summary" at bounding box center [888, 365] width 437 height 31
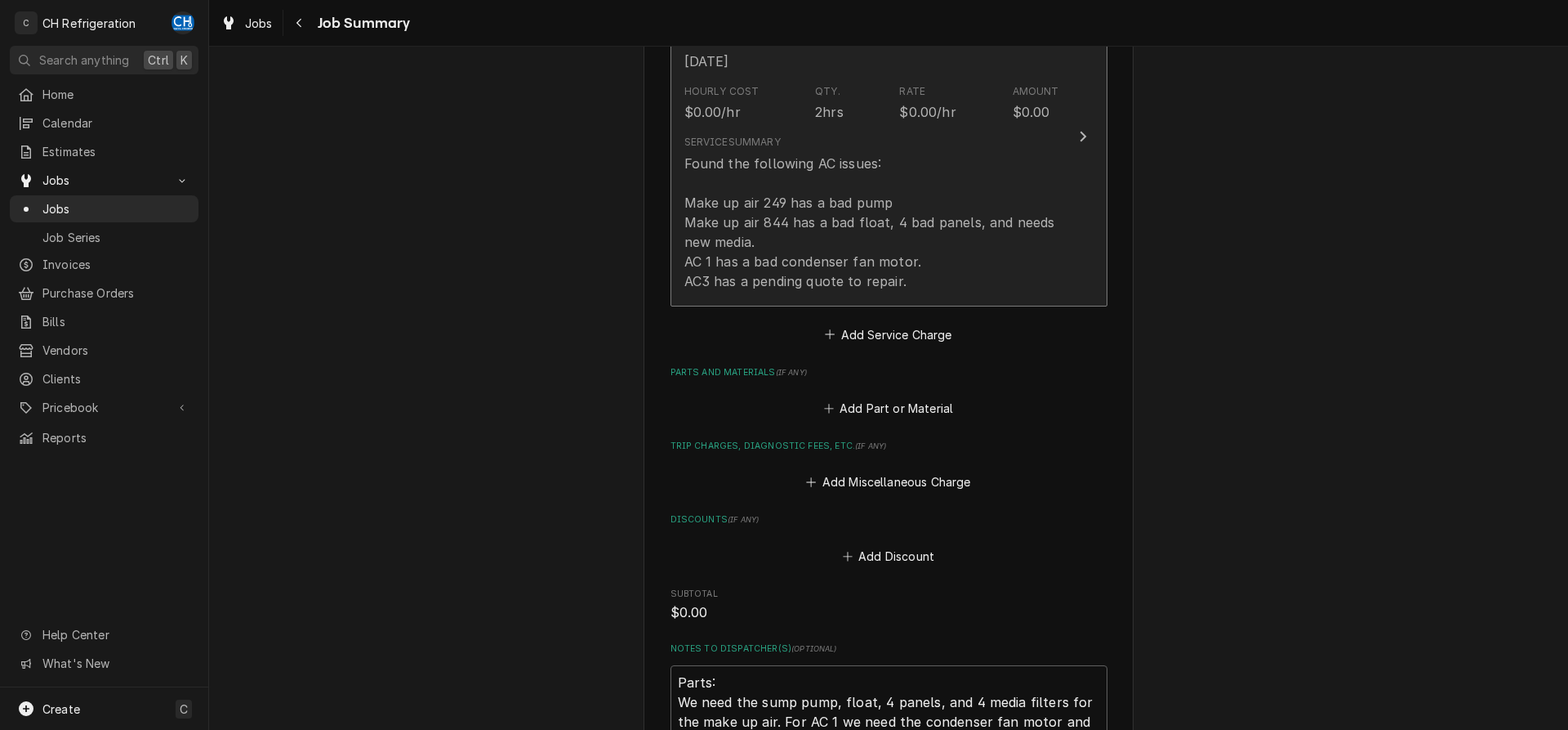
scroll to position [879, 0]
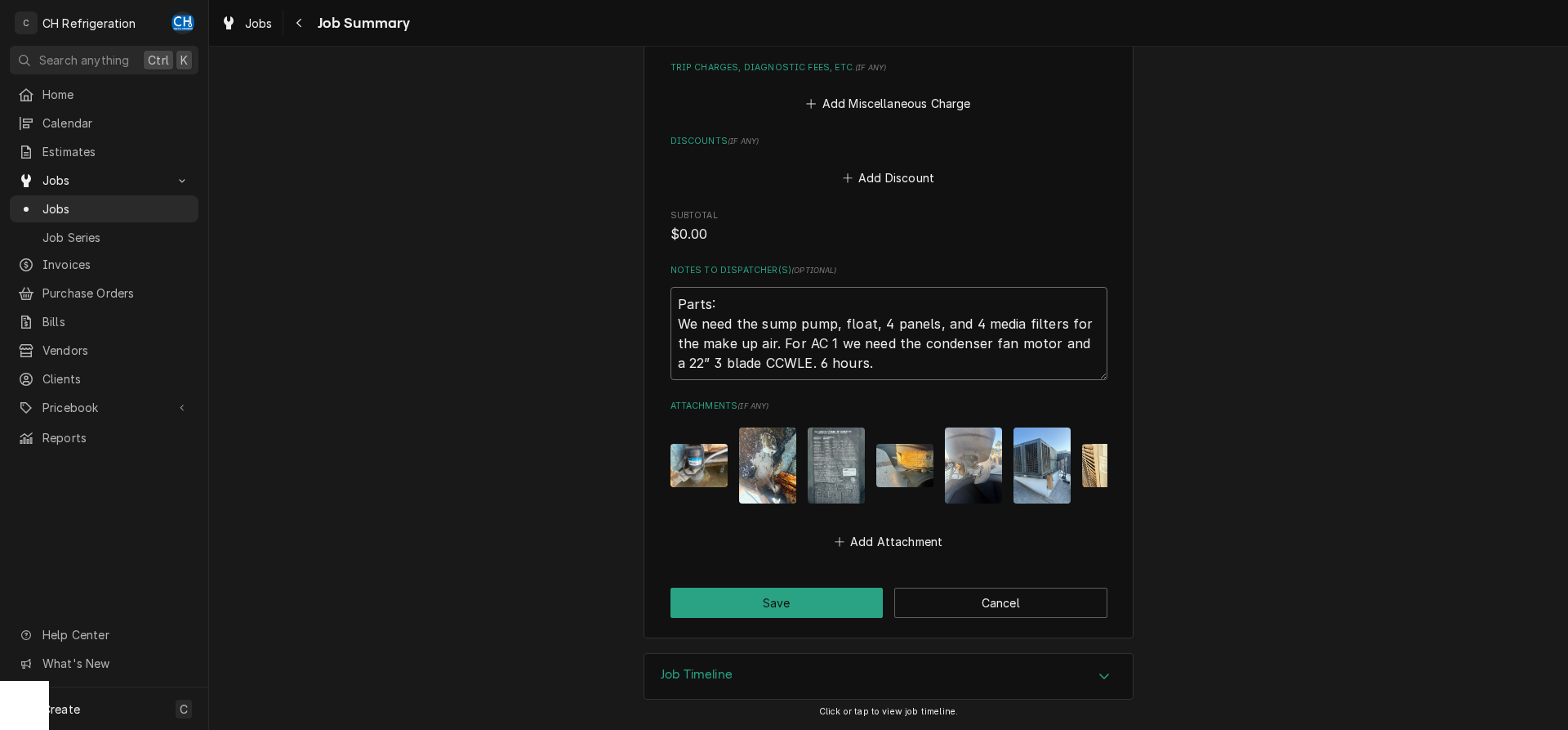
drag, startPoint x: 841, startPoint y: 319, endPoint x: 870, endPoint y: 319, distance: 29.0
click at [870, 319] on textarea "Parts: We need the sump pump, float, 4 panels, and 4 media filters for the make…" at bounding box center [888, 333] width 437 height 93
paste textarea "Evaporative Cooler Float Valve Assembly"
type textarea "Parts: We need the sump pump, Evaporative Cooler Float Valve Assembly, 4 panels…"
type textarea "x"
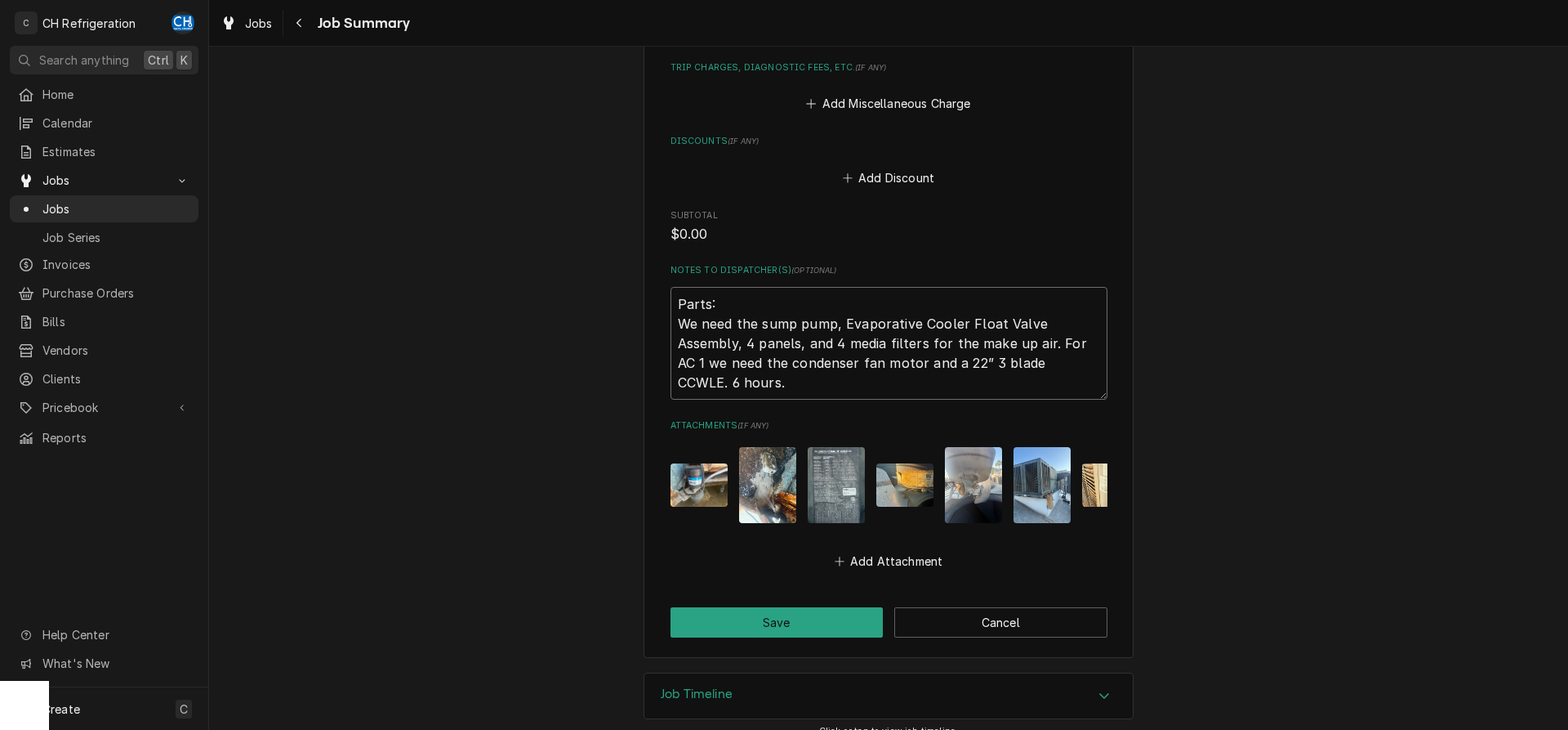
type textarea "Parts: We need the sump pump, Evaporative Cooler Float Valve Assembly, 4 panels…"
click at [699, 482] on img "Attachments" at bounding box center [698, 485] width 57 height 43
type textarea "x"
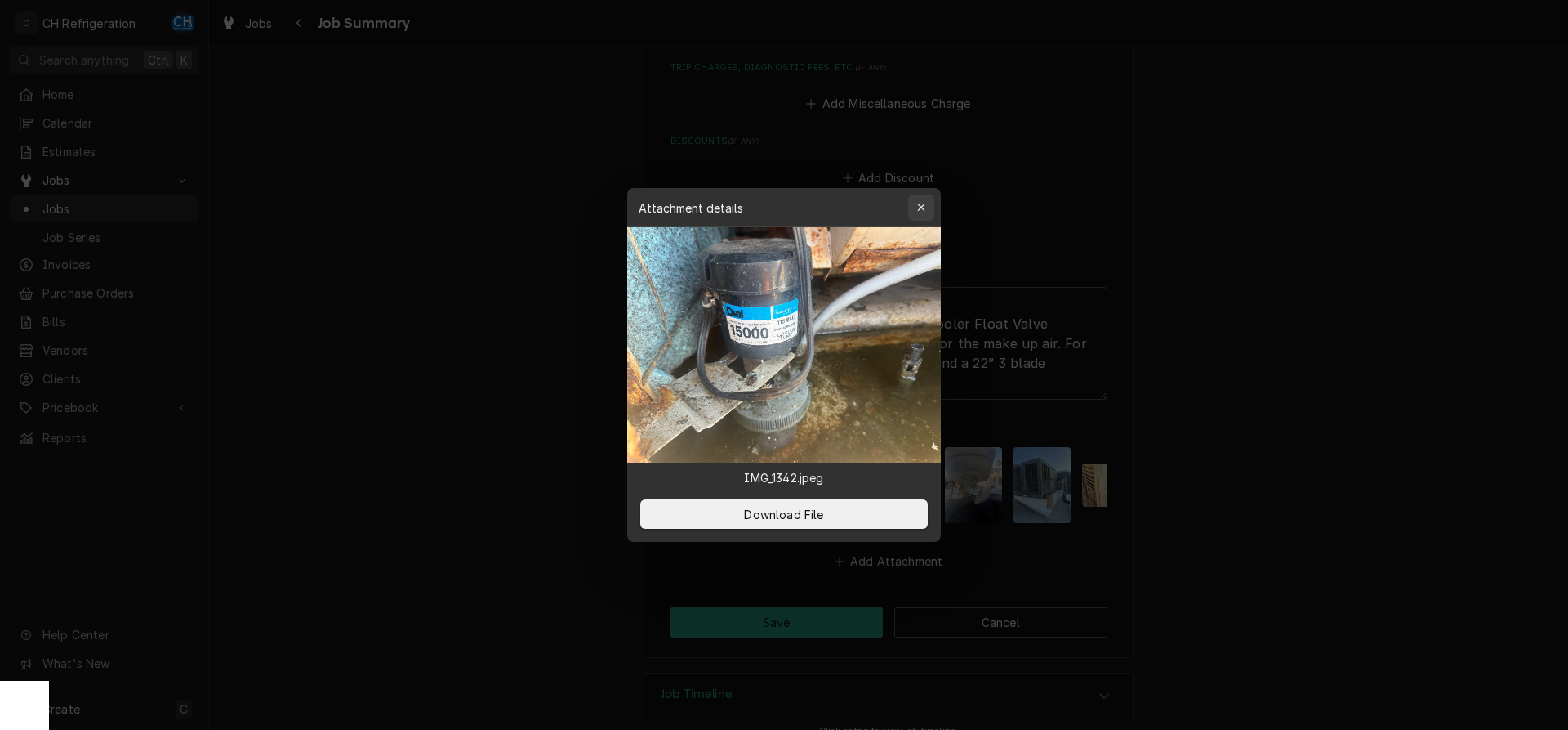
click at [922, 196] on button "button" at bounding box center [920, 207] width 26 height 26
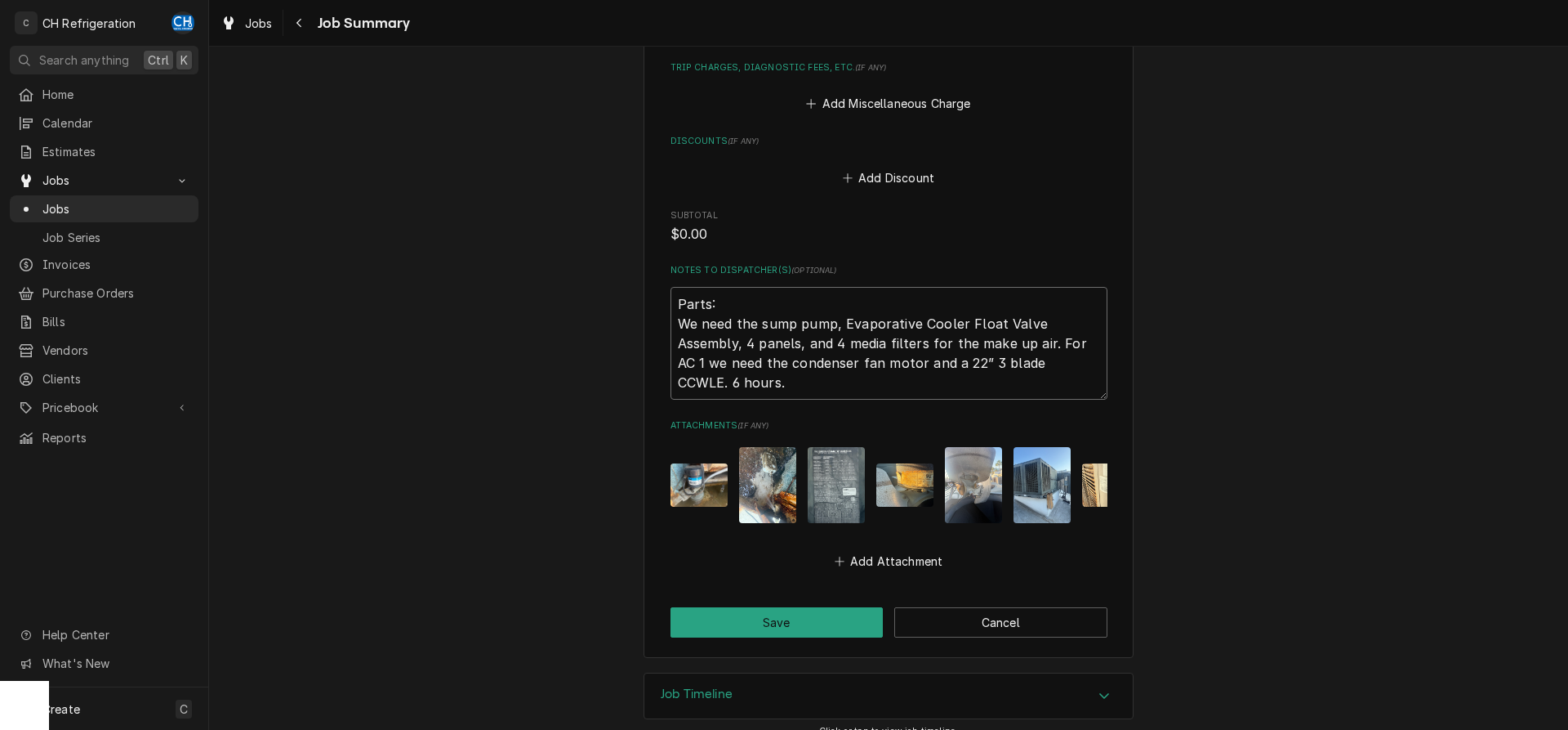
drag, startPoint x: 763, startPoint y: 323, endPoint x: 832, endPoint y: 323, distance: 69.0
click at [832, 323] on textarea "Parts: We need the sump pump, Evaporative Cooler Float Valve Assembly, 4 panels…" at bounding box center [888, 342] width 437 height 113
paste textarea "IND15000 115-Volt MaxCool Evaporative Cooler P"
type textarea "Parts: We need the IND15000 115-Volt MaxCool Evaporative Cooler Pump, Evaporati…"
type textarea "x"
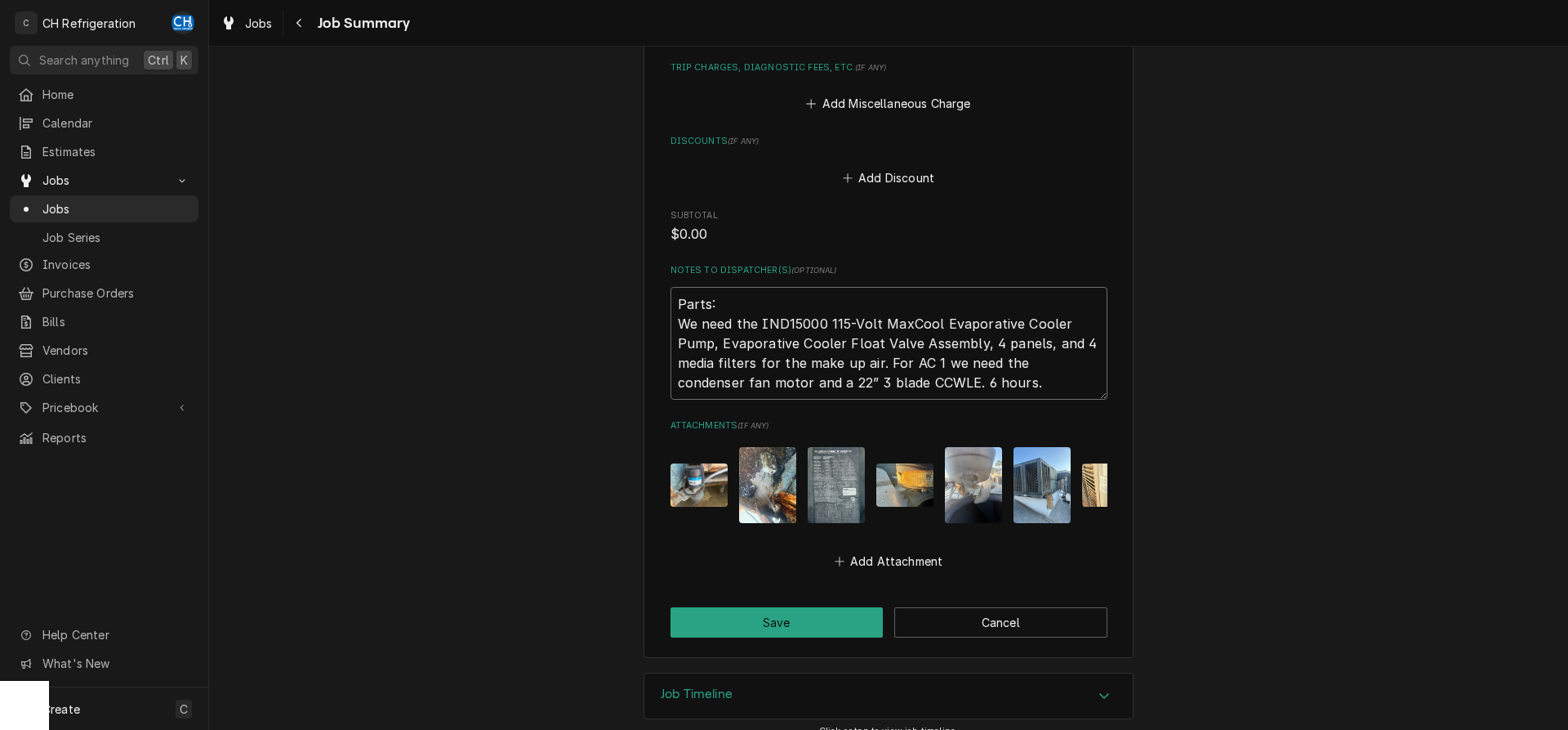
scroll to position [0, 43]
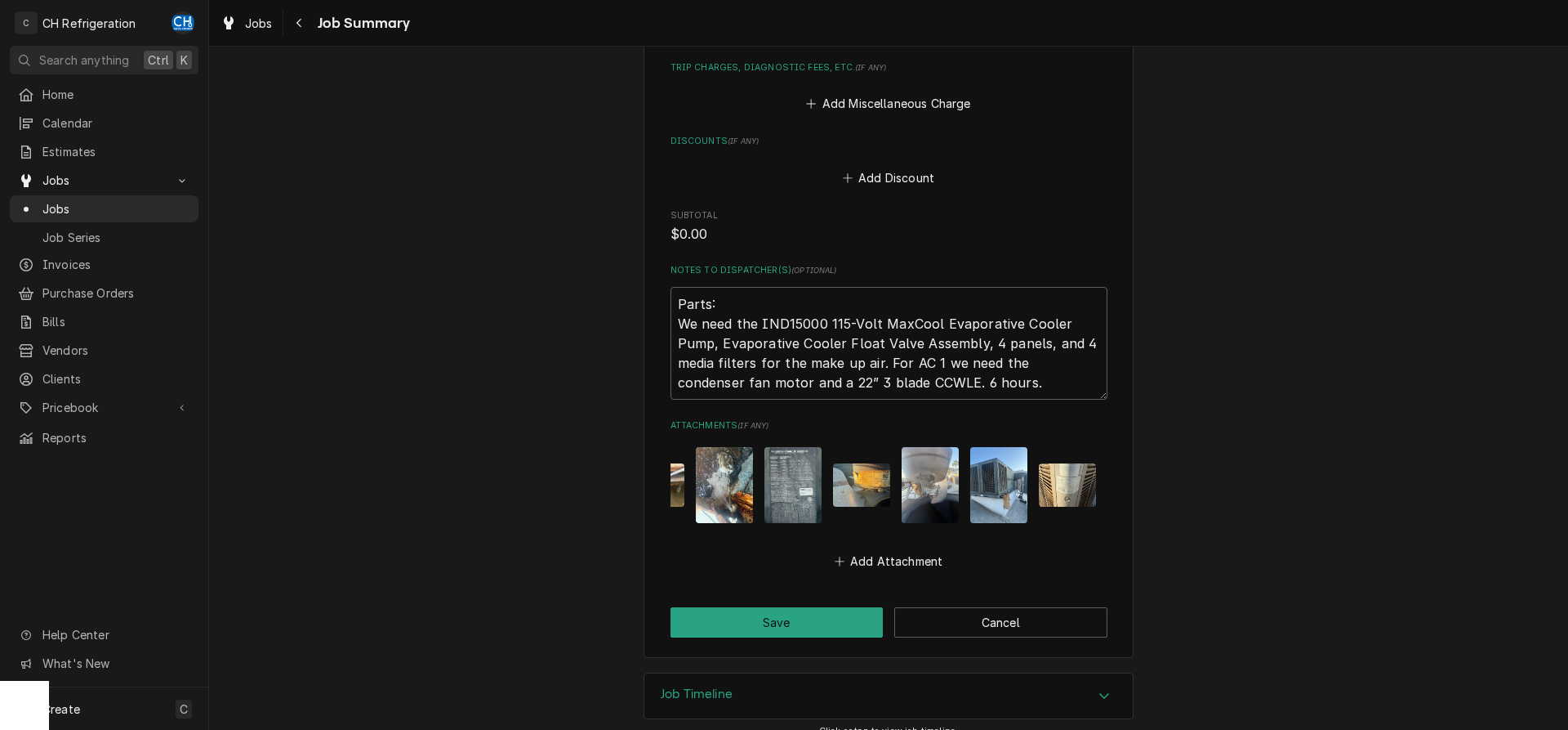
click at [1062, 476] on img "Attachments" at bounding box center [1066, 485] width 57 height 43
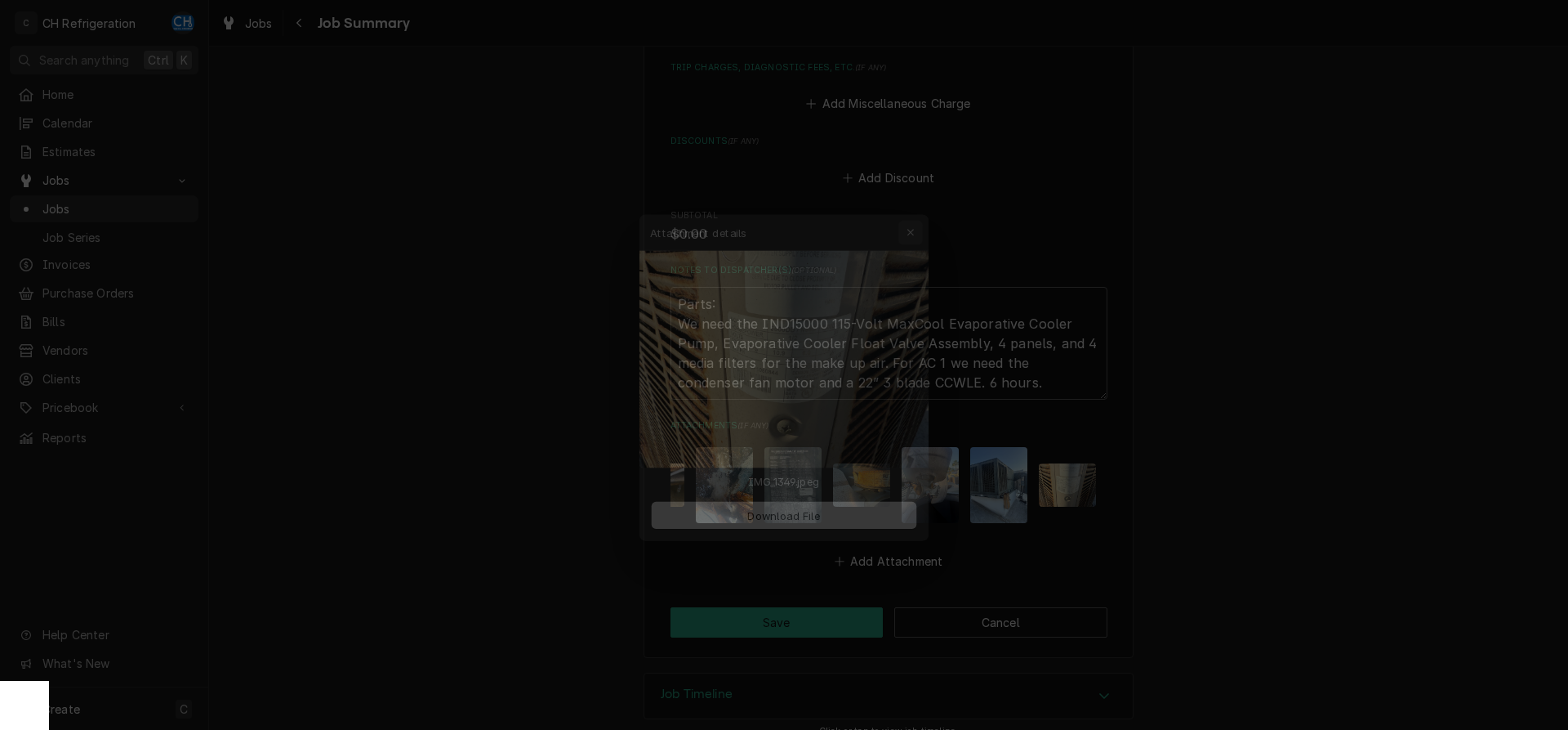
click at [927, 206] on div "button" at bounding box center [921, 207] width 16 height 16
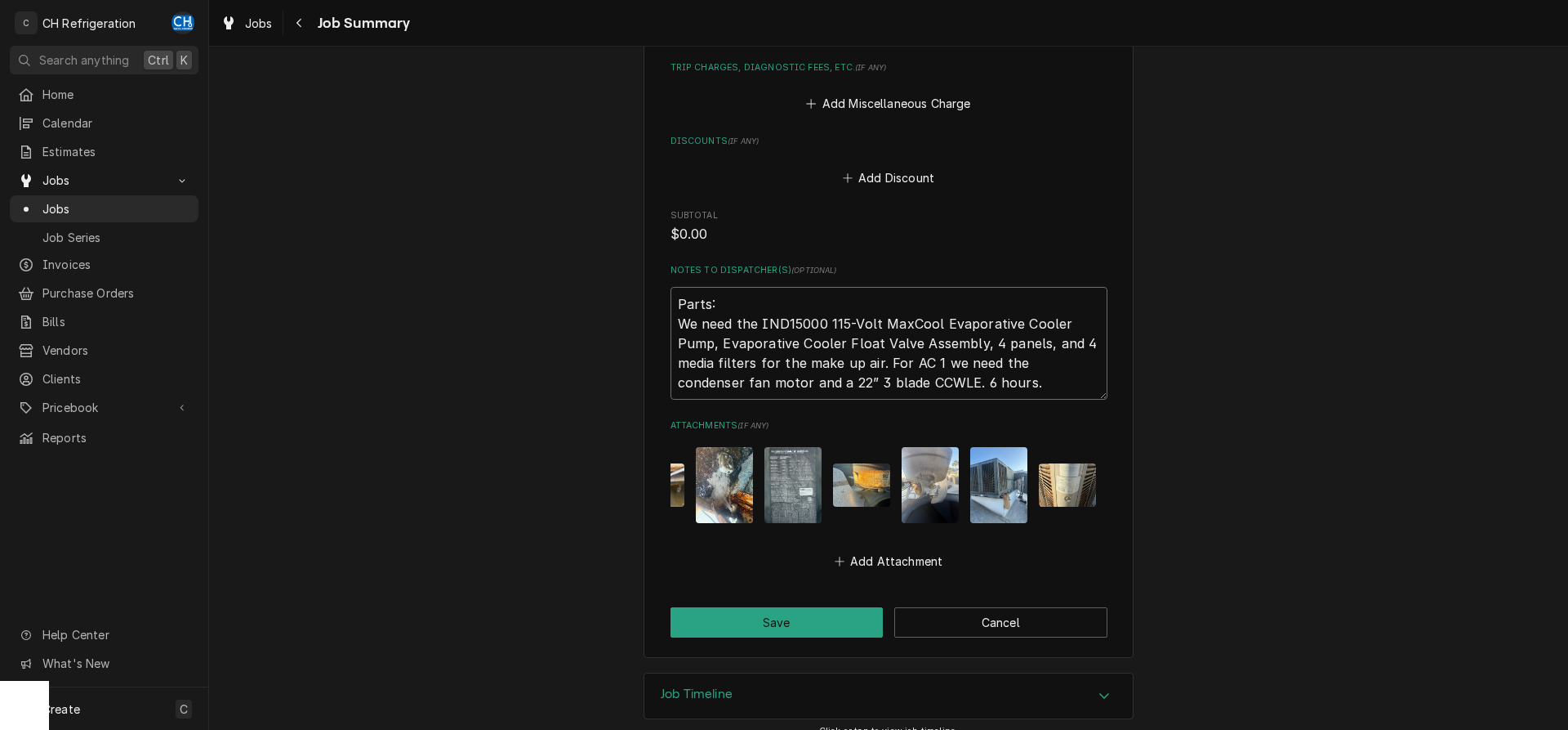
click at [998, 344] on textarea "Parts: We need the IND15000 115-Volt MaxCool Evaporative Cooler Pump, Evaporati…" at bounding box center [888, 342] width 437 height 113
paste textarea "224008-003"
type textarea "Parts: We need the IND15000 115-Volt MaxCool Evaporative Cooler Pump, Evaporati…"
type textarea "x"
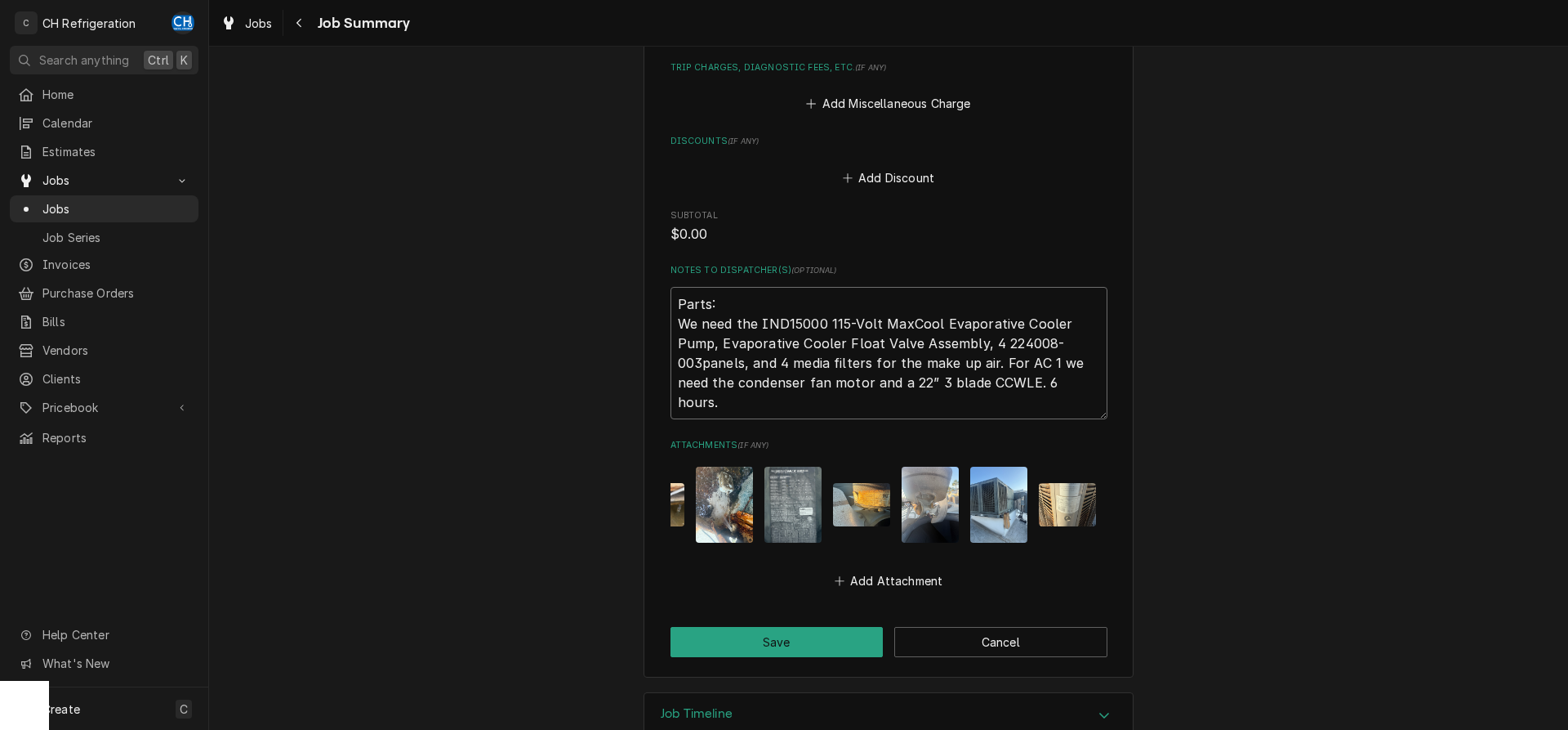
type textarea "Parts: We need the IND15000 115-Volt MaxCool Evaporative Cooler Pump, Evaporati…"
type textarea "x"
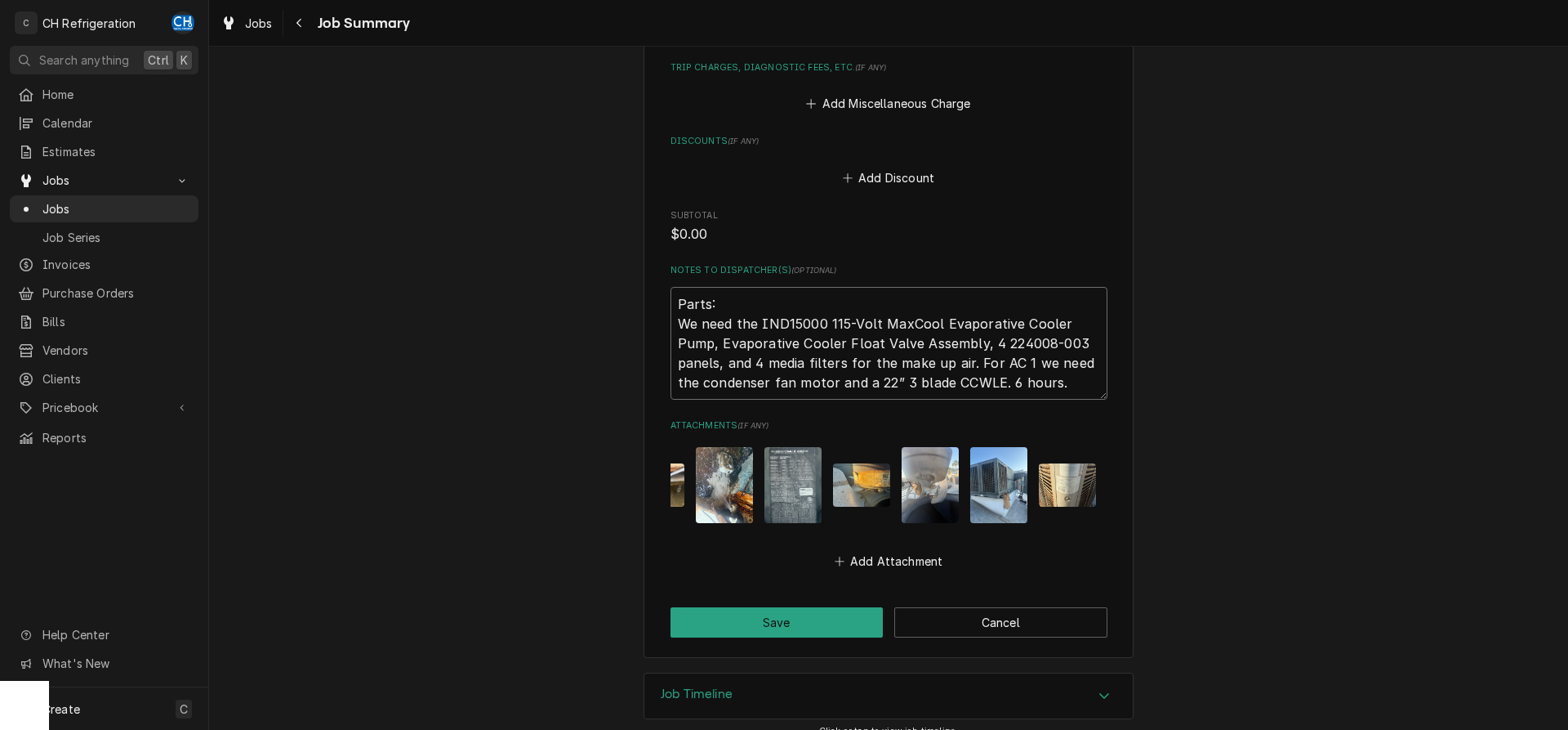
click at [990, 342] on textarea "Parts: We need the IND15000 115-Volt MaxCool Evaporative Cooler Pump, Evaporati…" at bounding box center [888, 342] width 437 height 113
type textarea "Parts: We need the IND15000 115-Volt MaxCool Evaporative Cooler Pump, Evaporati…"
type textarea "x"
type textarea "Parts: We need the IND15000 115-Volt MaxCool Evaporative Cooler Pump, Evaporati…"
type textarea "x"
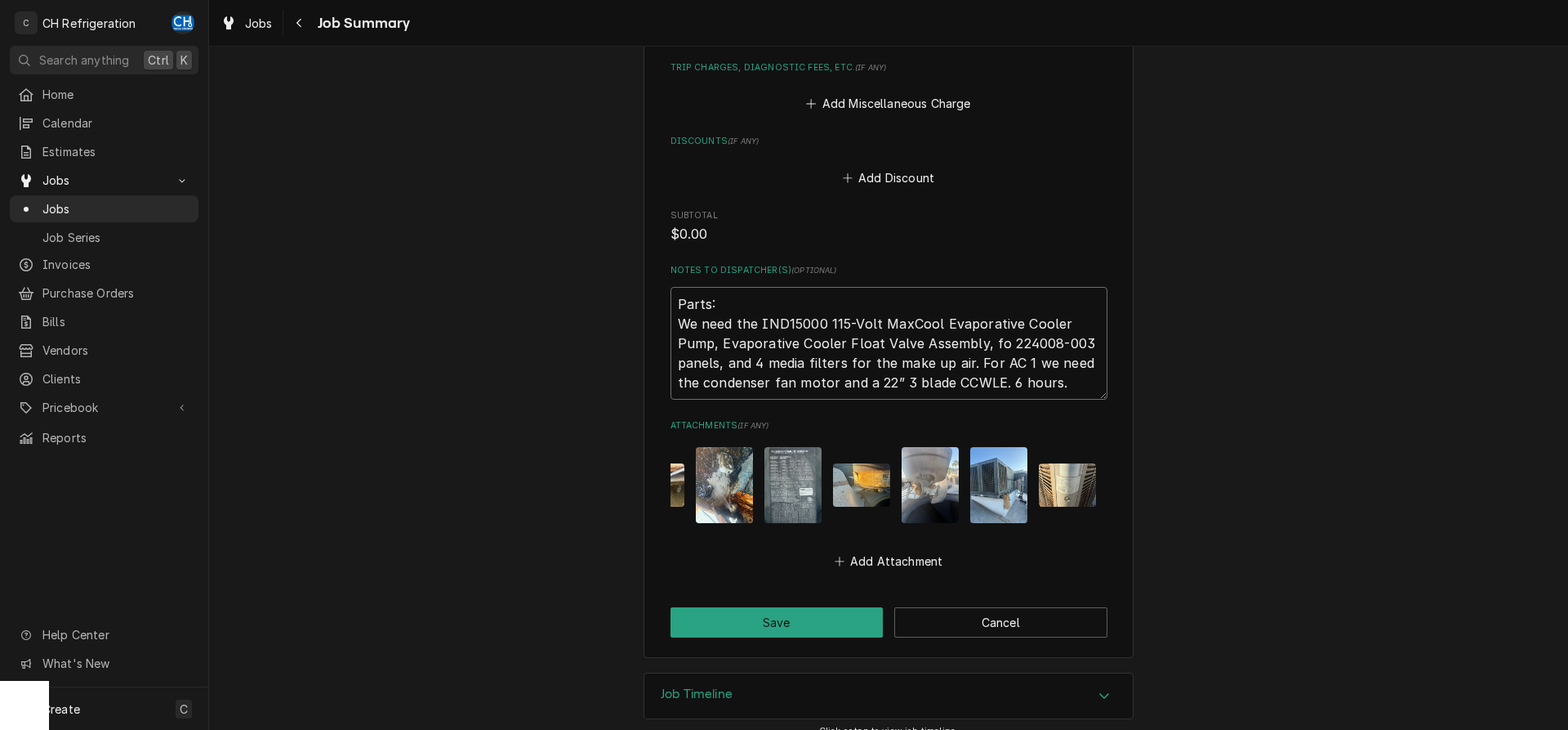
type textarea "Parts: We need the IND15000 115-Volt MaxCool Evaporative Cooler Pump, Evaporati…"
type textarea "x"
type textarea "Parts: We need the IND15000 115-Volt MaxCool Evaporative Cooler Pump, Evaporati…"
type textarea "x"
drag, startPoint x: 767, startPoint y: 366, endPoint x: 843, endPoint y: 360, distance: 76.2
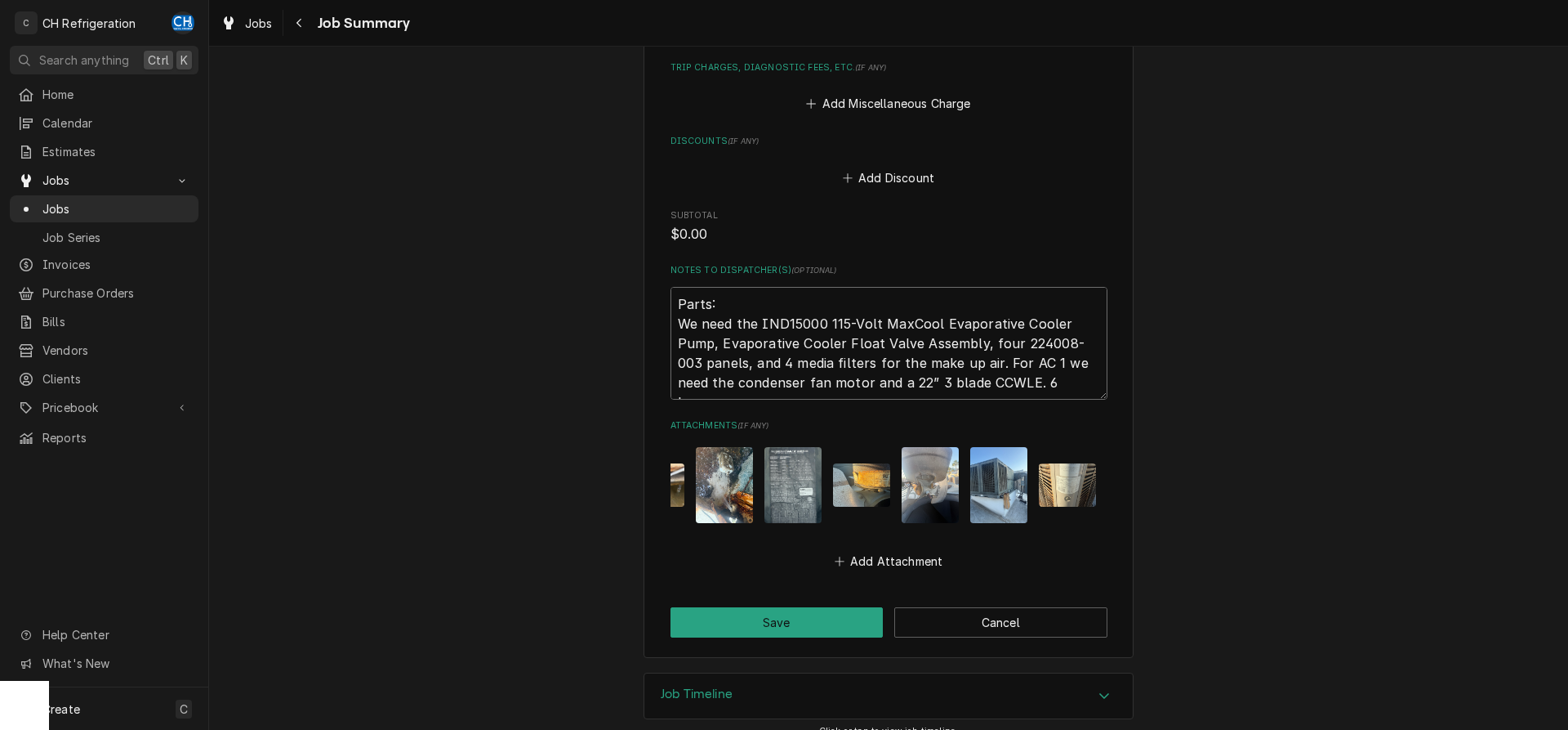
click at [843, 360] on textarea "Parts: We need the IND15000 115-Volt MaxCool Evaporative Cooler Pump, Evaporati…" at bounding box center [888, 342] width 437 height 113
paste textarea "110092"
type textarea "Parts: We need the IND15000 115-Volt MaxCool Evaporative Cooler Pump, Evaporati…"
type textarea "x"
type textarea "Parts: We need the IND15000 115-Volt MaxCool Evaporative Cooler Pump, Evaporati…"
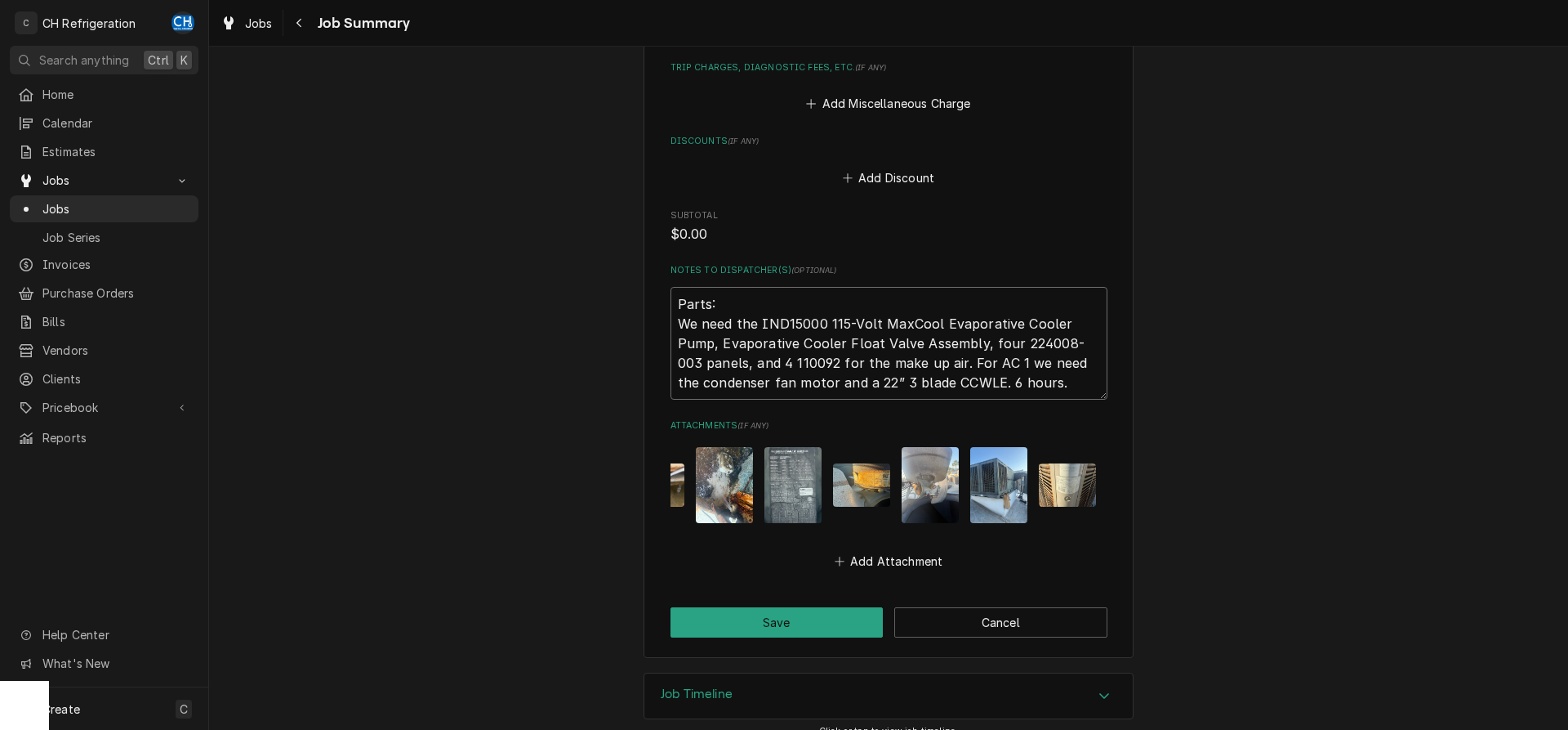
type textarea "x"
type textarea "Parts: We need the IND15000 115-Volt MaxCool Evaporative Cooler Pump, Evaporati…"
type textarea "x"
type textarea "Parts: We need the IND15000 115-Volt MaxCool Evaporative Cooler Pump, Evaporati…"
type textarea "x"
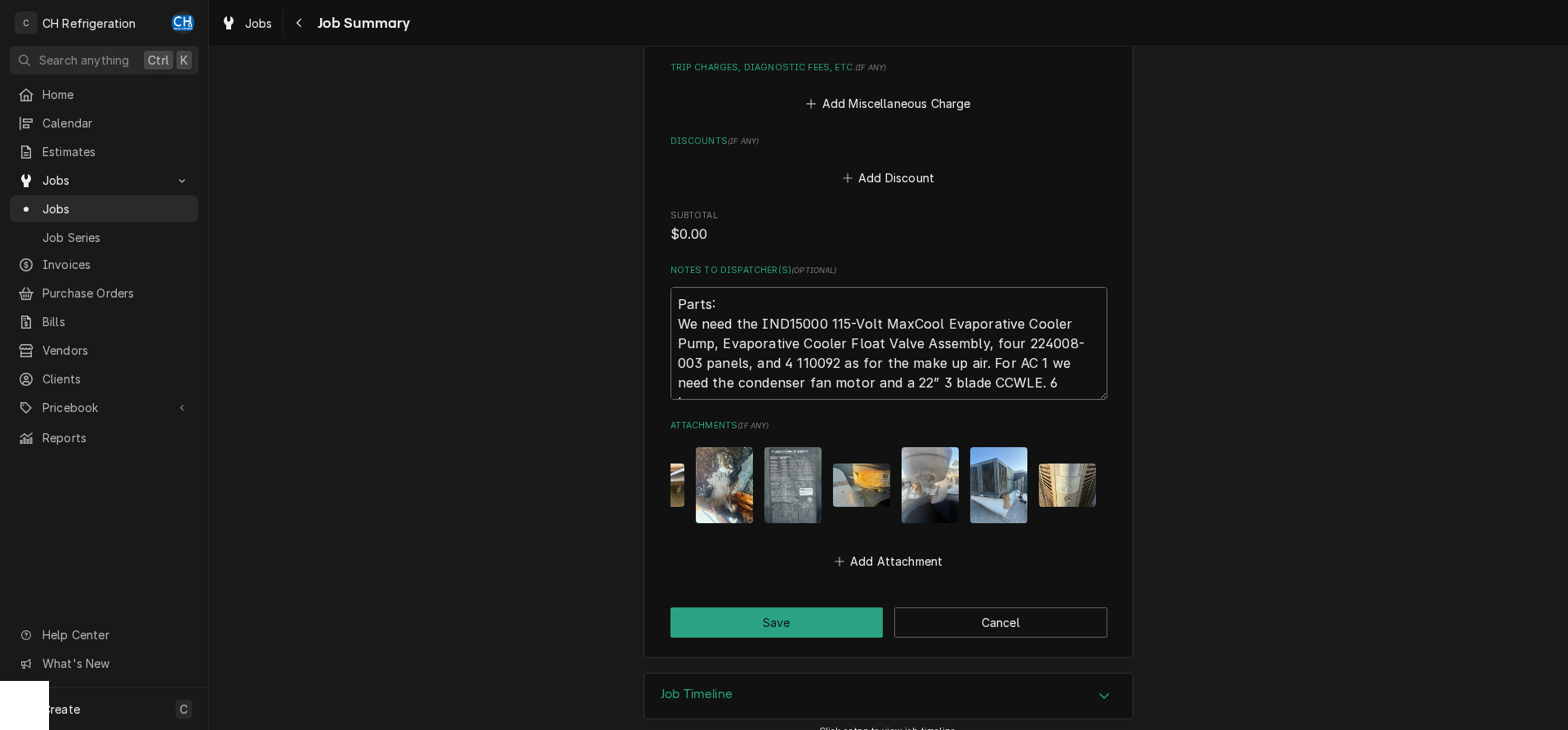
type textarea "Parts: We need the IND15000 115-Volt MaxCool Evaporative Cooler Pump, Evaporati…"
type textarea "x"
type textarea "Parts: We need the IND15000 115-Volt MaxCool Evaporative Cooler Pump, Evaporati…"
type textarea "x"
type textarea "Parts: We need the IND15000 115-Volt MaxCool Evaporative Cooler Pump, Evaporati…"
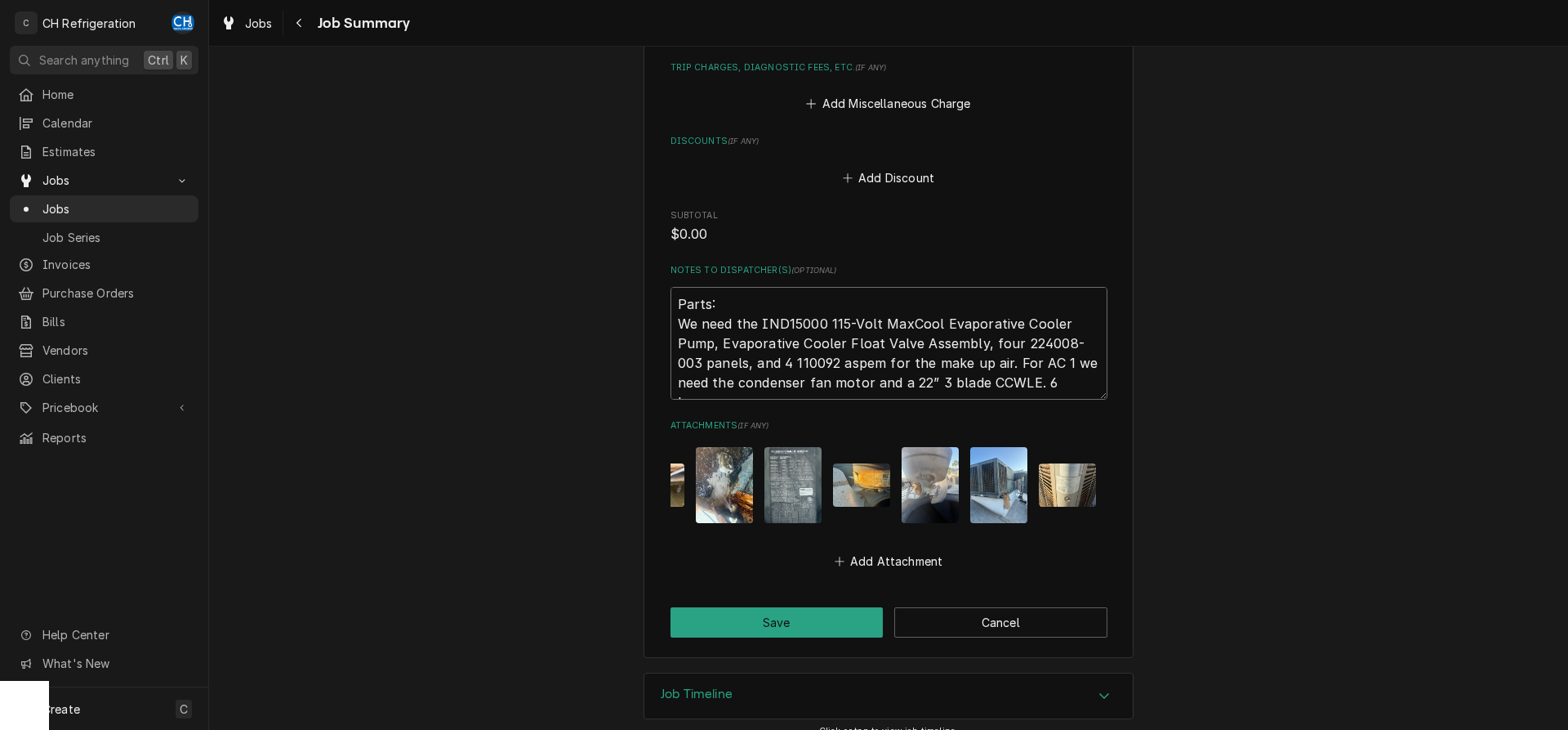
type textarea "x"
type textarea "Parts: We need the IND15000 115-Volt MaxCool Evaporative Cooler Pump, Evaporati…"
type textarea "x"
type textarea "Parts: We need the IND15000 115-Volt MaxCool Evaporative Cooler Pump, Evaporati…"
type textarea "x"
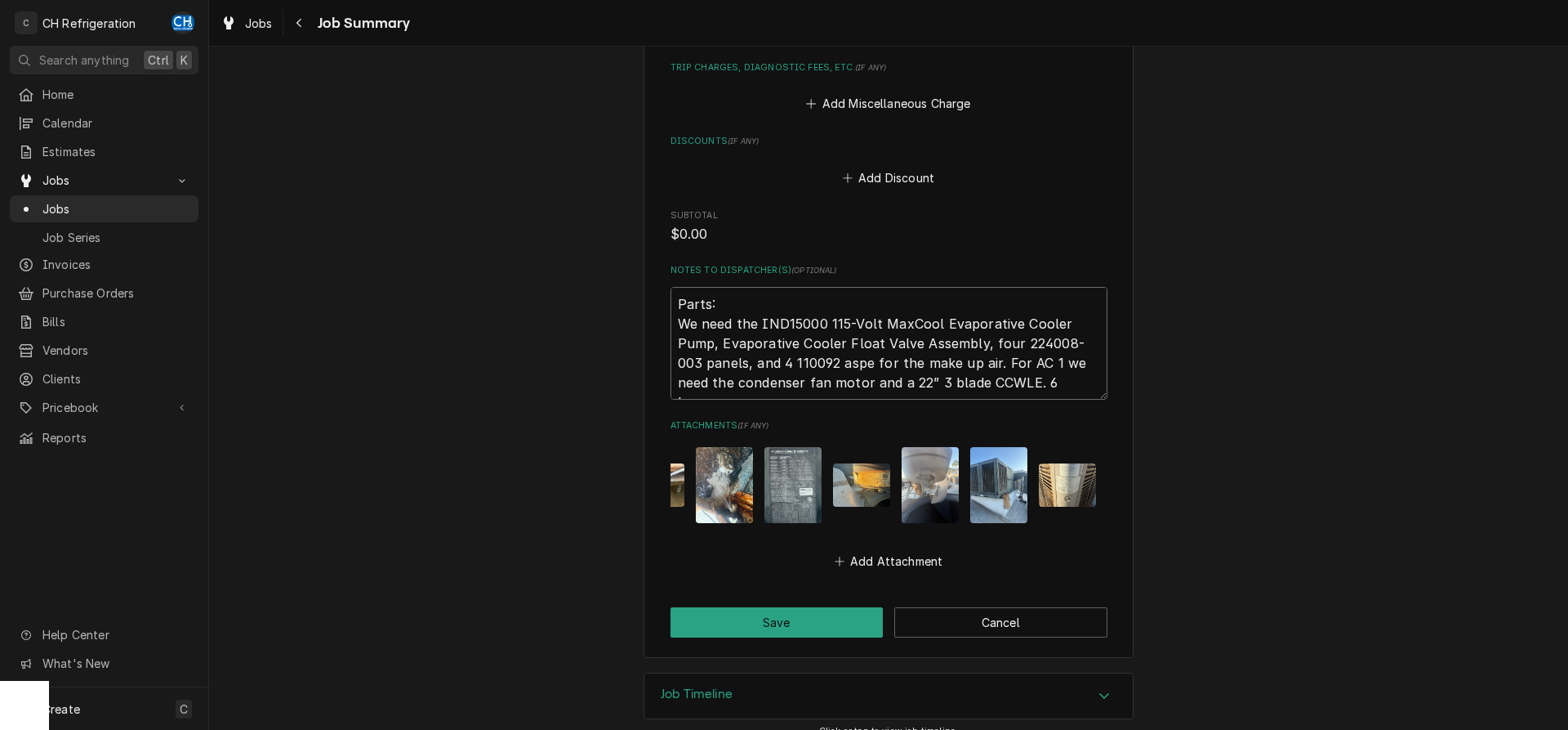
type textarea "Parts: We need the IND15000 115-Volt MaxCool Evaporative Cooler Pump, Evaporati…"
type textarea "x"
type textarea "Parts: We need the IND15000 115-Volt MaxCool Evaporative Cooler Pump, Evaporati…"
type textarea "x"
type textarea "Parts: We need the IND15000 115-Volt MaxCool Evaporative Cooler Pump, Evaporati…"
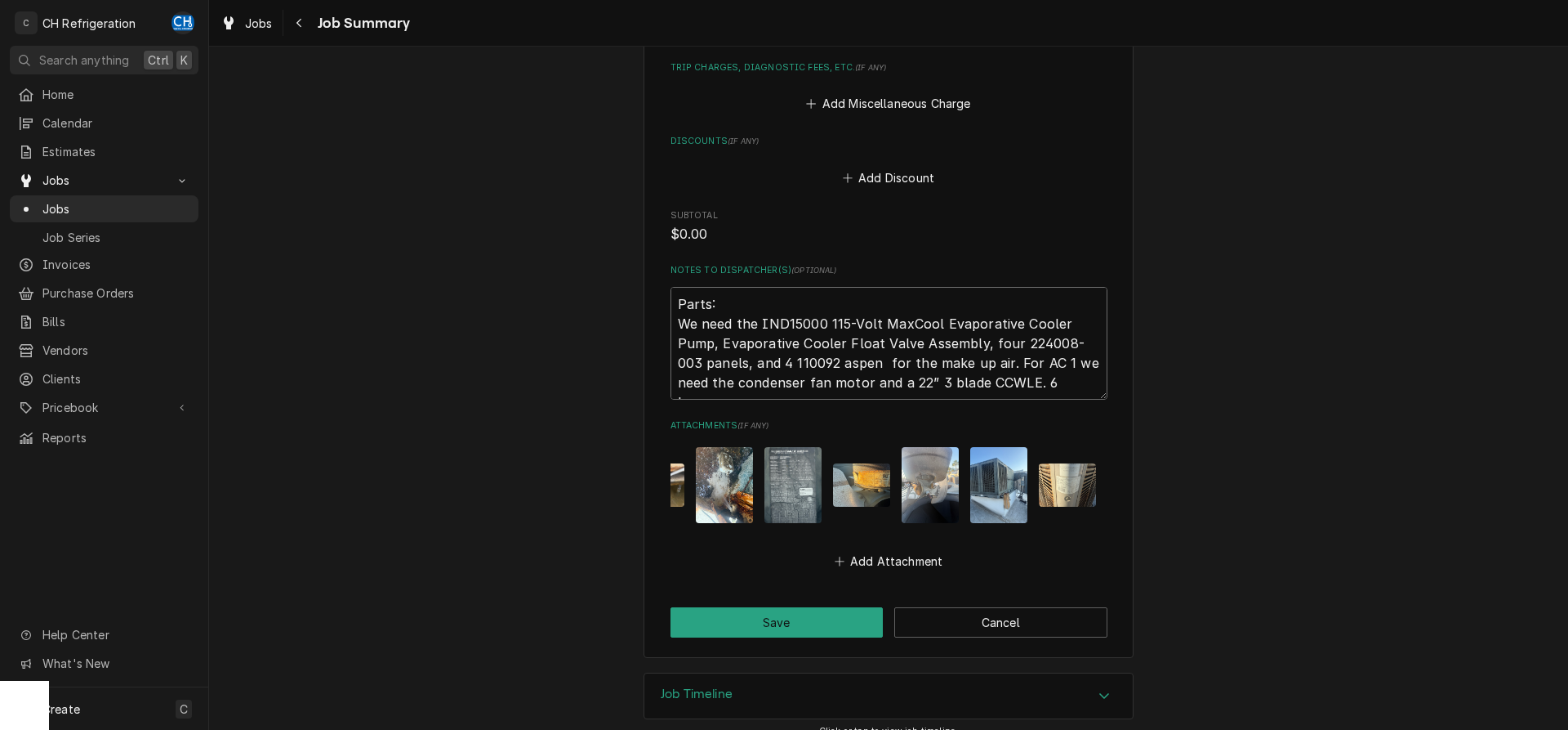
type textarea "x"
type textarea "Parts: We need the IND15000 115-Volt MaxCool Evaporative Cooler Pump, Evaporati…"
type textarea "x"
type textarea "Parts: We need the IND15000 115-Volt MaxCool Evaporative Cooler Pump, Evaporati…"
type textarea "x"
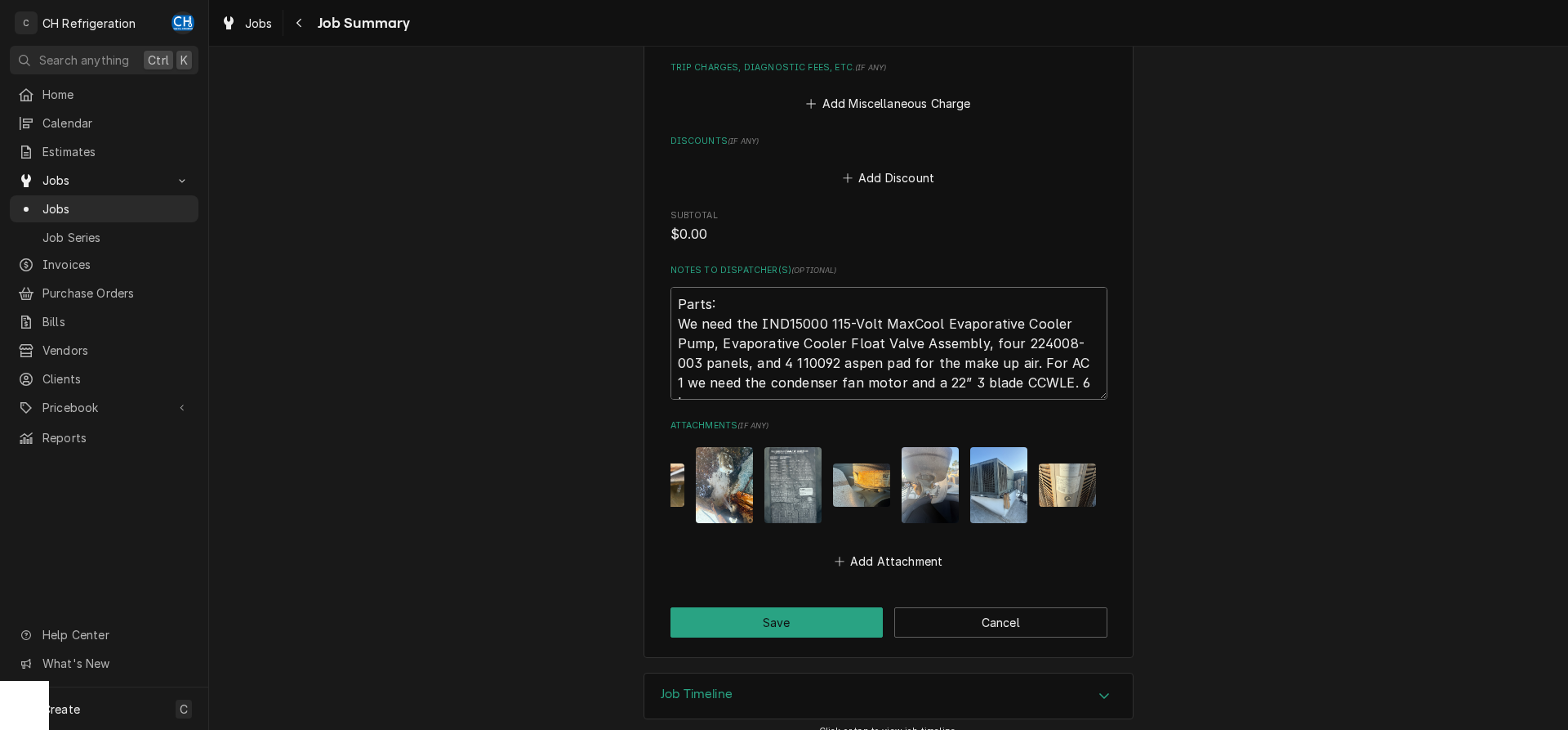
type textarea "Parts: We need the IND15000 115-Volt MaxCool Evaporative Cooler Pump, Evaporati…"
type textarea "x"
click at [879, 479] on img "Attachments" at bounding box center [861, 485] width 57 height 43
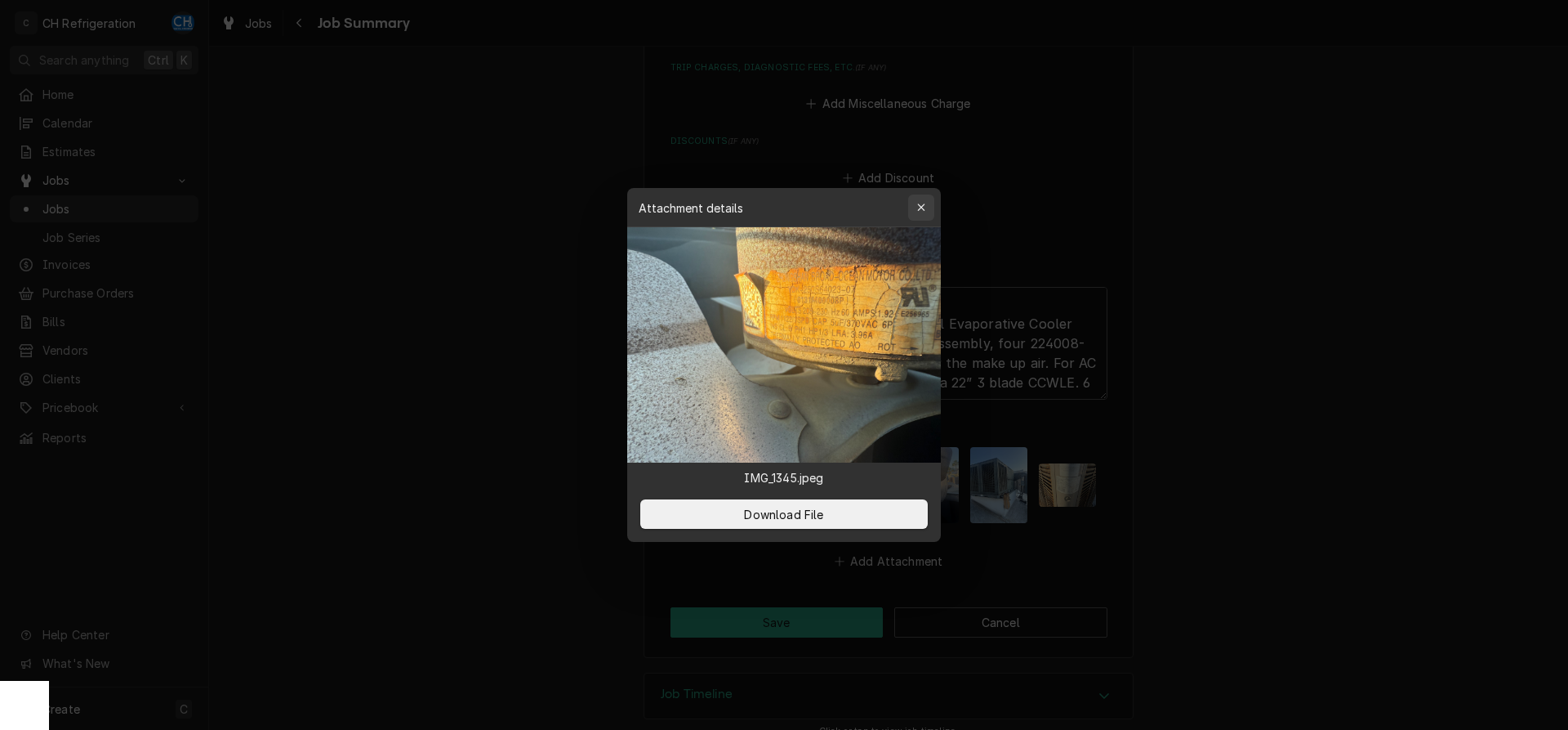
click at [922, 205] on icon "button" at bounding box center [920, 207] width 7 height 7
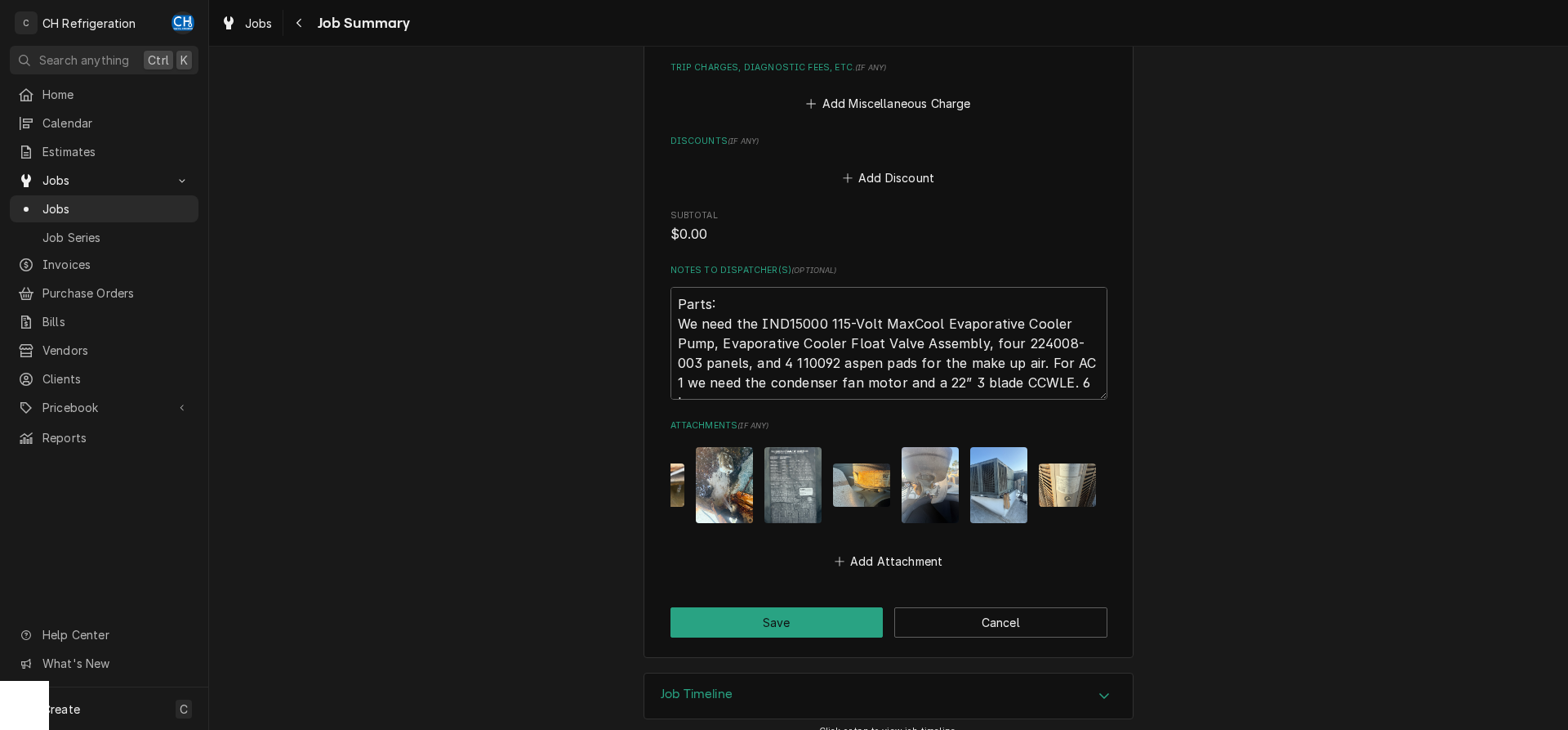
scroll to position [898, 0]
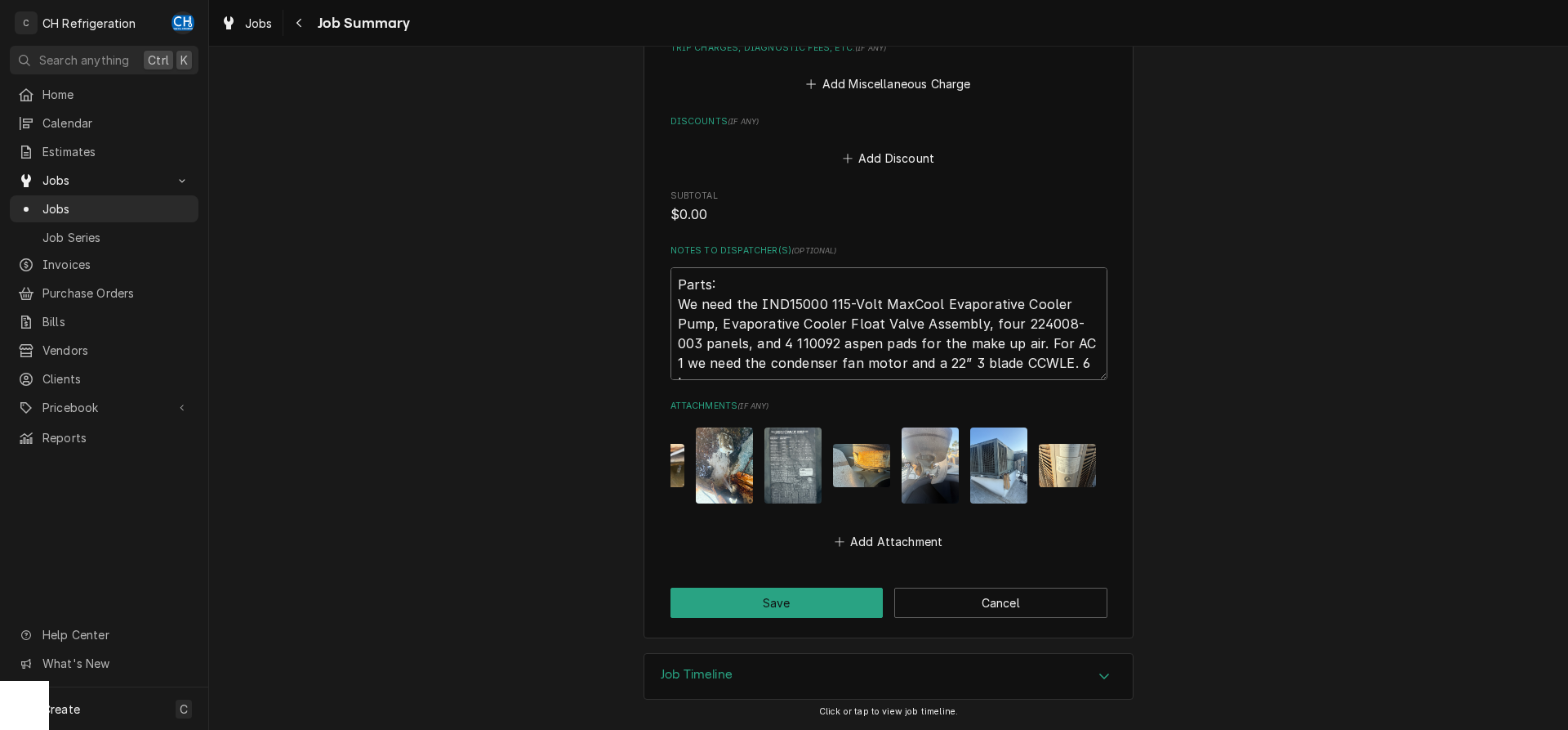
drag, startPoint x: 803, startPoint y: 360, endPoint x: 738, endPoint y: 360, distance: 65.0
click at [738, 360] on textarea "Parts: We need the IND15000 115-Volt MaxCool Evaporative Cooler Pump, Evaporati…" at bounding box center [888, 323] width 437 height 113
paste textarea "1861E"
type textarea "Parts: We need the IND15000 115-Volt MaxCool Evaporative Cooler Pump, Evaporati…"
type textarea "x"
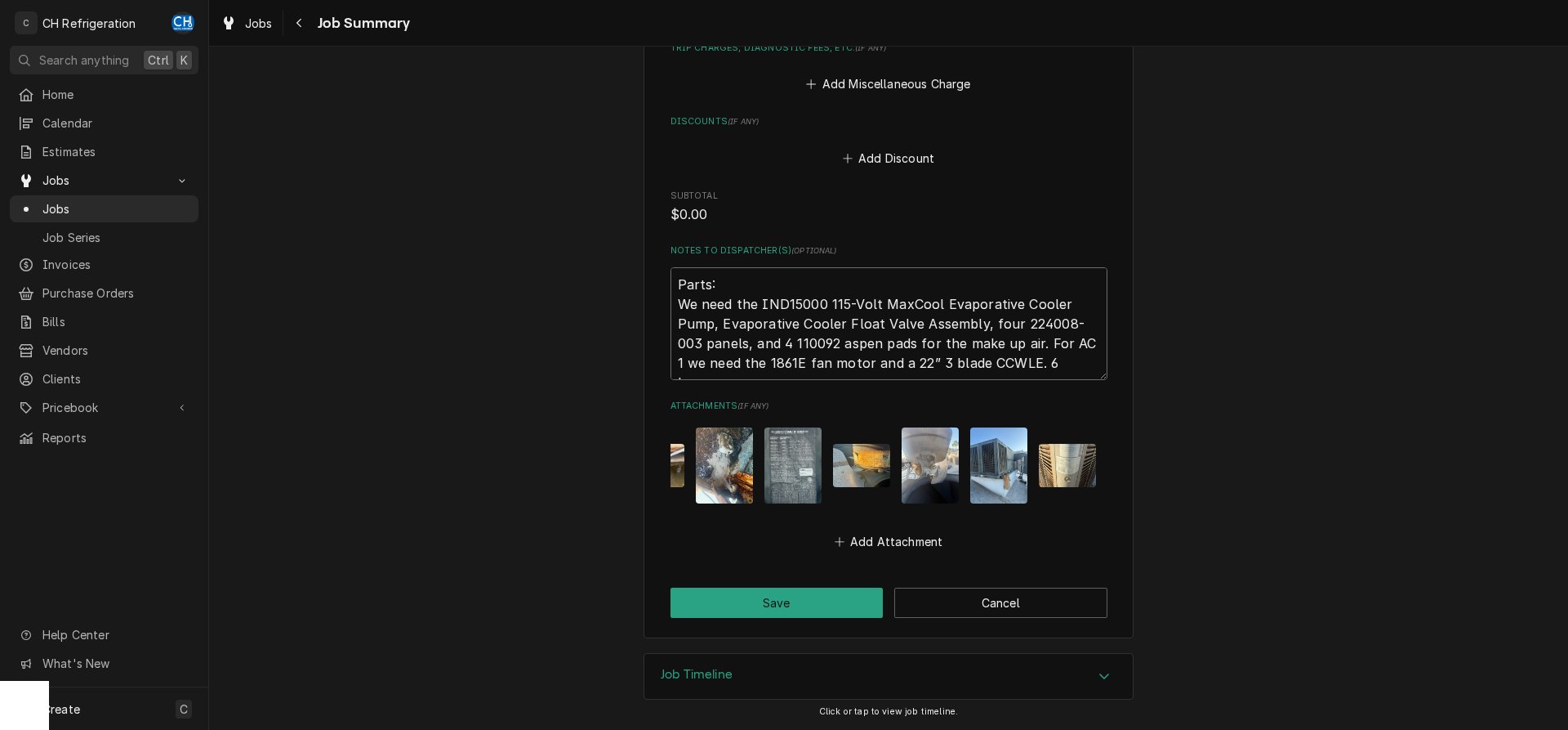
drag, startPoint x: 903, startPoint y: 364, endPoint x: 920, endPoint y: 368, distance: 17.5
click at [920, 368] on textarea "Parts: We need the IND15000 115-Volt MaxCool Evaporative Cooler Pump, Evaporati…" at bounding box center [888, 323] width 437 height 113
type textarea "Parts: We need the IND15000 115-Volt MaxCool Evaporative Cooler Pump, Evaporati…"
type textarea "x"
type textarea "Parts: We need the IND15000 115-Volt MaxCool Evaporative Cooler Pump, Evaporati…"
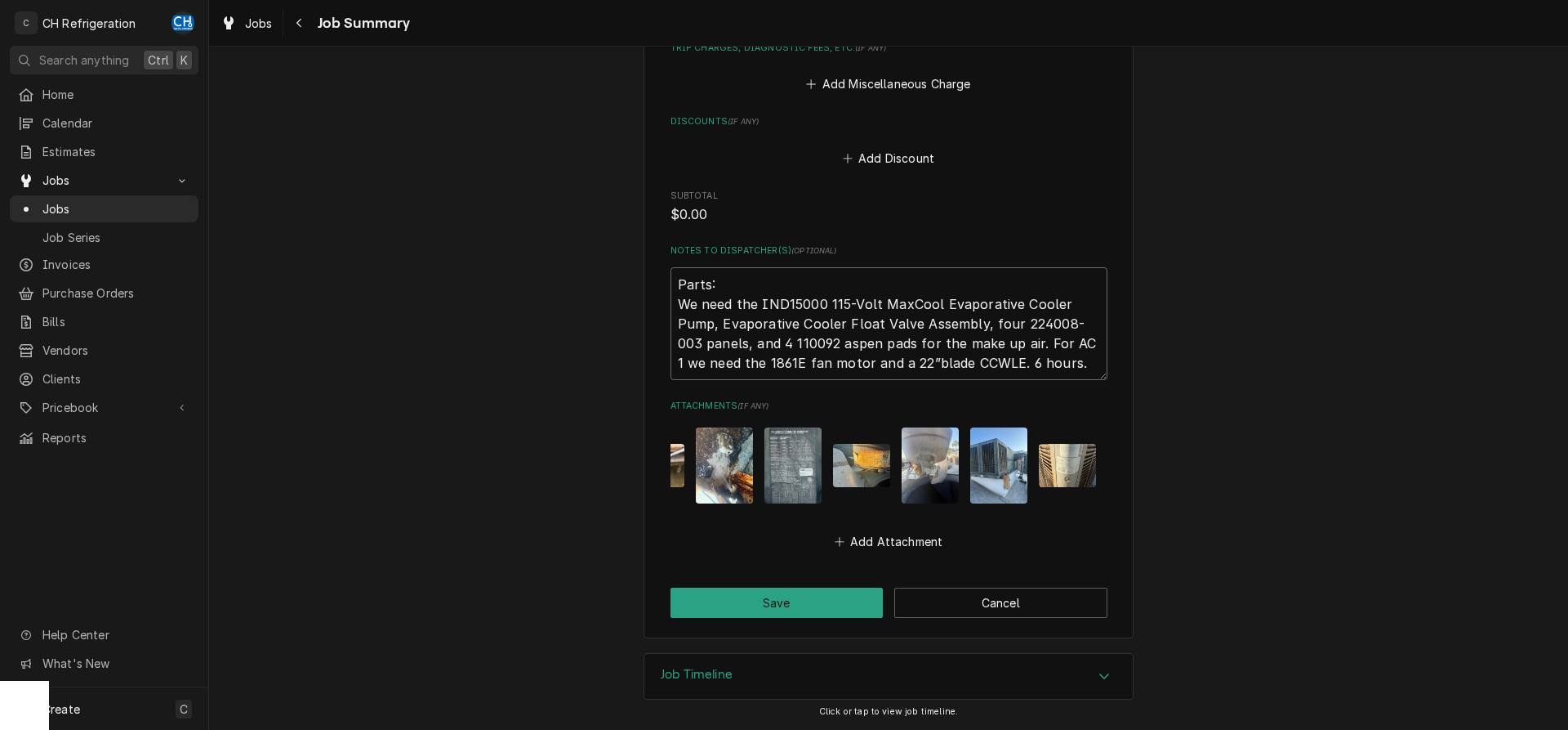
type textarea "x"
drag, startPoint x: 947, startPoint y: 360, endPoint x: 986, endPoint y: 363, distance: 39.1
click at [986, 363] on textarea "Parts: We need the IND15000 115-Volt MaxCool Evaporative Cooler Pump, Evaporati…" at bounding box center [888, 323] width 437 height 113
click at [992, 363] on textarea "Parts: We need the IND15000 115-Volt MaxCool Evaporative Cooler Pump, Evaporati…" at bounding box center [888, 323] width 437 height 113
type textarea "Parts: We need the IND15000 115-Volt MaxCool Evaporative Cooler Pump, Evaporati…"
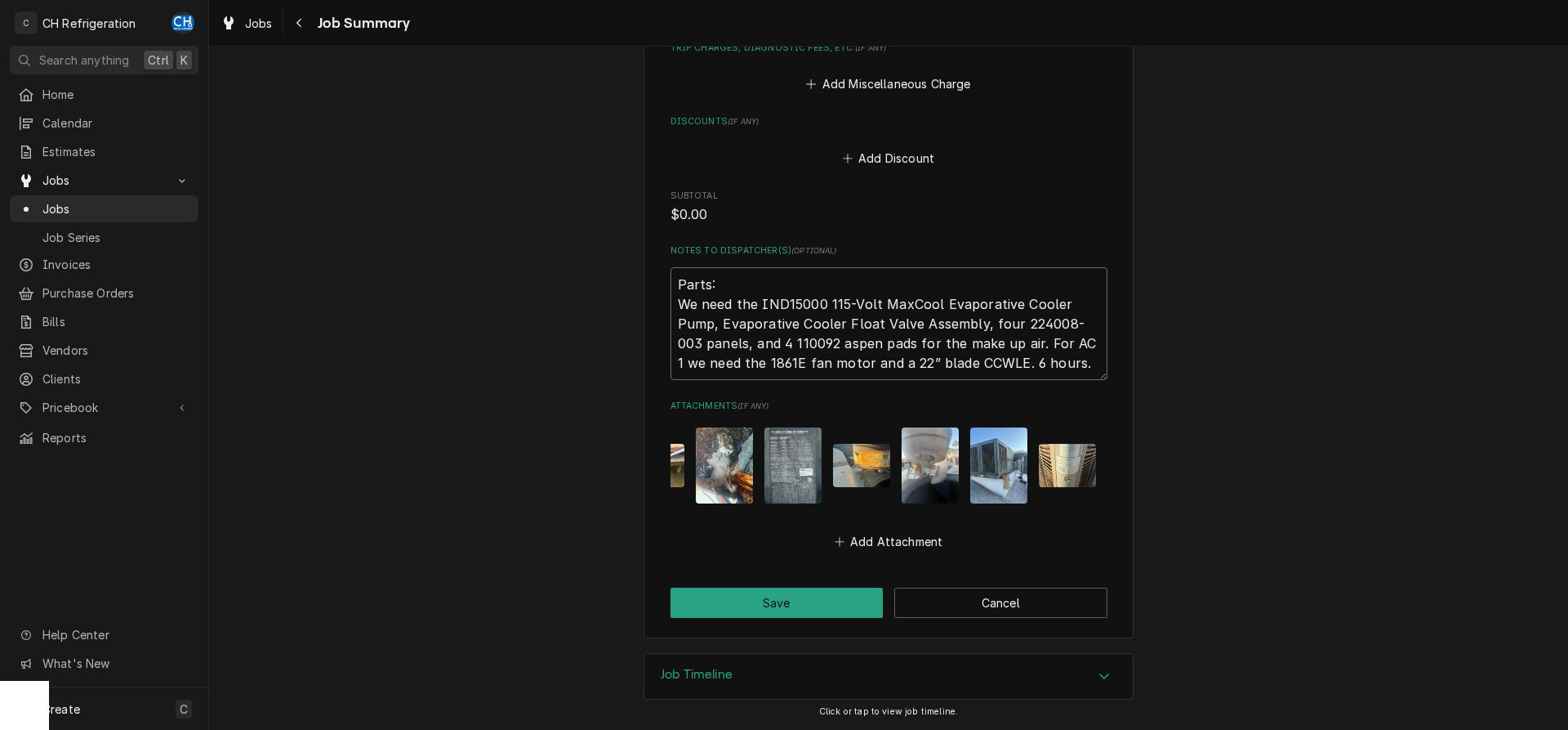
type textarea "x"
type textarea "Parts: We need the IND15000 115-Volt MaxCool Evaporative Cooler Pump, Evaporati…"
type textarea "x"
type textarea "Parts: We need the IND15000 115-Volt MaxCool Evaporative Cooler Pump, Evaporati…"
type textarea "x"
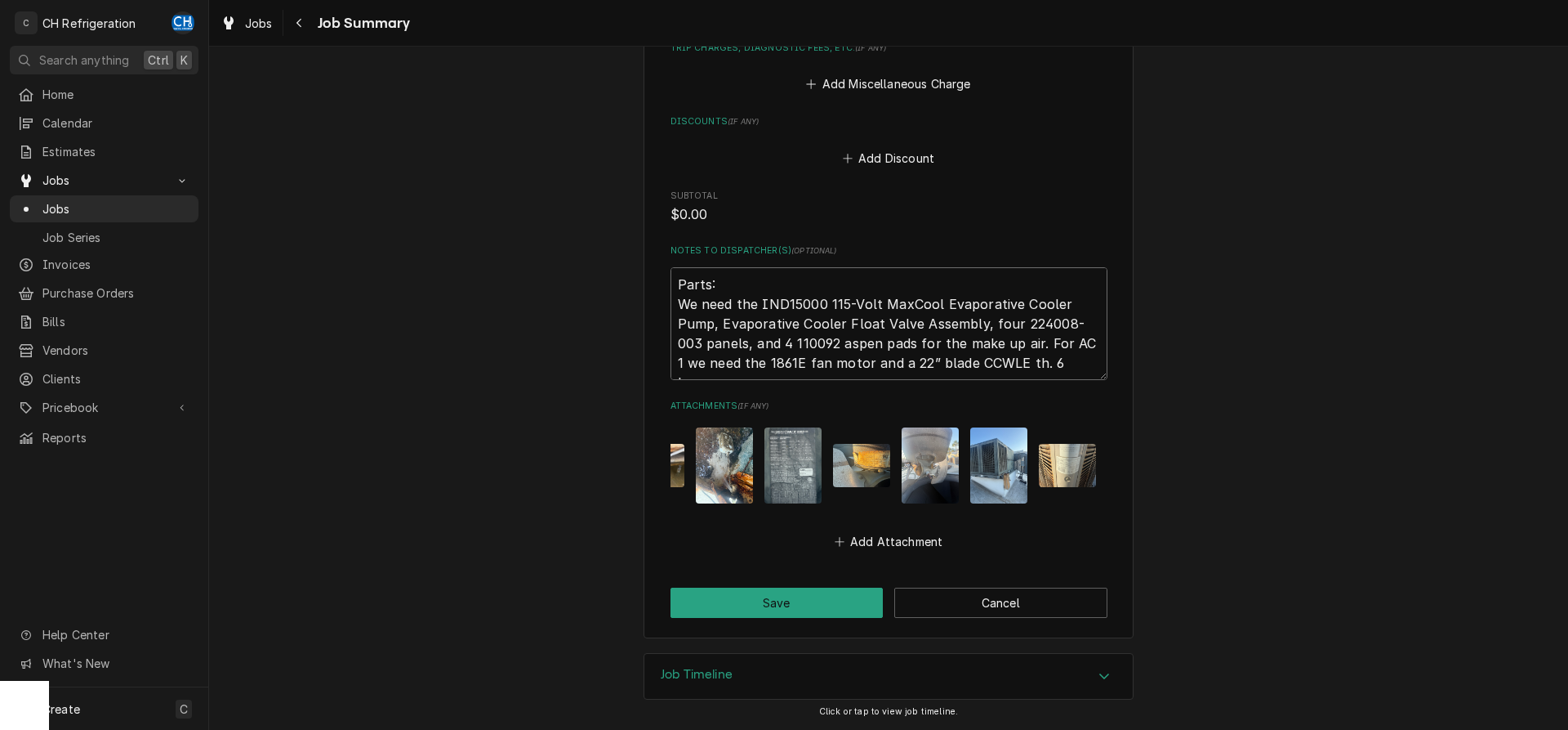
type textarea "Parts: We need the IND15000 115-Volt MaxCool Evaporative Cooler Pump, Evaporati…"
type textarea "x"
type textarea "Parts: We need the IND15000 115-Volt MaxCool Evaporative Cooler Pump, Evaporati…"
type textarea "x"
type textarea "Parts: We need the IND15000 115-Volt MaxCool Evaporative Cooler Pump, Evaporati…"
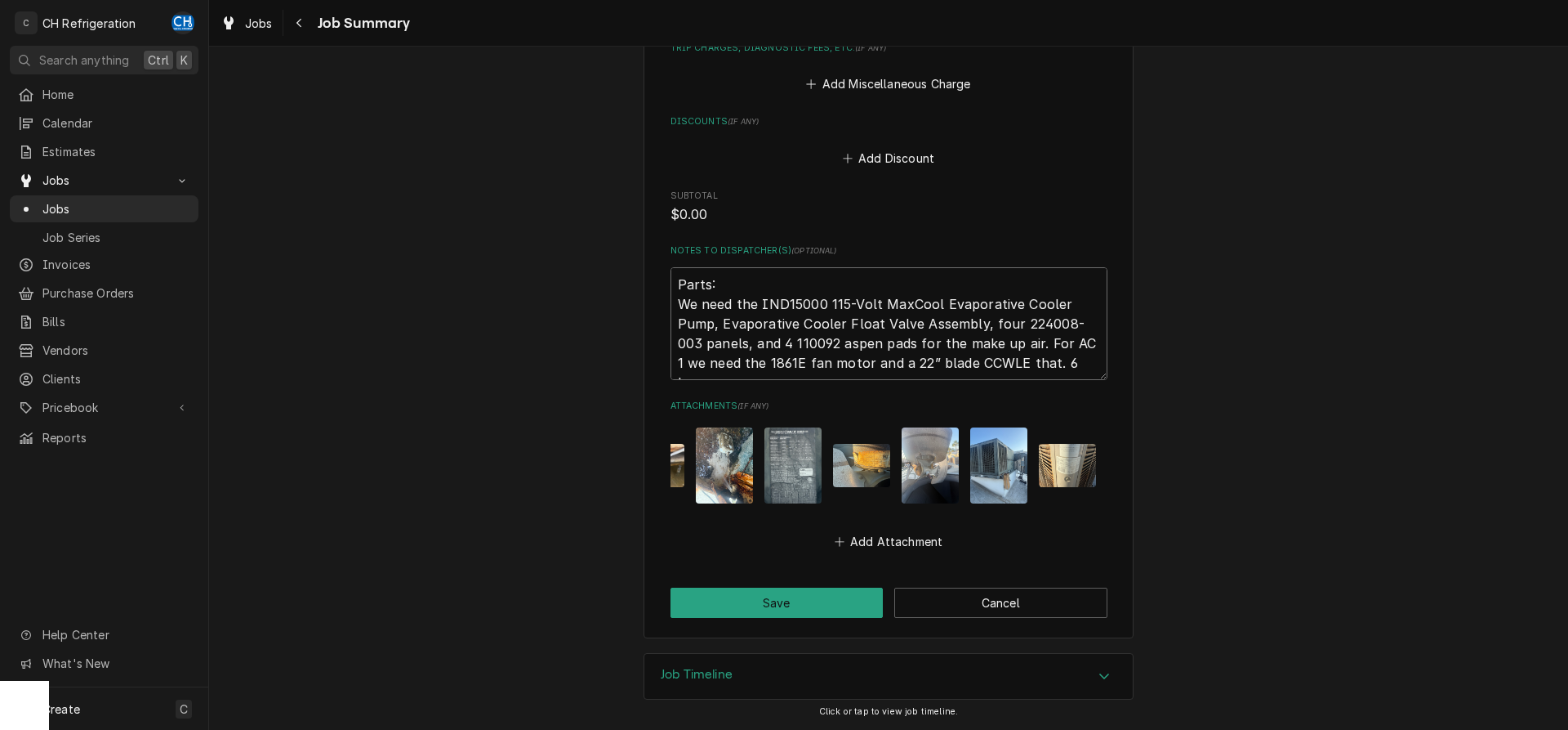
type textarea "x"
type textarea "Parts: We need the IND15000 115-Volt MaxCool Evaporative Cooler Pump, Evaporati…"
type textarea "x"
type textarea "Parts: We need the IND15000 115-Volt MaxCool Evaporative Cooler Pump, Evaporati…"
type textarea "x"
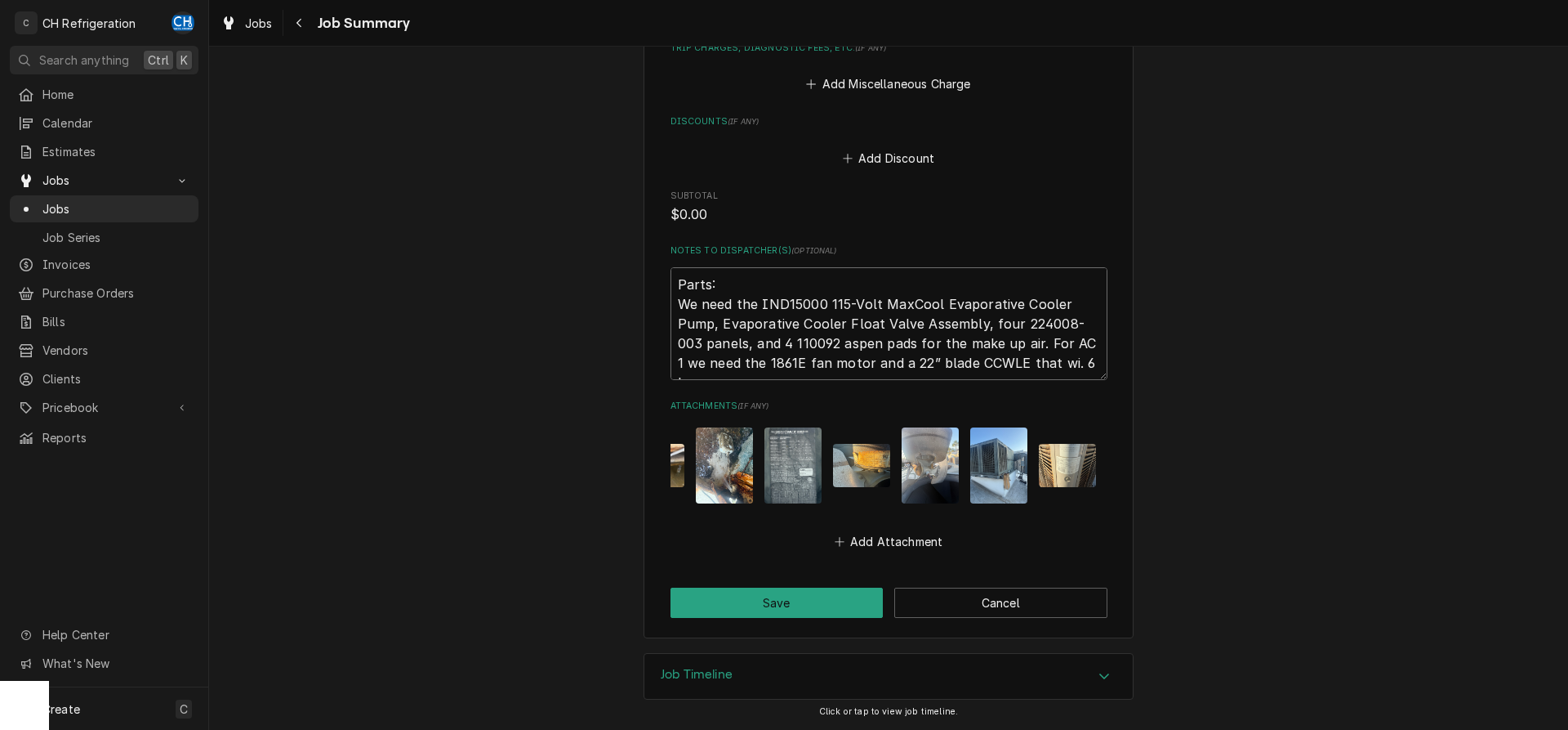
type textarea "Parts: We need the IND15000 115-Volt MaxCool Evaporative Cooler Pump, Evaporati…"
type textarea "x"
type textarea "Parts: We need the IND15000 115-Volt MaxCool Evaporative Cooler Pump, Evaporati…"
type textarea "x"
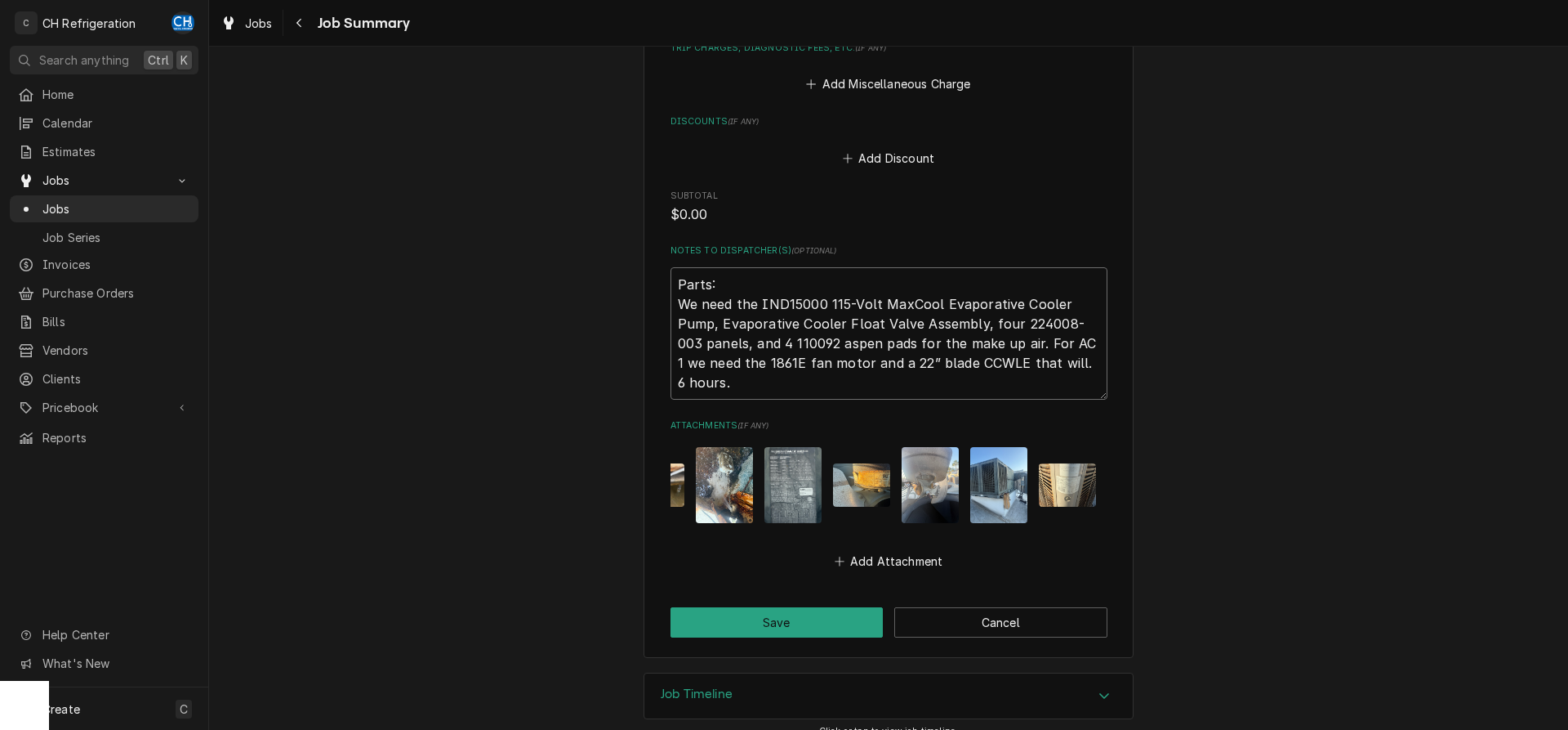
type textarea "Parts: We need the IND15000 115-Volt MaxCool Evaporative Cooler Pump, Evaporati…"
type textarea "x"
type textarea "Parts: We need the IND15000 115-Volt MaxCool Evaporative Cooler Pump, Evaporati…"
type textarea "x"
type textarea "Parts: We need the IND15000 115-Volt MaxCool Evaporative Cooler Pump, Evaporati…"
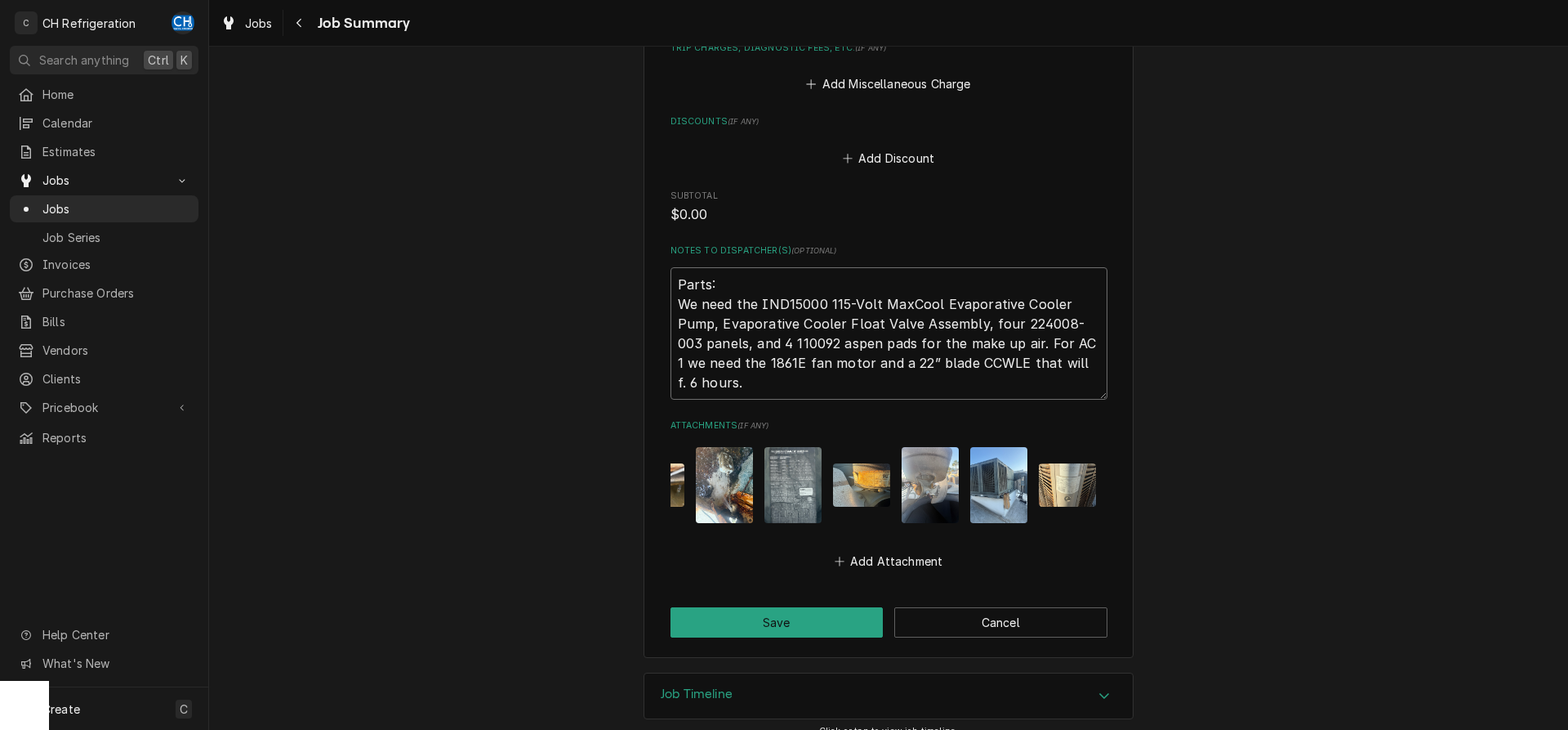
type textarea "x"
type textarea "Parts: We need the IND15000 115-Volt MaxCool Evaporative Cooler Pump, Evaporati…"
type textarea "x"
type textarea "Parts: We need the IND15000 115-Volt MaxCool Evaporative Cooler Pump, Evaporati…"
type textarea "x"
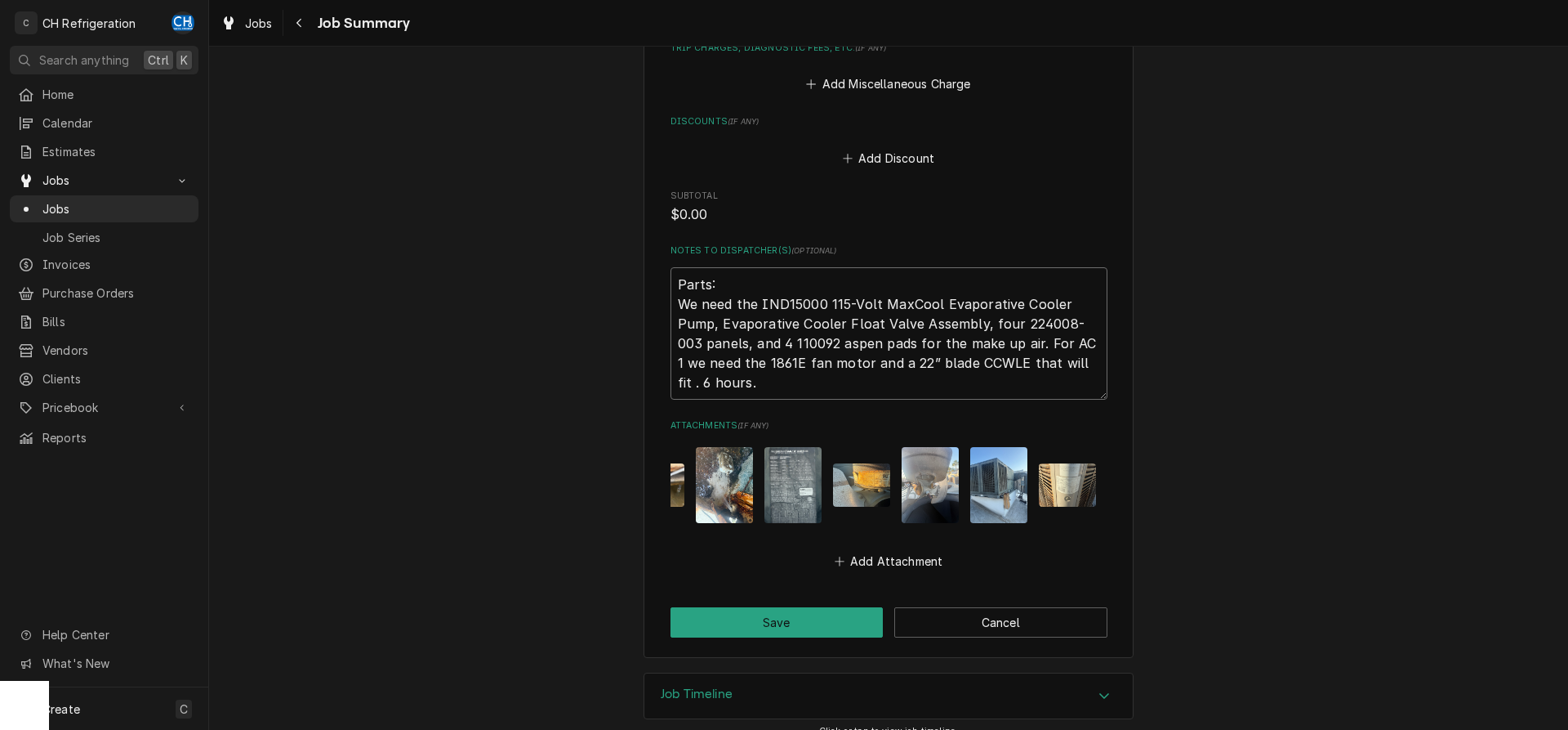
type textarea "Parts: We need the IND15000 115-Volt MaxCool Evaporative Cooler Pump, Evaporati…"
type textarea "x"
type textarea "Parts: We need the IND15000 115-Volt MaxCool Evaporative Cooler Pump, Evaporati…"
type textarea "x"
type textarea "Parts: We need the IND15000 115-Volt MaxCool Evaporative Cooler Pump, Evaporati…"
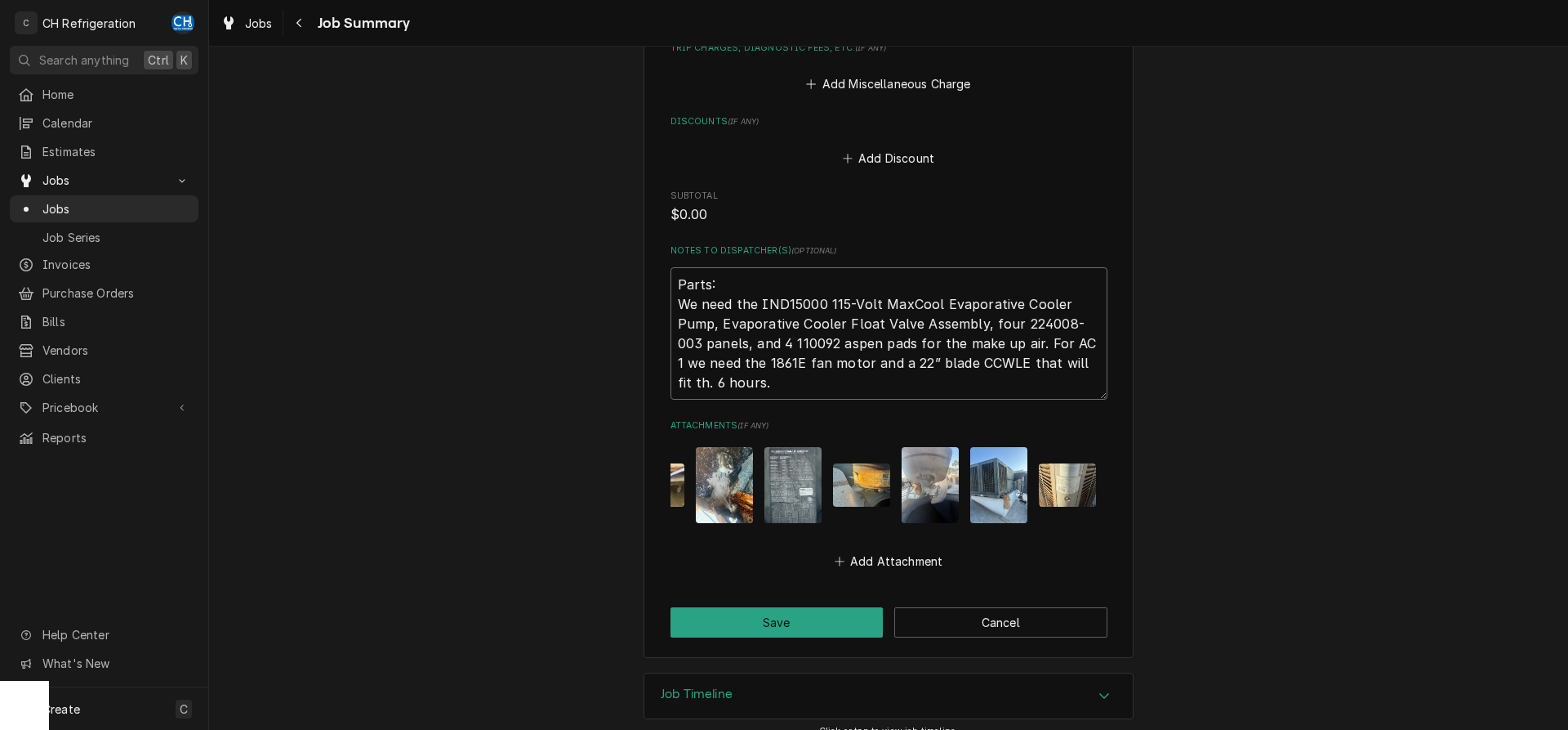
type textarea "x"
type textarea "Parts: We need the IND15000 115-Volt MaxCool Evaporative Cooler Pump, Evaporati…"
type textarea "x"
type textarea "Parts: We need the IND15000 115-Volt MaxCool Evaporative Cooler Pump, Evaporati…"
type textarea "x"
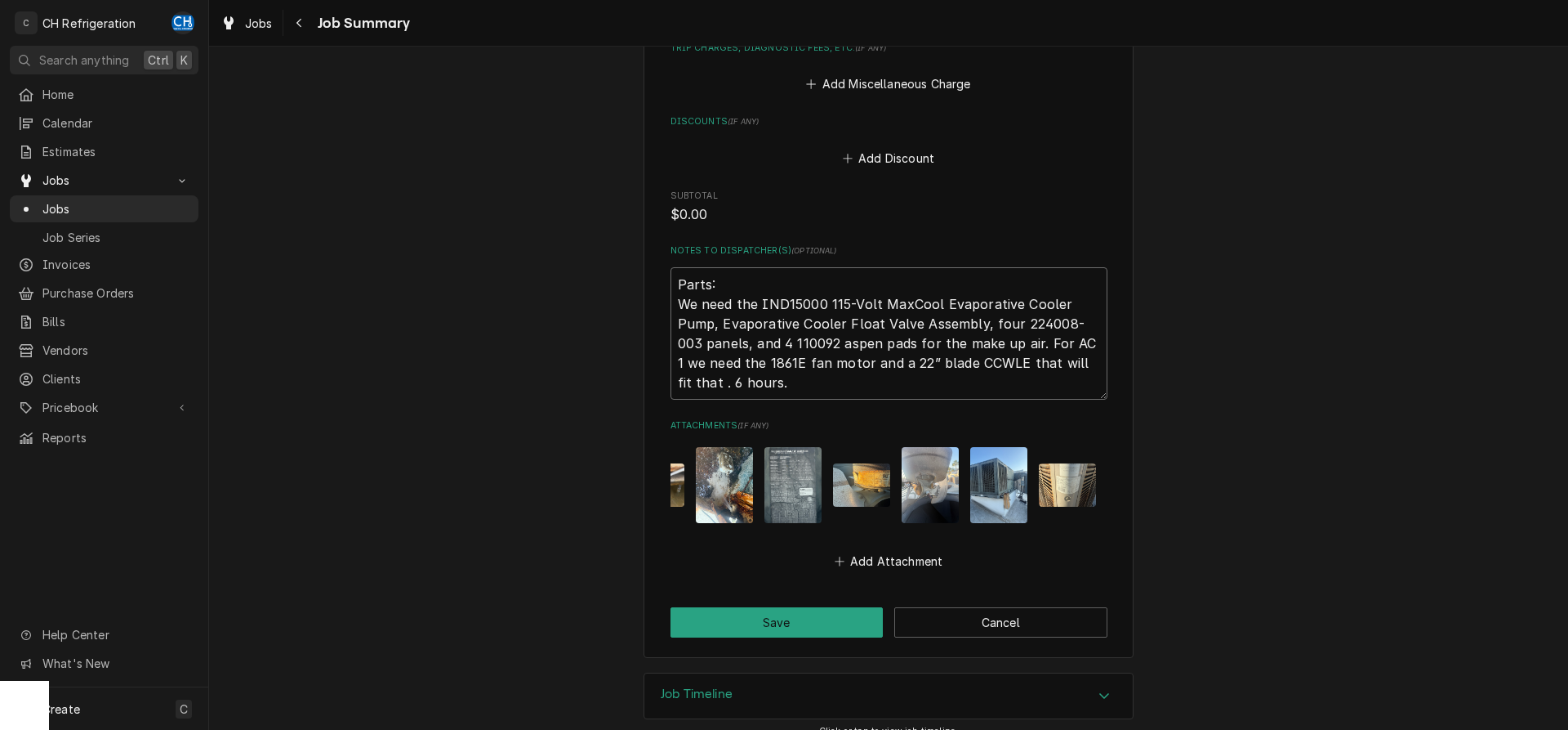
type textarea "Parts: We need the IND15000 115-Volt MaxCool Evaporative Cooler Pump, Evaporati…"
type textarea "x"
type textarea "Parts: We need the IND15000 115-Volt MaxCool Evaporative Cooler Pump, Evaporati…"
type textarea "x"
type textarea "Parts: We need the IND15000 115-Volt MaxCool Evaporative Cooler Pump, Evaporati…"
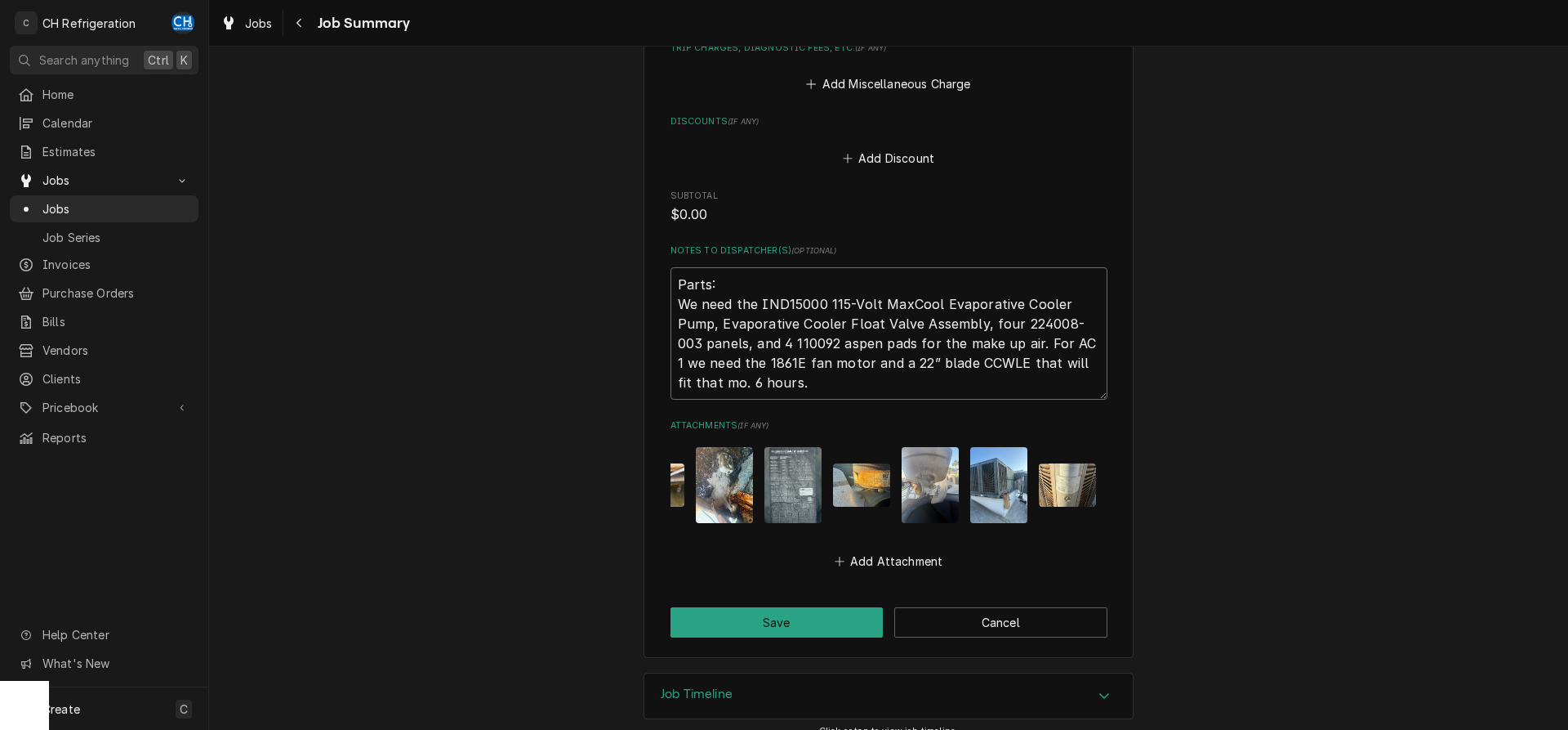
type textarea "x"
type textarea "Parts: We need the IND15000 115-Volt MaxCool Evaporative Cooler Pump, Evaporati…"
type textarea "x"
type textarea "Parts: We need the IND15000 115-Volt MaxCool Evaporative Cooler Pump, Evaporati…"
type textarea "x"
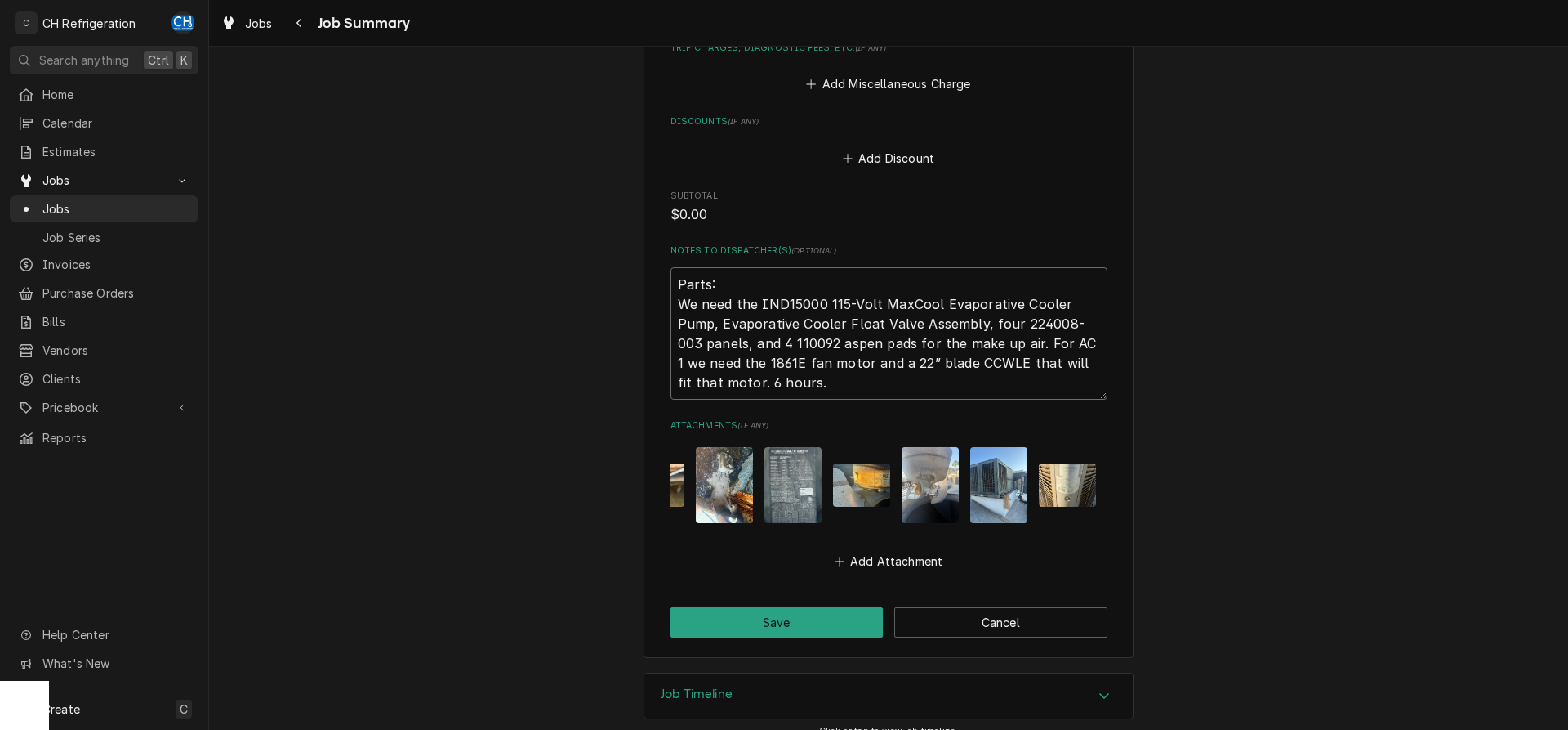
click at [722, 379] on textarea "Parts: We need the IND15000 115-Volt MaxCool Evaporative Cooler Pump, Evaporati…" at bounding box center [888, 333] width 437 height 132
type textarea "Parts: We need the IND15000 115-Volt MaxCool Evaporative Cooler Pump, Evaporati…"
type textarea "x"
click at [804, 379] on textarea "Parts: We need the IND15000 115-Volt MaxCool Evaporative Cooler Pump, Evaporati…" at bounding box center [888, 333] width 437 height 132
click at [719, 382] on textarea "Parts: We need the IND15000 115-Volt MaxCool Evaporative Cooler Pump, Evaporati…" at bounding box center [888, 333] width 437 height 132
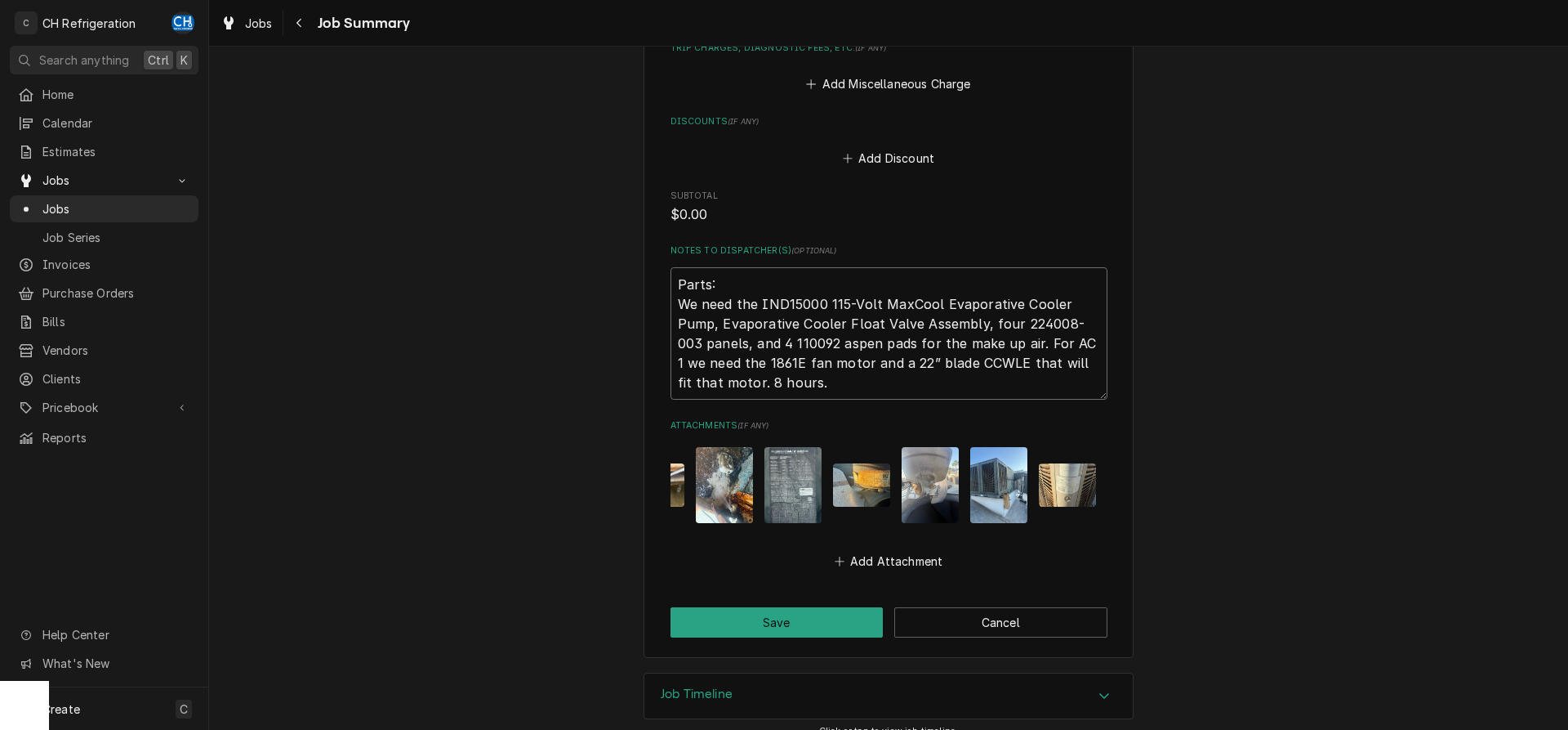
type textarea "Parts: We need the IND15000 115-Volt MaxCool Evaporative Cooler Pump, Evaporati…"
type textarea "x"
type textarea "Parts: We need the IND15000 115-Volt MaxCool Evaporative Cooler Pump, Evaporati…"
type textarea "x"
type textarea "Parts: We need the IND15000 115-Volt MaxCool Evaporative Cooler Pump, Evaporati…"
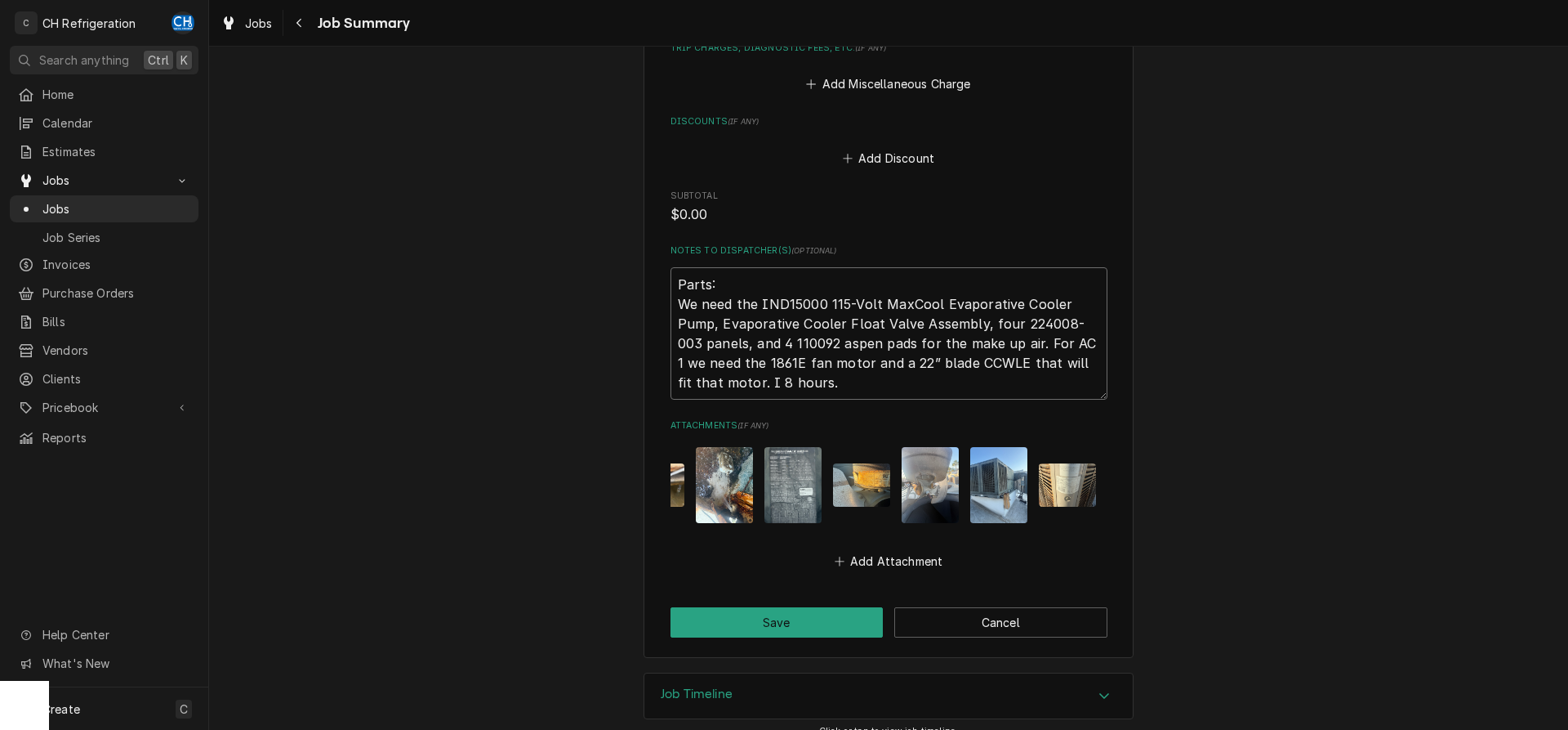
type textarea "x"
type textarea "Parts: We need the IND15000 115-Volt MaxCool Evaporative Cooler Pump, Evaporati…"
type textarea "x"
type textarea "Parts: We need the IND15000 115-Volt MaxCool Evaporative Cooler Pump, Evaporati…"
type textarea "x"
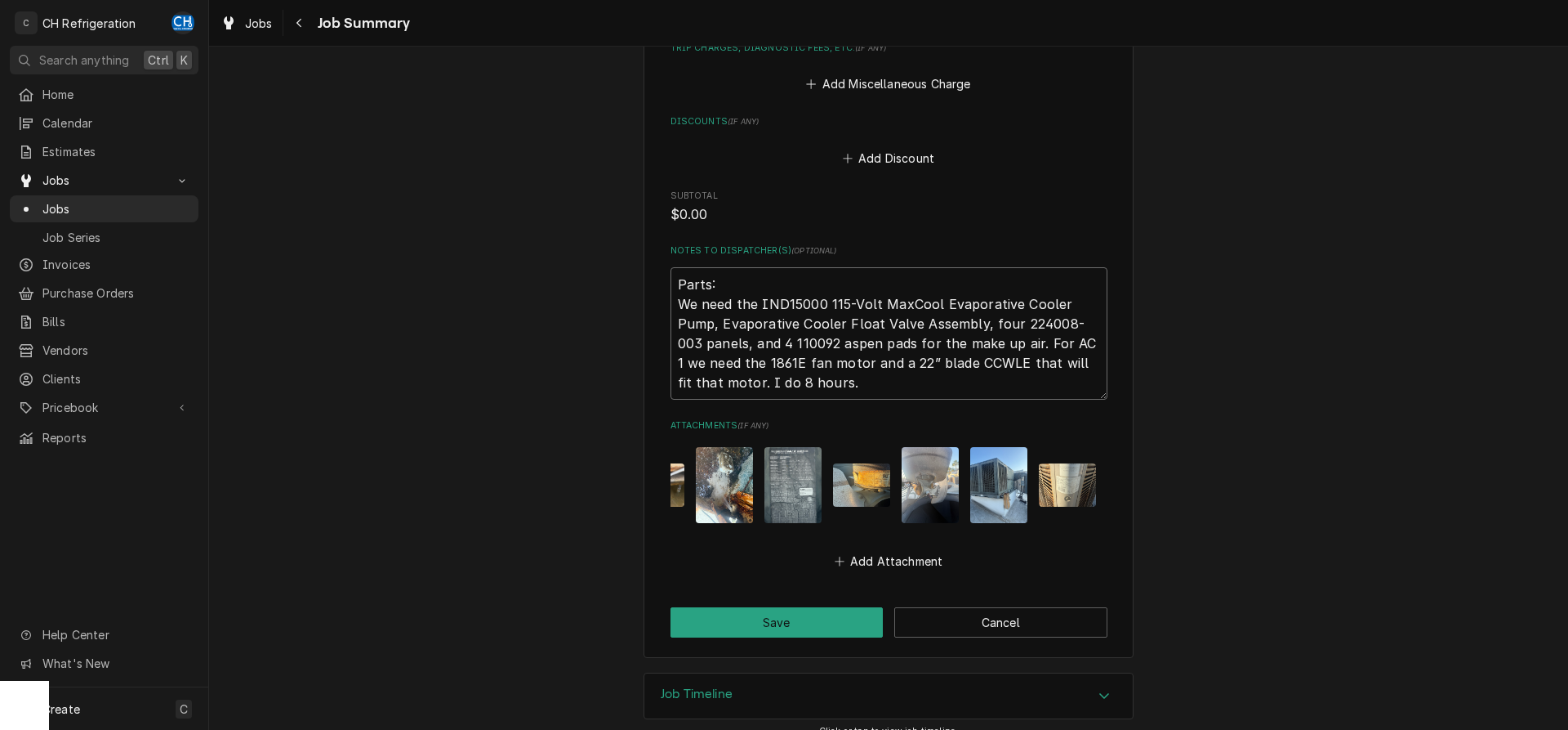
type textarea "Parts: We need the IND15000 115-Volt MaxCool Evaporative Cooler Pump, Evaporati…"
type textarea "x"
type textarea "Parts: We need the IND15000 115-Volt MaxCool Evaporative Cooler Pump, Evaporati…"
type textarea "x"
type textarea "Parts: We need the IND15000 115-Volt MaxCool Evaporative Cooler Pump, Evaporati…"
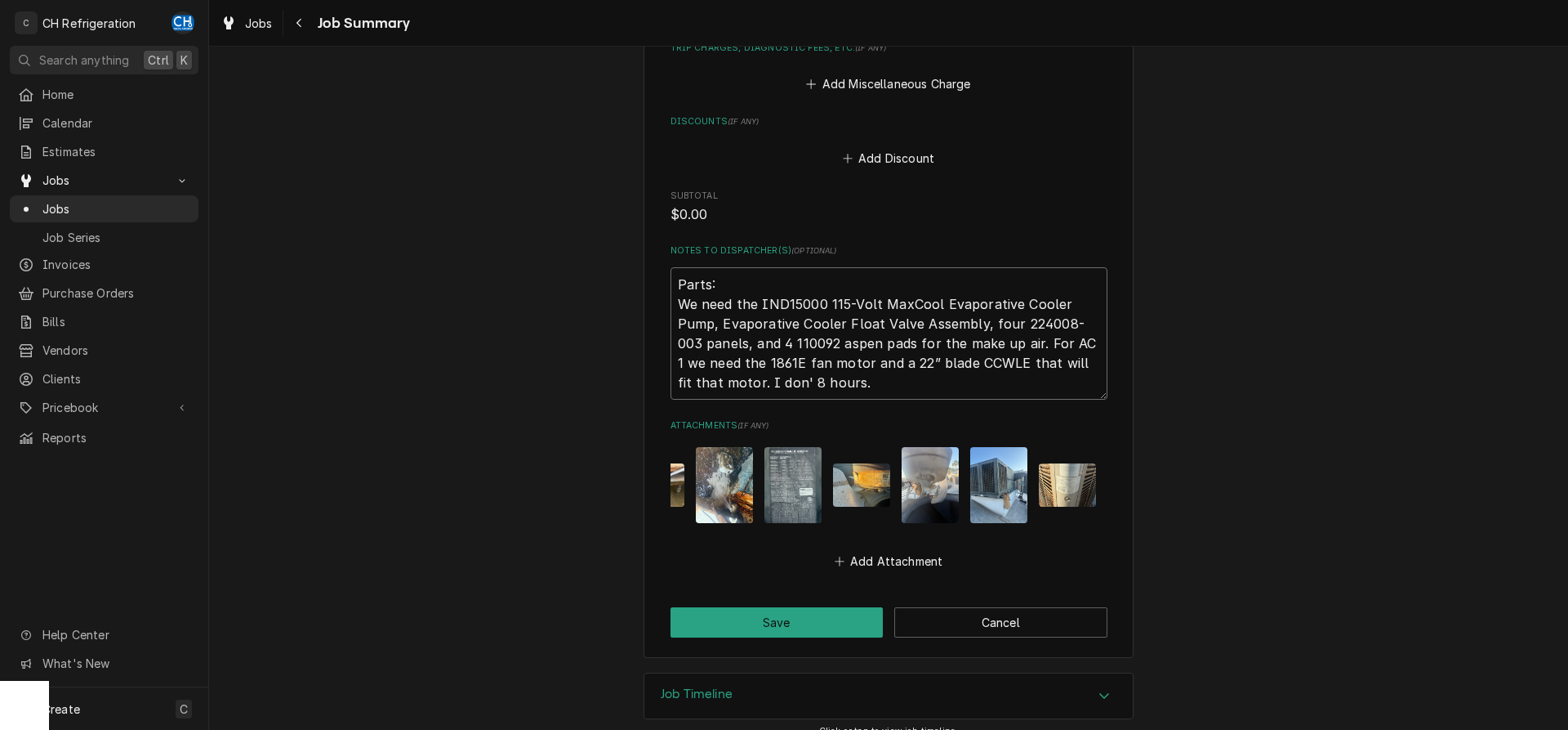
type textarea "x"
type textarea "Parts: We need the IND15000 115-Volt MaxCool Evaporative Cooler Pump, Evaporati…"
type textarea "x"
type textarea "Parts: We need the IND15000 115-Volt MaxCool Evaporative Cooler Pump, Evaporati…"
type textarea "x"
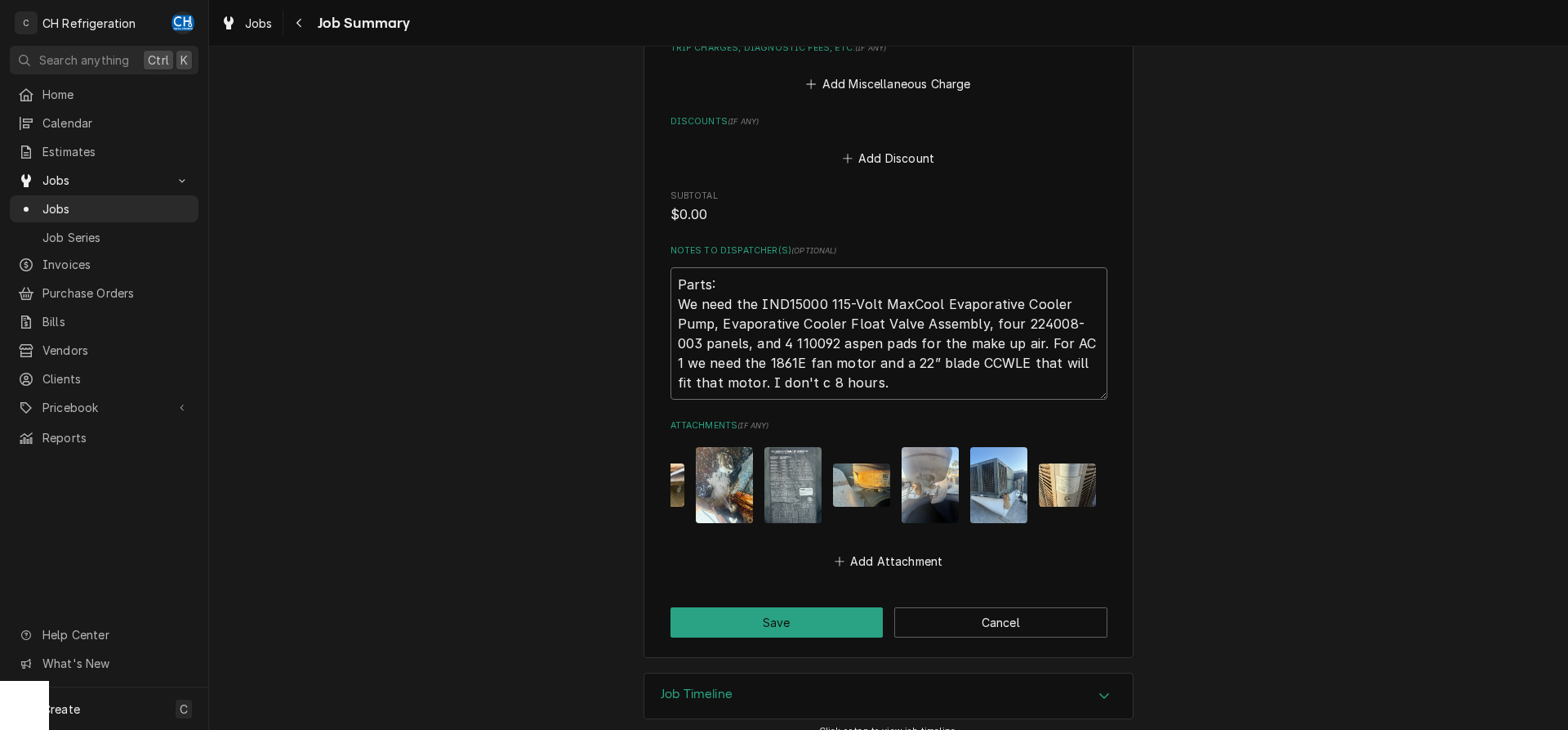
type textarea "Parts: We need the IND15000 115-Volt MaxCool Evaporative Cooler Pump, Evaporati…"
type textarea "x"
type textarea "Parts: We need the IND15000 115-Volt MaxCool Evaporative Cooler Pump, Evaporati…"
type textarea "x"
type textarea "Parts: We need the IND15000 115-Volt MaxCool Evaporative Cooler Pump, Evaporati…"
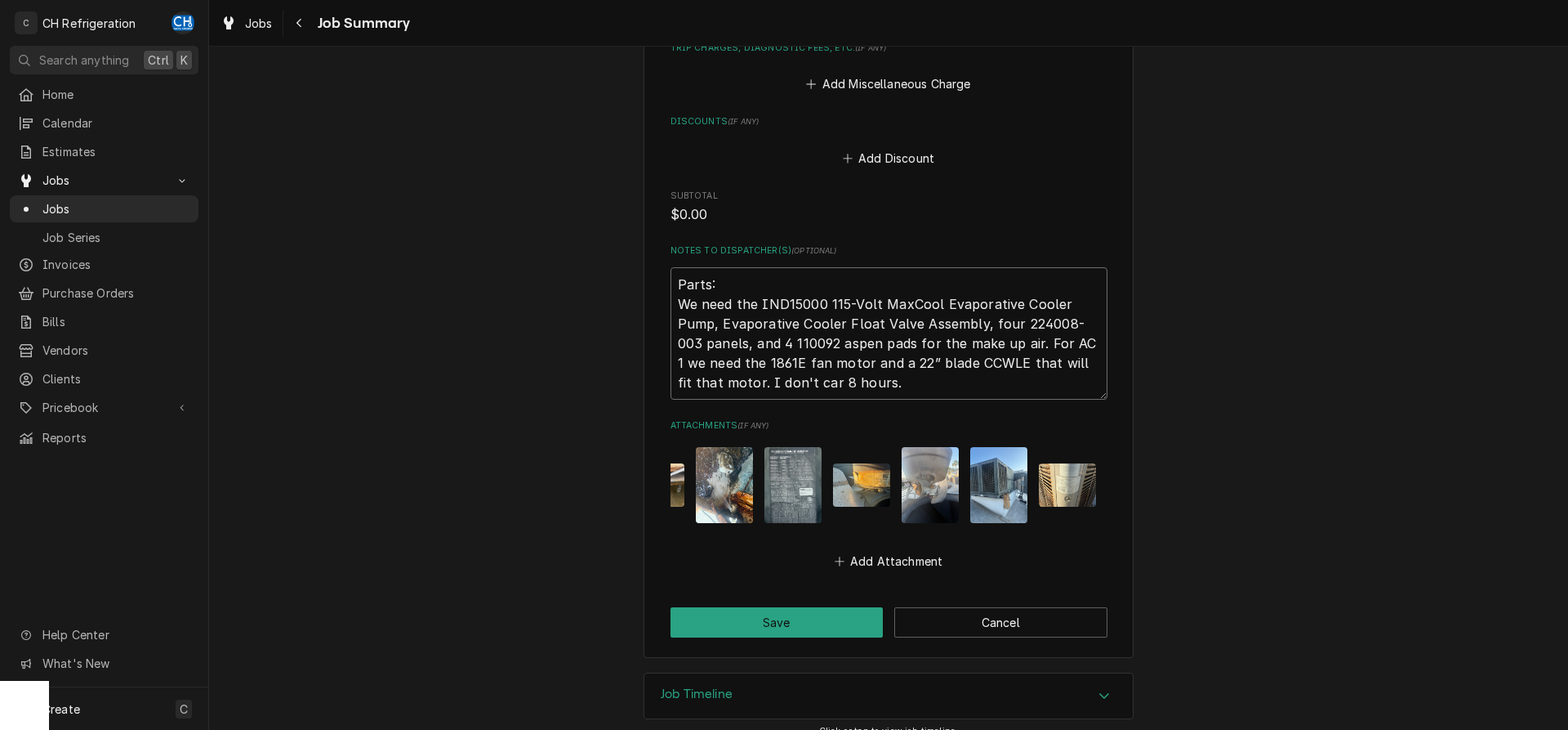
type textarea "x"
type textarea "Parts: We need the IND15000 115-Volt MaxCool Evaporative Cooler Pump, Evaporati…"
type textarea "x"
type textarea "Parts: We need the IND15000 115-Volt MaxCool Evaporative Cooler Pump, Evaporati…"
type textarea "x"
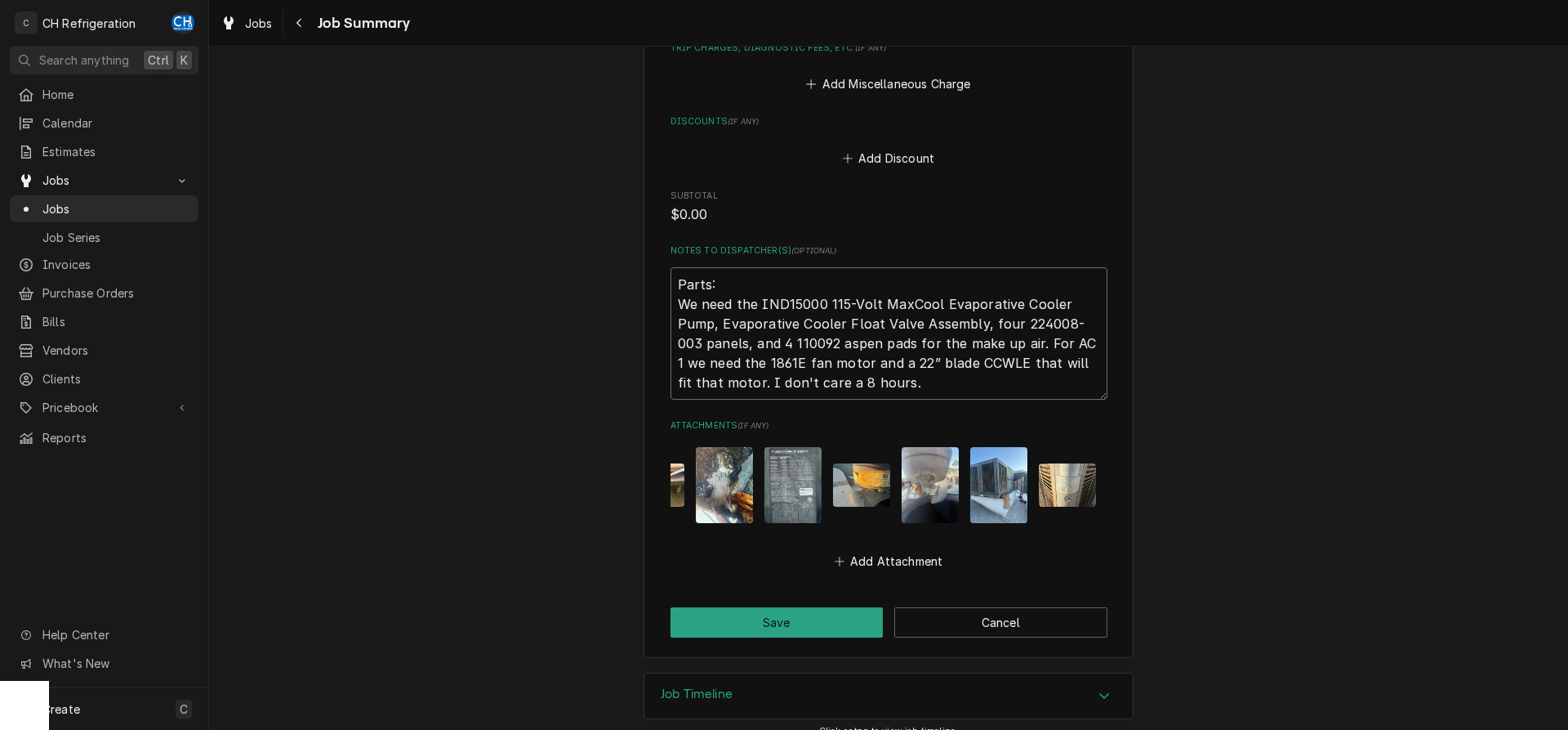
type textarea "Parts: We need the IND15000 115-Volt MaxCool Evaporative Cooler Pump, Evaporati…"
type textarea "x"
type textarea "Parts: We need the IND15000 115-Volt MaxCool Evaporative Cooler Pump, Evaporati…"
type textarea "x"
type textarea "Parts: We need the IND15000 115-Volt MaxCool Evaporative Cooler Pump, Evaporati…"
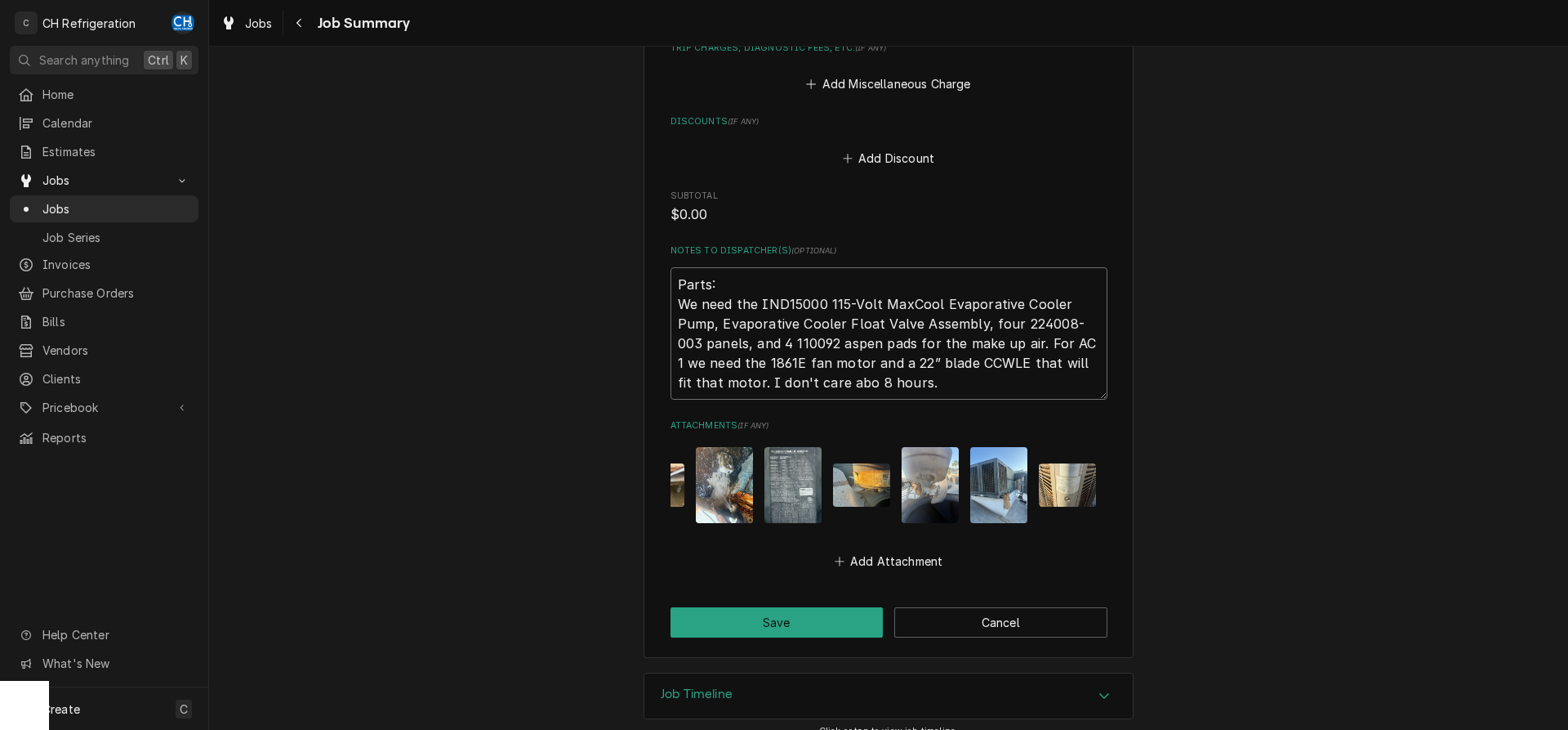
type textarea "x"
type textarea "Parts: We need the IND15000 115-Volt MaxCool Evaporative Cooler Pump, Evaporati…"
type textarea "x"
type textarea "Parts: We need the IND15000 115-Volt MaxCool Evaporative Cooler Pump, Evaporati…"
type textarea "x"
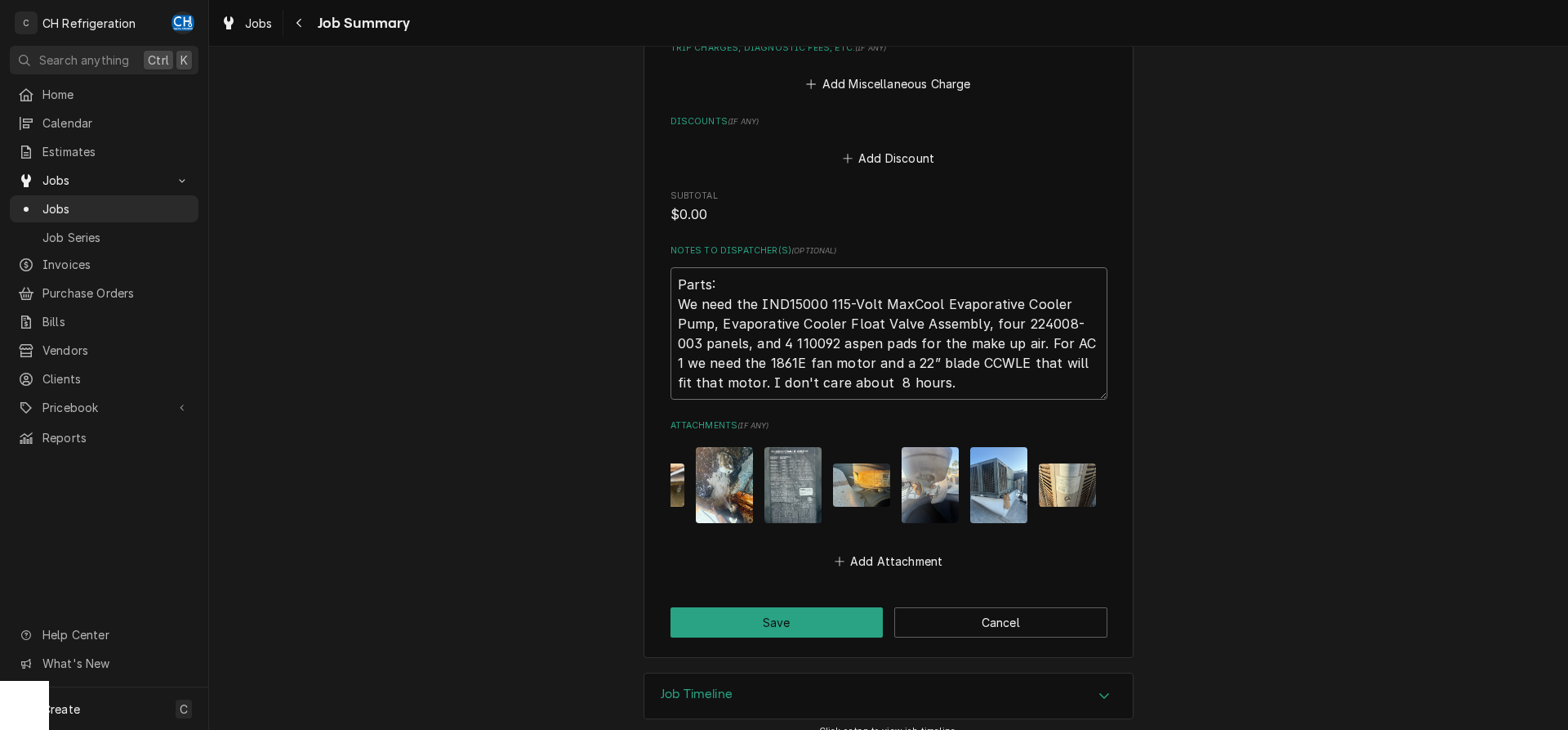
type textarea "Parts: We need the IND15000 115-Volt MaxCool Evaporative Cooler Pump, Evaporati…"
type textarea "x"
type textarea "Parts: We need the IND15000 115-Volt MaxCool Evaporative Cooler Pump, Evaporati…"
type textarea "x"
type textarea "Parts: We need the IND15000 115-Volt MaxCool Evaporative Cooler Pump, Evaporati…"
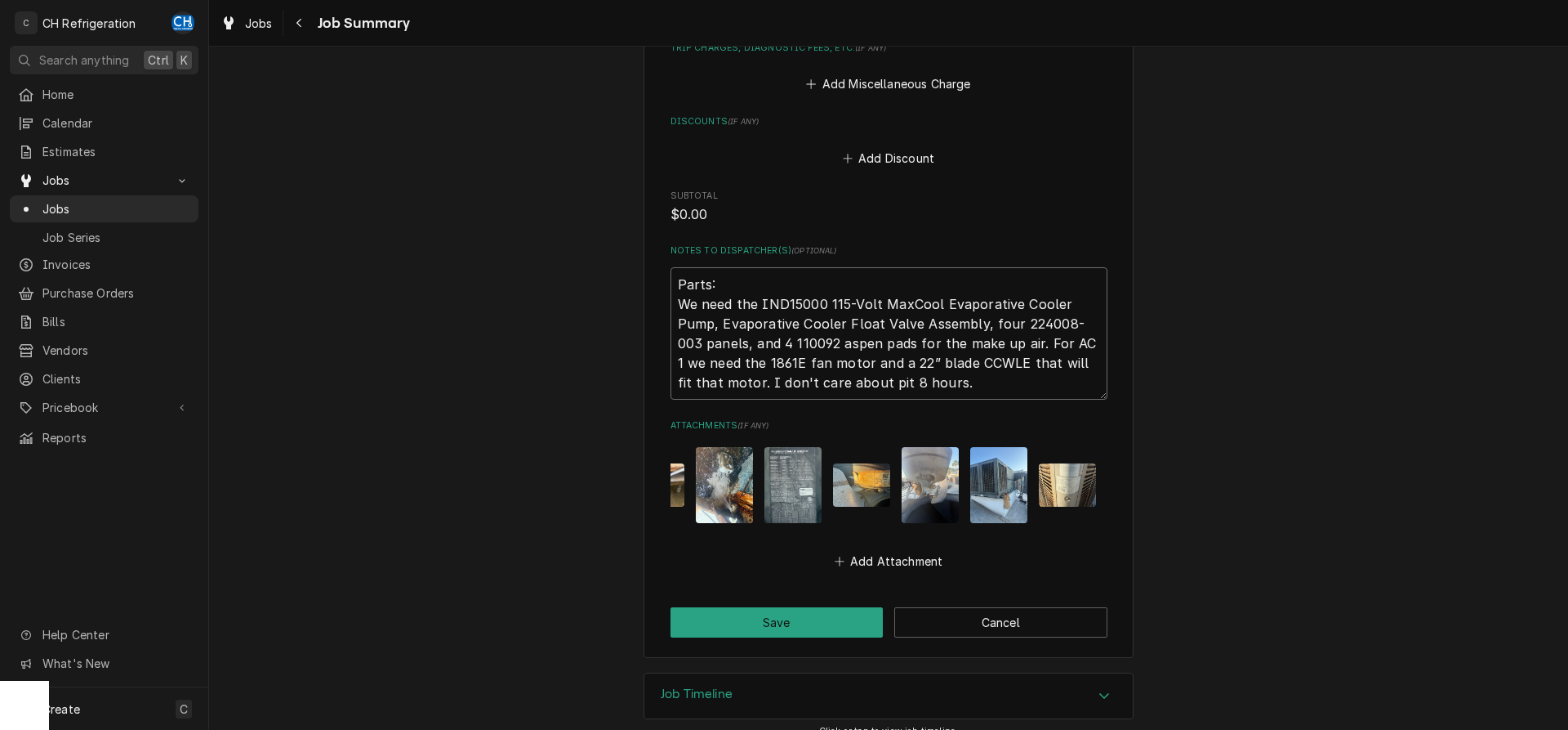
type textarea "x"
type textarea "Parts: We need the IND15000 115-Volt MaxCool Evaporative Cooler Pump, Evaporati…"
type textarea "x"
type textarea "Parts: We need the IND15000 115-Volt MaxCool Evaporative Cooler Pump, Evaporati…"
type textarea "x"
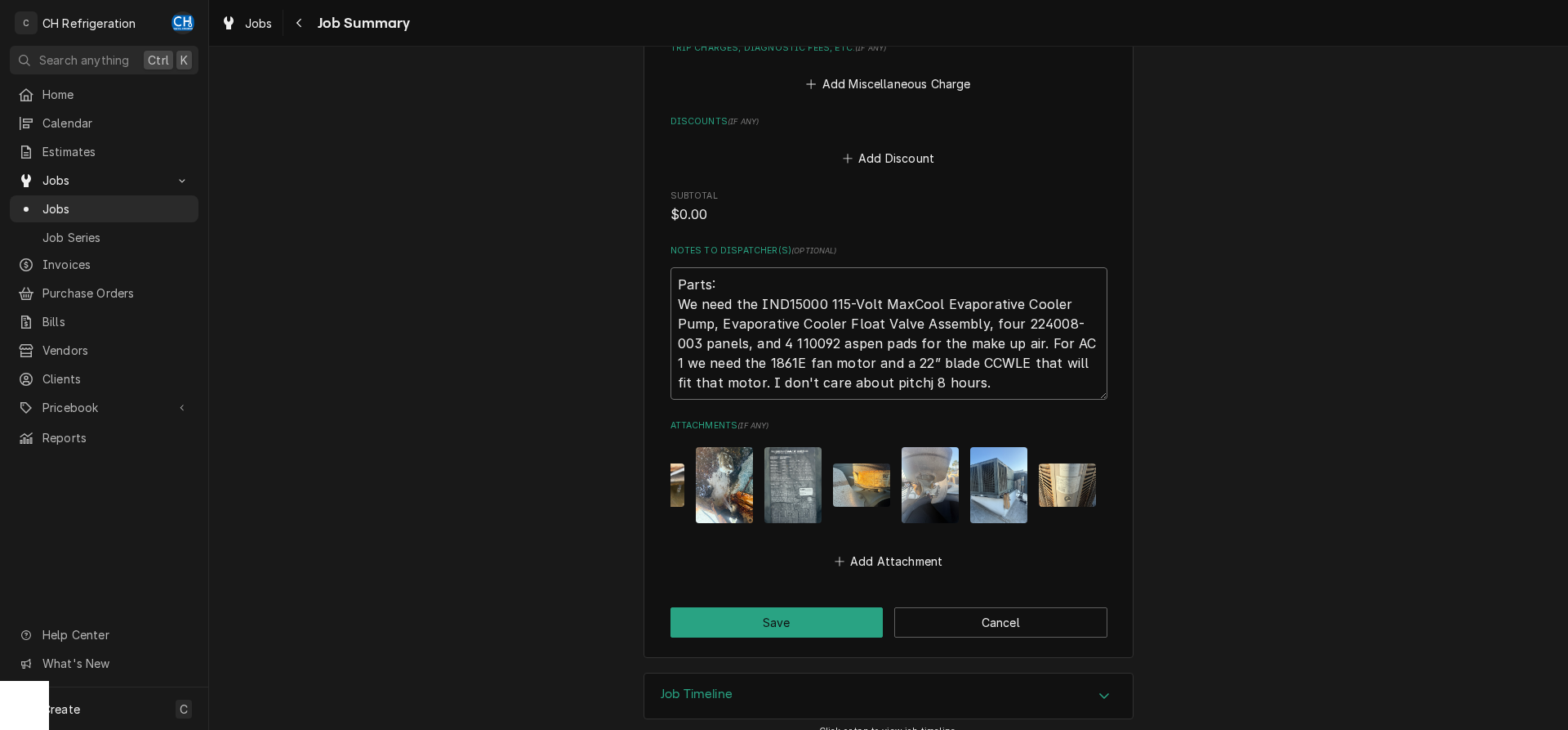
type textarea "Parts: We need the IND15000 115-Volt MaxCool Evaporative Cooler Pump, Evaporati…"
type textarea "x"
type textarea "Parts: We need the IND15000 115-Volt MaxCool Evaporative Cooler Pump, Evaporati…"
type textarea "x"
type textarea "Parts: We need the IND15000 115-Volt MaxCool Evaporative Cooler Pump, Evaporati…"
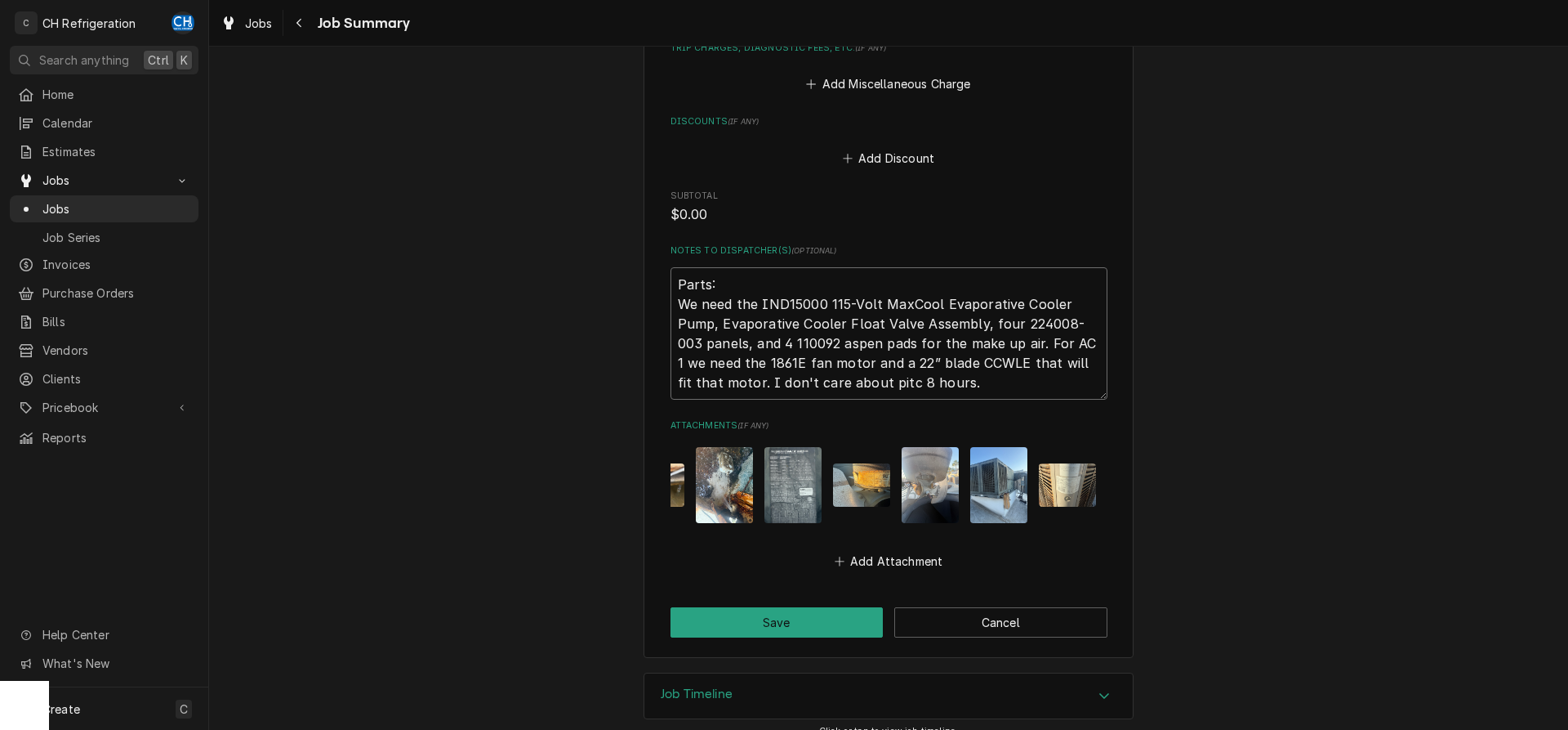
type textarea "x"
type textarea "Parts: We need the IND15000 115-Volt MaxCool Evaporative Cooler Pump, Evaporati…"
type textarea "x"
type textarea "Parts: We need the IND15000 115-Volt MaxCool Evaporative Cooler Pump, Evaporati…"
type textarea "x"
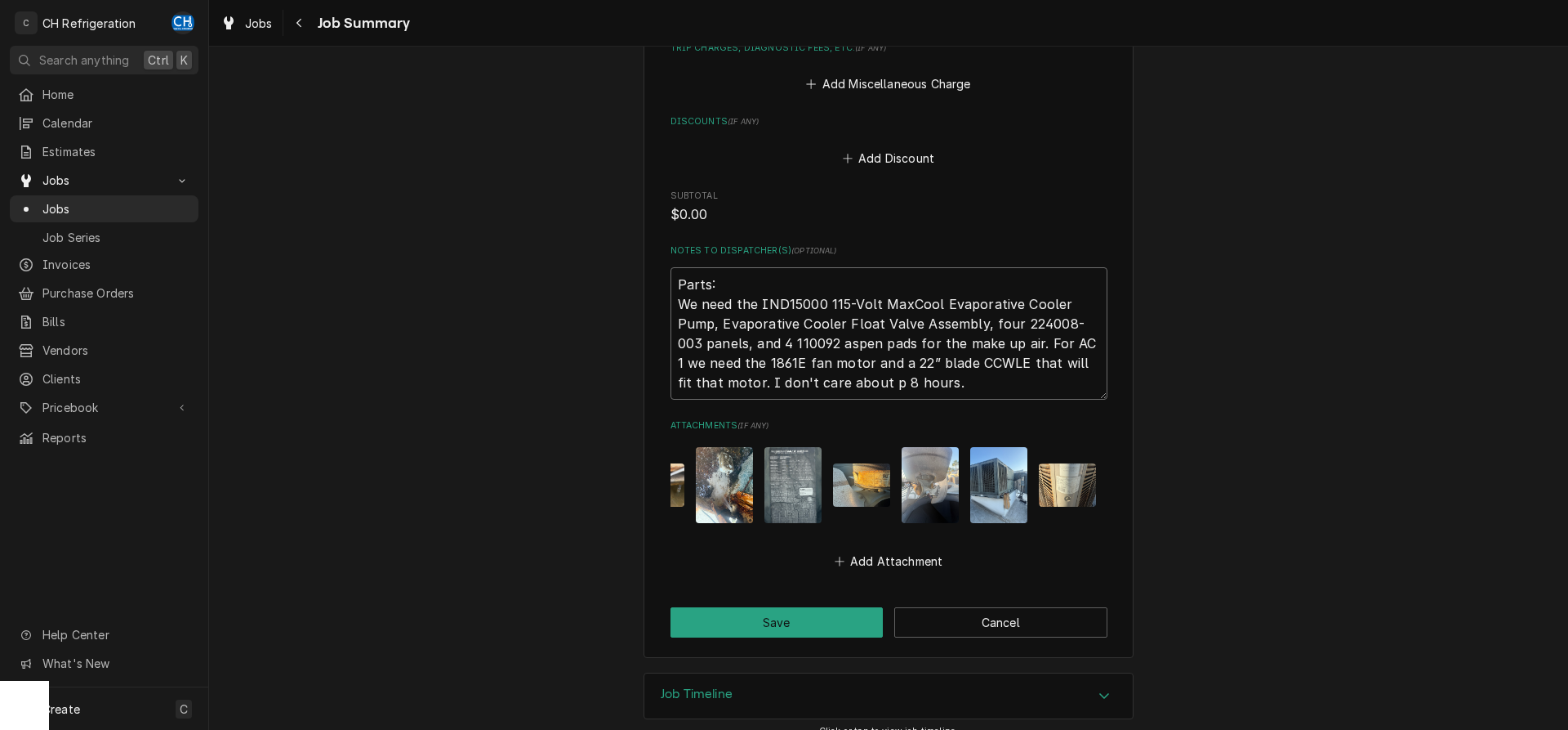
type textarea "Parts: We need the IND15000 115-Volt MaxCool Evaporative Cooler Pump, Evaporati…"
type textarea "x"
type textarea "Parts: We need the IND15000 115-Volt MaxCool Evaporative Cooler Pump, Evaporati…"
type textarea "x"
type textarea "Parts: We need the IND15000 115-Volt MaxCool Evaporative Cooler Pump, Evaporati…"
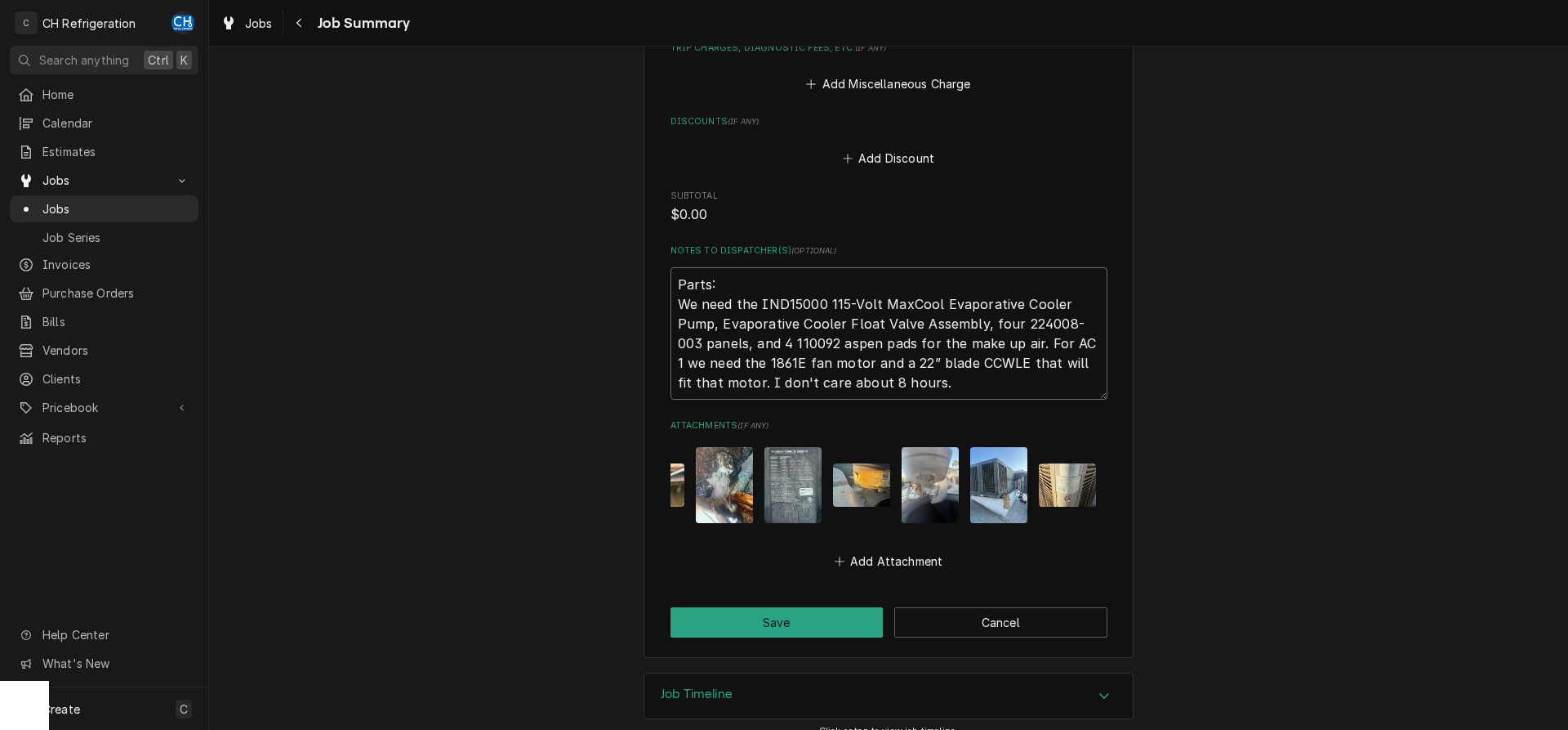
type textarea "x"
type textarea "Parts: We need the IND15000 115-Volt MaxCool Evaporative Cooler Pump, Evaporati…"
type textarea "x"
type textarea "Parts: We need the IND15000 115-Volt MaxCool Evaporative Cooler Pump, Evaporati…"
type textarea "x"
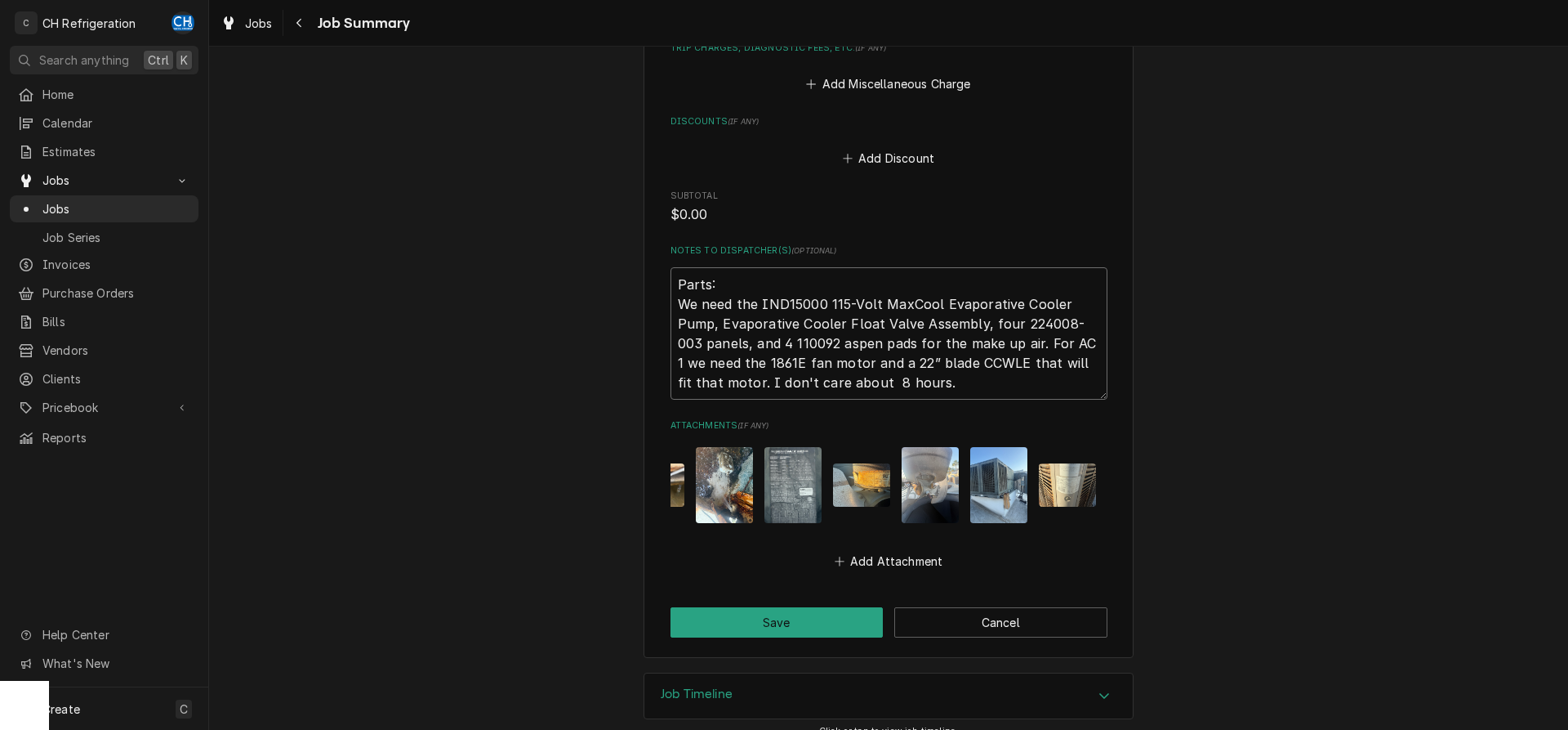
type textarea "Parts: We need the IND15000 115-Volt MaxCool Evaporative Cooler Pump, Evaporati…"
type textarea "x"
type textarea "Parts: We need the IND15000 115-Volt MaxCool Evaporative Cooler Pump, Evaporati…"
type textarea "x"
type textarea "Parts: We need the IND15000 115-Volt MaxCool Evaporative Cooler Pump, Evaporati…"
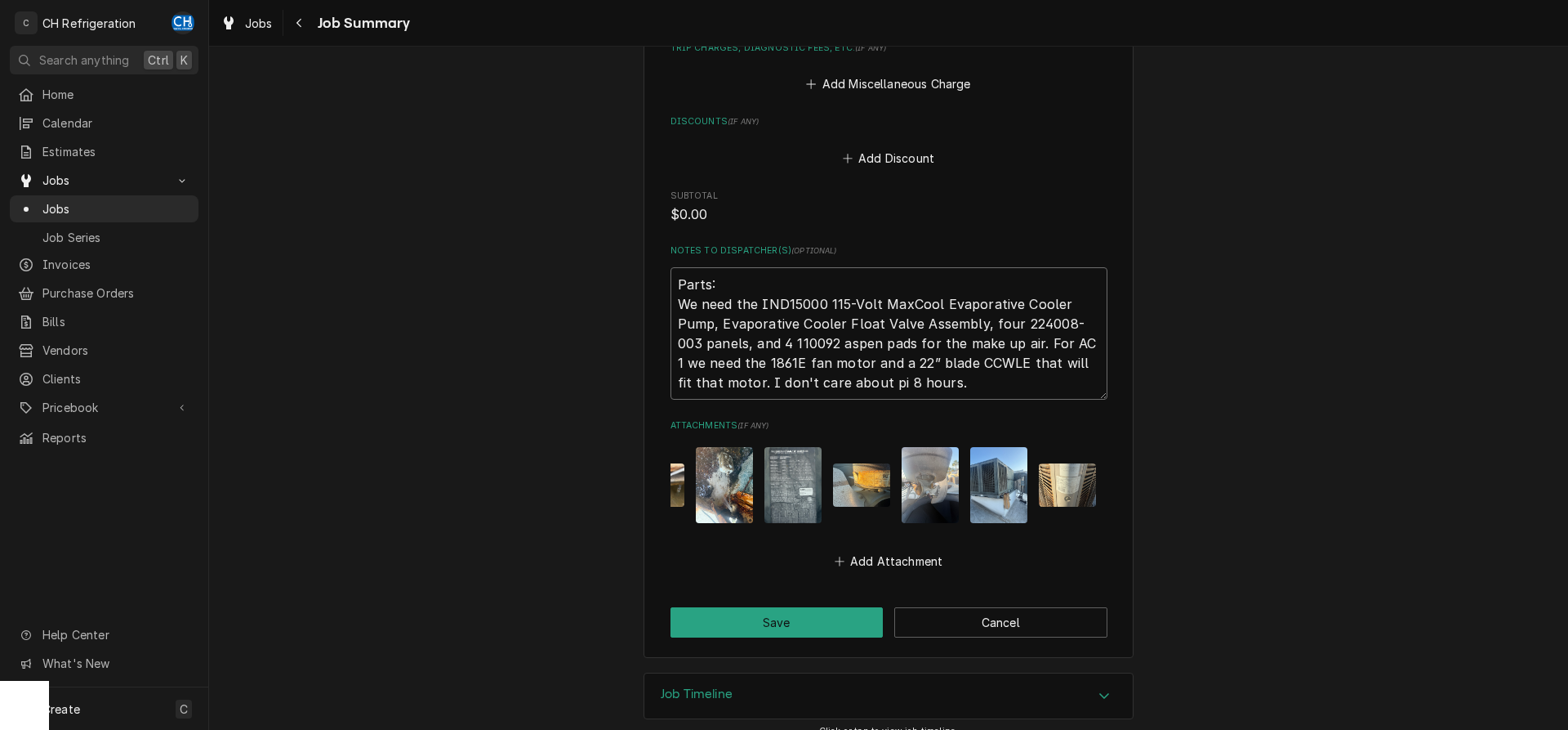
type textarea "x"
type textarea "Parts: We need the IND15000 115-Volt MaxCool Evaporative Cooler Pump, Evaporati…"
type textarea "x"
type textarea "Parts: We need the IND15000 115-Volt MaxCool Evaporative Cooler Pump, Evaporati…"
type textarea "x"
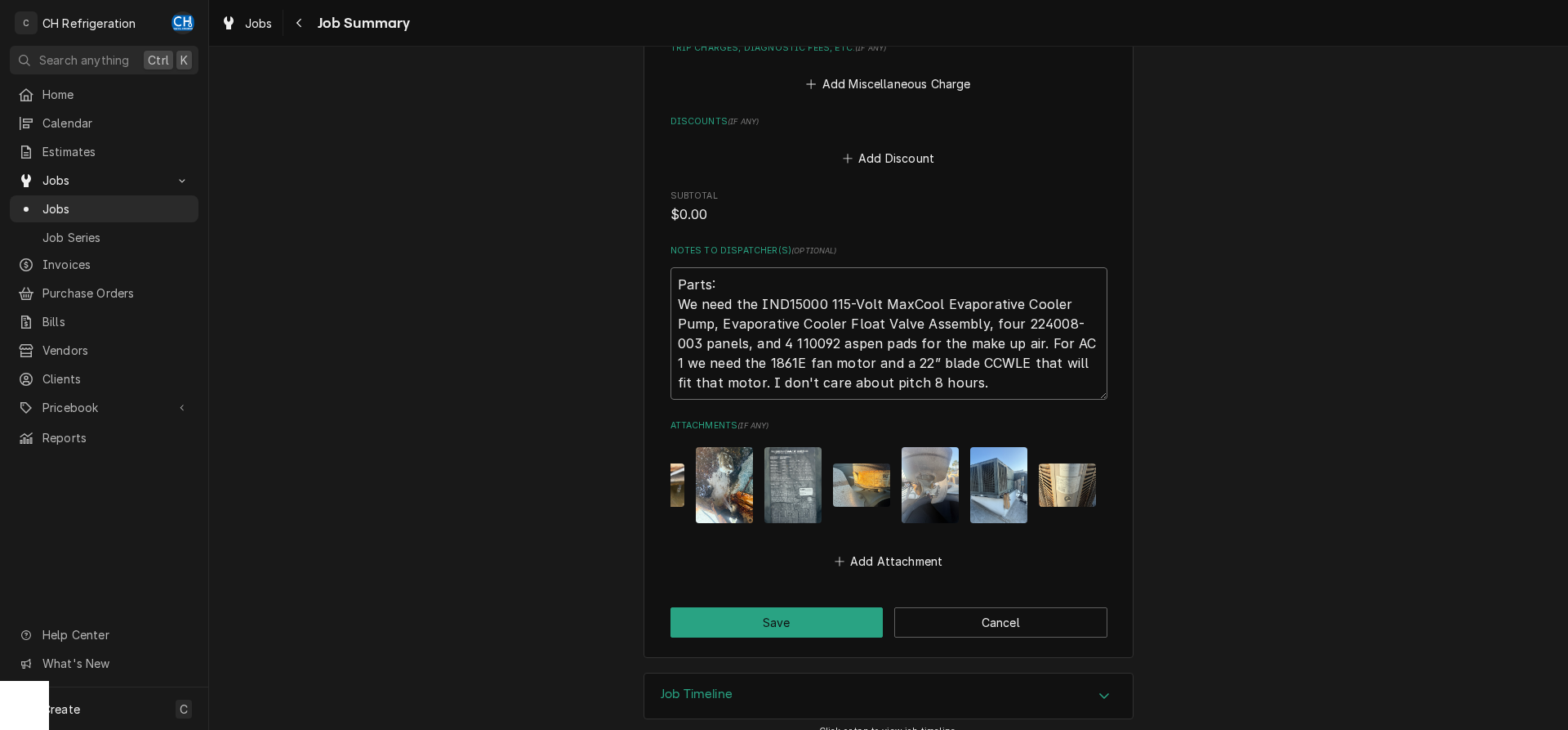
type textarea "Parts: We need the IND15000 115-Volt MaxCool Evaporative Cooler Pump, Evaporati…"
type textarea "x"
type textarea "Parts: We need the IND15000 115-Volt MaxCool Evaporative Cooler Pump, Evaporati…"
type textarea "x"
type textarea "Parts: We need the IND15000 115-Volt MaxCool Evaporative Cooler Pump, Evaporati…"
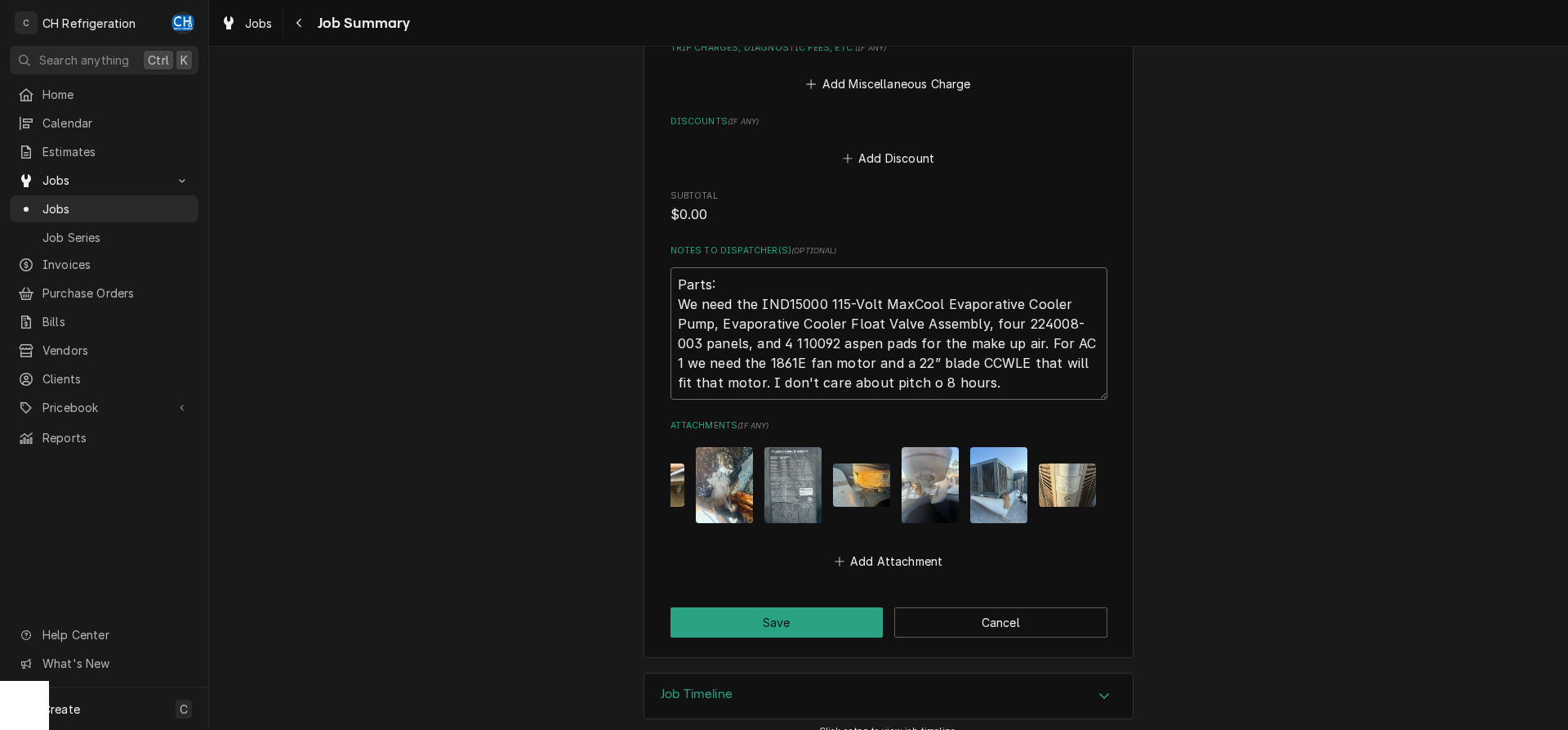
type textarea "x"
type textarea "Parts: We need the IND15000 115-Volt MaxCool Evaporative Cooler Pump, Evaporati…"
type textarea "x"
type textarea "Parts: We need the IND15000 115-Volt MaxCool Evaporative Cooler Pump, Evaporati…"
type textarea "x"
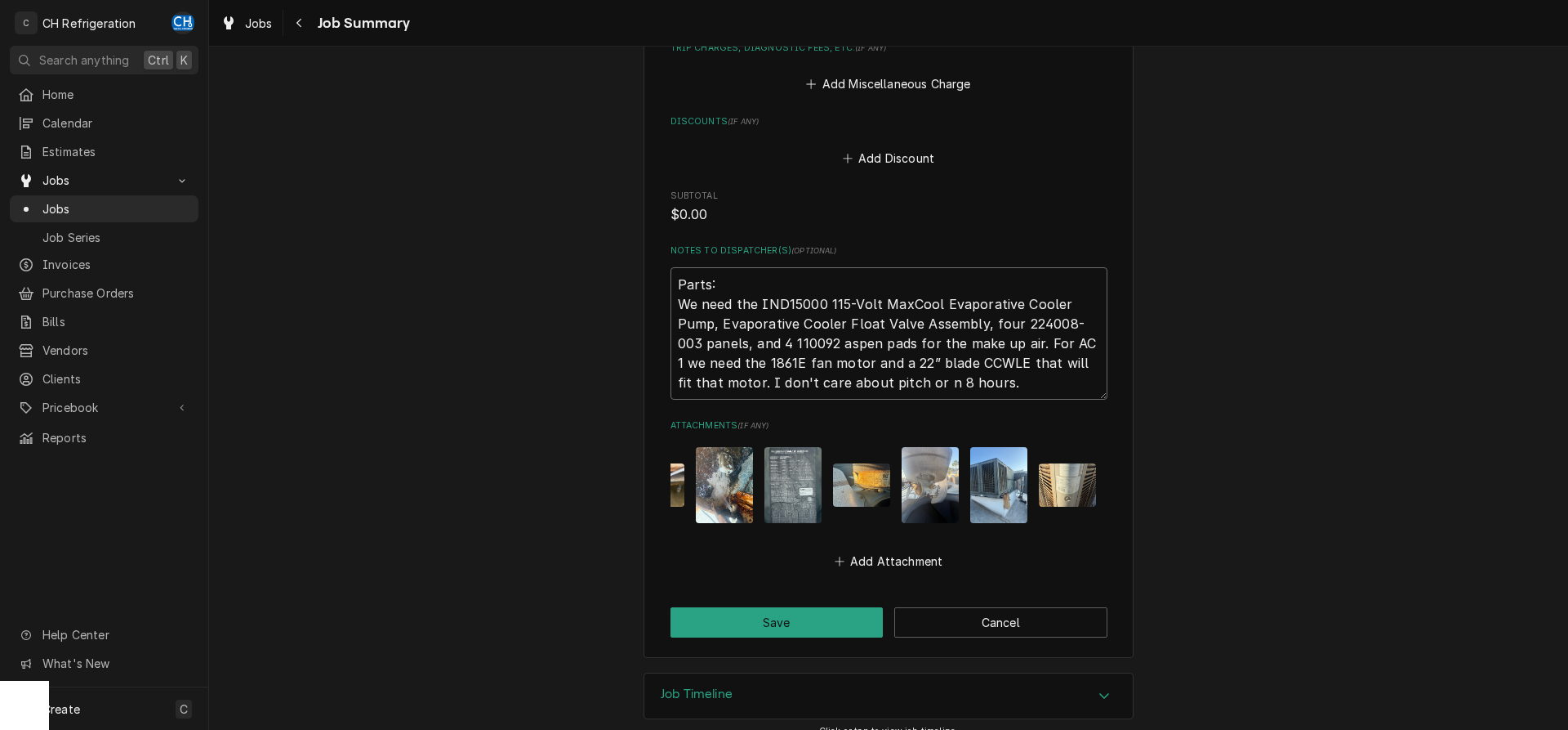
type textarea "Parts: We need the IND15000 115-Volt MaxCool Evaporative Cooler Pump, Evaporati…"
type textarea "x"
type textarea "Parts: We need the IND15000 115-Volt MaxCool Evaporative Cooler Pump, Evaporati…"
type textarea "x"
click at [1097, 382] on textarea "Parts: We need the IND15000 115-Volt MaxCool Evaporative Cooler Pump, Evaporati…" at bounding box center [888, 333] width 437 height 132
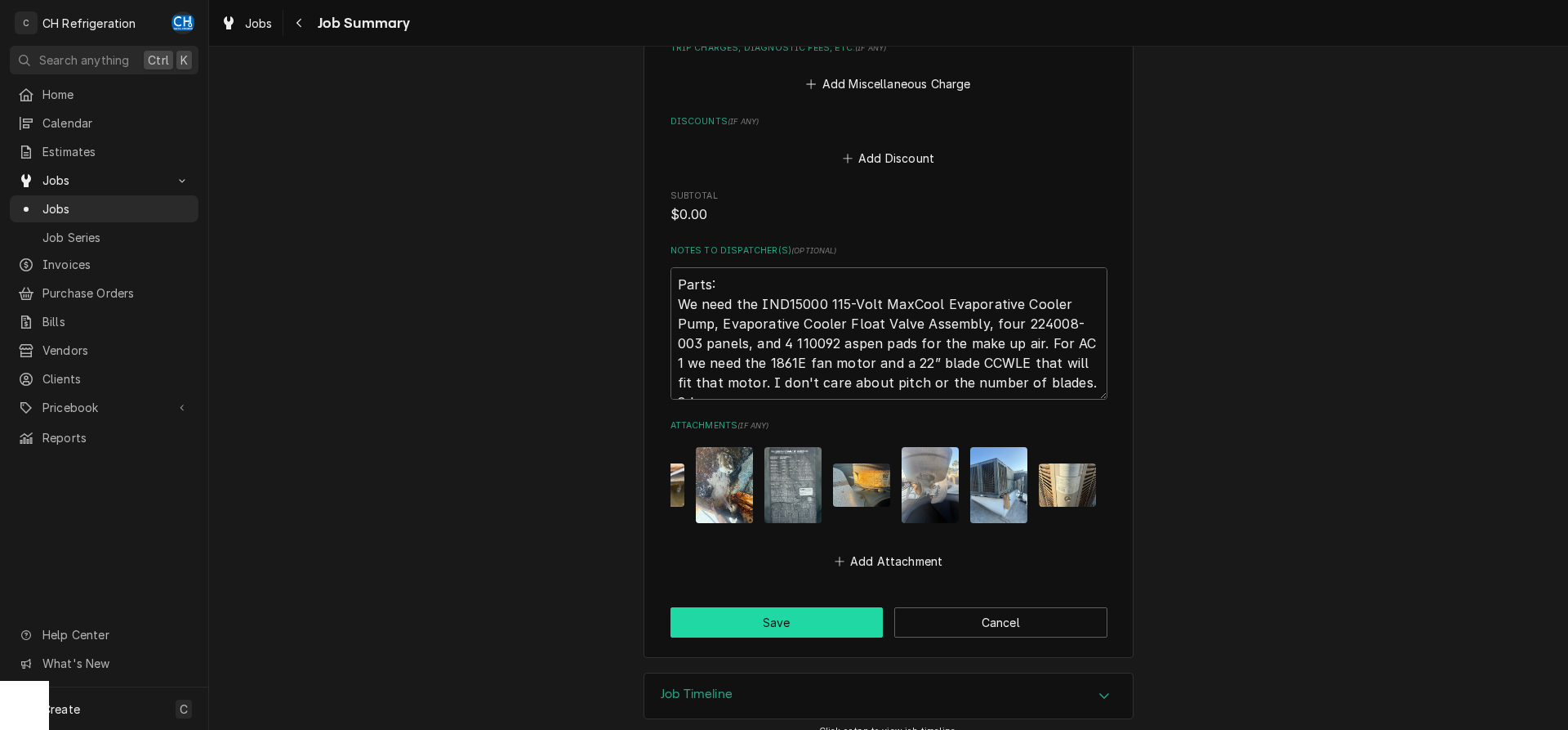
click at [769, 616] on button "Save" at bounding box center [776, 623] width 213 height 31
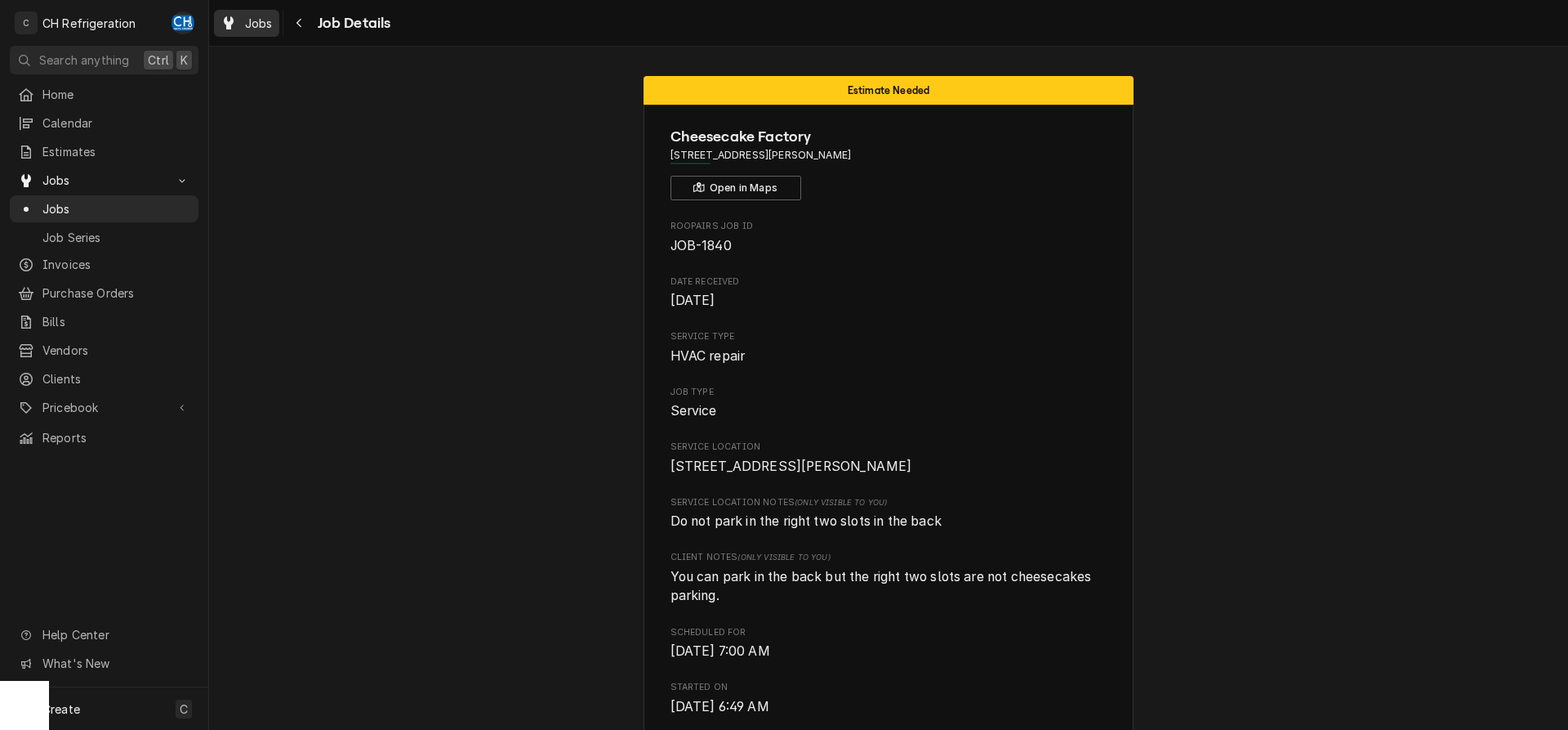
click at [257, 24] on span "Jobs" at bounding box center [258, 23] width 28 height 17
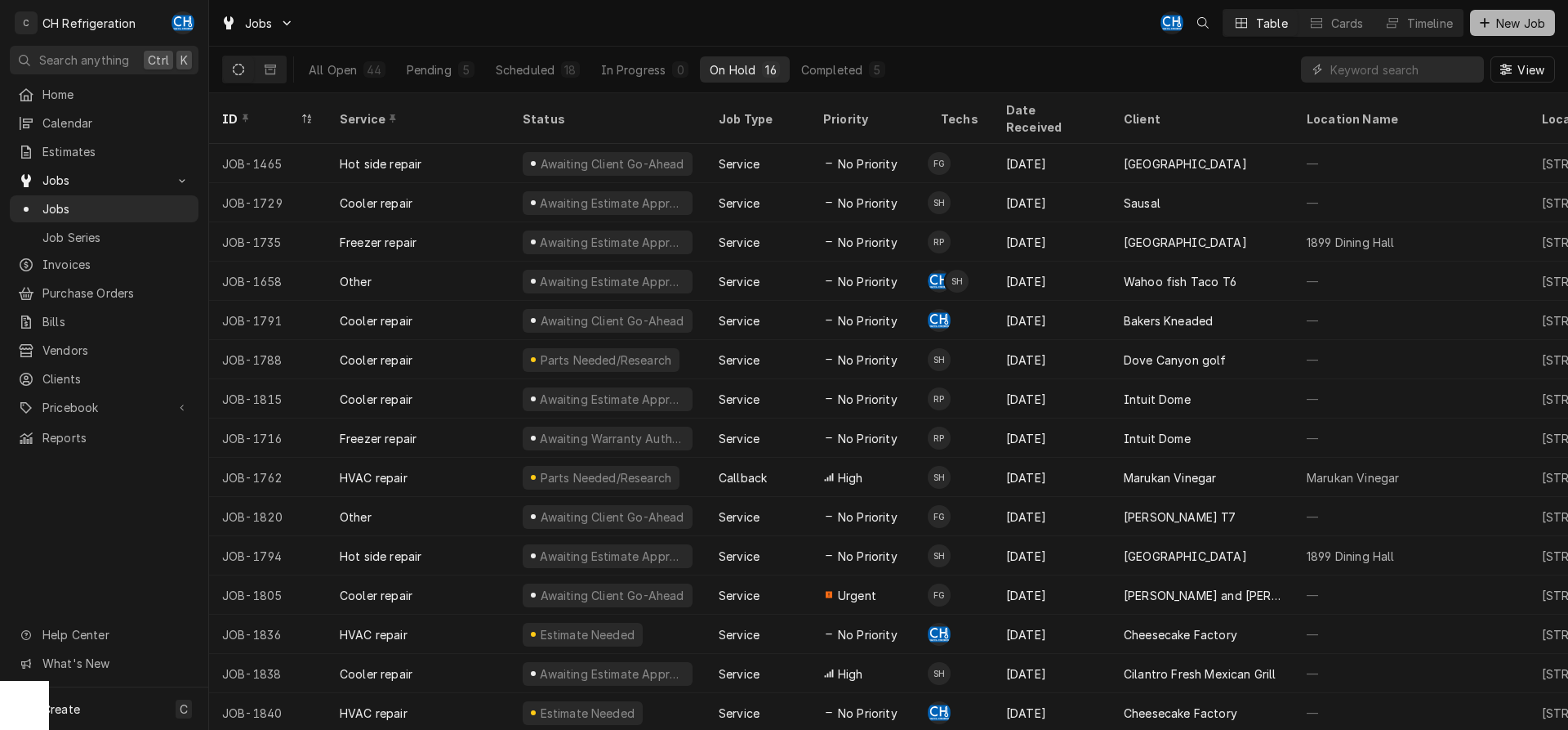
drag, startPoint x: 1528, startPoint y: 23, endPoint x: 1507, endPoint y: 32, distance: 22.8
click at [1527, 24] on span "New Job" at bounding box center [1520, 23] width 56 height 17
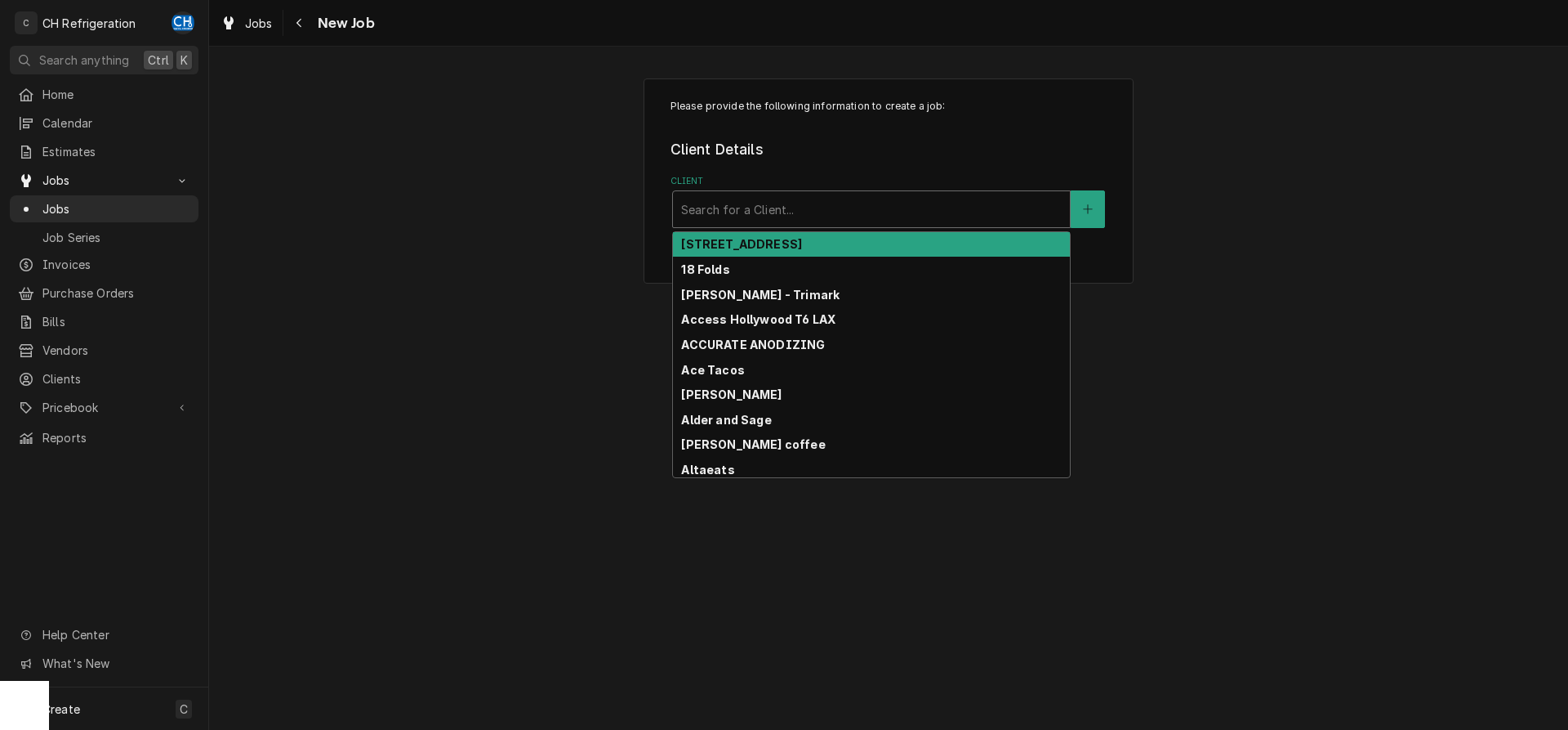
click at [762, 199] on div "Client" at bounding box center [871, 209] width 380 height 30
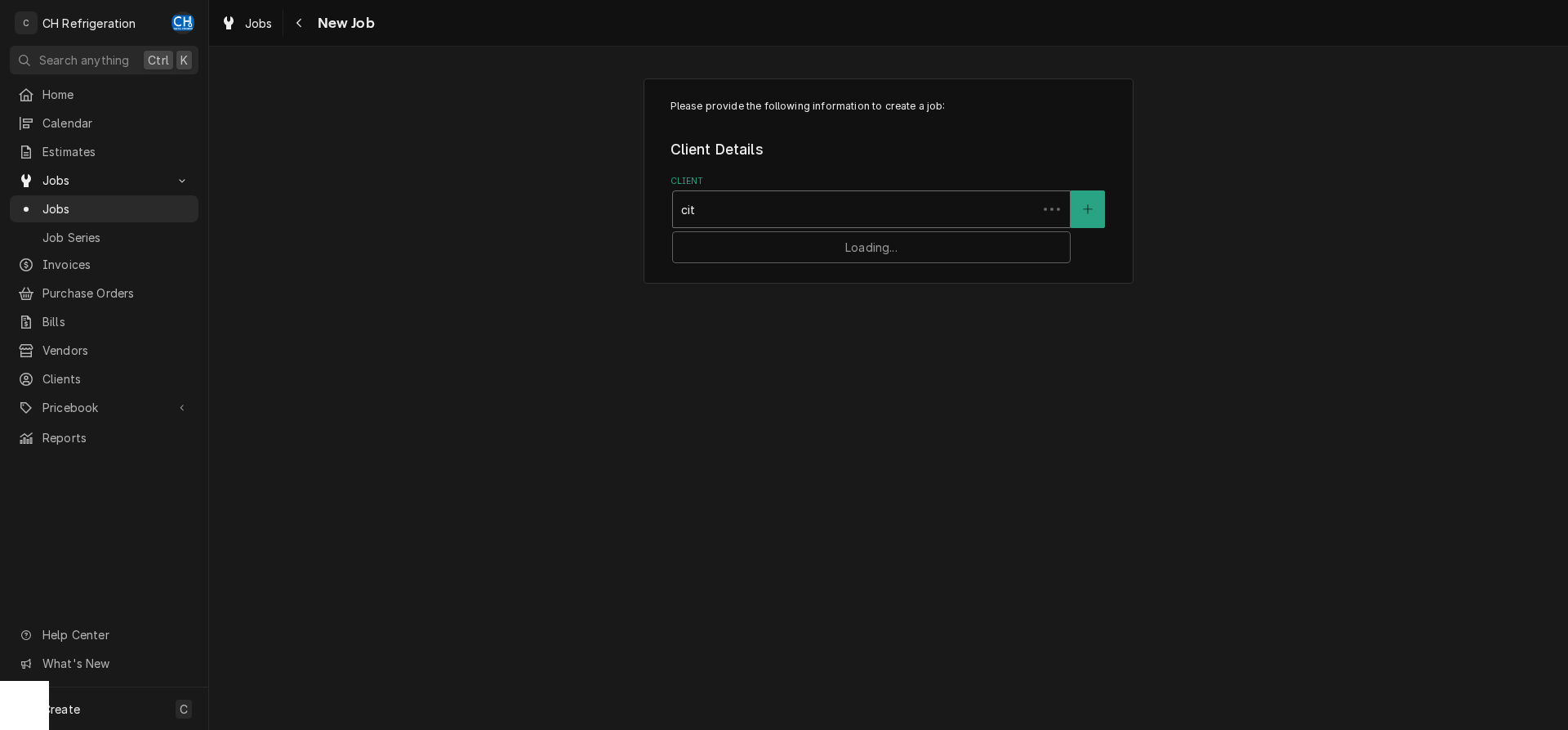
type input "city"
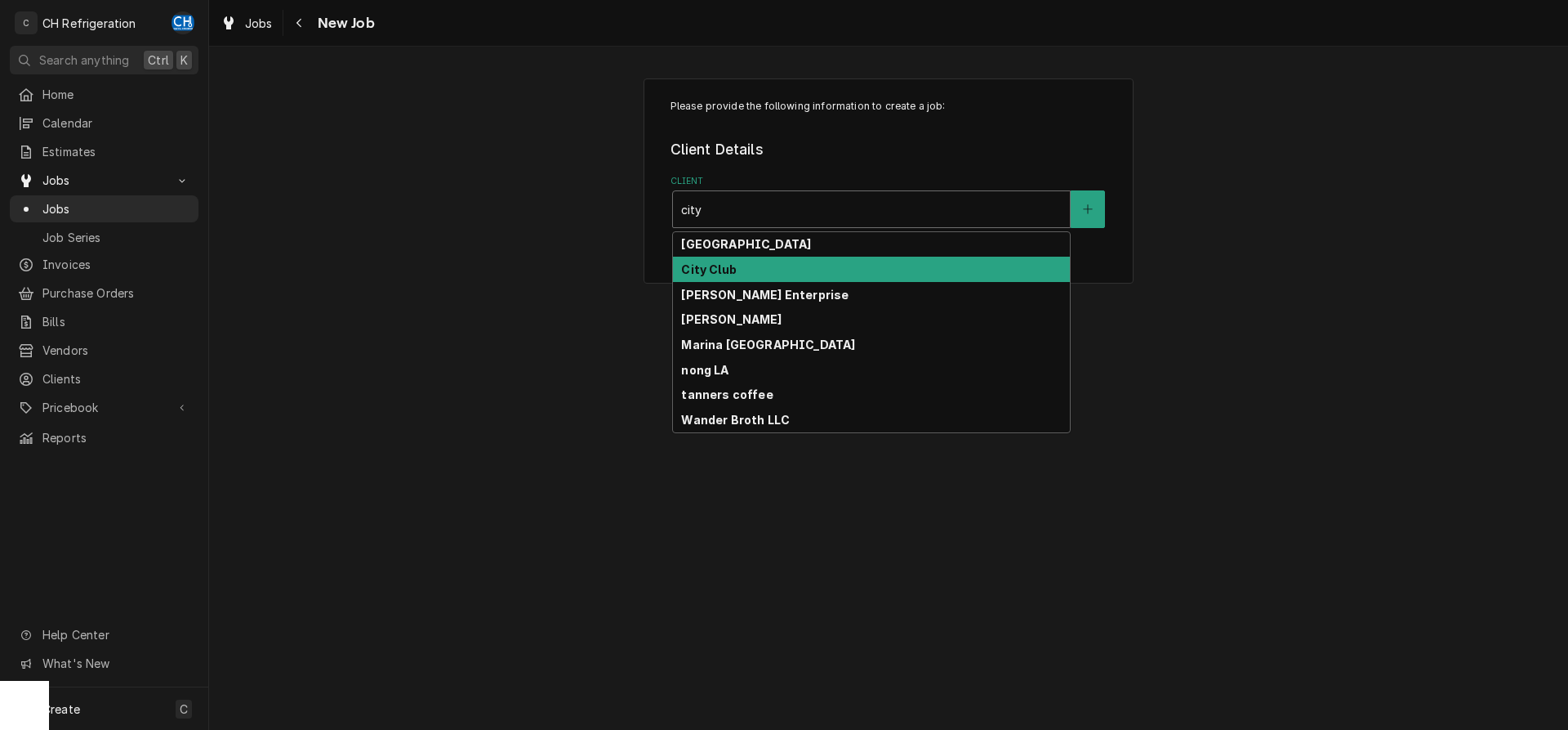
click at [737, 269] on div "City Club" at bounding box center [871, 269] width 397 height 25
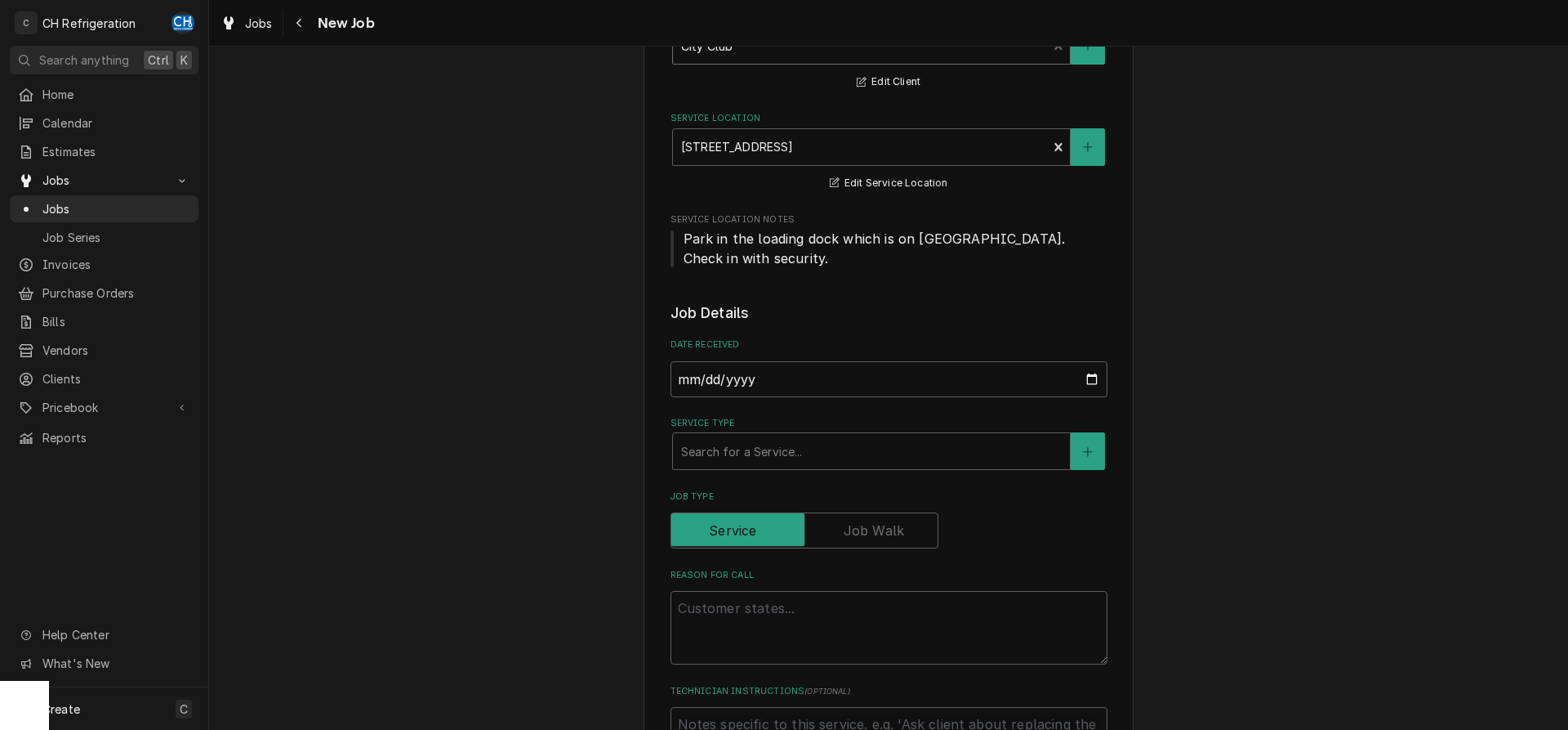
scroll to position [167, 0]
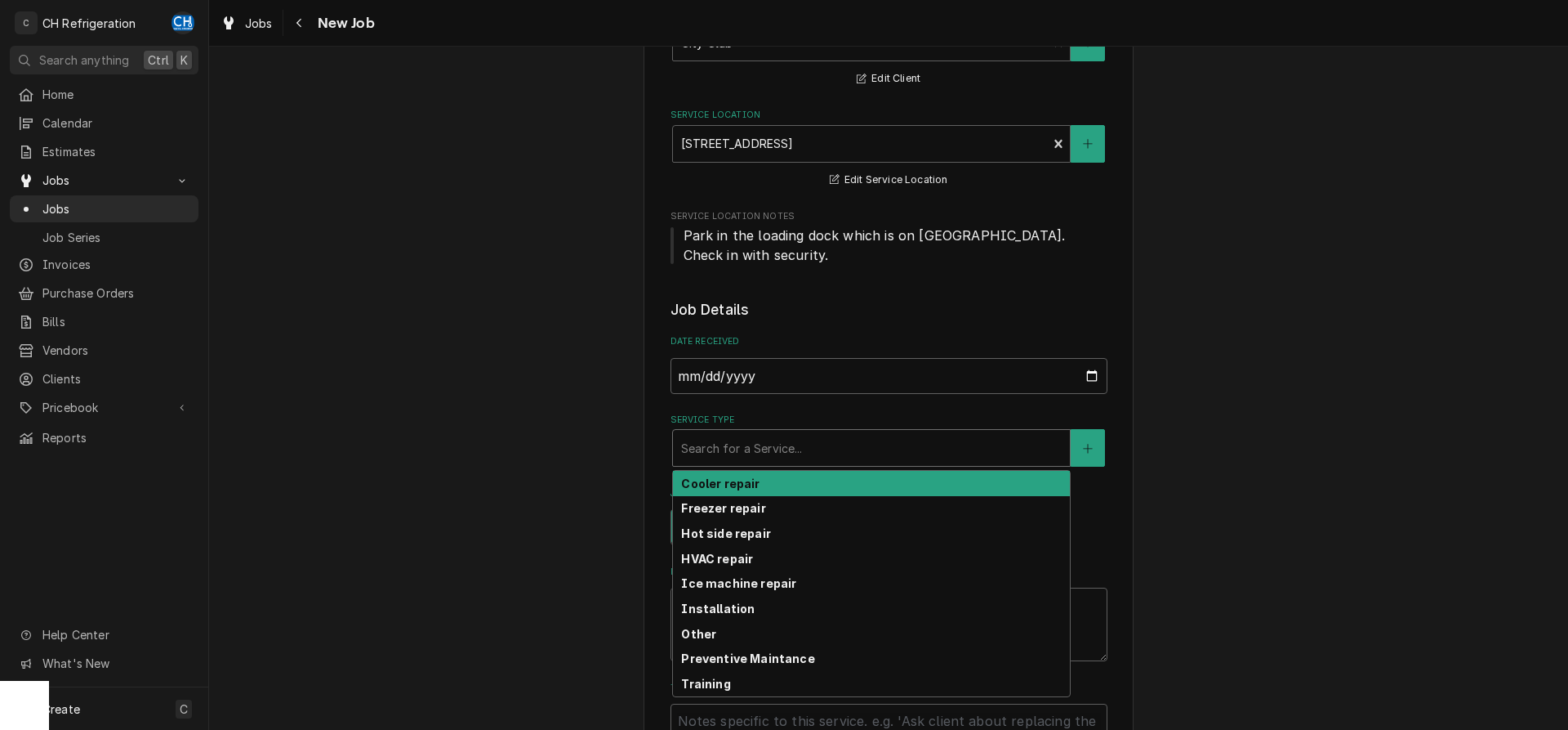
click at [800, 460] on div "Service Type" at bounding box center [871, 447] width 380 height 30
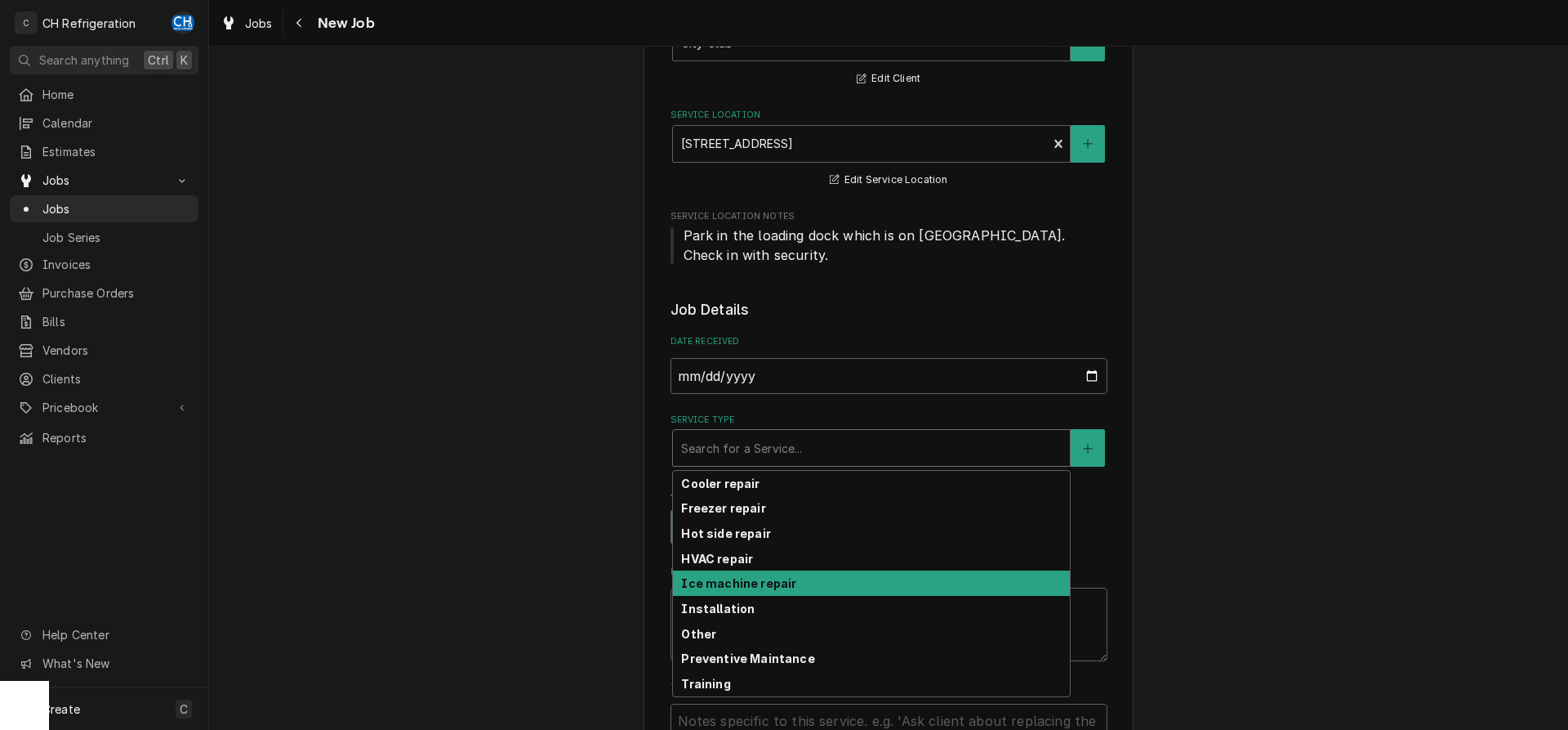
click at [734, 590] on strong "Ice machine repair" at bounding box center [739, 582] width 115 height 14
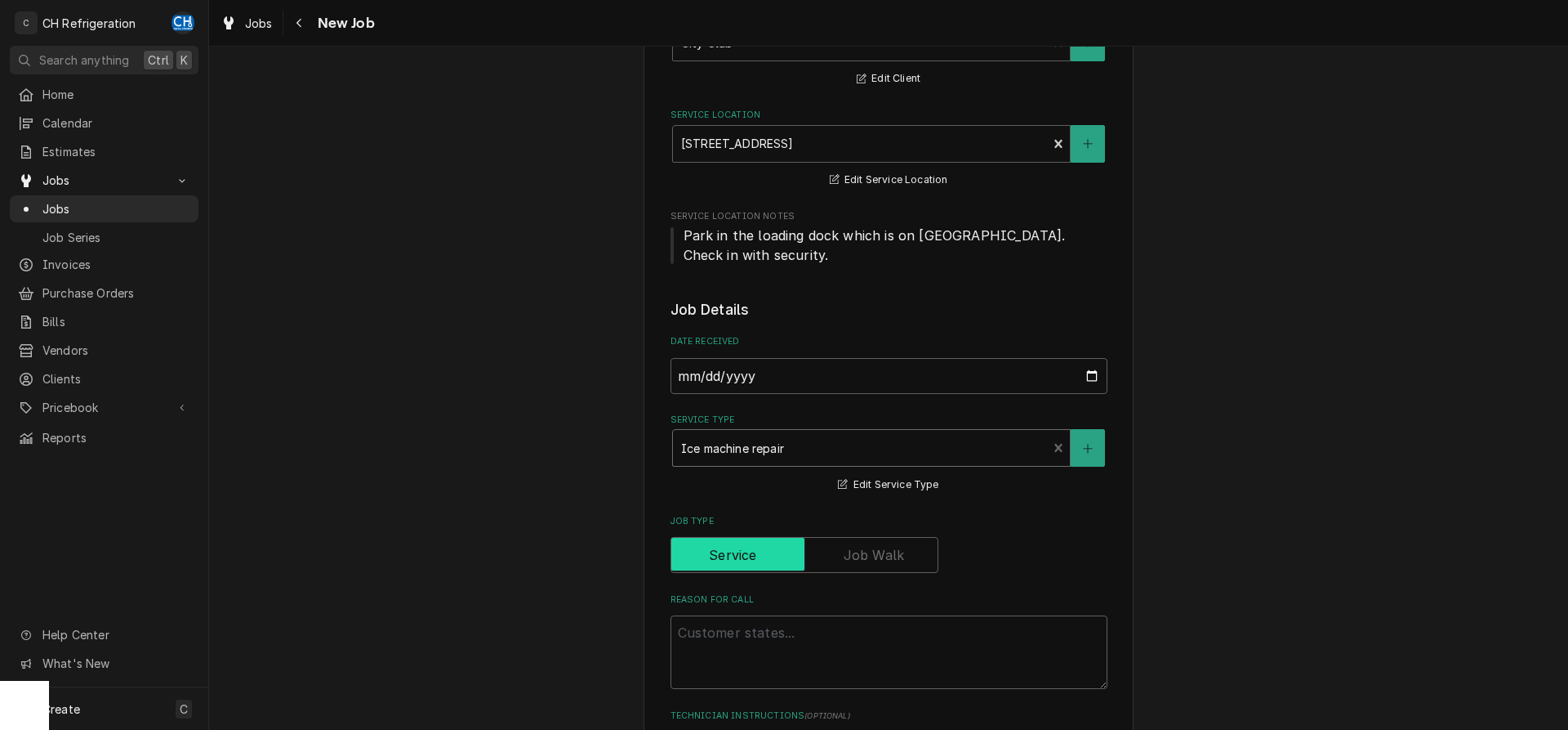
scroll to position [333, 0]
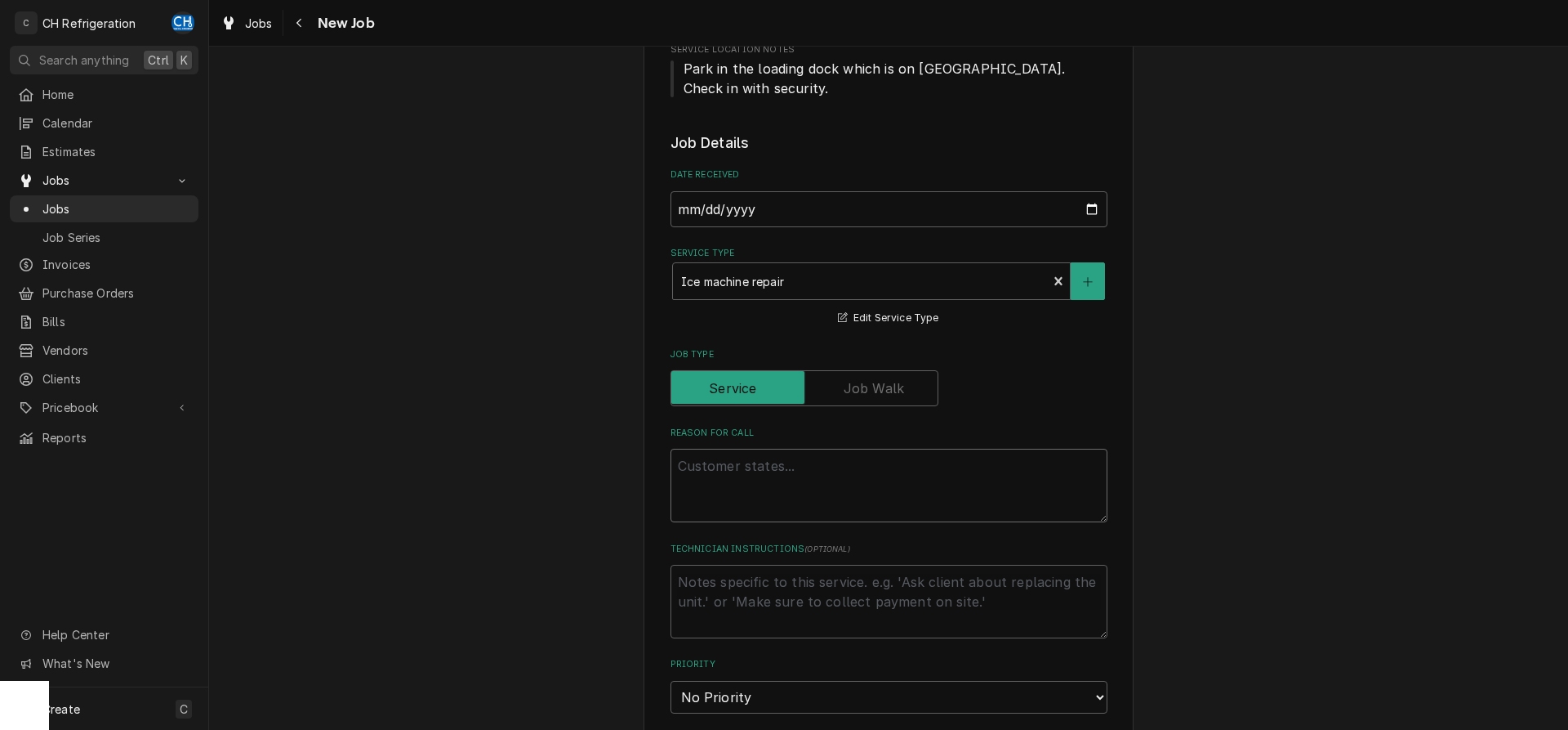
click at [790, 488] on textarea "Reason For Call" at bounding box center [888, 486] width 437 height 74
type textarea "x"
type textarea "I"
type textarea "x"
type textarea "It"
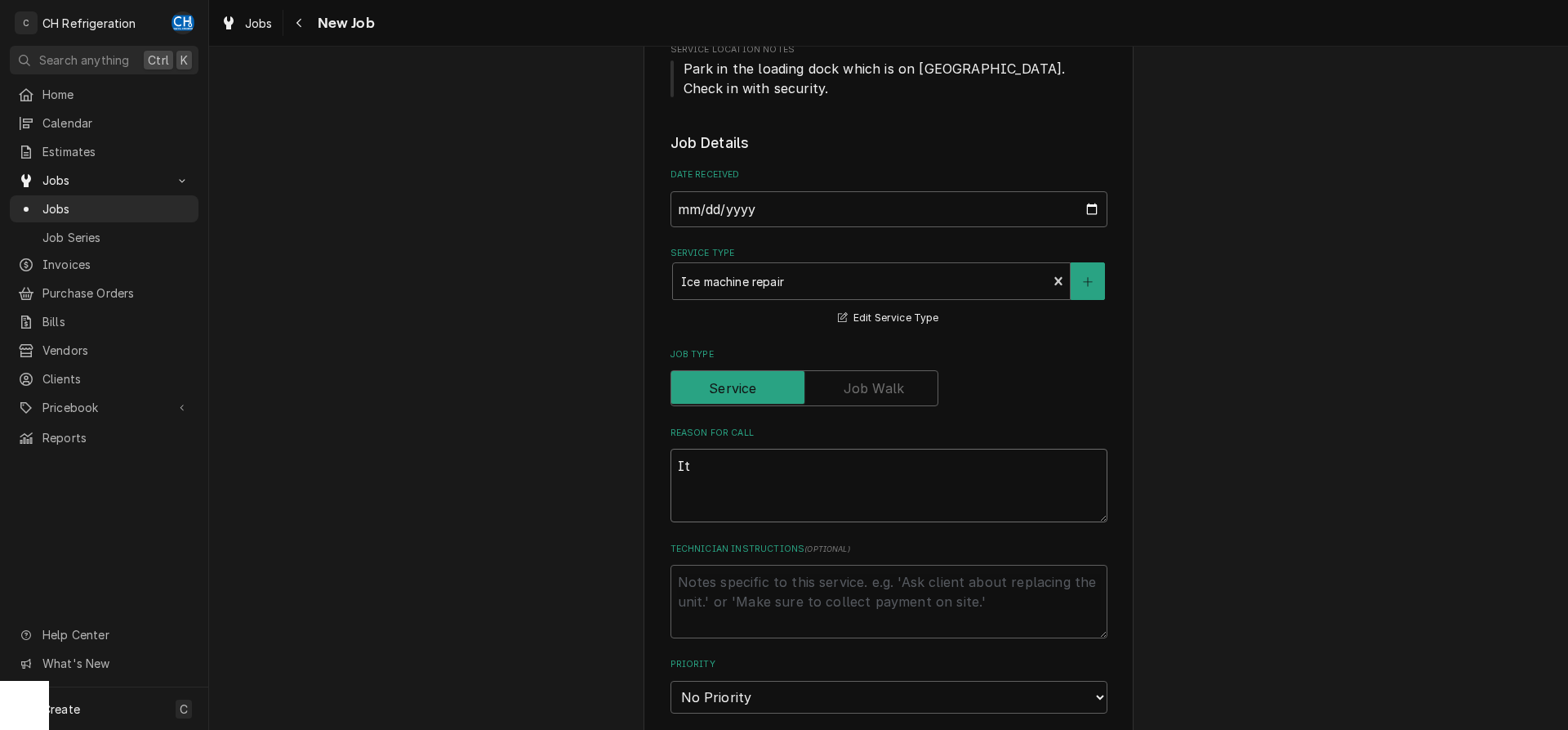
type textarea "x"
type textarea "It'"
type textarea "x"
type textarea "It's"
type textarea "x"
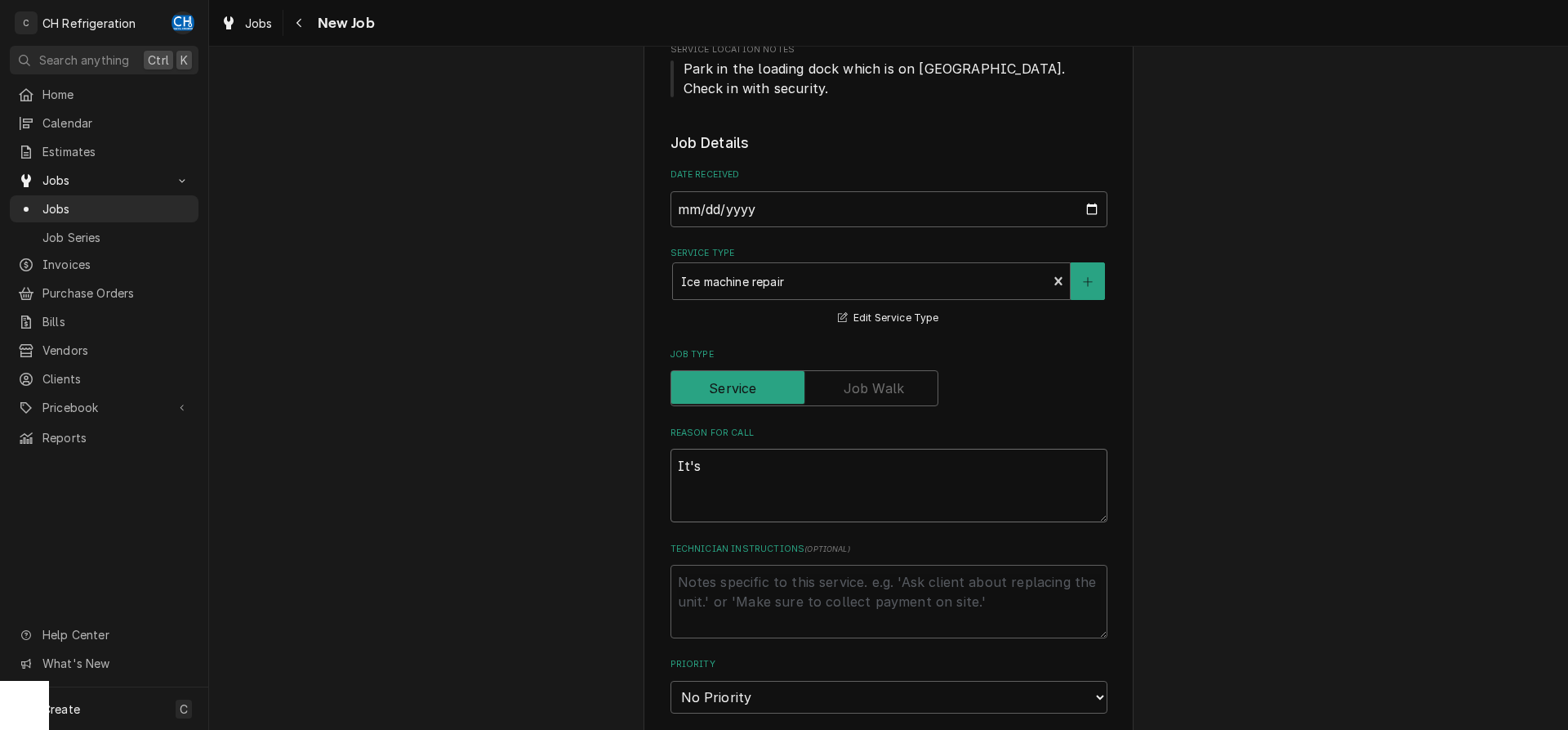
type textarea "It's"
type textarea "x"
type textarea "It's b"
type textarea "x"
type textarea "It's bl"
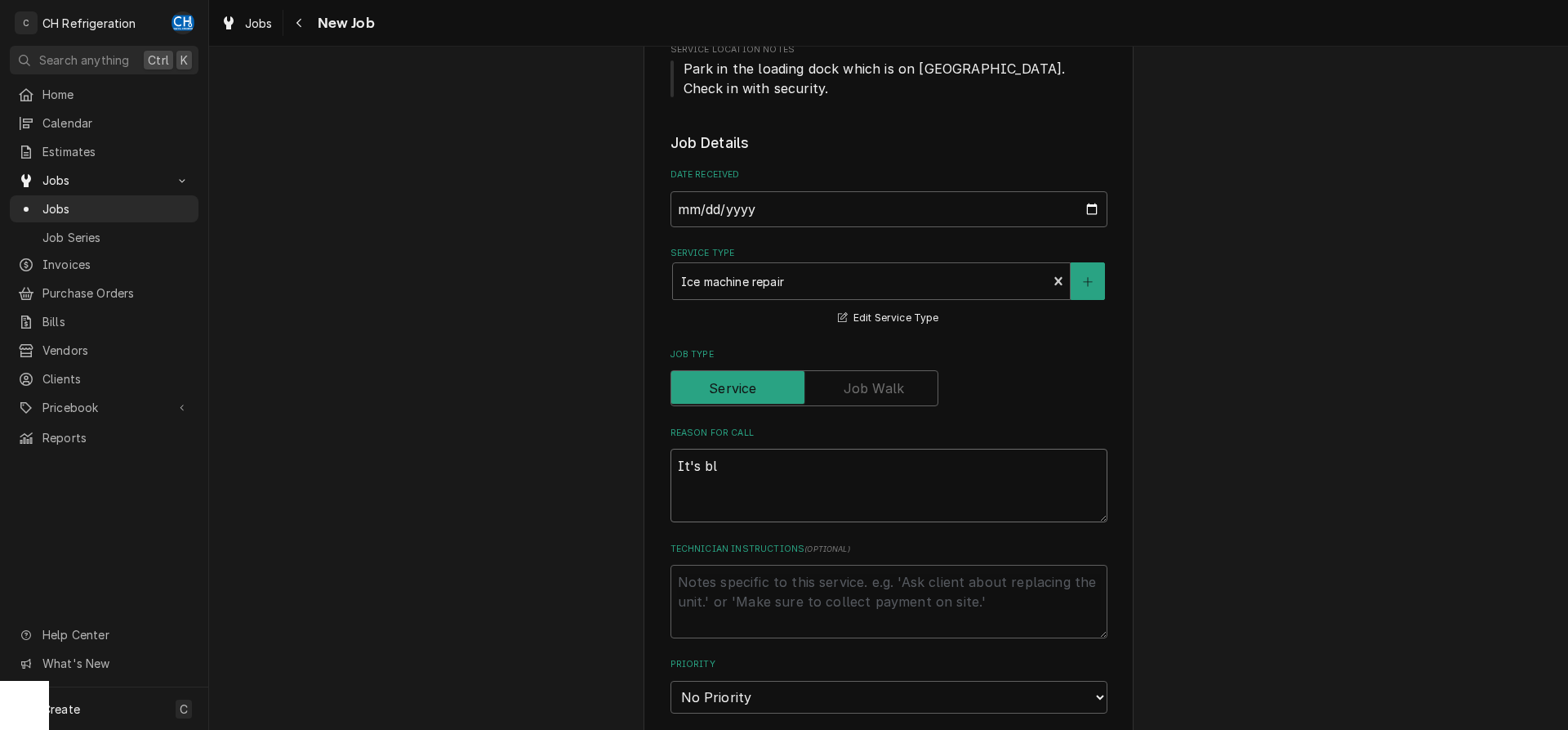
type textarea "x"
type textarea "It's blw"
type textarea "x"
type textarea "It's blwoi"
type textarea "x"
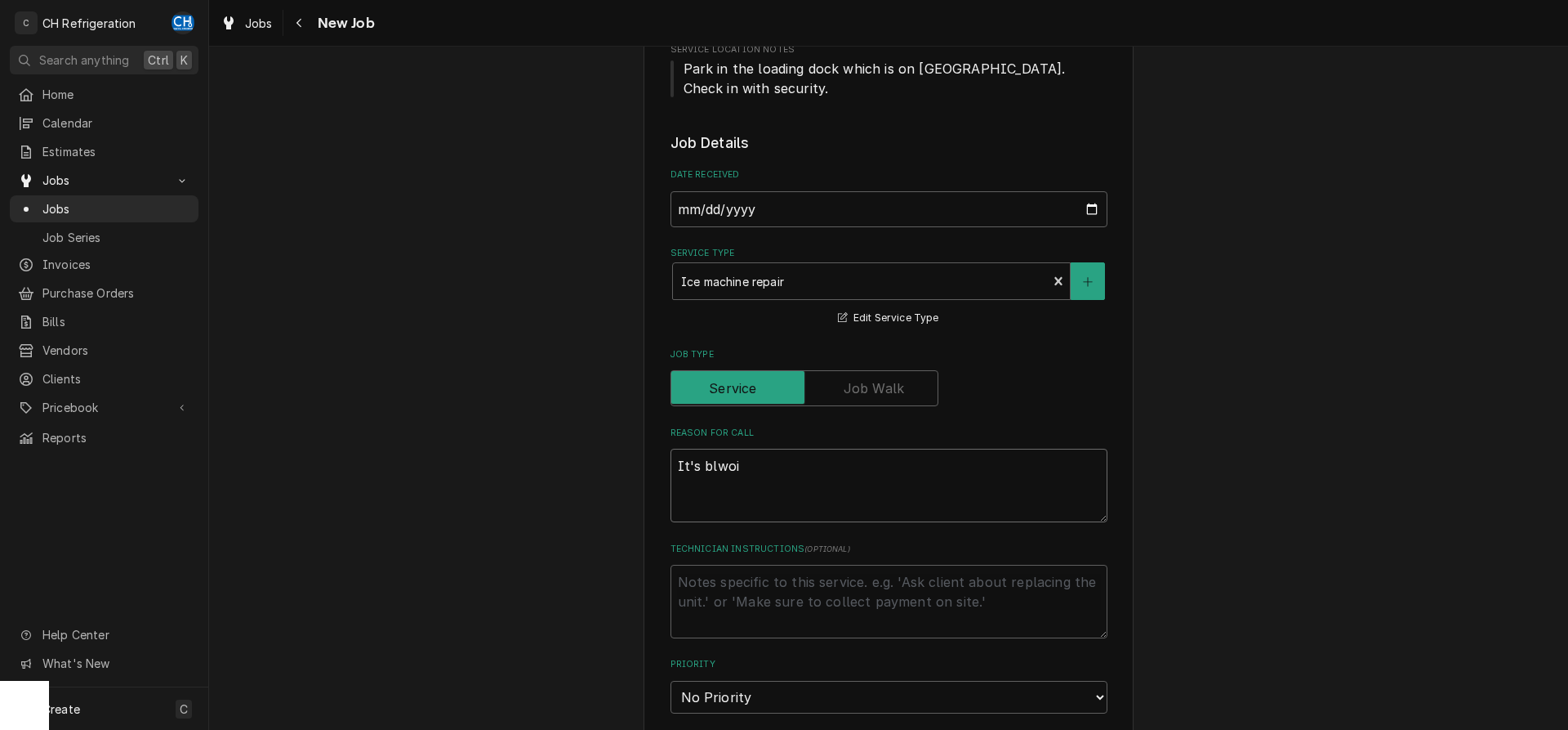
type textarea "It's blwoiu"
type textarea "x"
type textarea "It's blwoiun"
type textarea "x"
type textarea "It's blwoiu"
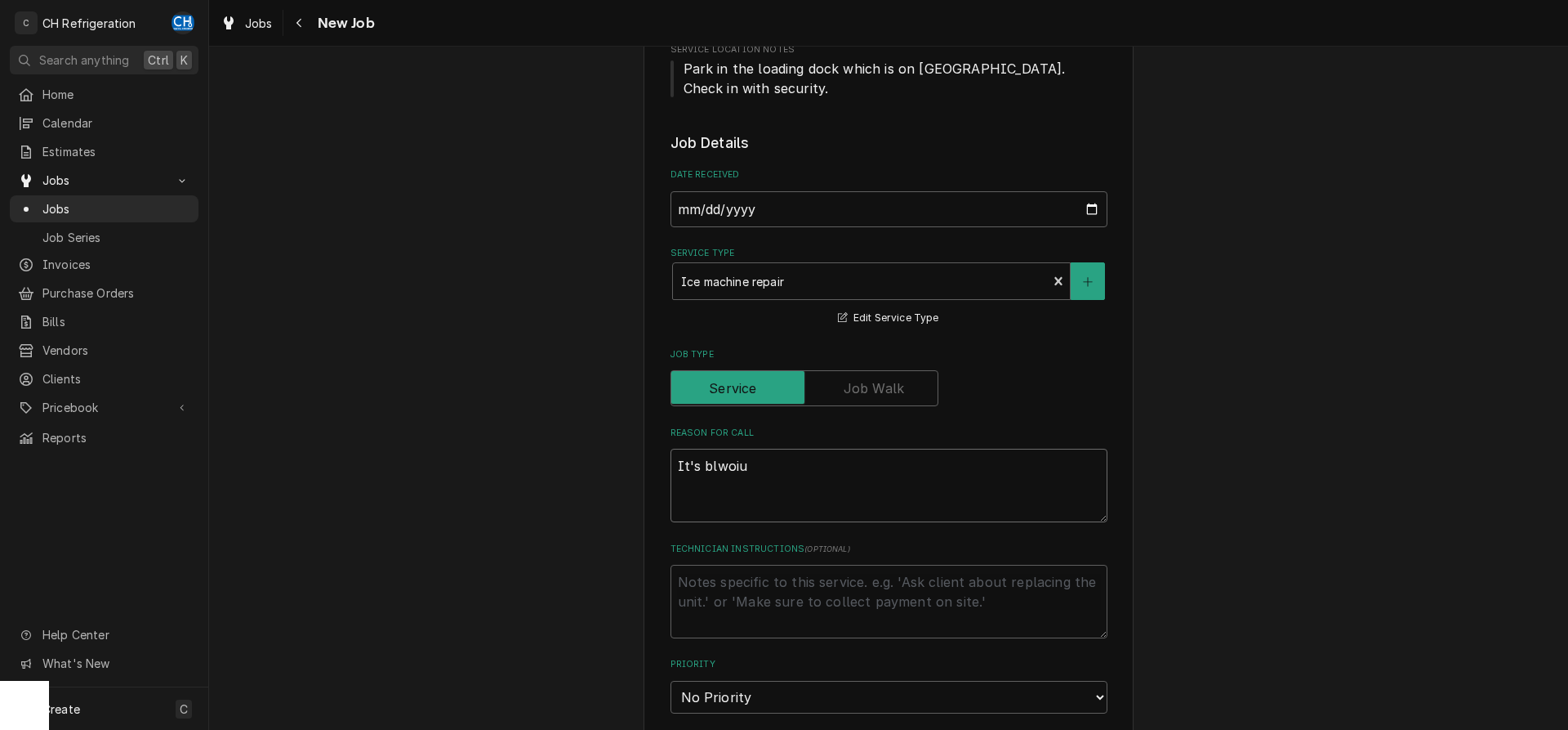
type textarea "x"
type textarea "It's blwoi"
type textarea "x"
type textarea "It's blwo"
type textarea "x"
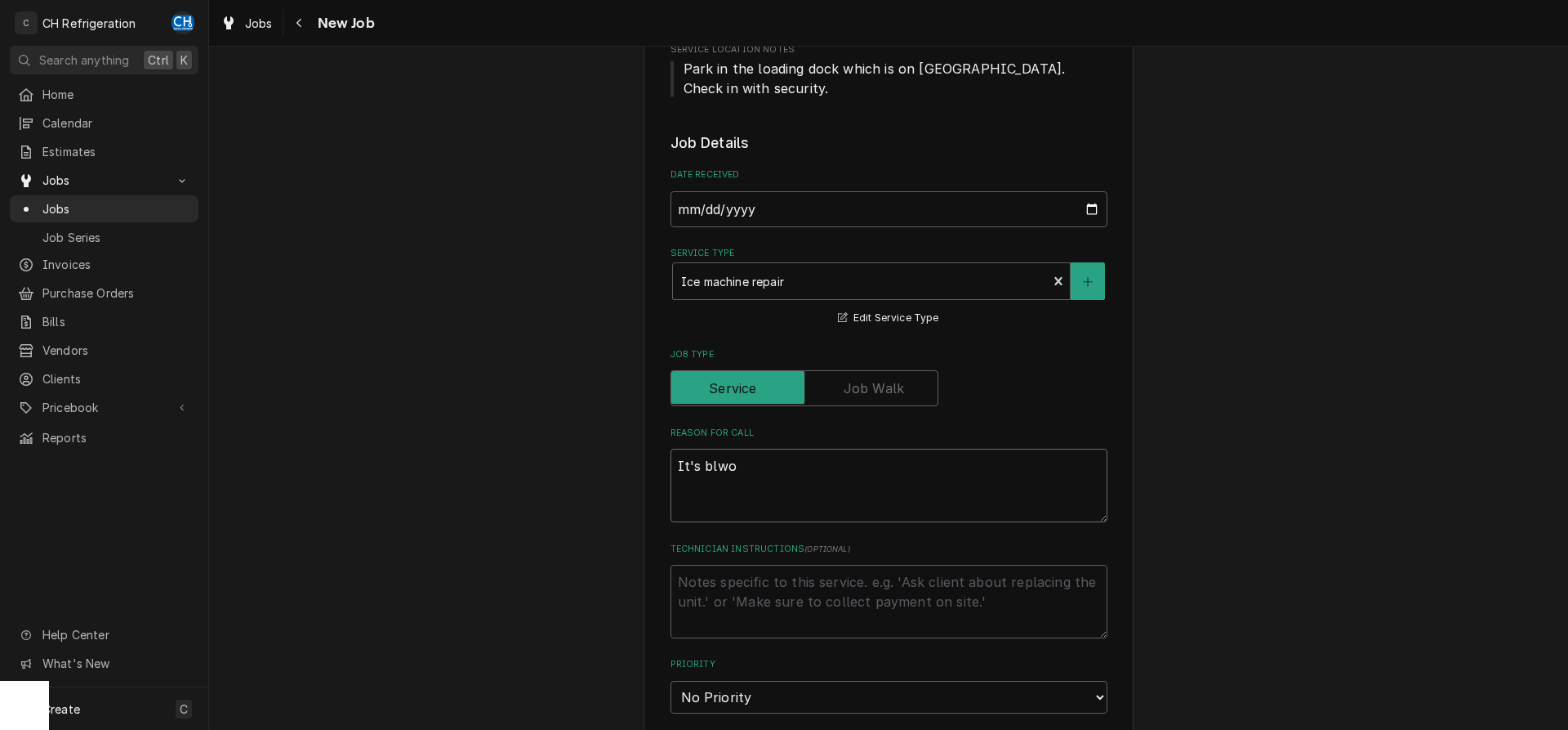
type textarea "It's blw"
type textarea "x"
type textarea "It's bl"
type textarea "x"
type textarea "It's blo"
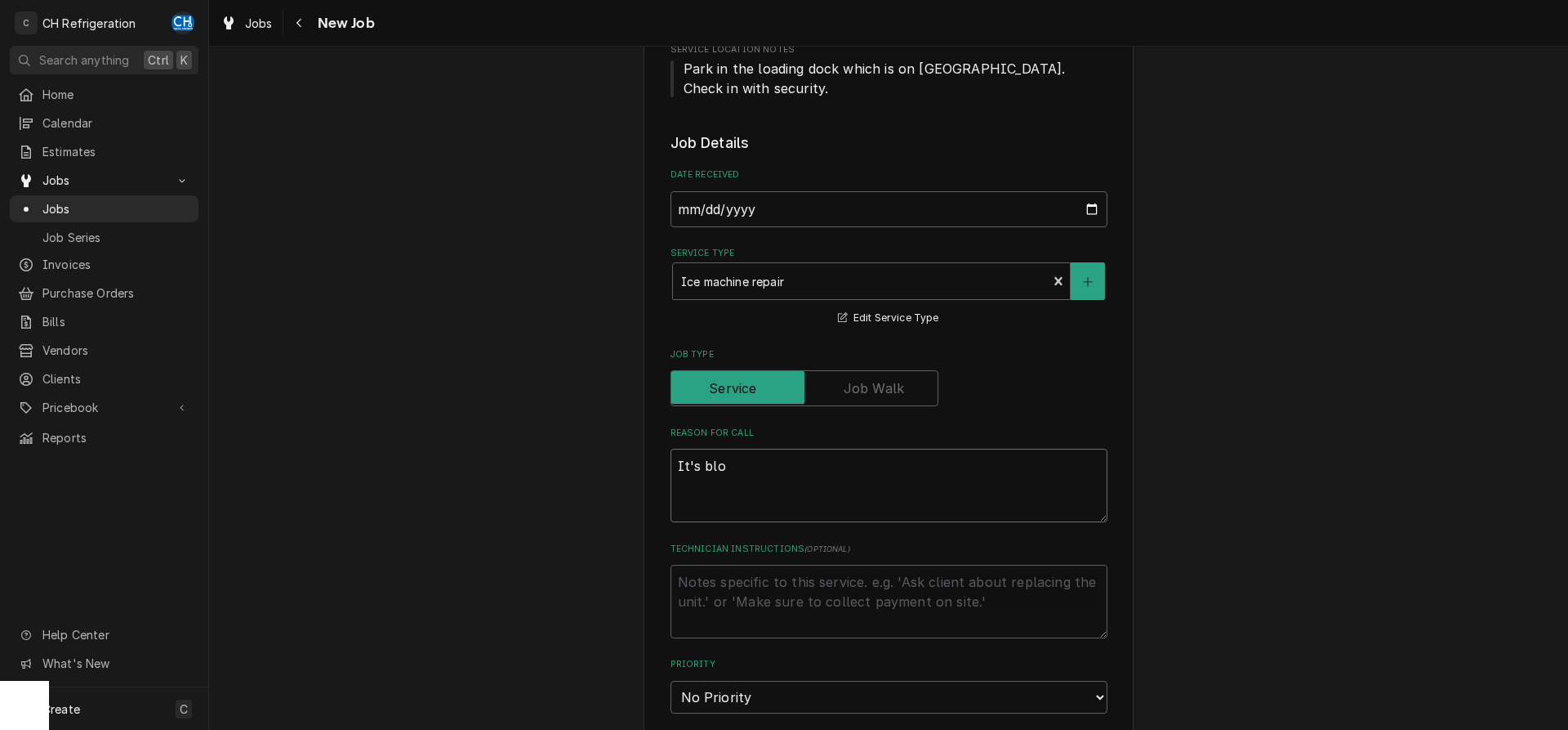
type textarea "x"
type textarea "It's blow"
type textarea "x"
type textarea "It's blowi"
type textarea "x"
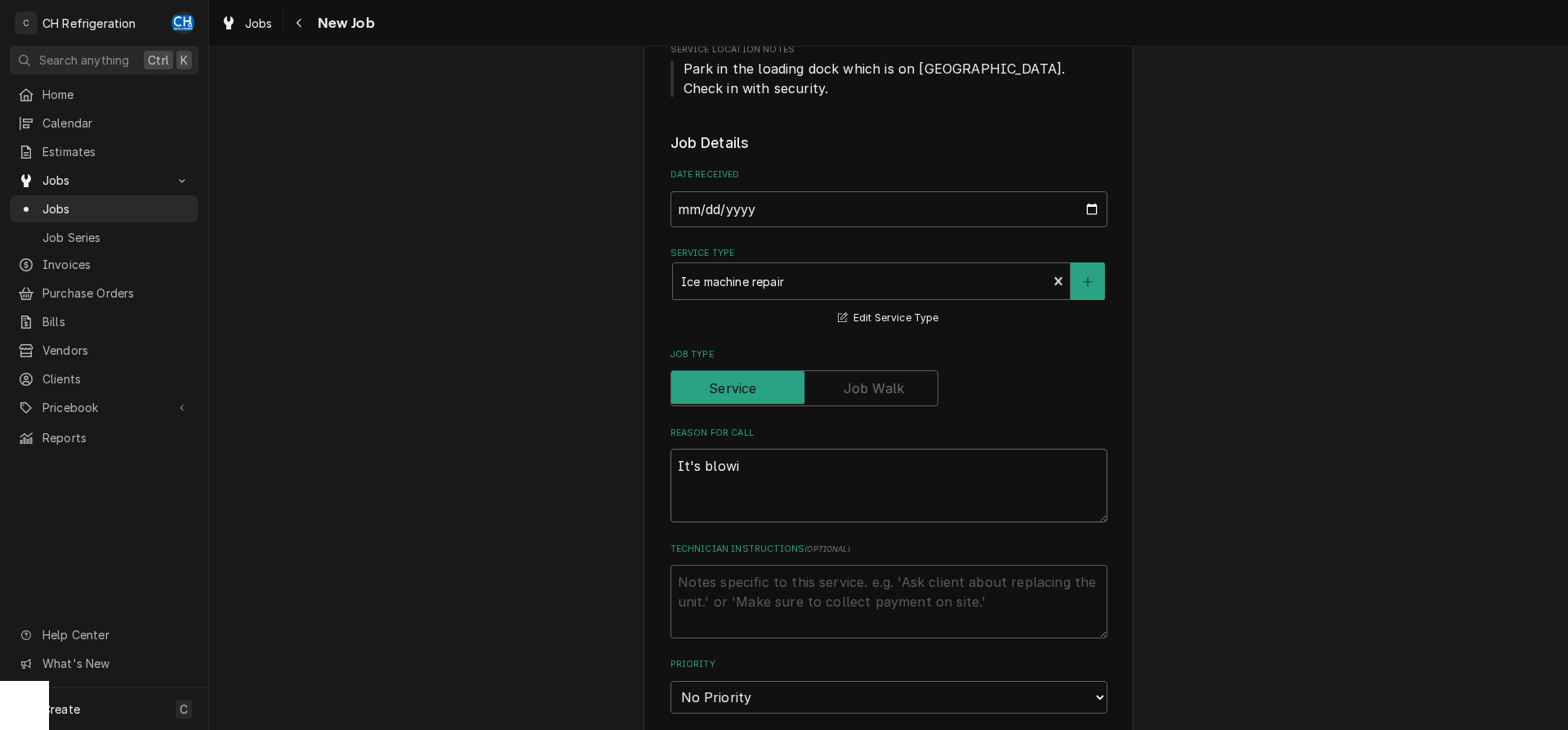
type textarea "It's blowin"
type textarea "x"
type textarea "It's blowing"
type textarea "x"
type textarea "It's blowing"
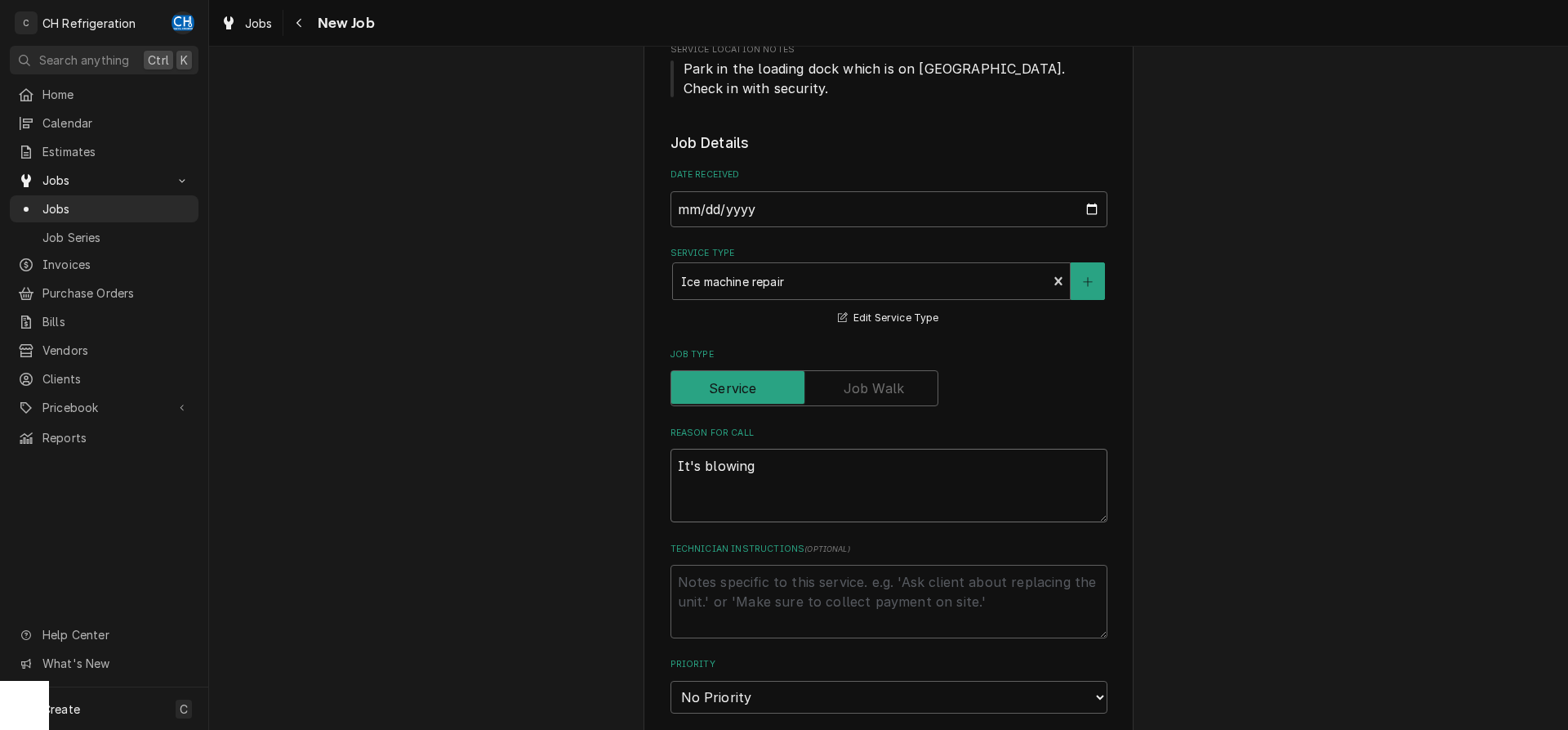
type textarea "x"
type textarea "It's blowing w"
type textarea "x"
type textarea "It's blowing wa"
type textarea "x"
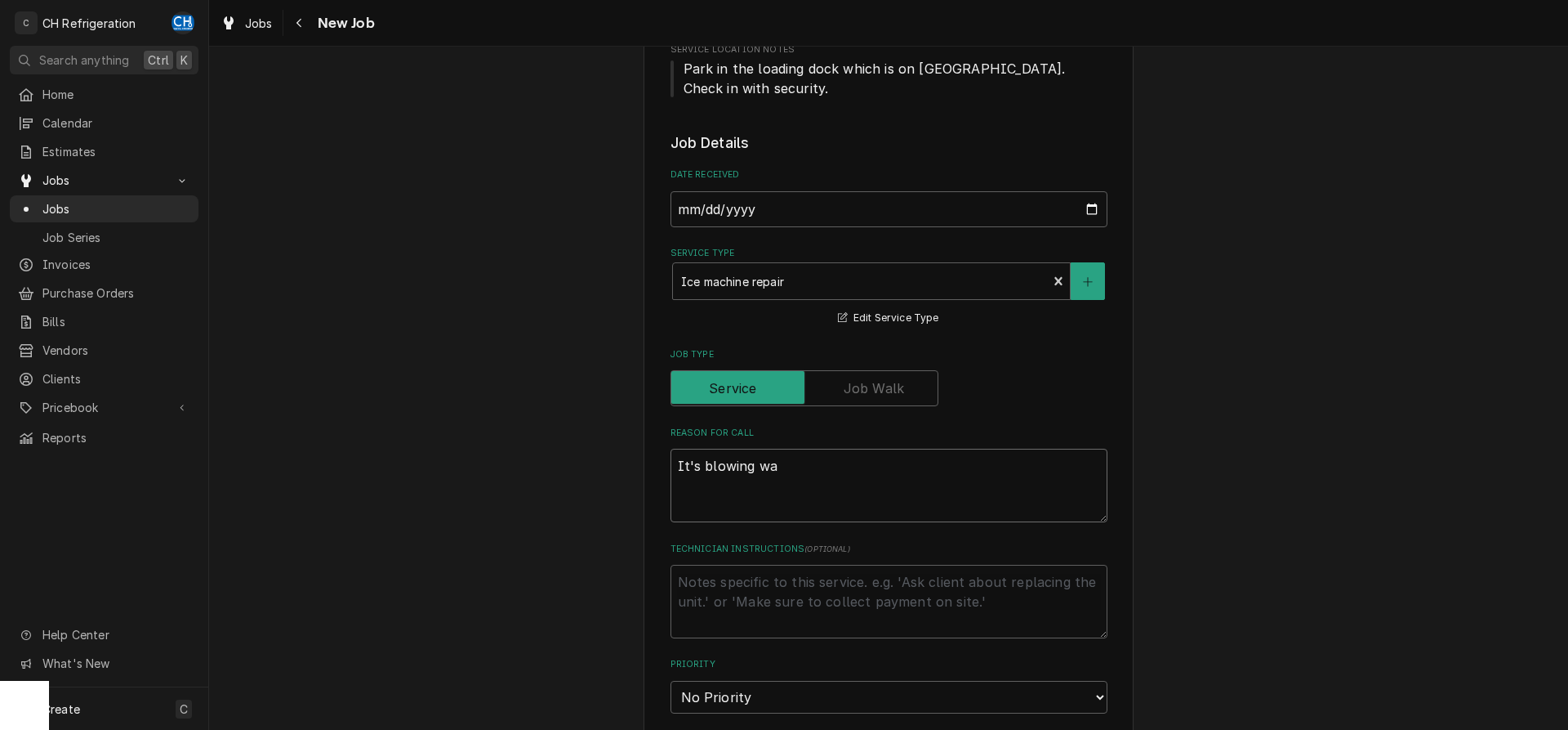
type textarea "It's blowing wat"
type textarea "x"
type textarea "It's blowing wate"
type textarea "x"
type textarea "It's blowing water"
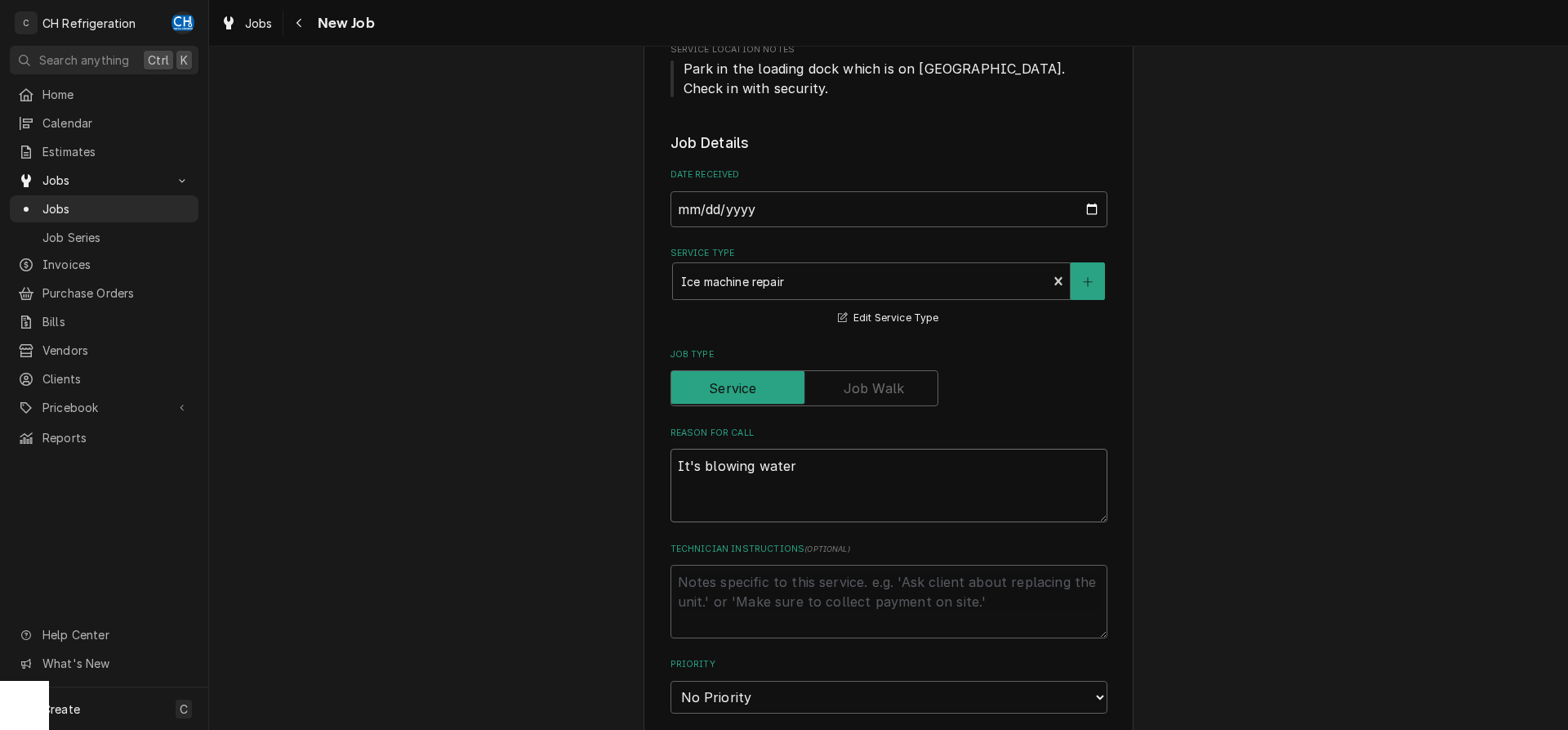
type textarea "x"
type textarea "It's blowing water"
type textarea "x"
type textarea "It's blowing water o"
type textarea "x"
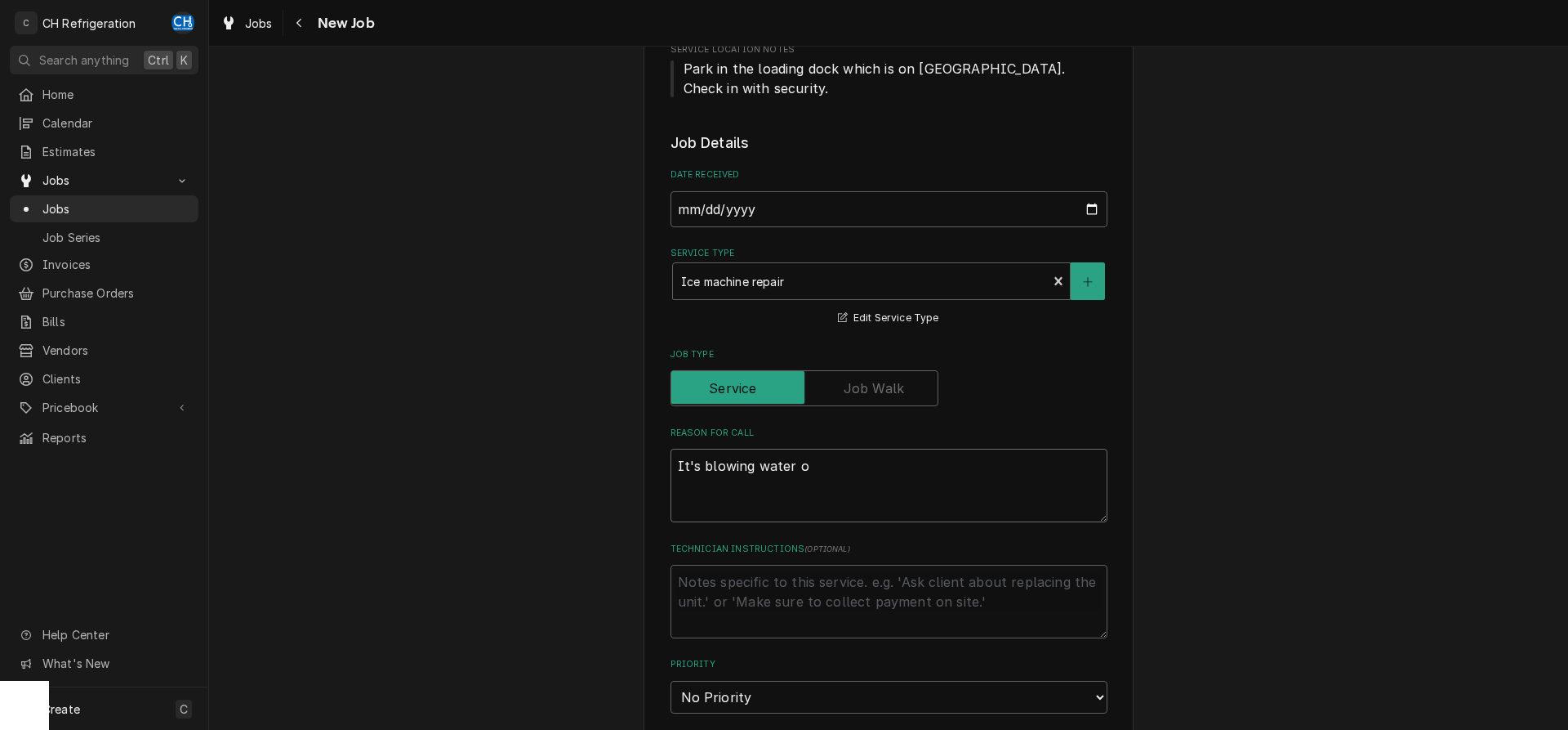
type textarea "It's blowing water ou"
type textarea "x"
type textarea "It's blowing water out"
type textarea "x"
type textarea "It's blowing water out"
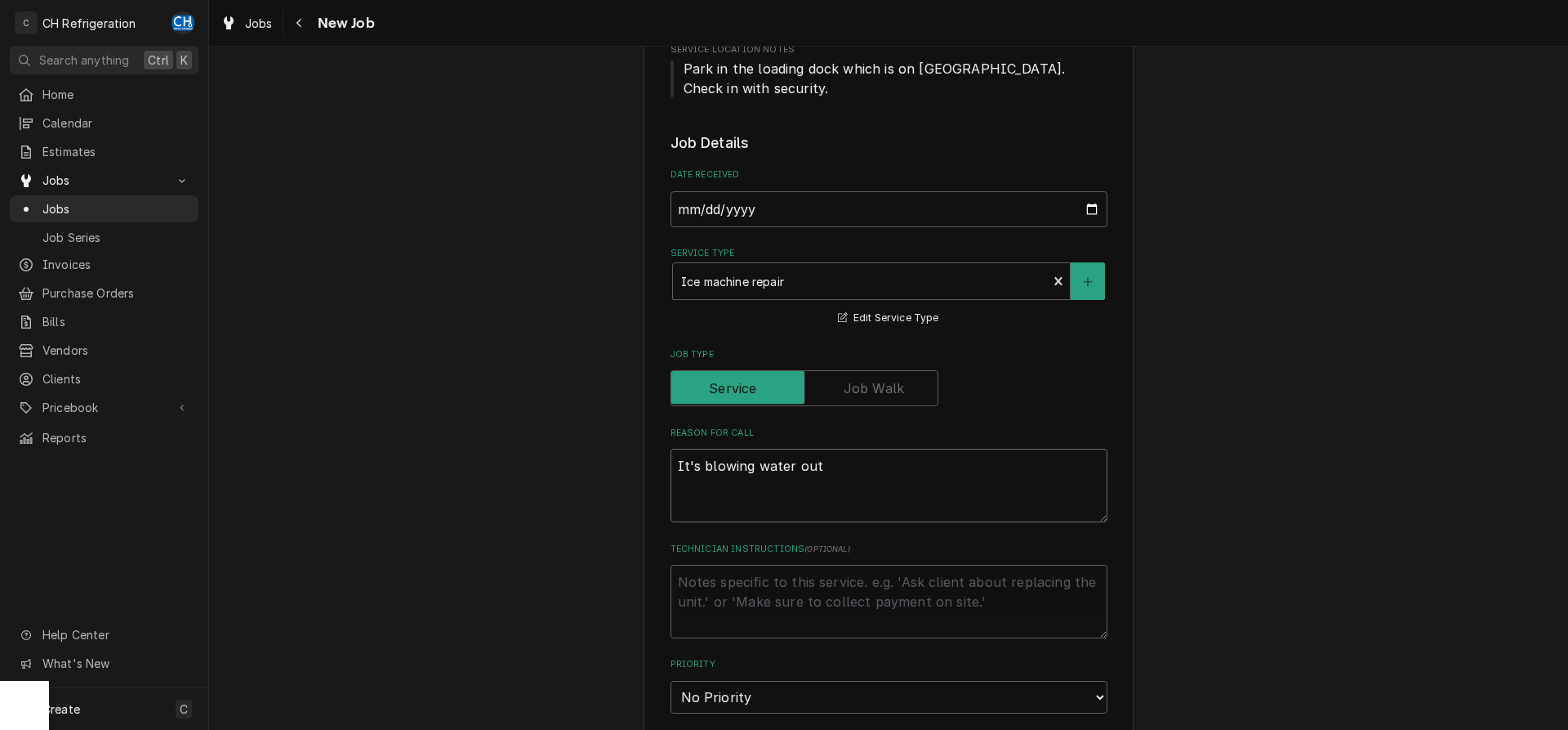
type textarea "x"
type textarea "It's blowing water out t"
type textarea "x"
type textarea "It's blowing water out th"
type textarea "x"
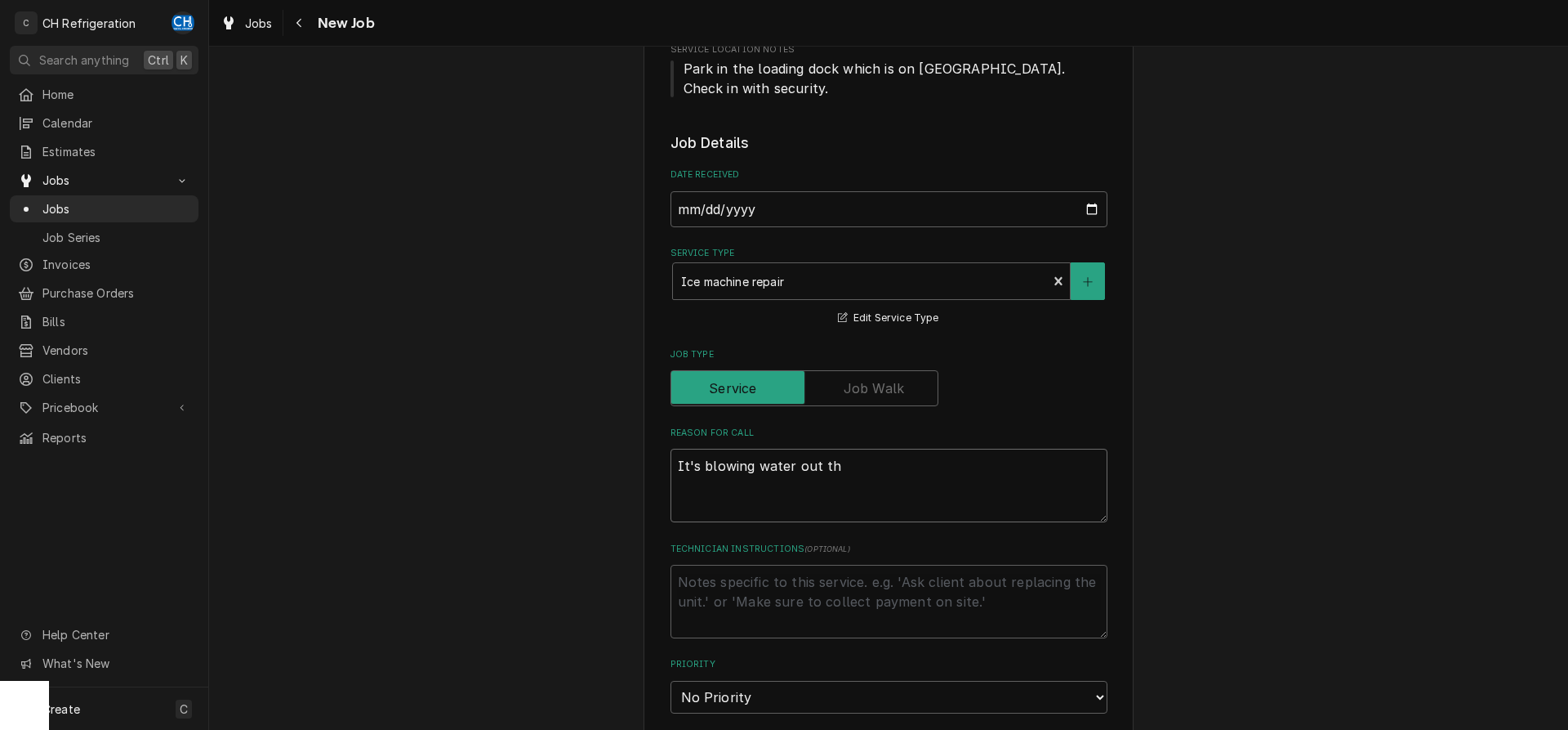
type textarea "It's blowing water out the"
type textarea "x"
type textarea "It's blowing water out the"
type textarea "x"
type textarea "It's blowing water out the b"
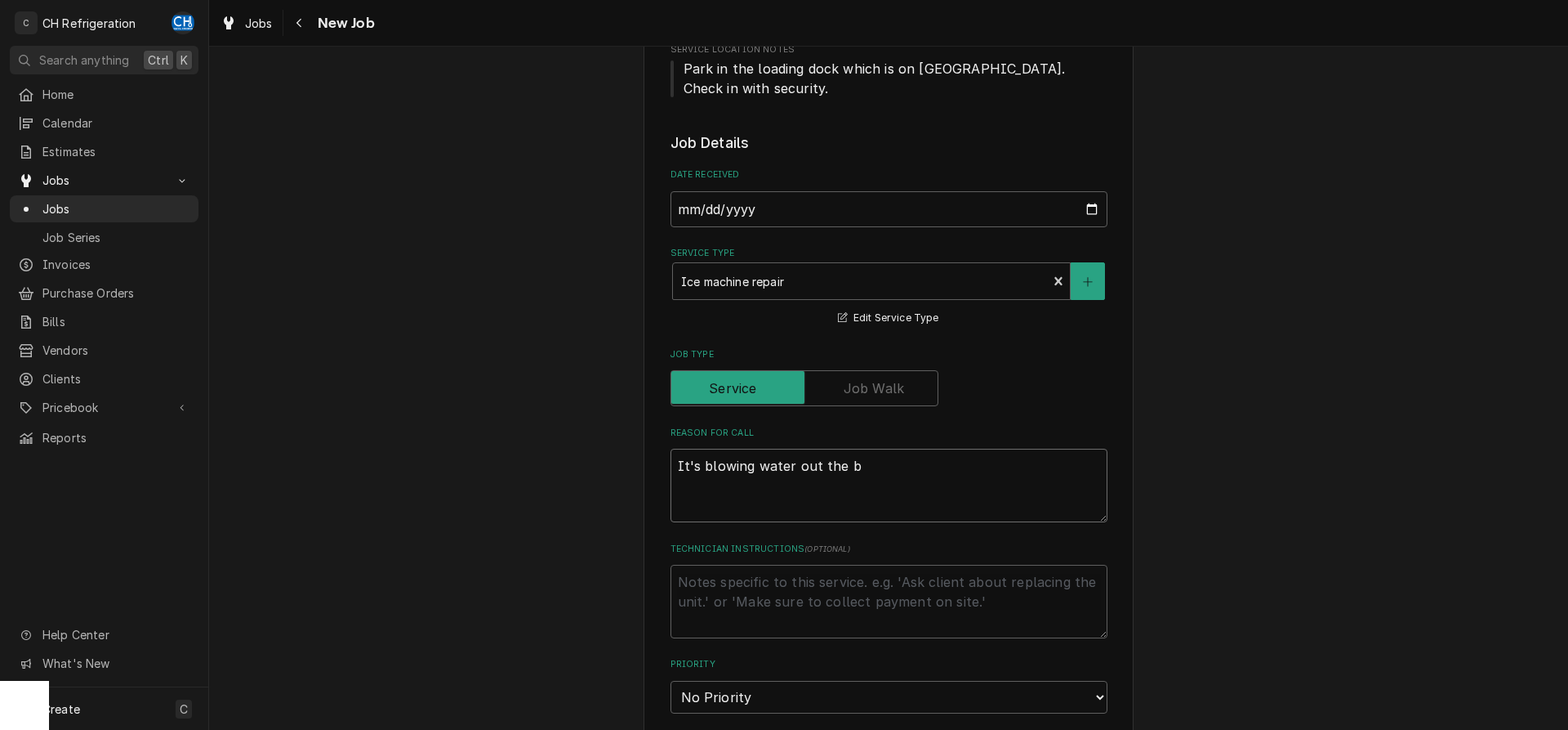
type textarea "x"
type textarea "It's blowing water out the ba"
type textarea "x"
type textarea "It's blowing water out the bac"
type textarea "x"
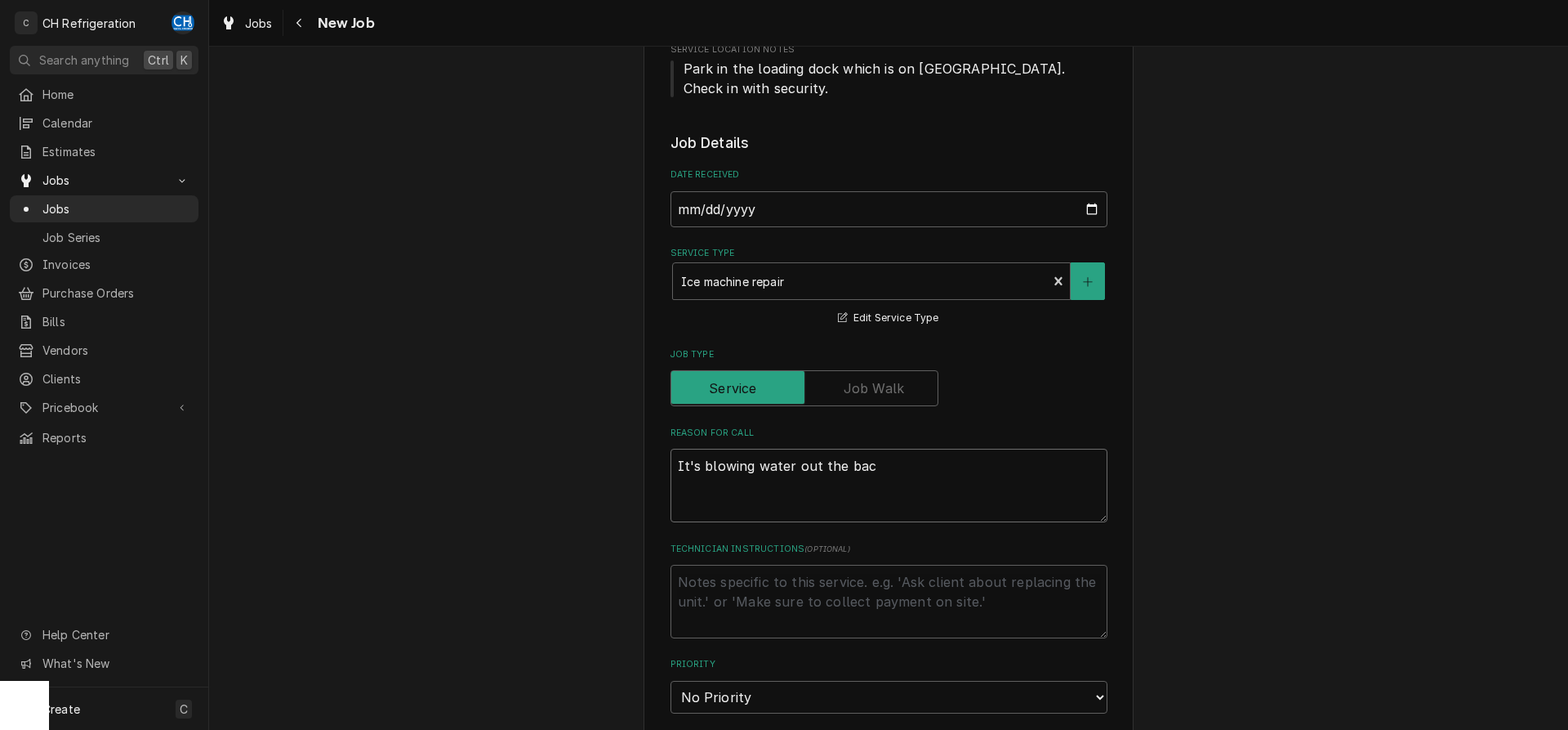
type textarea "It's blowing water out the back"
type textarea "x"
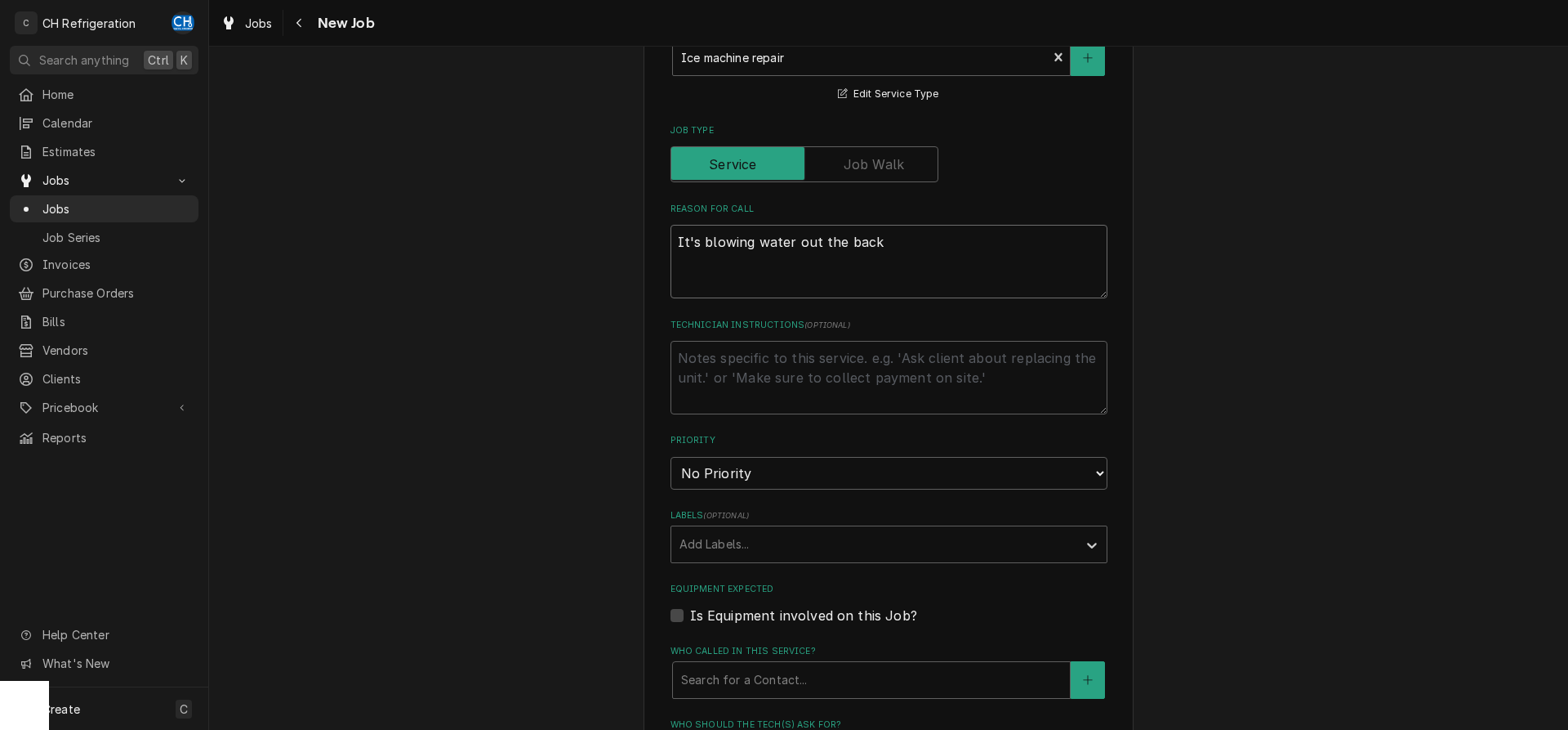
scroll to position [667, 0]
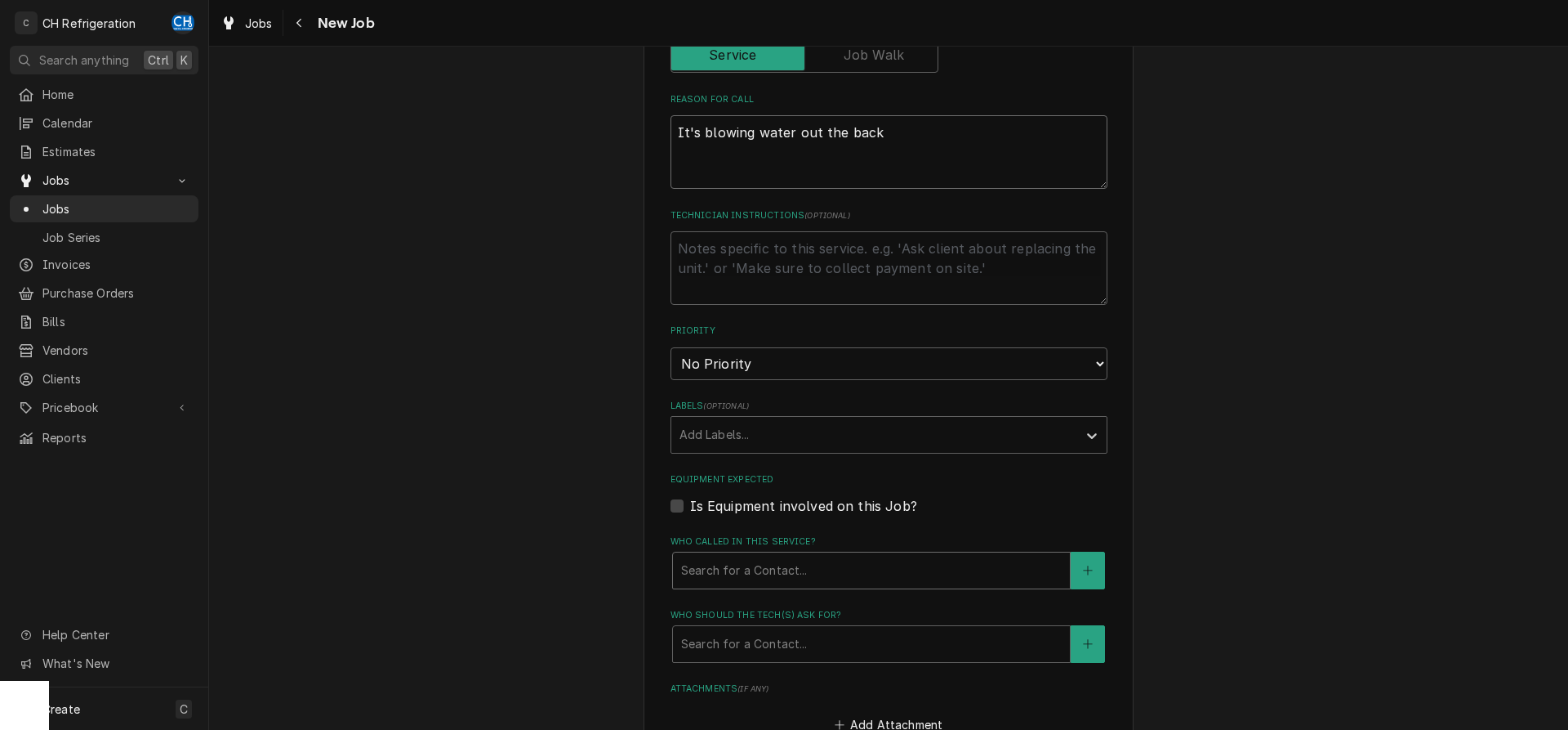
type textarea "It's blowing water out the back"
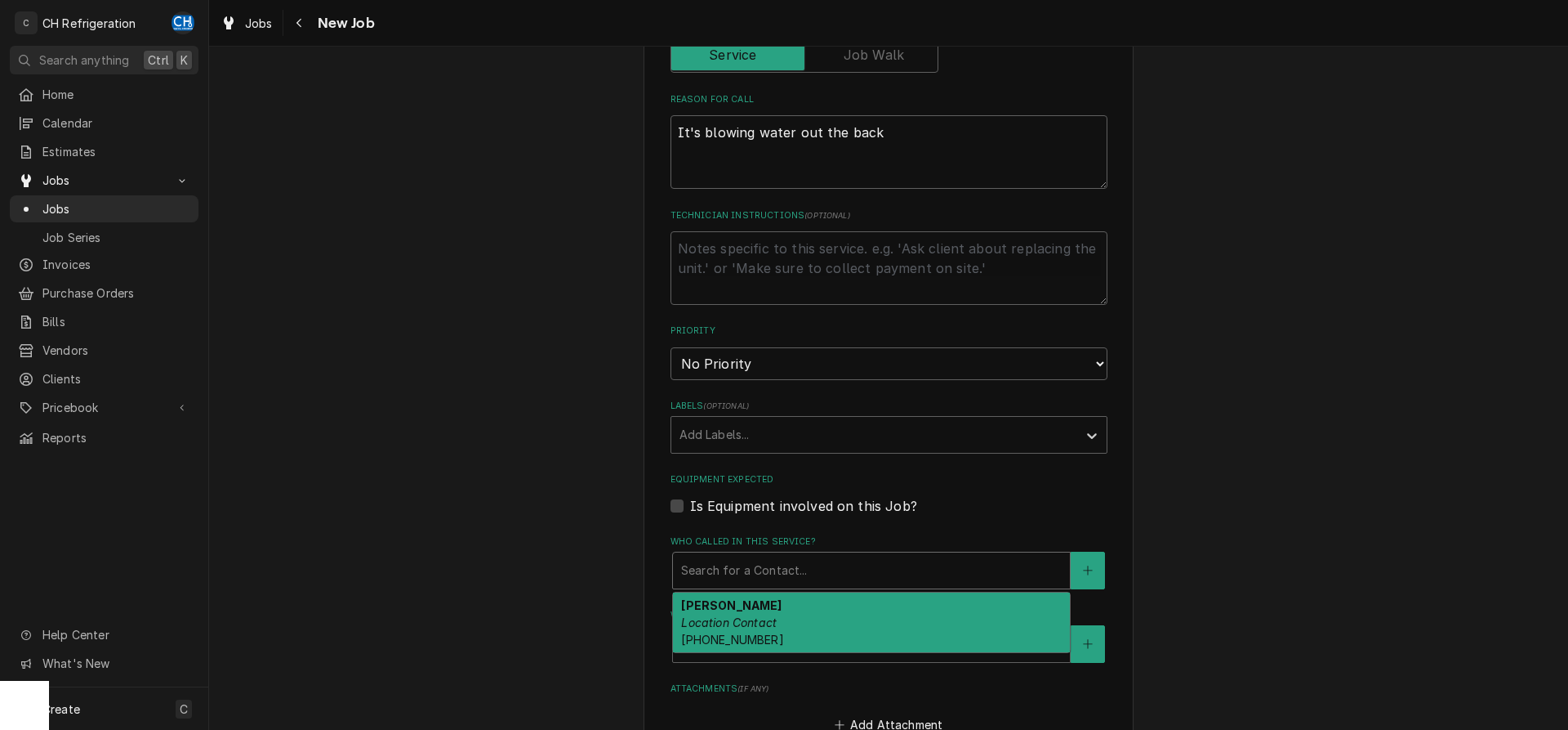
click at [837, 563] on div "Who called in this service?" at bounding box center [871, 570] width 380 height 30
click at [823, 606] on div "Armando Location Contact (323) 253-3384" at bounding box center [871, 622] width 397 height 59
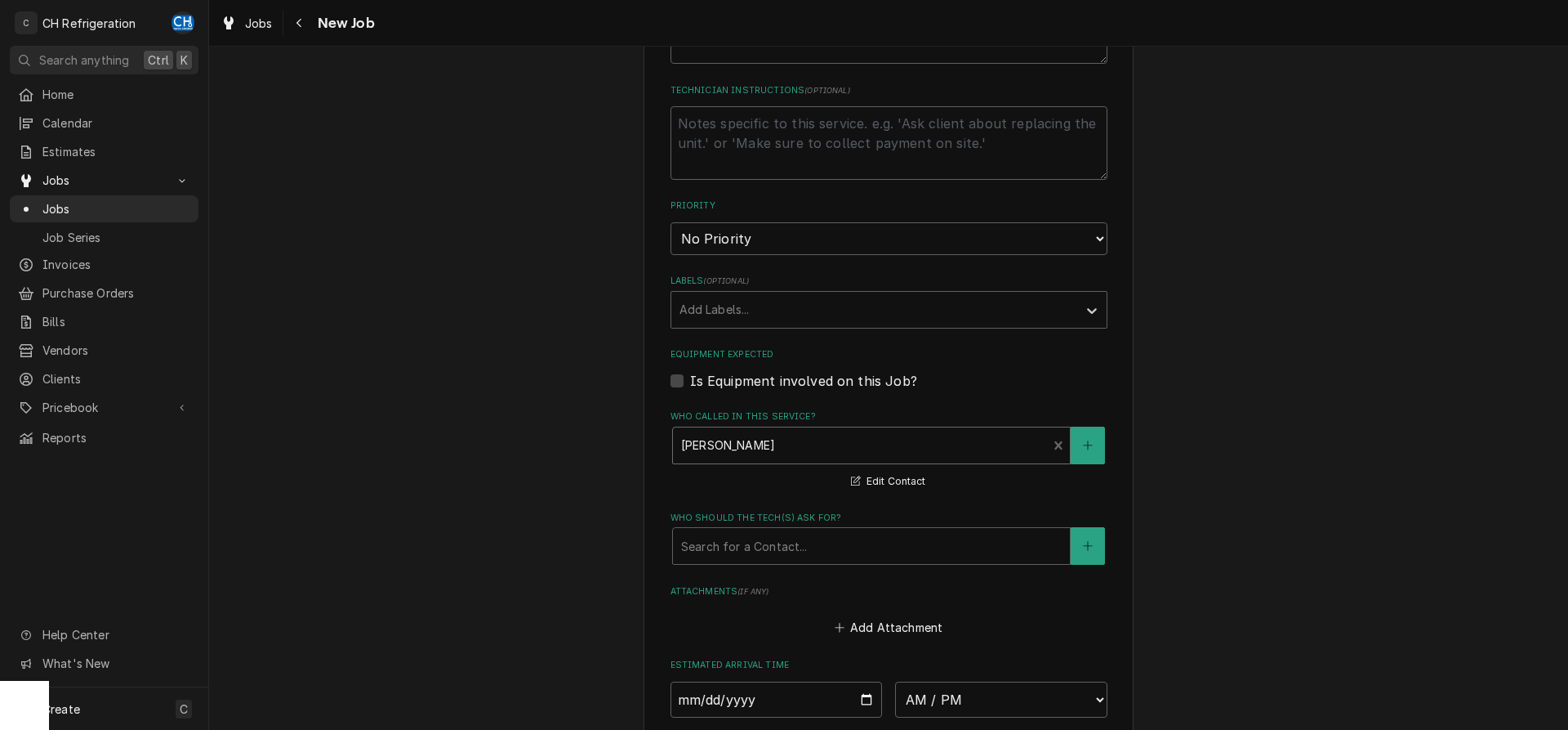
scroll to position [834, 0]
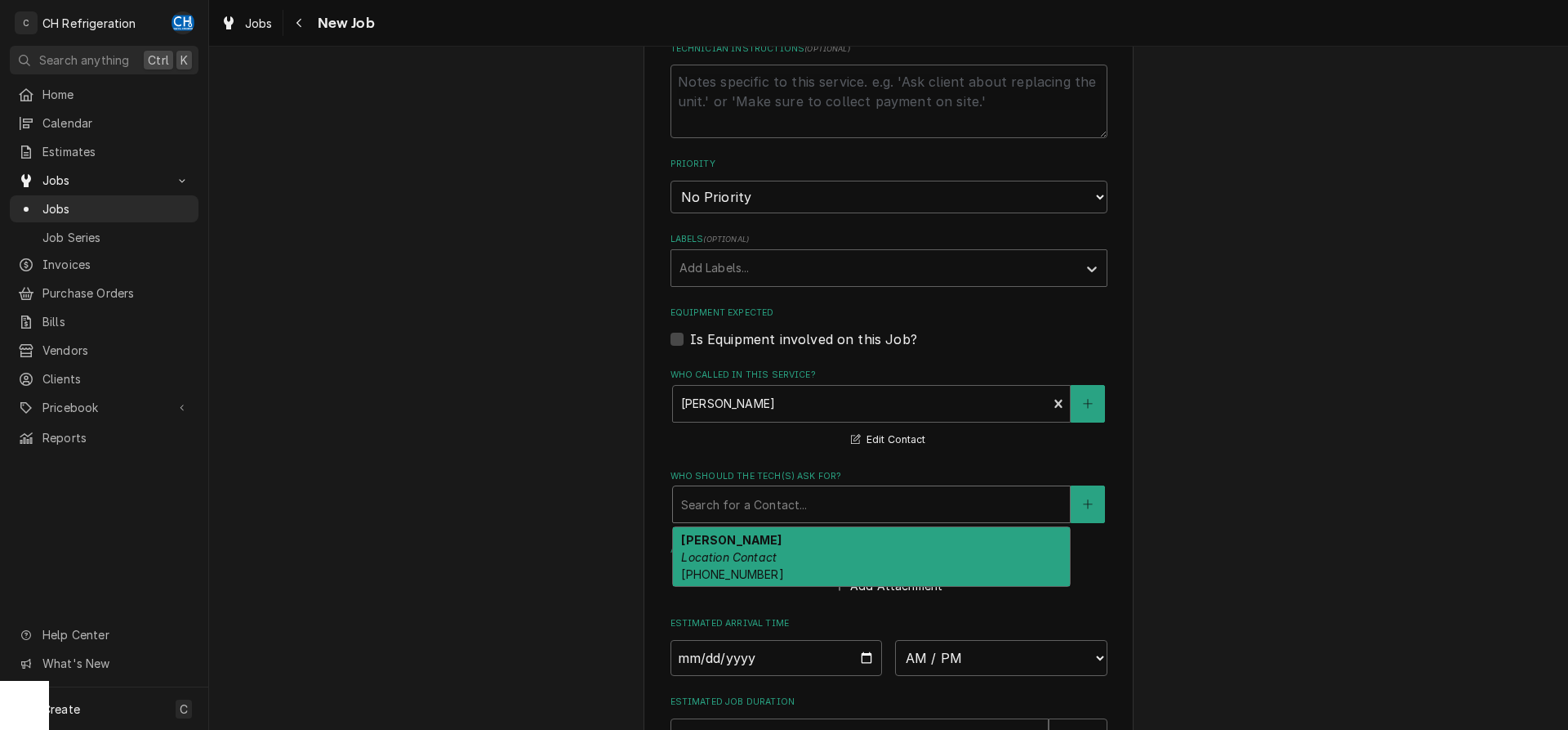
click at [795, 489] on div "Who should the tech(s) ask for?" at bounding box center [871, 504] width 380 height 30
click at [760, 553] on em "Location Contact" at bounding box center [729, 556] width 95 height 14
type textarea "x"
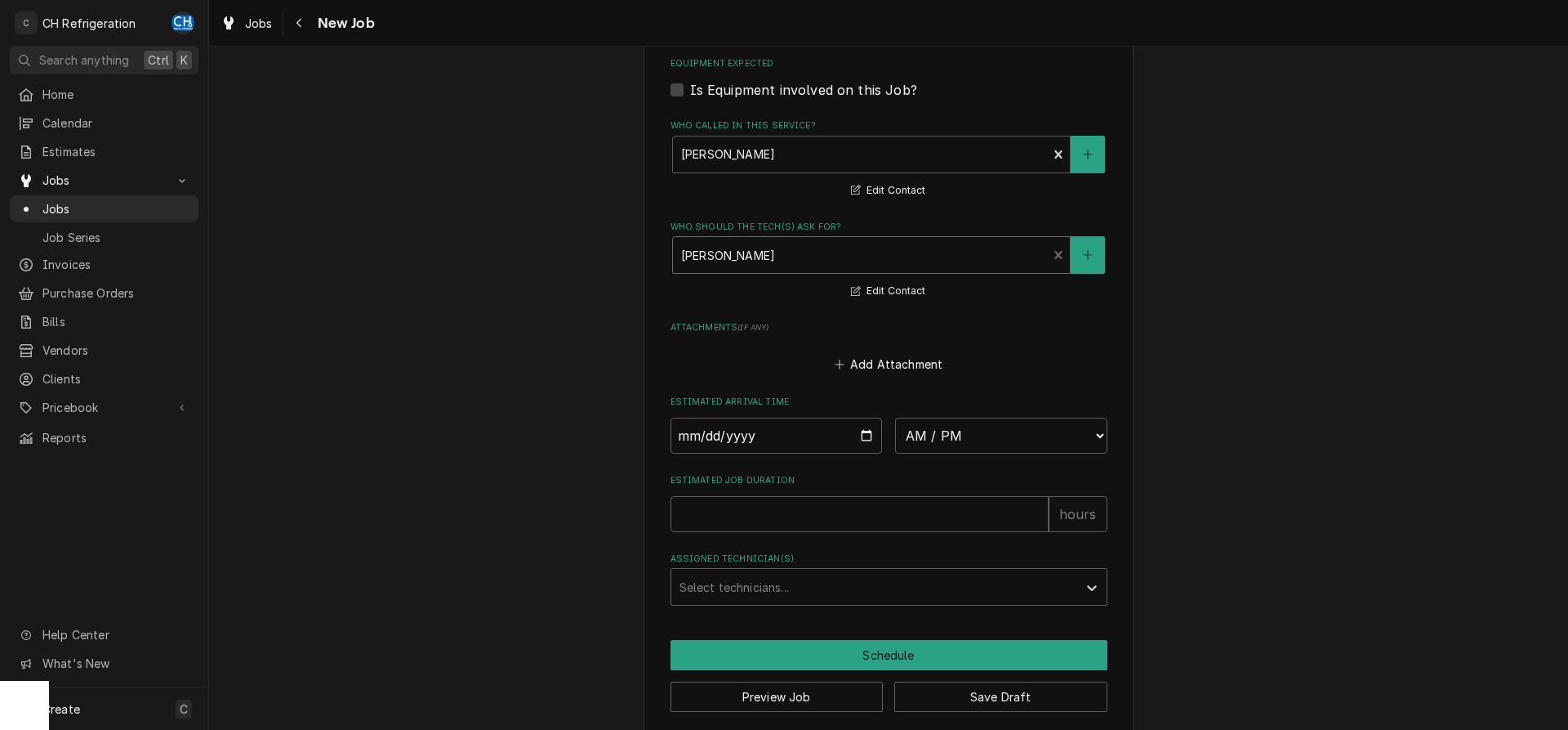
scroll to position [1083, 0]
click at [870, 427] on input "Date" at bounding box center [776, 434] width 213 height 36
type input "2025-09-02"
type textarea "x"
click at [748, 442] on input "2025-09-02" at bounding box center [776, 434] width 213 height 36
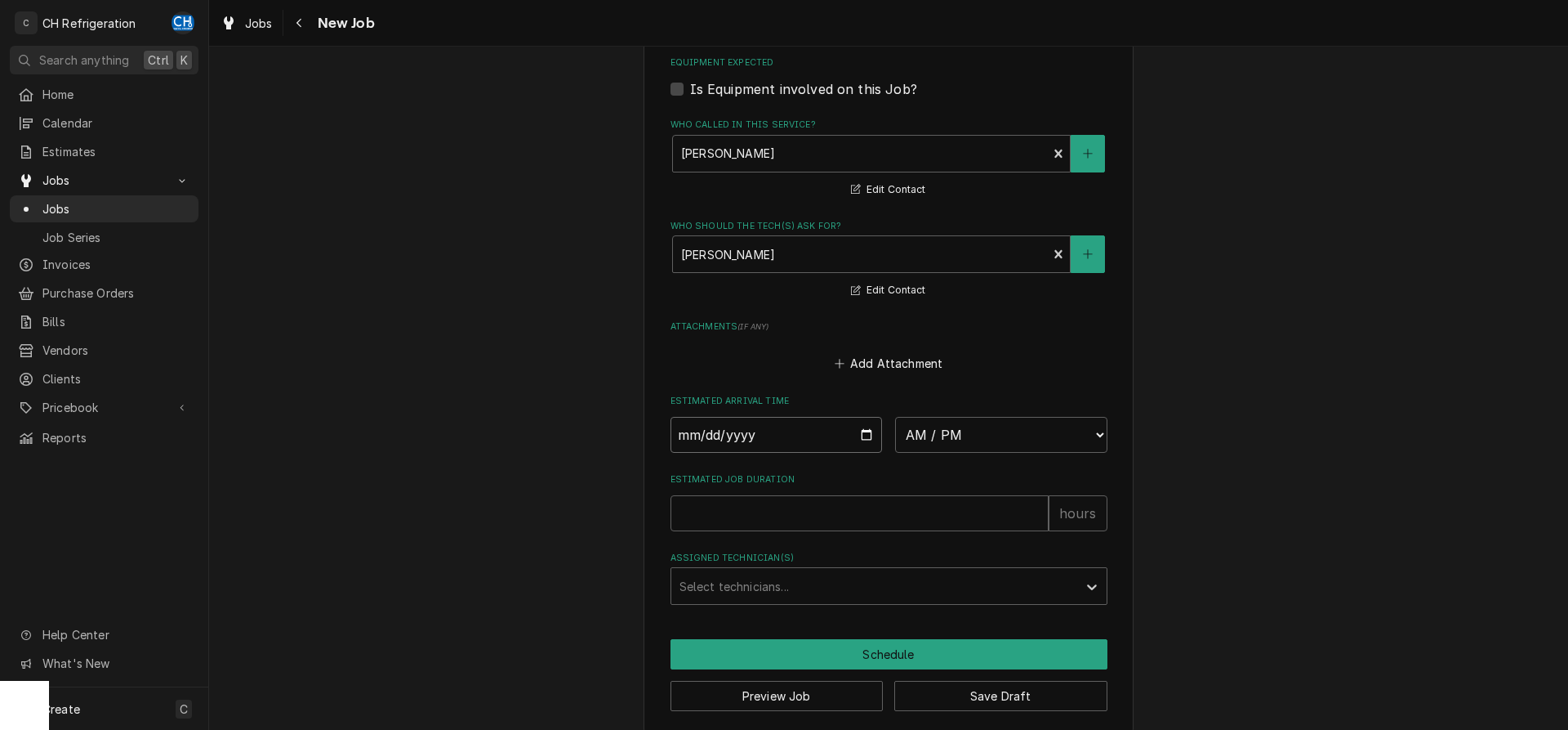
click at [857, 426] on input "2025-09-02" at bounding box center [776, 434] width 213 height 36
click at [866, 432] on input "2025-09-02" at bounding box center [776, 434] width 213 height 36
type input "2025-09-01"
type textarea "x"
click at [895, 416] on select "AM / PM 6:00 AM 6:15 AM 6:30 AM 6:45 AM 7:00 AM 7:15 AM 7:30 AM 7:45 AM 8:00 AM…" at bounding box center [1002, 434] width 213 height 36
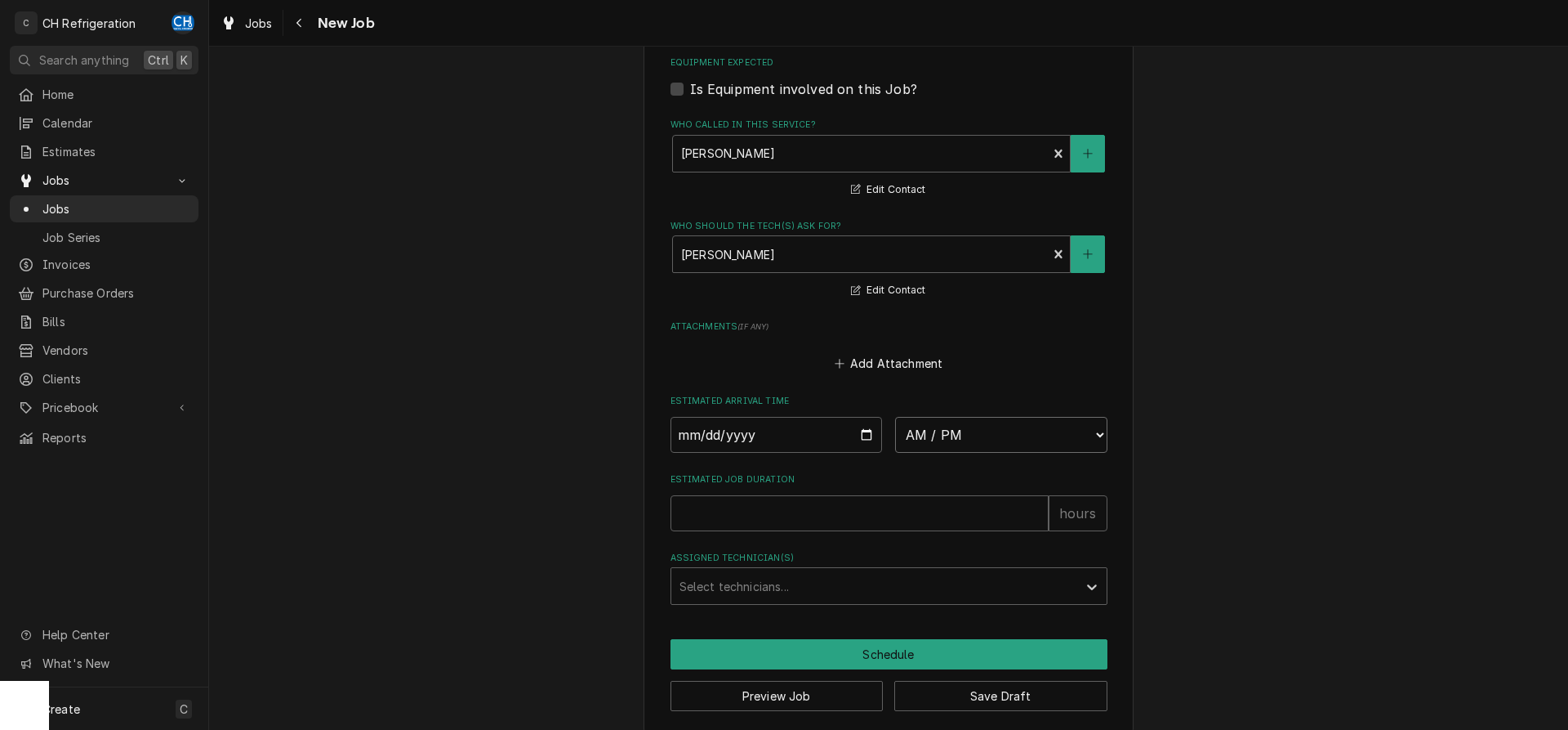
select select "13:00:00"
click option "1:00 PM" at bounding box center [0, 0] width 0 height 0
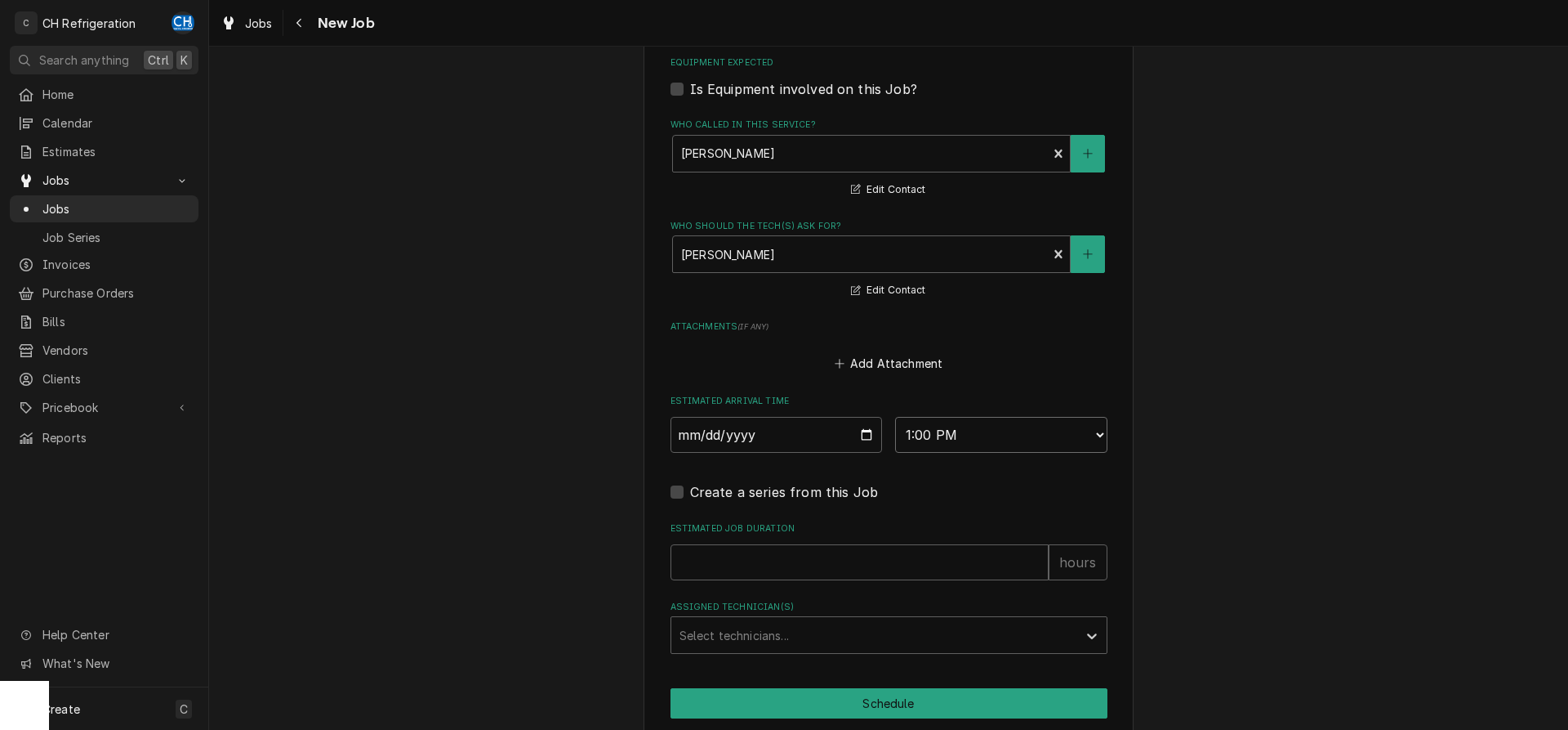
type textarea "x"
type input "1"
click at [1040, 555] on input "1" at bounding box center [859, 562] width 378 height 36
type textarea "x"
type input "2"
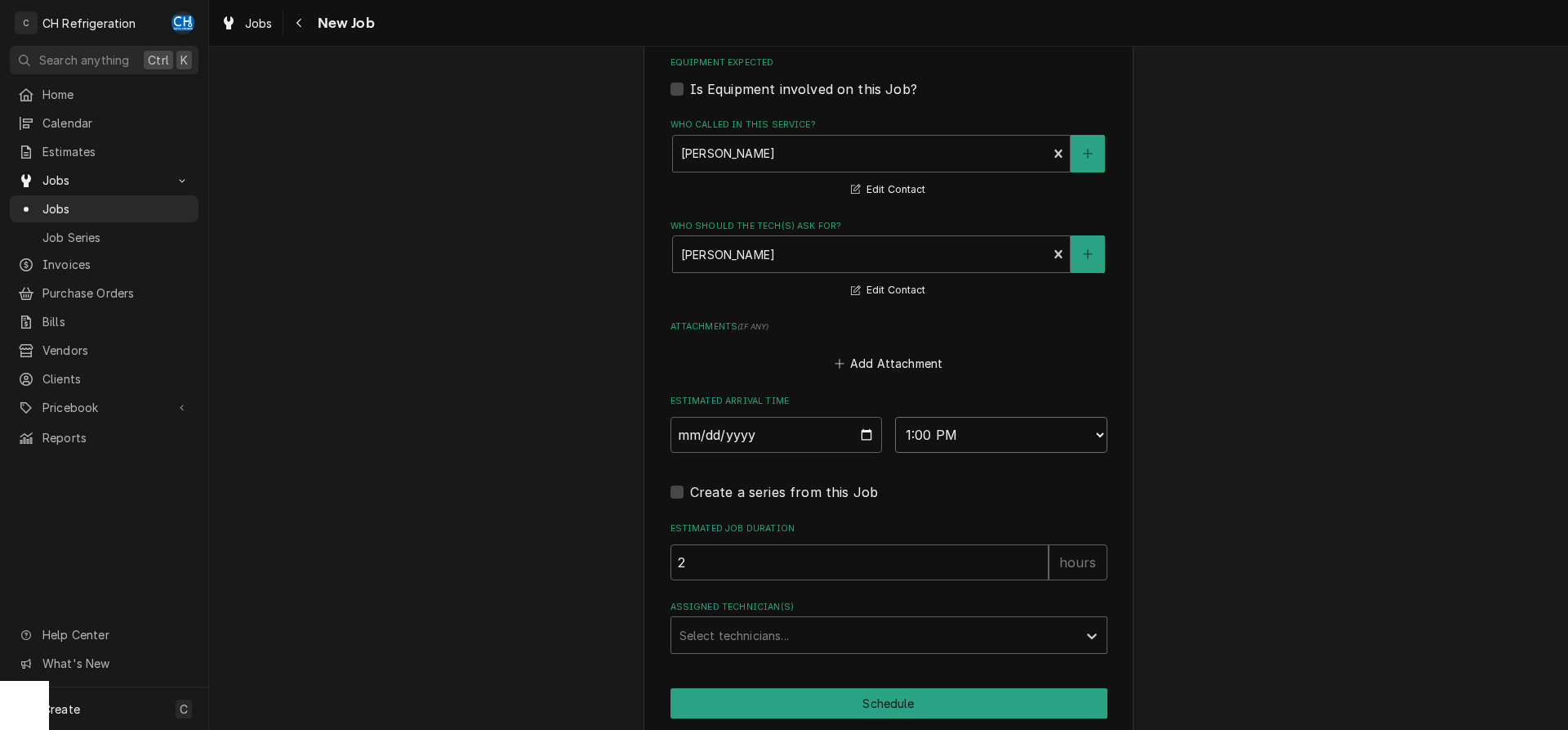
drag, startPoint x: 1040, startPoint y: 555, endPoint x: 950, endPoint y: 602, distance: 101.5
click at [1040, 555] on input "2" at bounding box center [859, 562] width 378 height 36
click at [865, 639] on div "Assigned Technician(s)" at bounding box center [874, 634] width 389 height 30
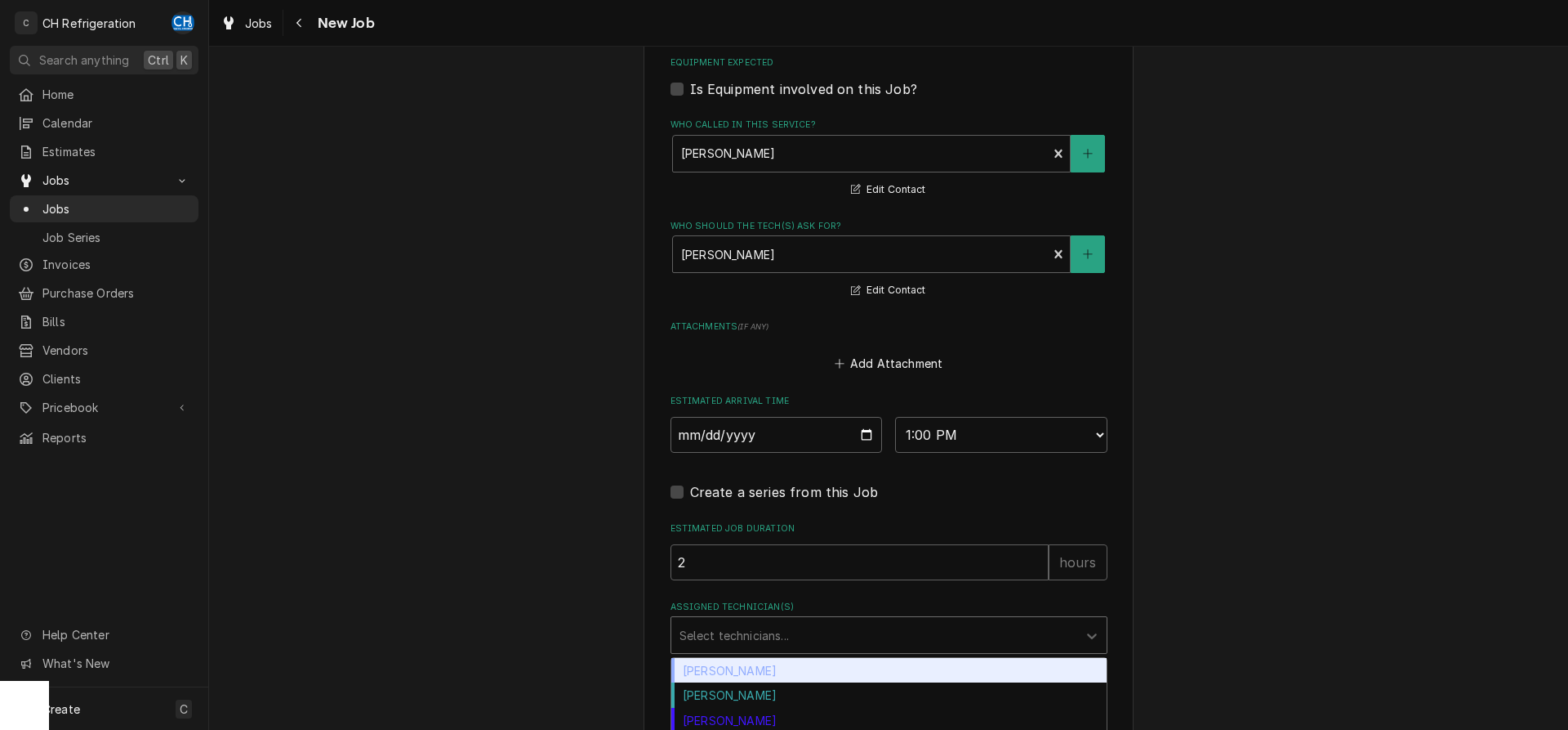
click at [794, 662] on div "Chris Hiraga" at bounding box center [888, 671] width 435 height 25
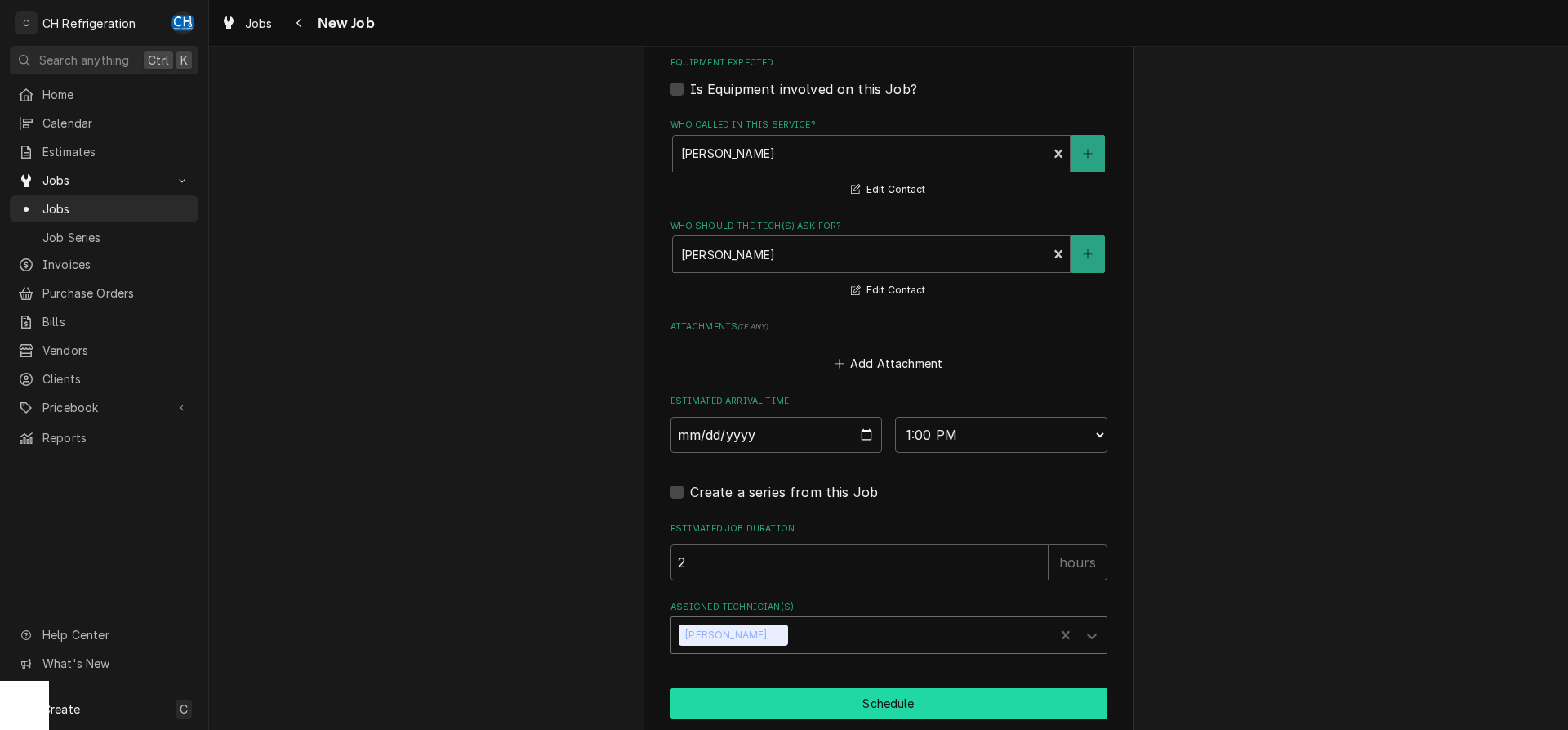
click at [808, 693] on button "Schedule" at bounding box center [888, 703] width 437 height 31
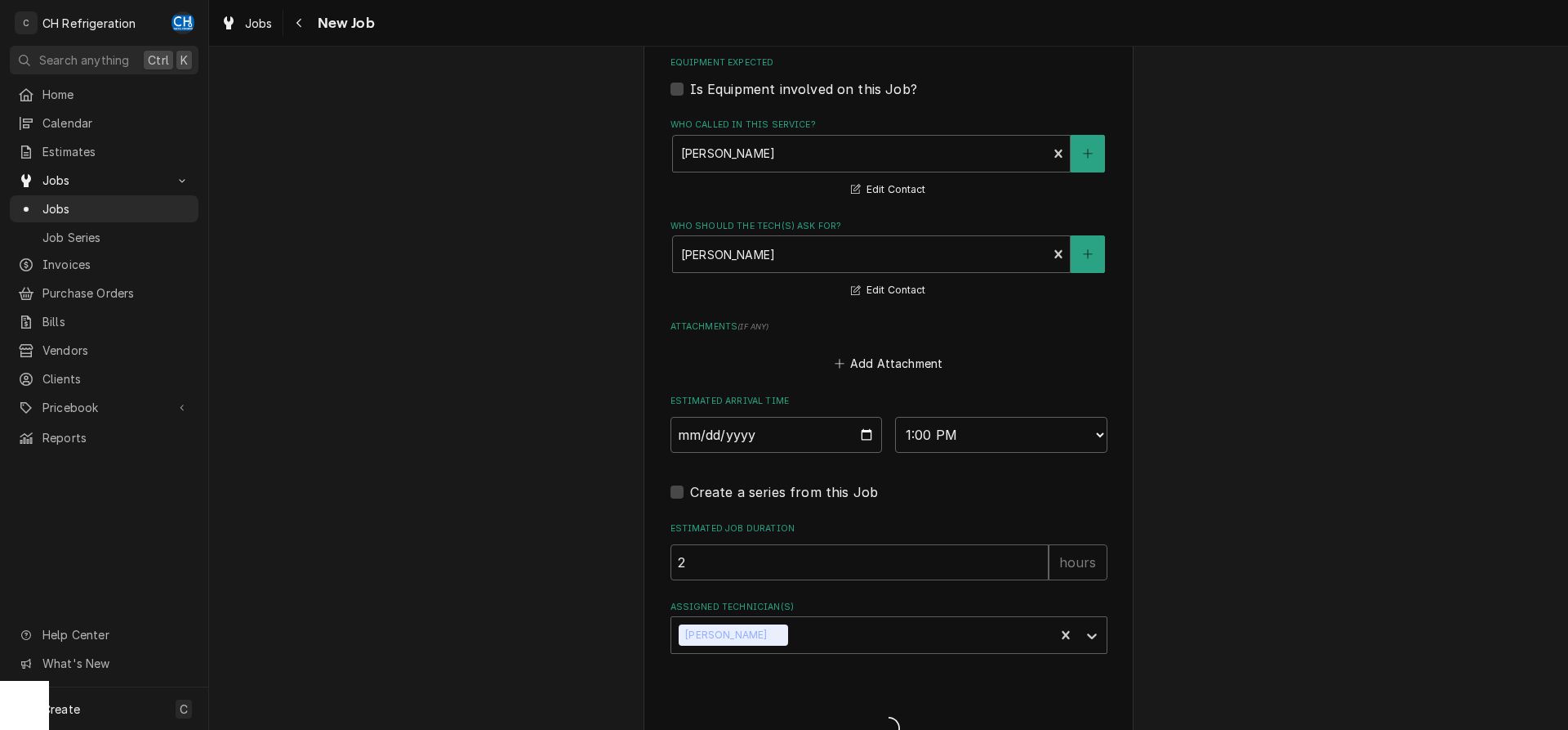
type textarea "x"
